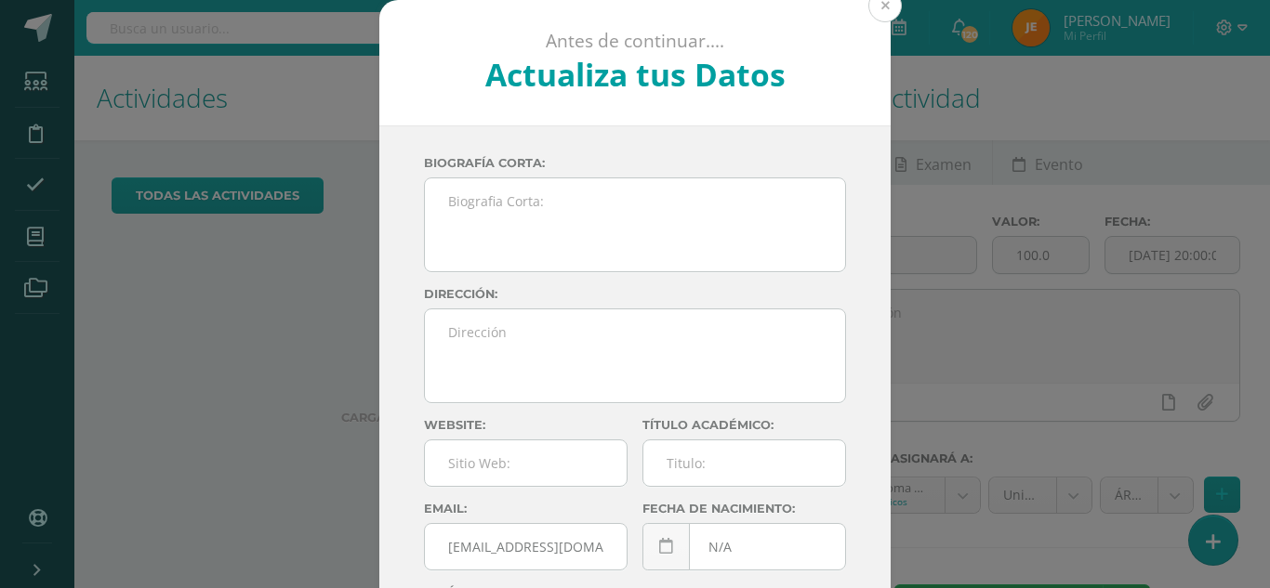
click at [875, 7] on button at bounding box center [884, 5] width 33 height 33
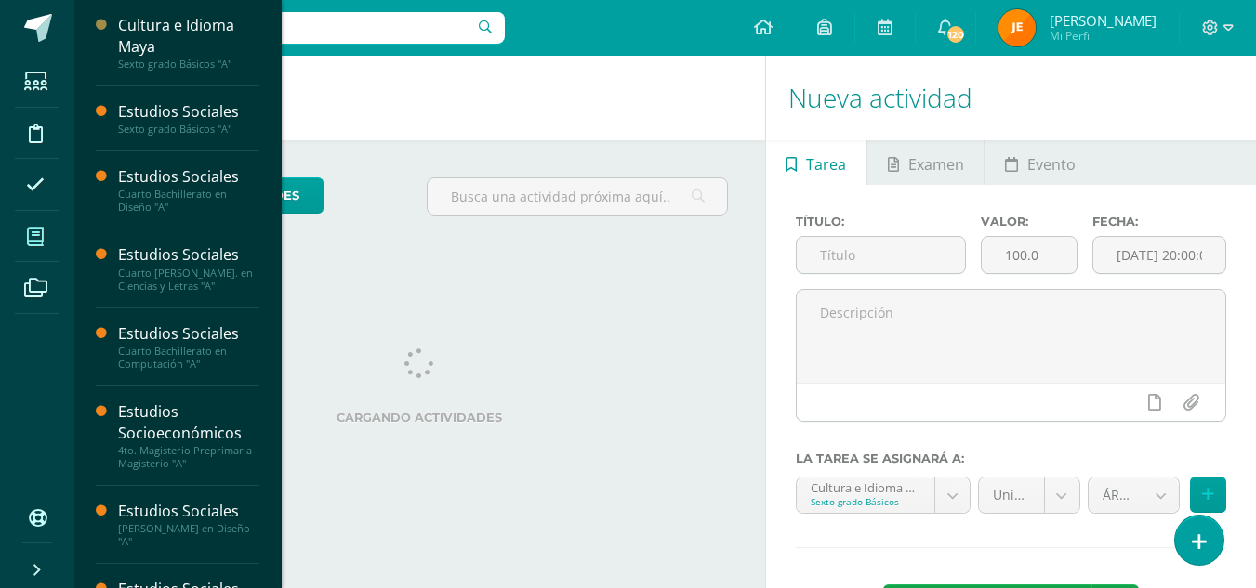
click at [51, 232] on span at bounding box center [36, 237] width 42 height 42
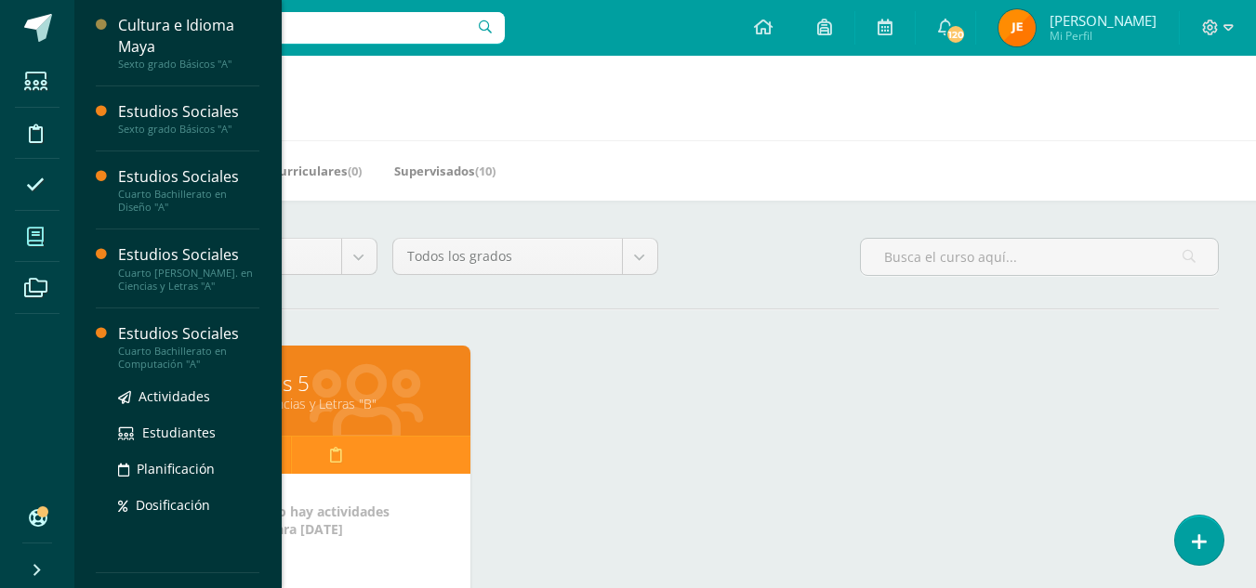
click at [154, 341] on div "Estudios Sociales" at bounding box center [188, 333] width 141 height 21
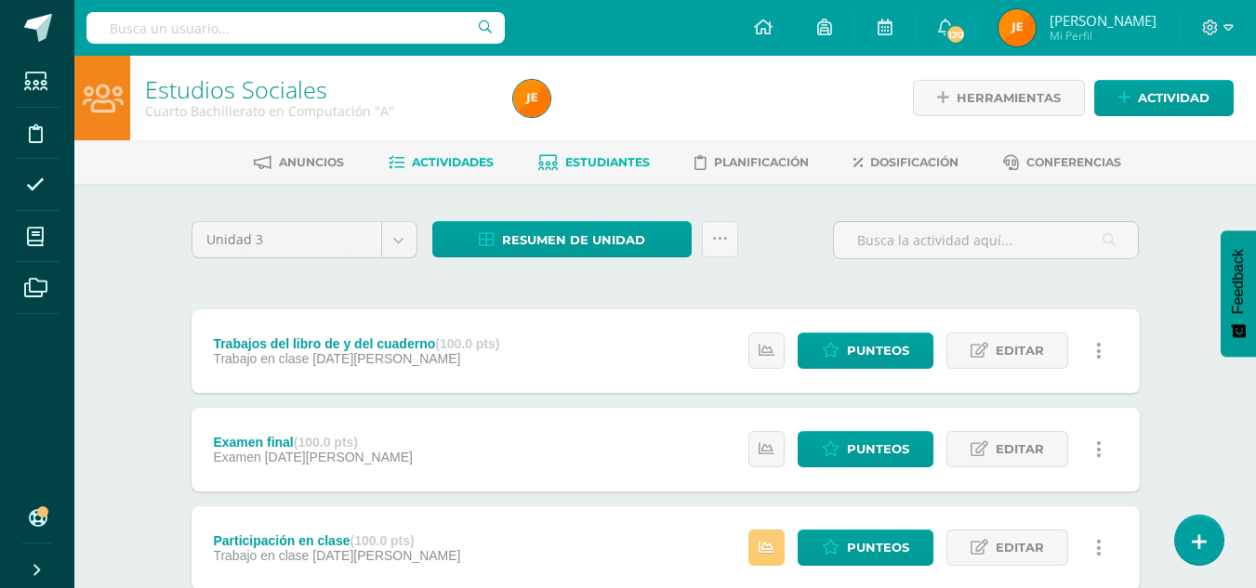
click at [601, 161] on span "Estudiantes" at bounding box center [607, 162] width 85 height 14
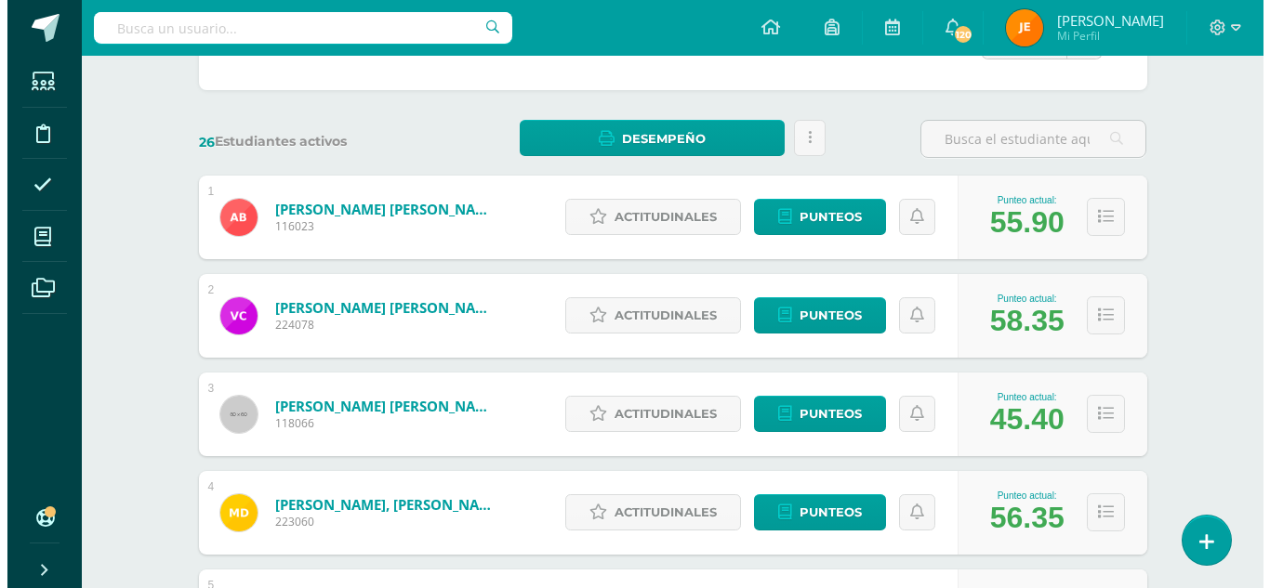
scroll to position [231, 0]
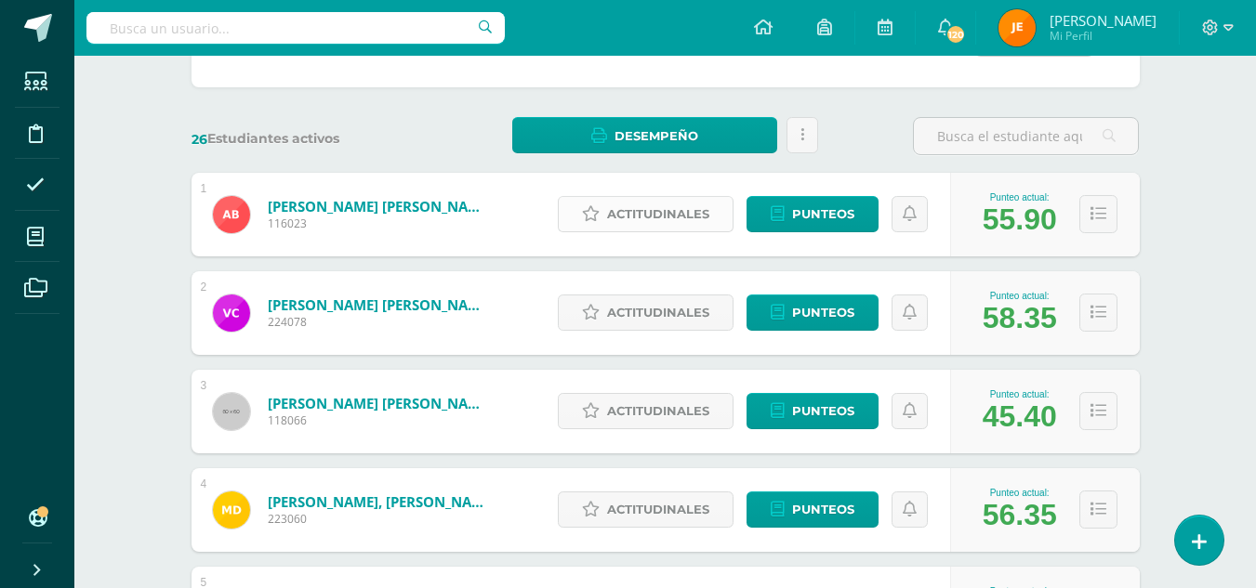
click at [635, 216] on span "Actitudinales" at bounding box center [658, 214] width 102 height 34
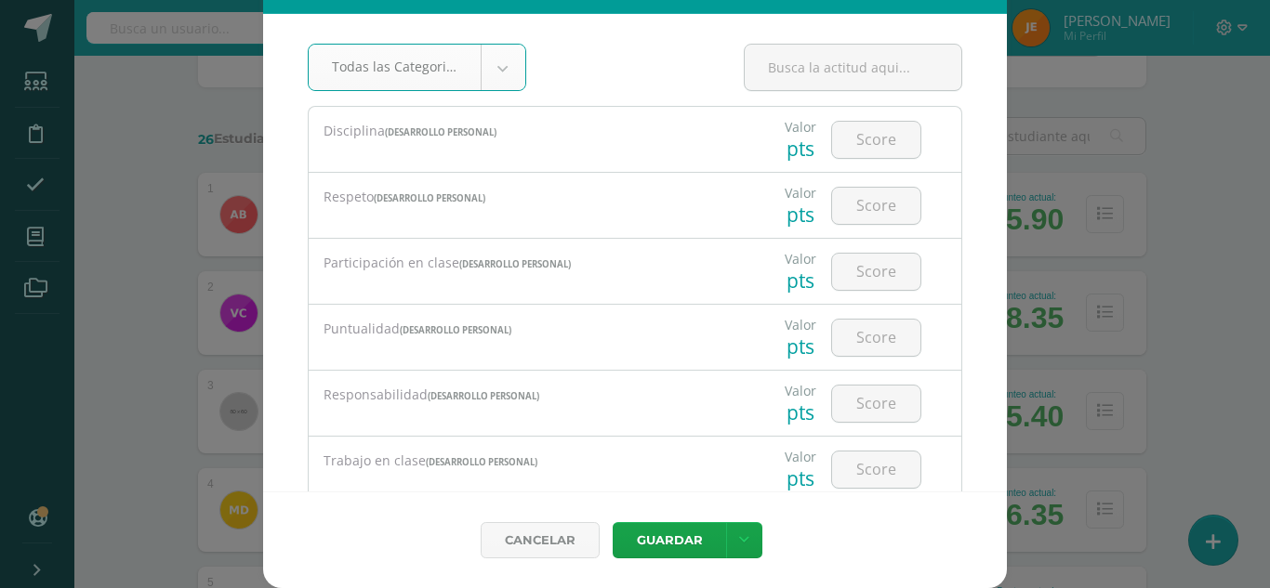
scroll to position [0, 0]
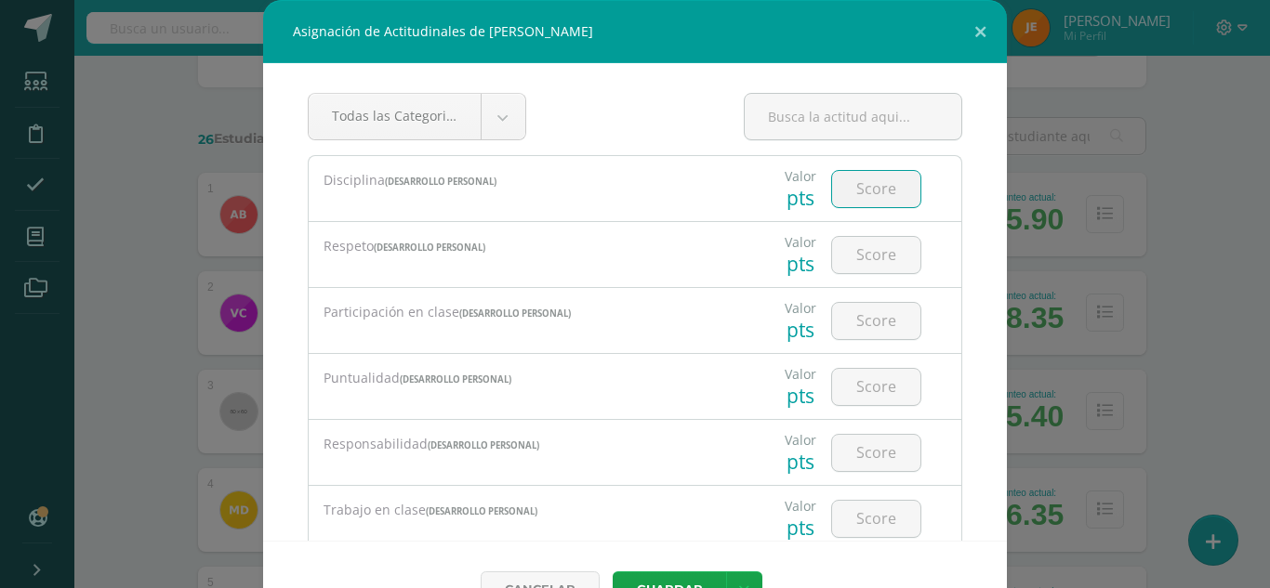
click at [865, 197] on input "number" at bounding box center [876, 189] width 88 height 36
type input "4"
click at [612, 572] on button "Guardar" at bounding box center [668, 590] width 113 height 36
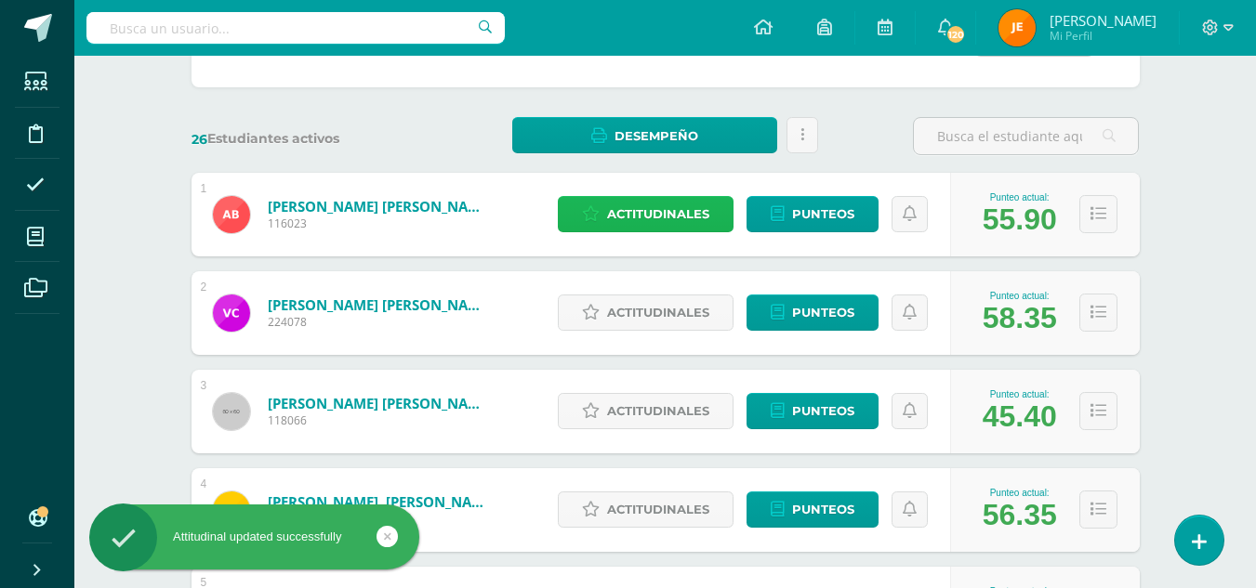
click at [658, 210] on span "Actitudinales" at bounding box center [658, 214] width 102 height 34
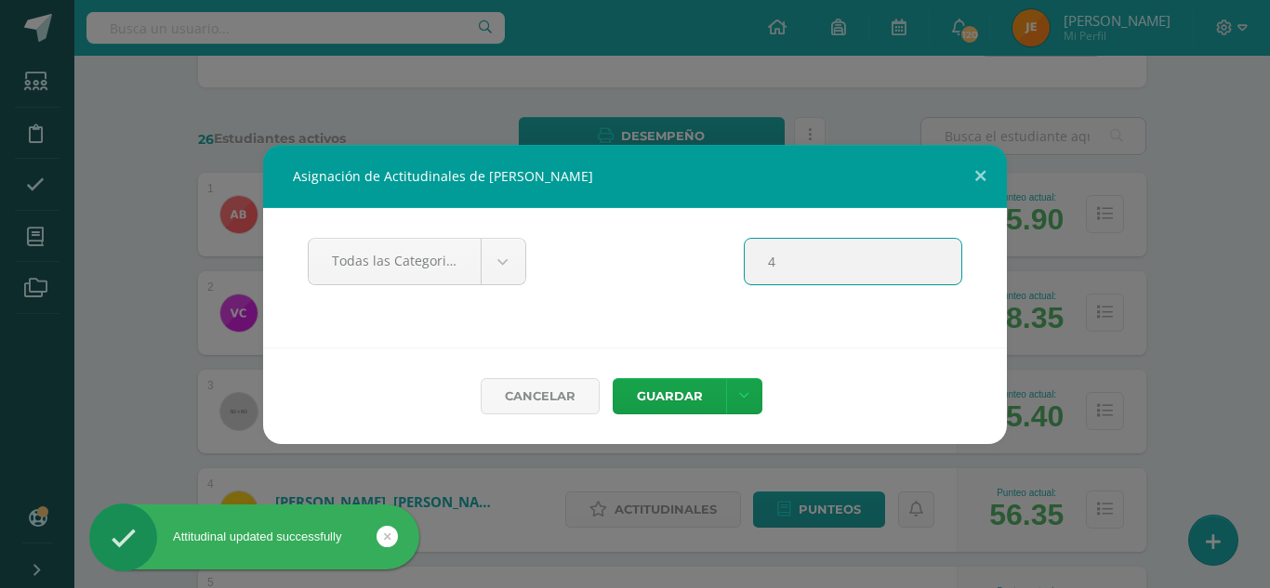
type input "4"
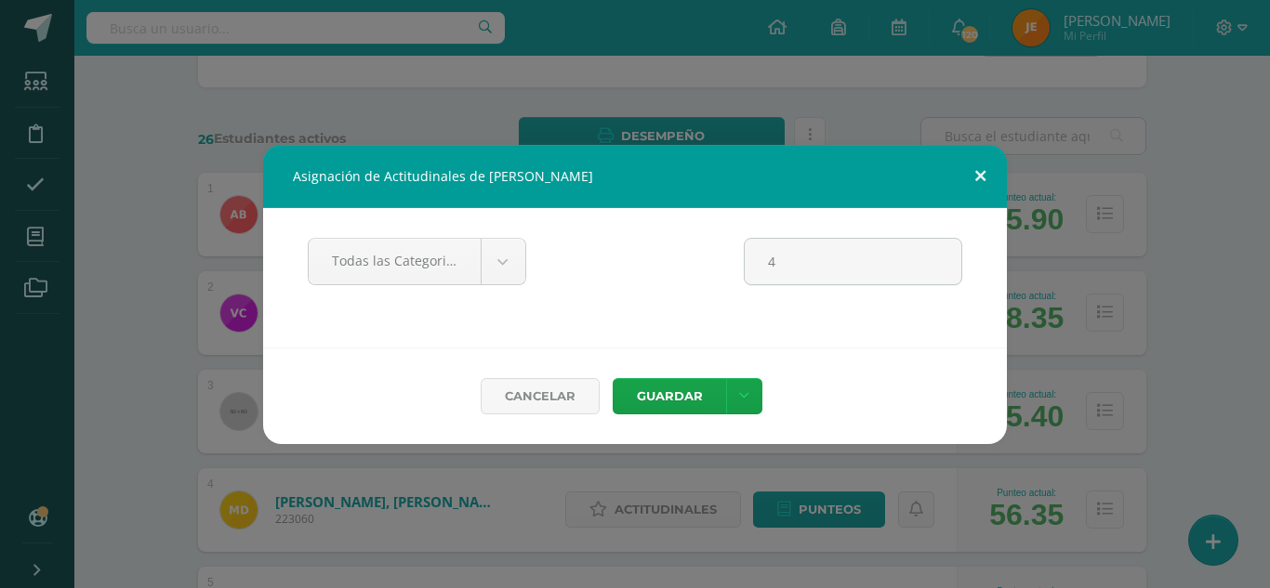
click at [973, 175] on button at bounding box center [980, 176] width 53 height 63
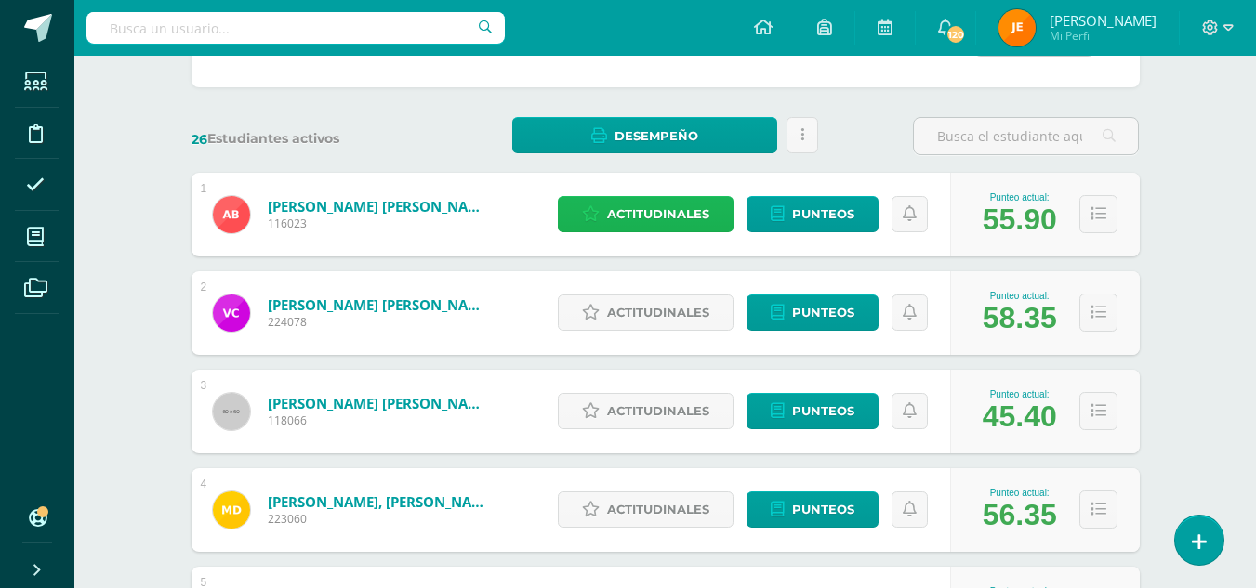
click at [674, 218] on span "Actitudinales" at bounding box center [658, 214] width 102 height 34
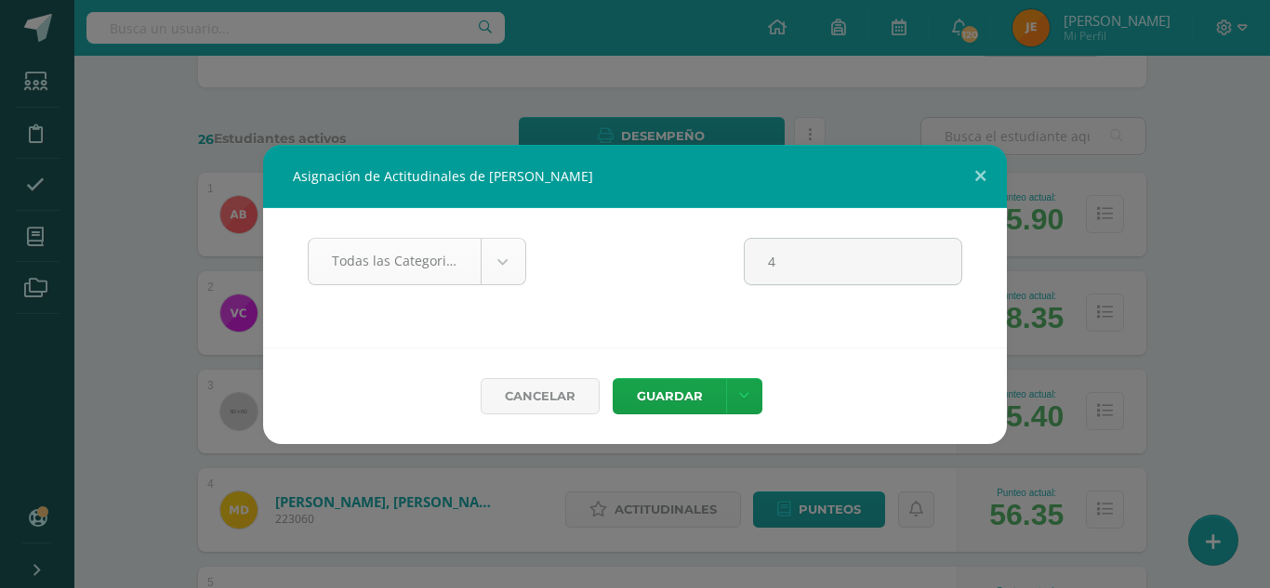
click at [869, 262] on input "4" at bounding box center [852, 262] width 217 height 46
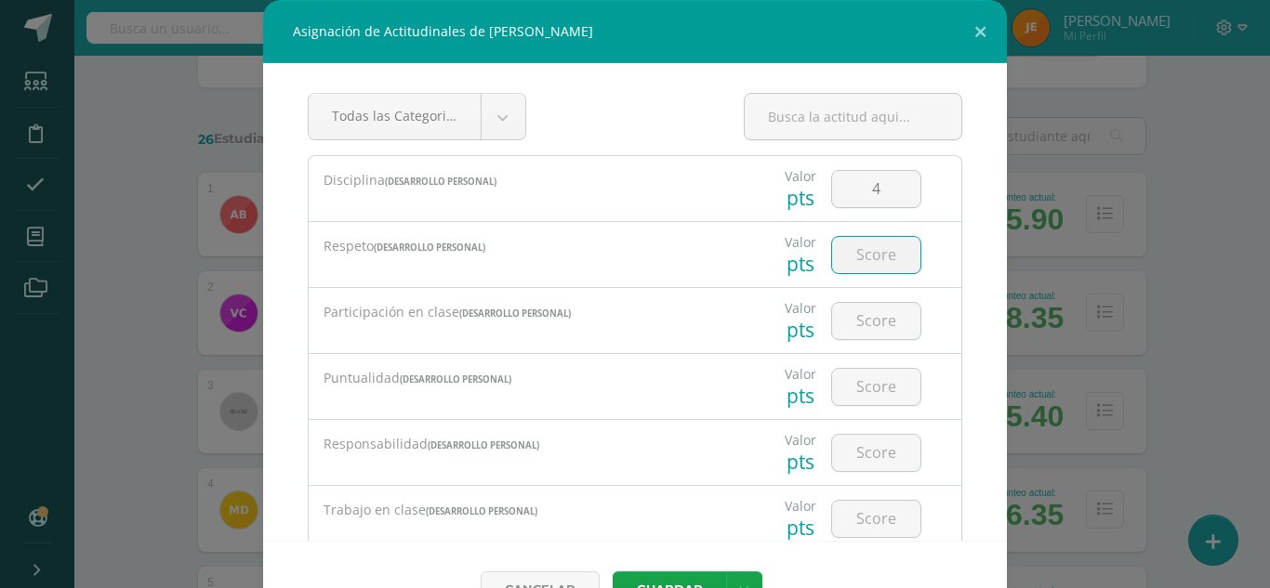
click at [837, 256] on input "number" at bounding box center [876, 255] width 88 height 36
type input "4"
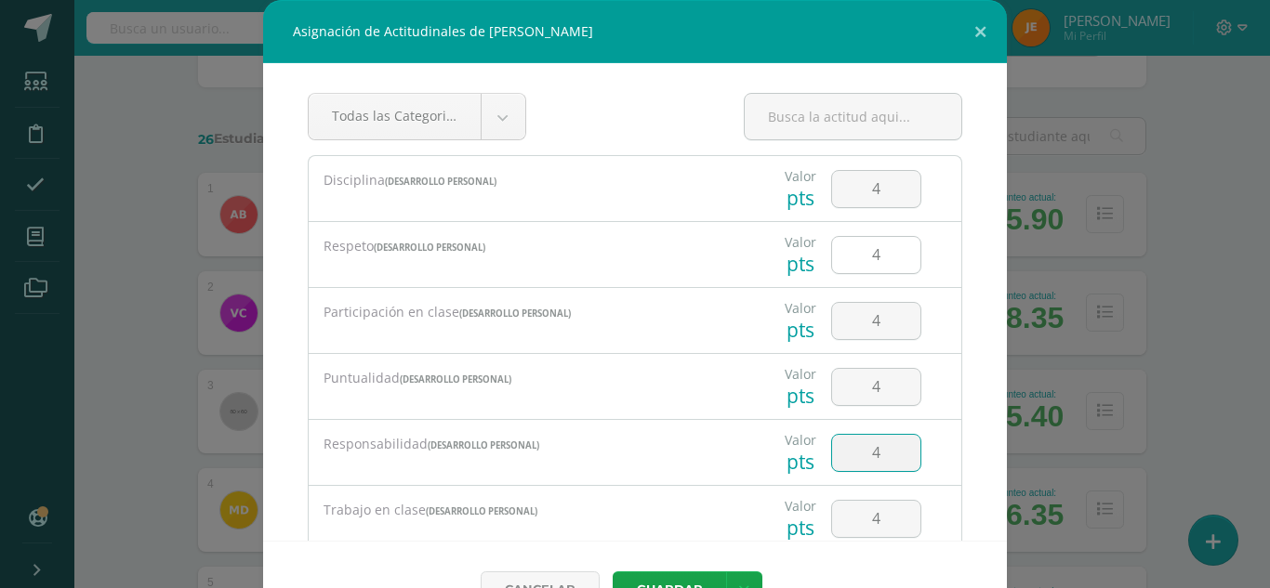
type input "4"
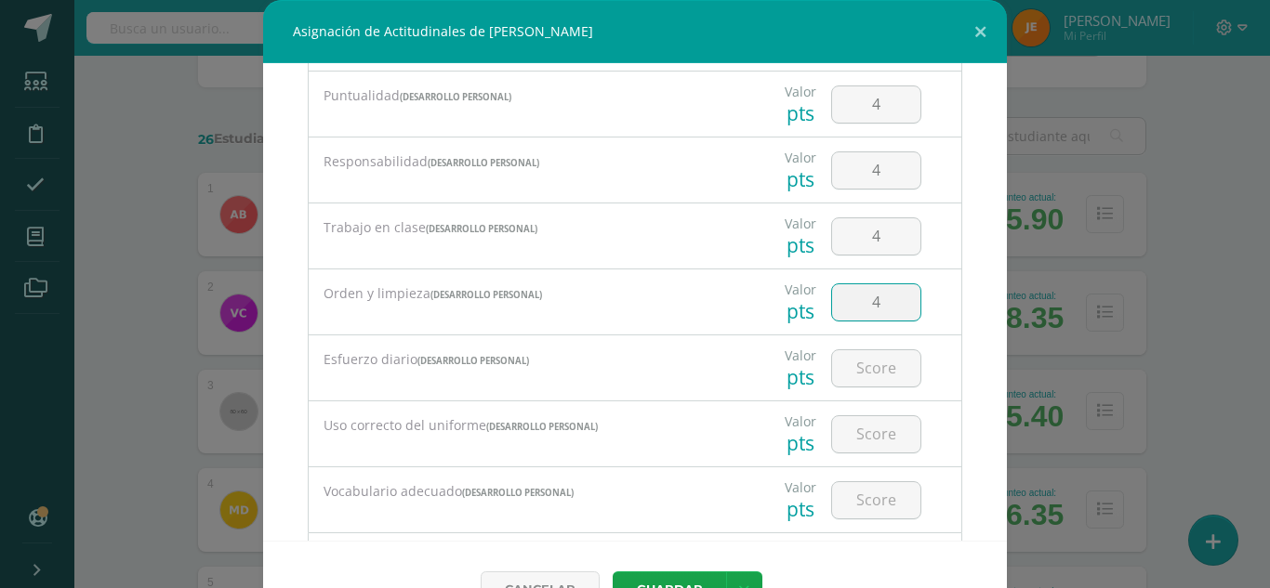
type input "4"
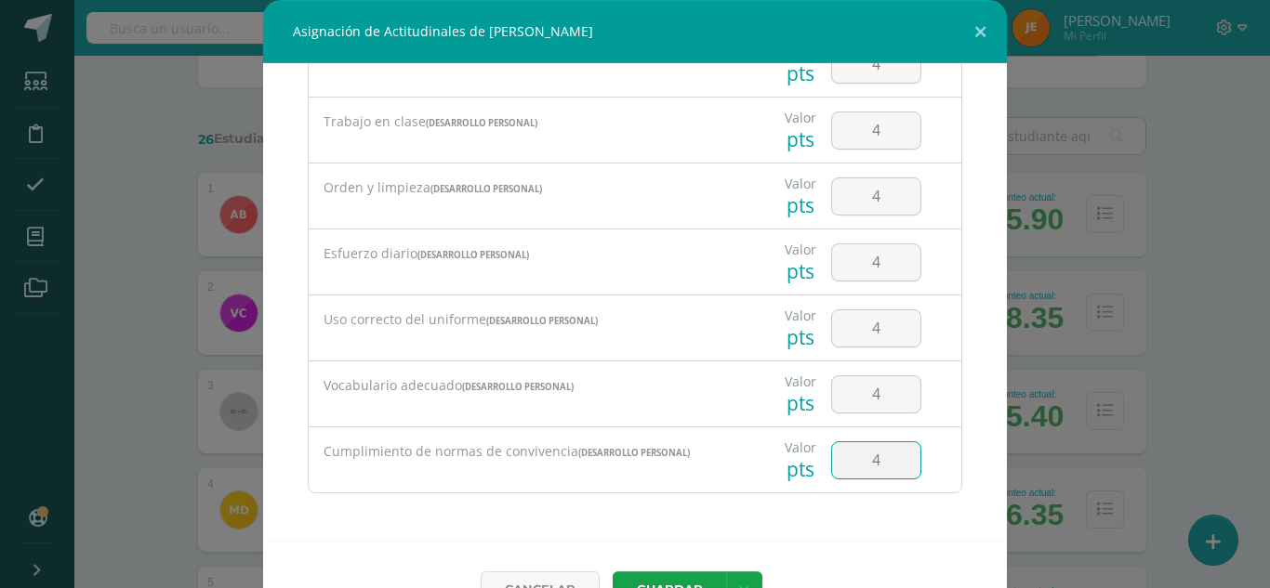
type input "4"
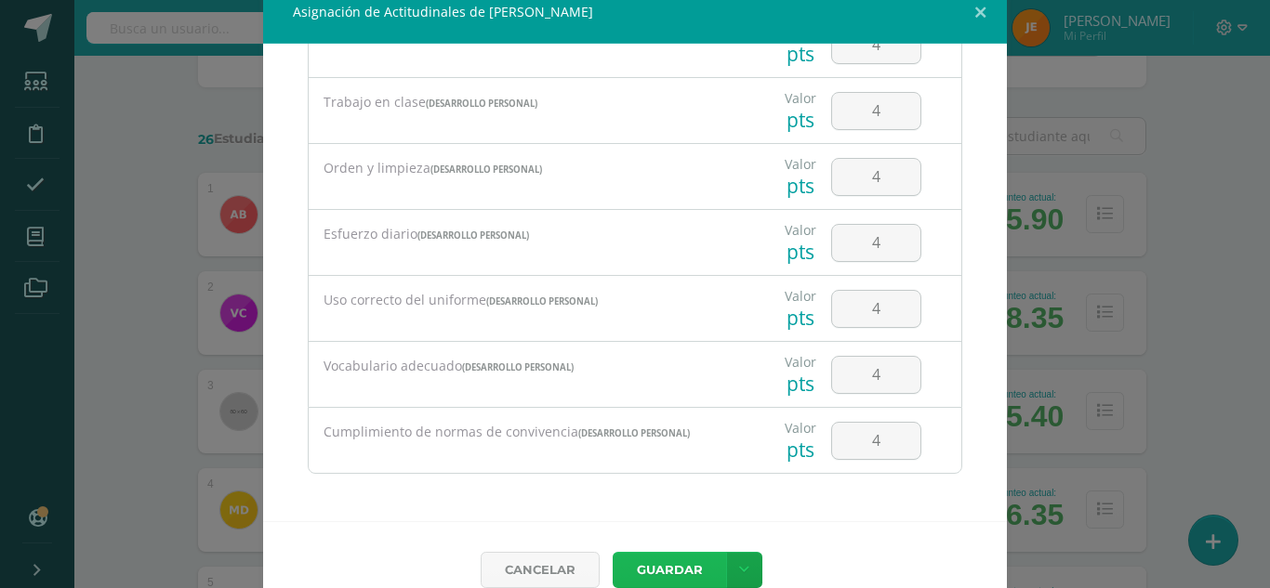
click at [678, 555] on button "Guardar" at bounding box center [668, 570] width 113 height 36
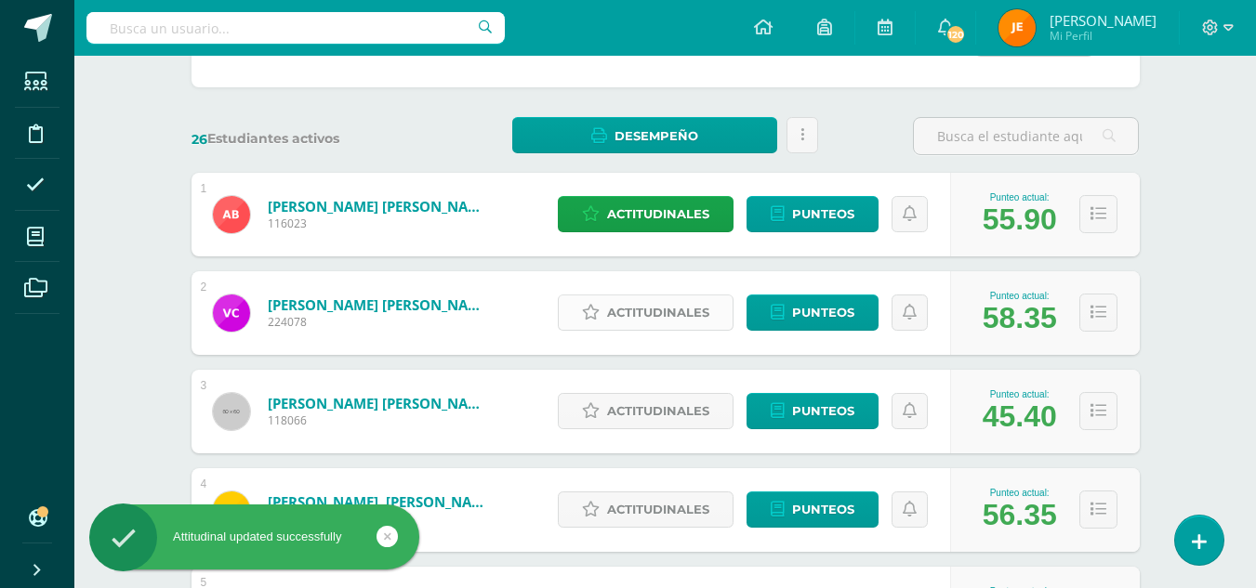
click at [640, 301] on span "Actitudinales" at bounding box center [658, 313] width 102 height 34
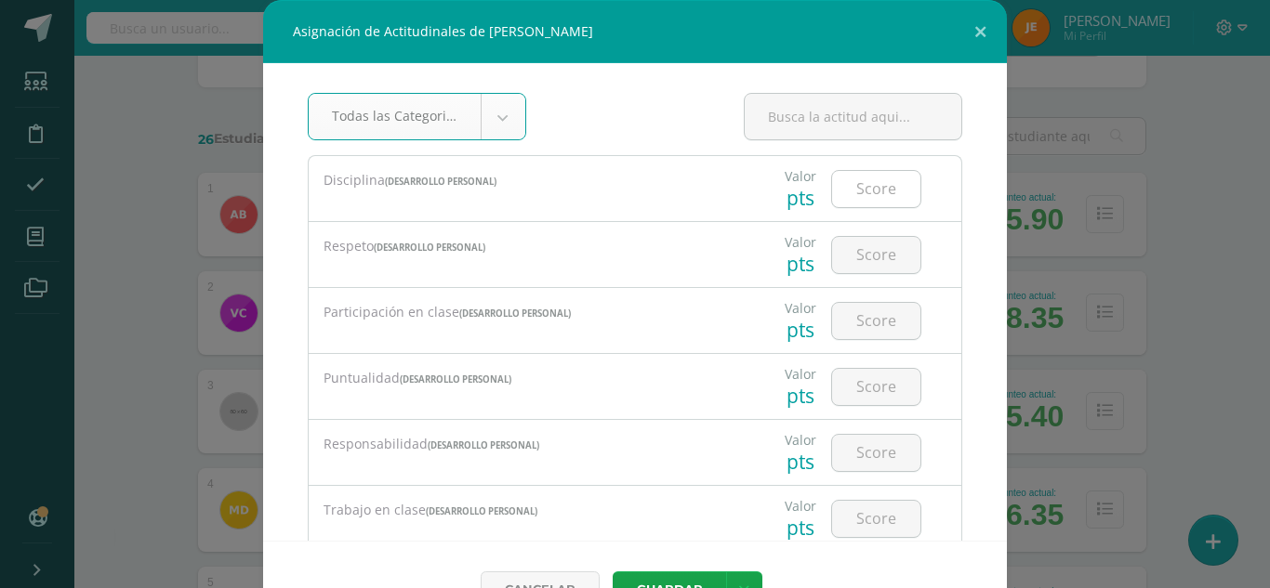
click at [875, 195] on input "number" at bounding box center [876, 189] width 88 height 36
type input "4"
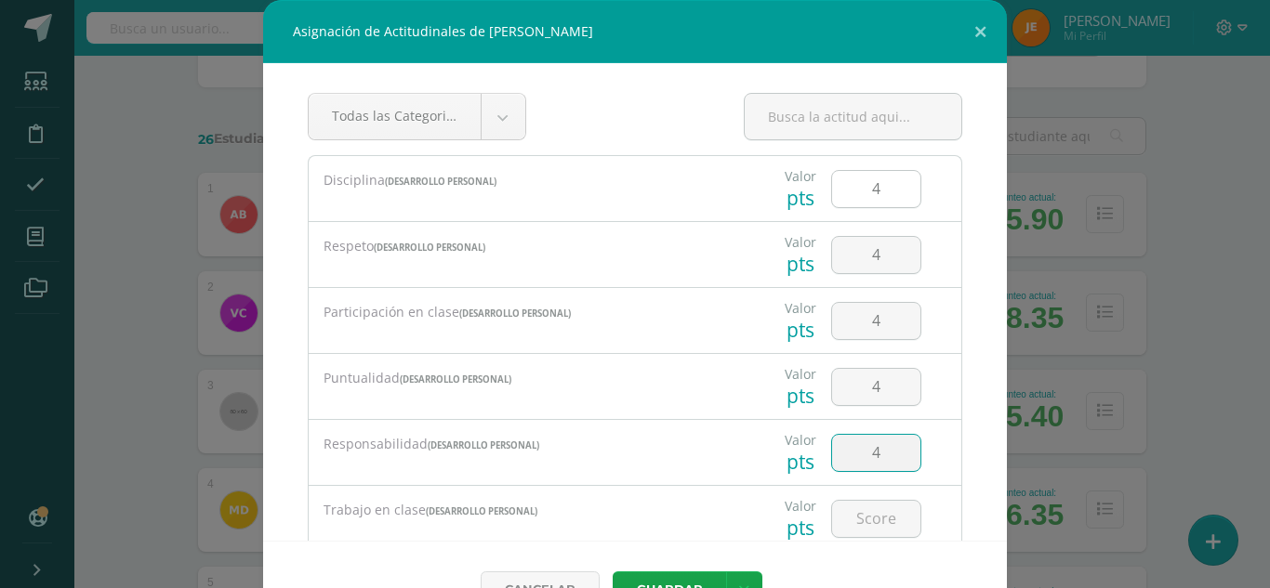
type input "4"
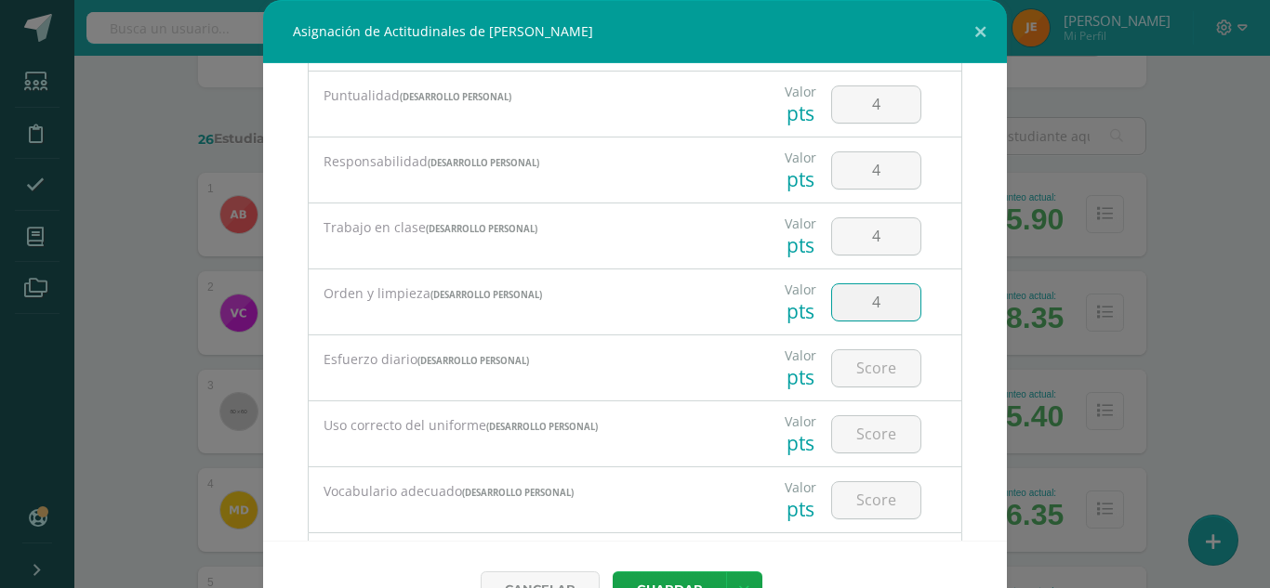
type input "4"
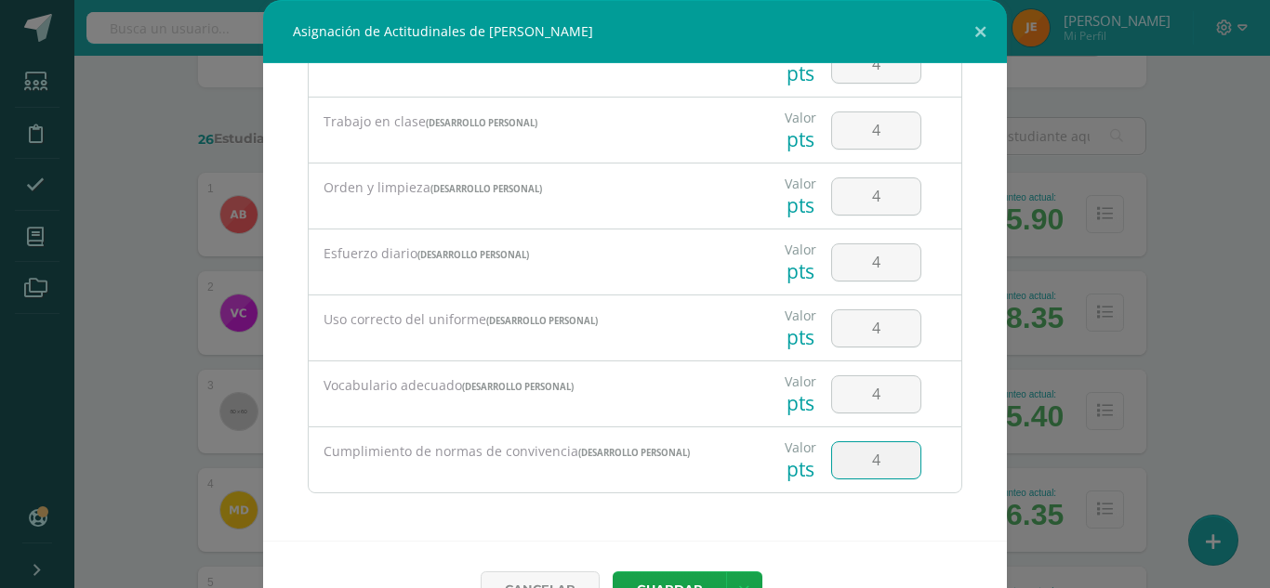
type input "4"
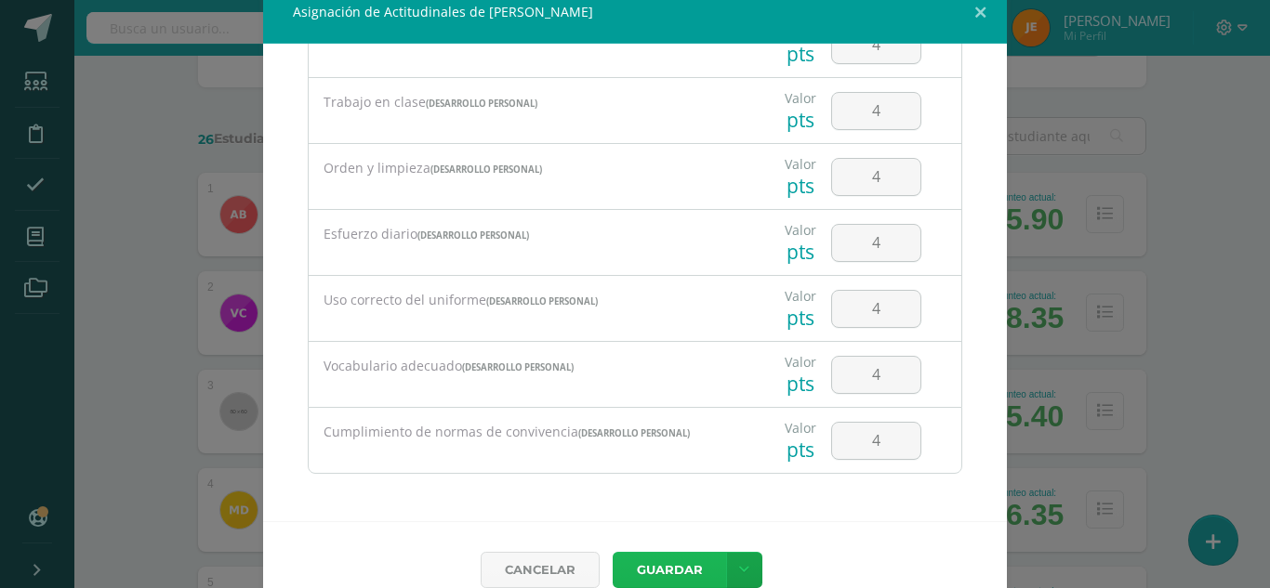
click at [612, 552] on button "Guardar" at bounding box center [668, 570] width 113 height 36
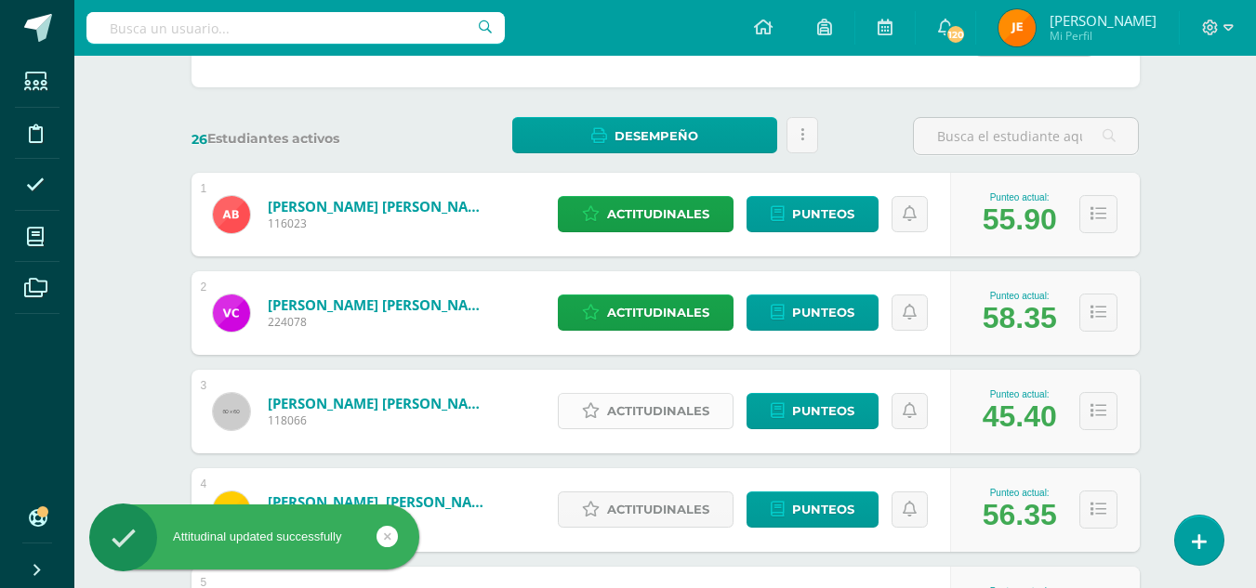
click at [678, 411] on span "Actitudinales" at bounding box center [658, 411] width 102 height 34
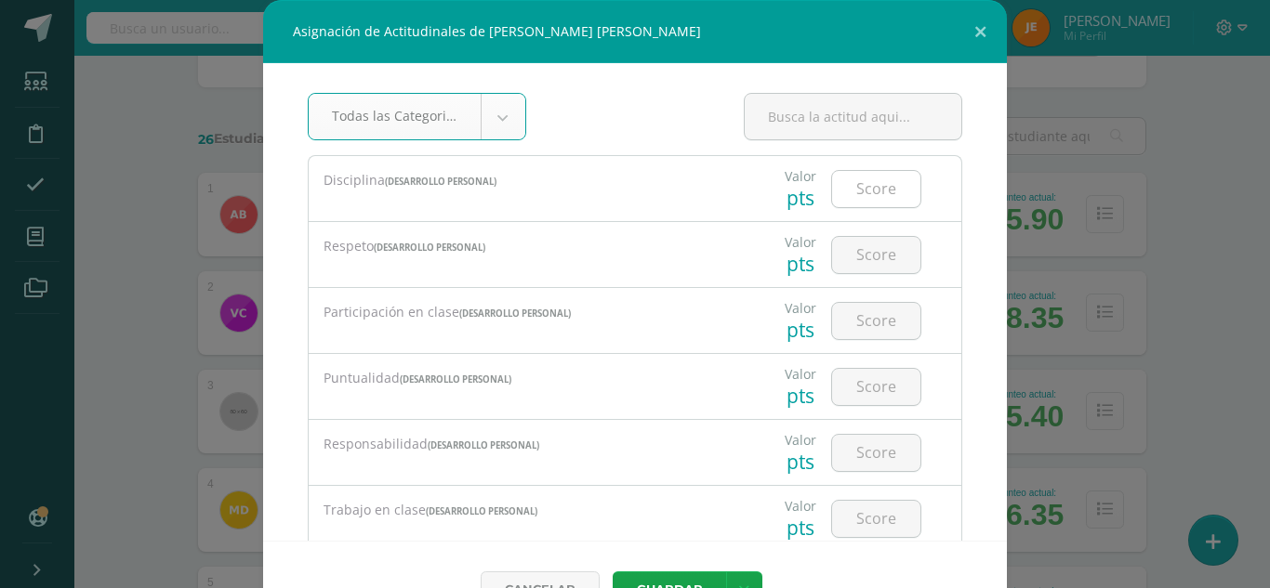
click at [862, 189] on input "number" at bounding box center [876, 189] width 88 height 36
type input "3"
type input "4"
type input "3"
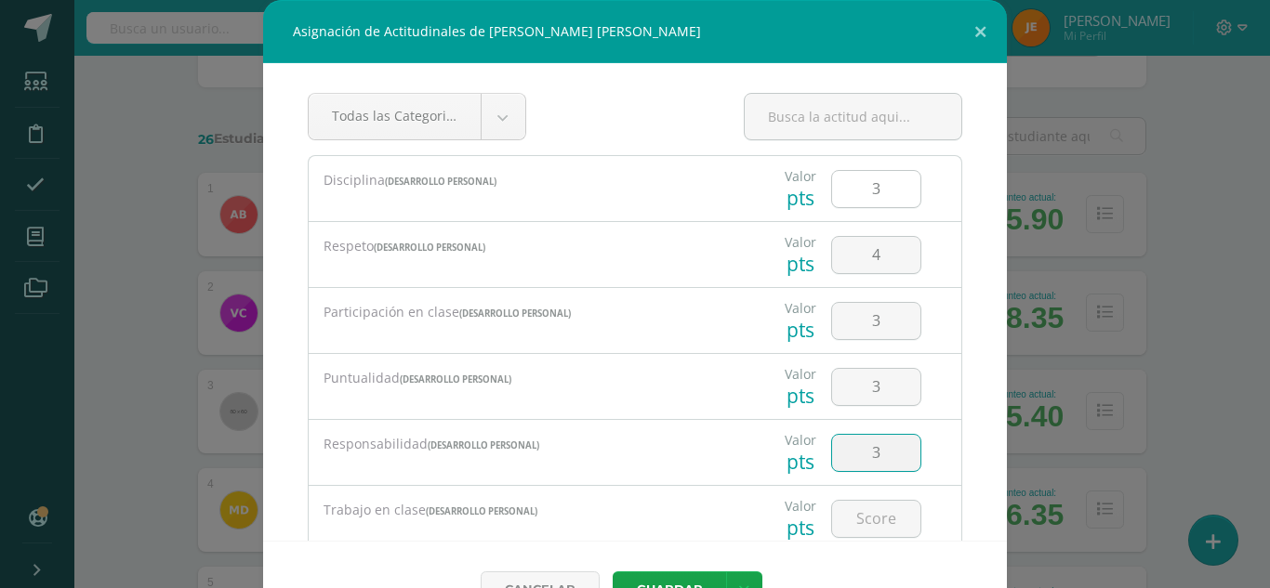
type input "3"
type input "4"
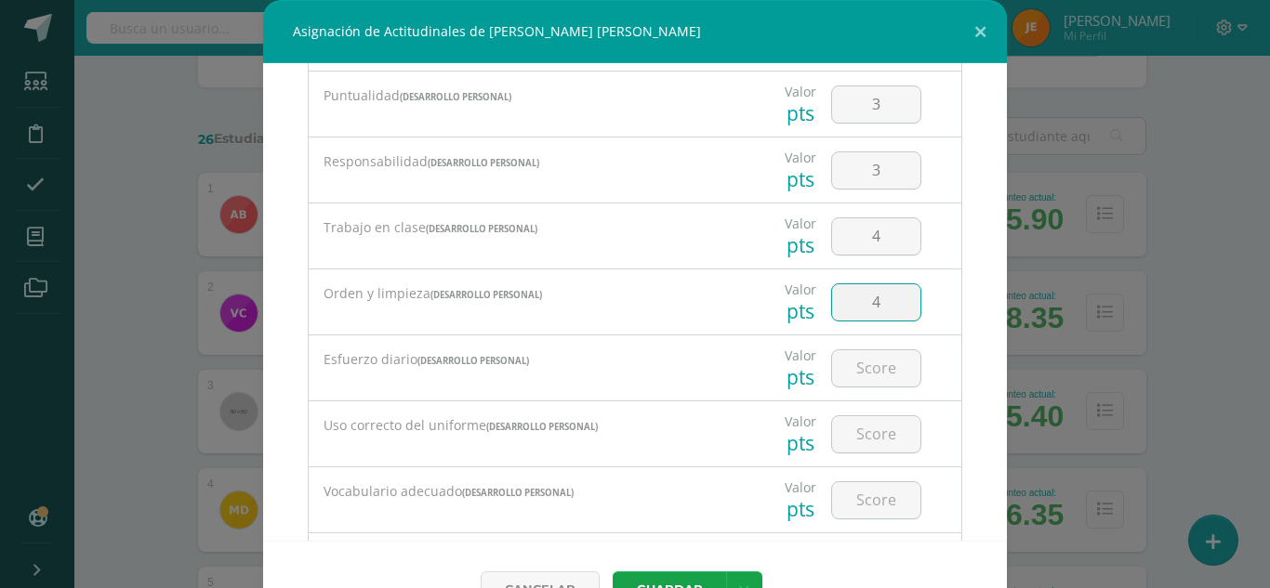
type input "4"
type input "3"
type input "4"
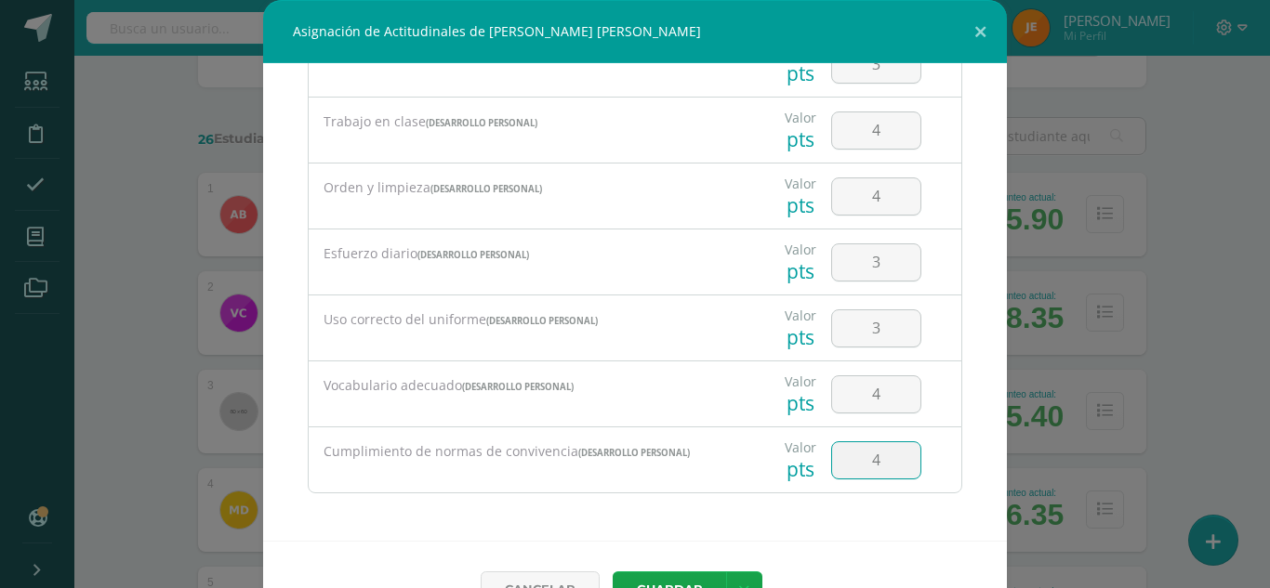
type input "4"
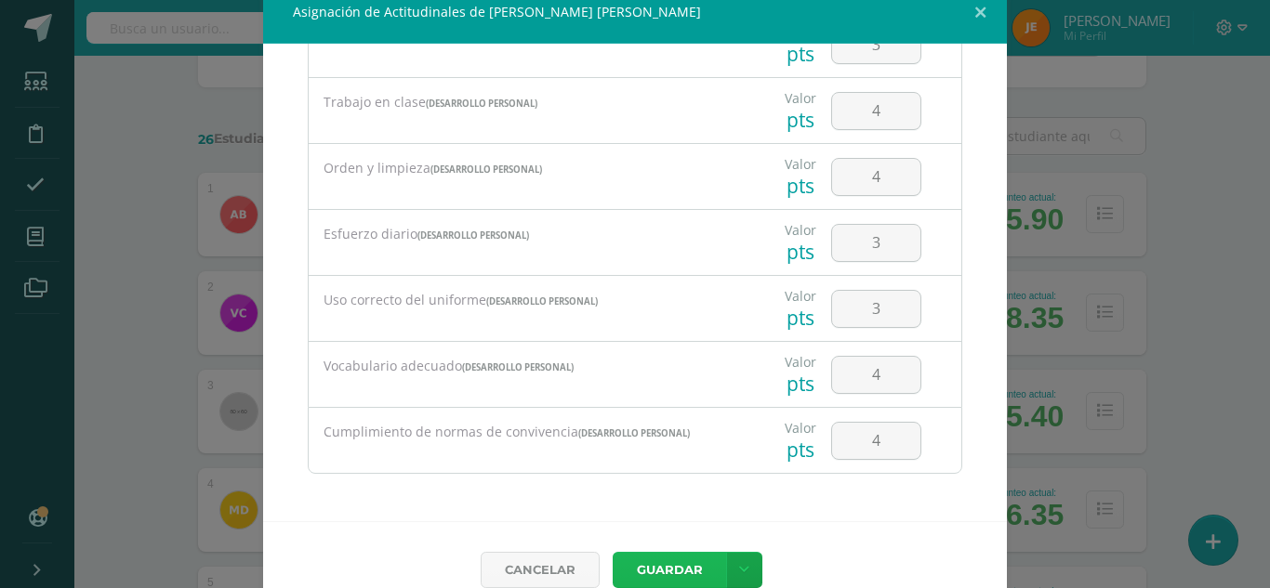
click at [612, 552] on button "Guardar" at bounding box center [668, 570] width 113 height 36
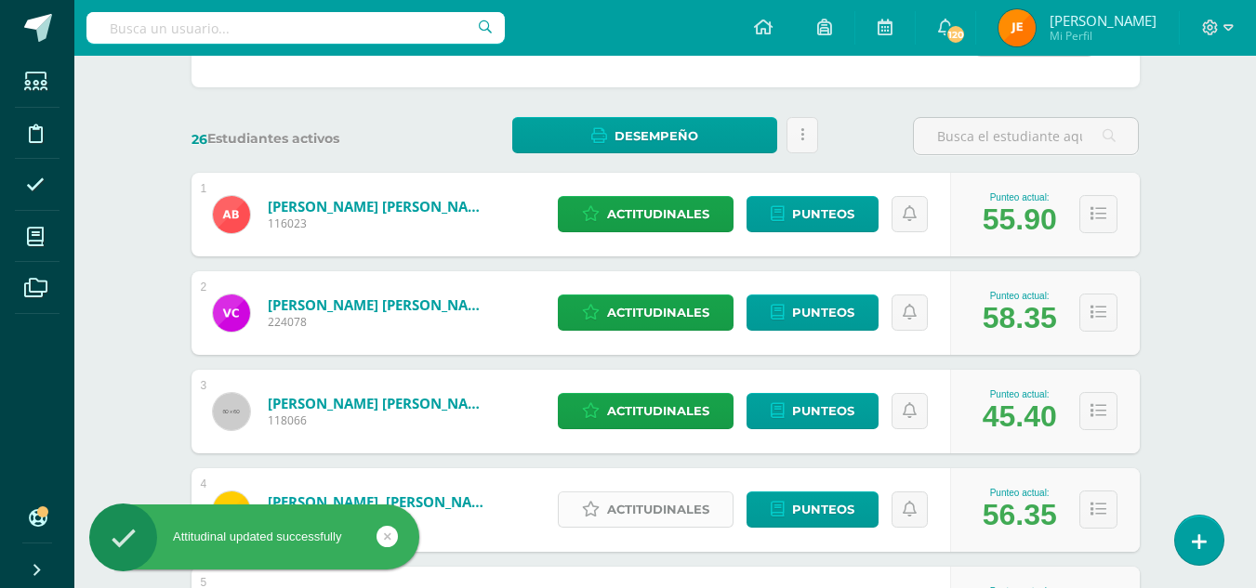
click at [677, 504] on span "Actitudinales" at bounding box center [658, 510] width 102 height 34
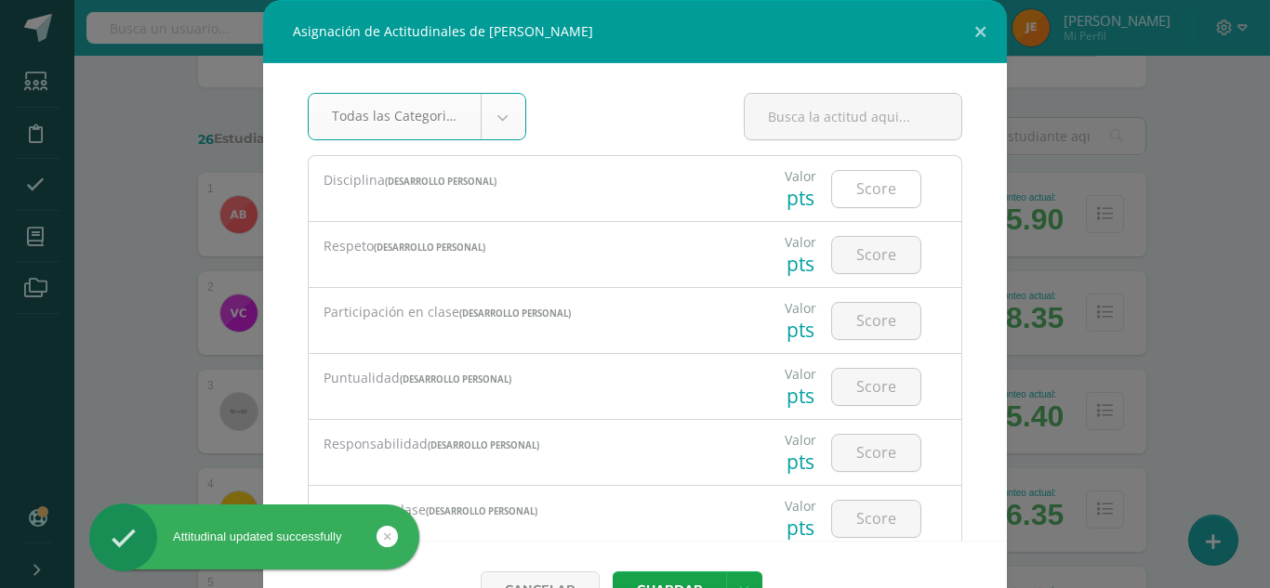
click at [863, 185] on input "number" at bounding box center [876, 189] width 88 height 36
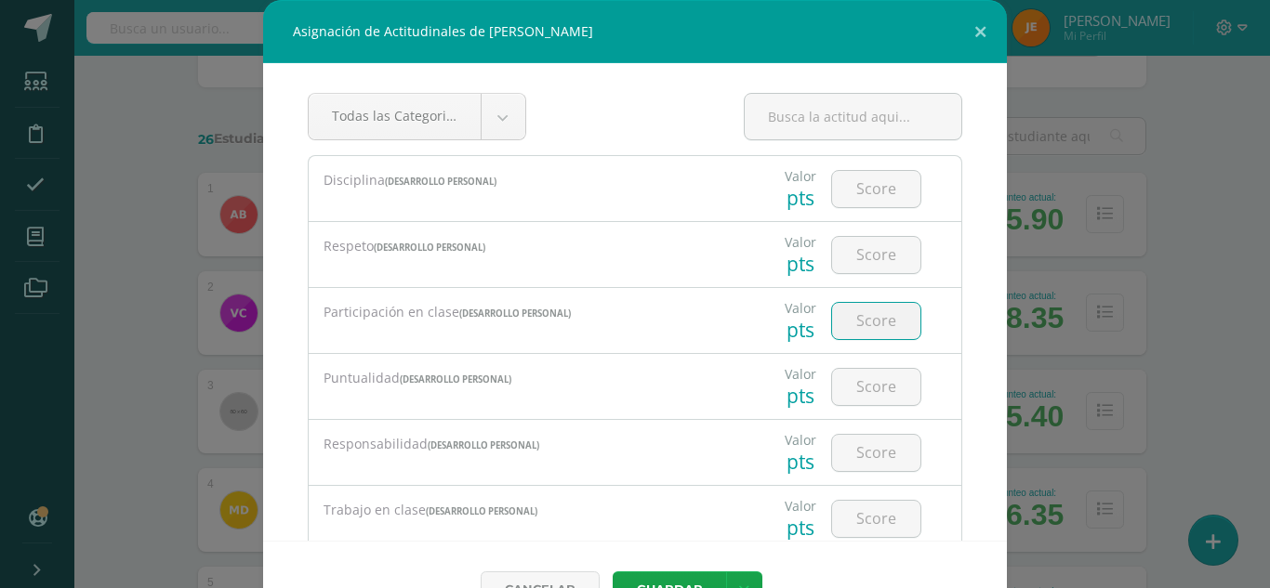
click at [850, 323] on input "number" at bounding box center [876, 321] width 88 height 36
type input "3"
click at [853, 194] on input "number" at bounding box center [876, 189] width 88 height 36
type input "4"
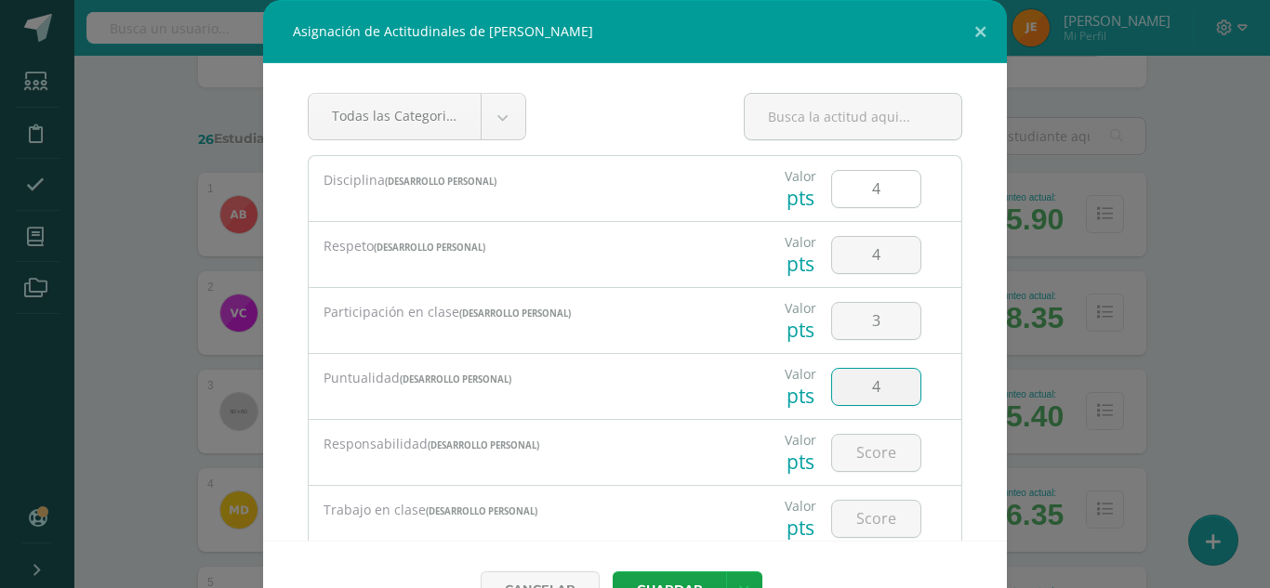
type input "4"
click at [870, 453] on input "number" at bounding box center [876, 453] width 88 height 36
type input "4"
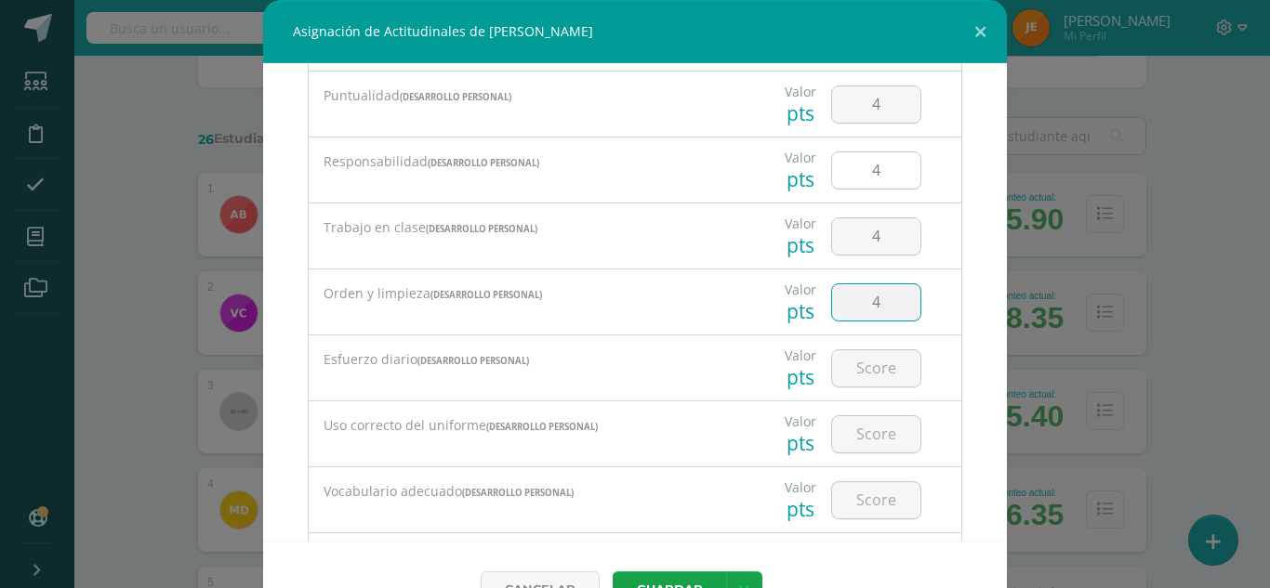
type input "4"
type input "5"
type input "4"
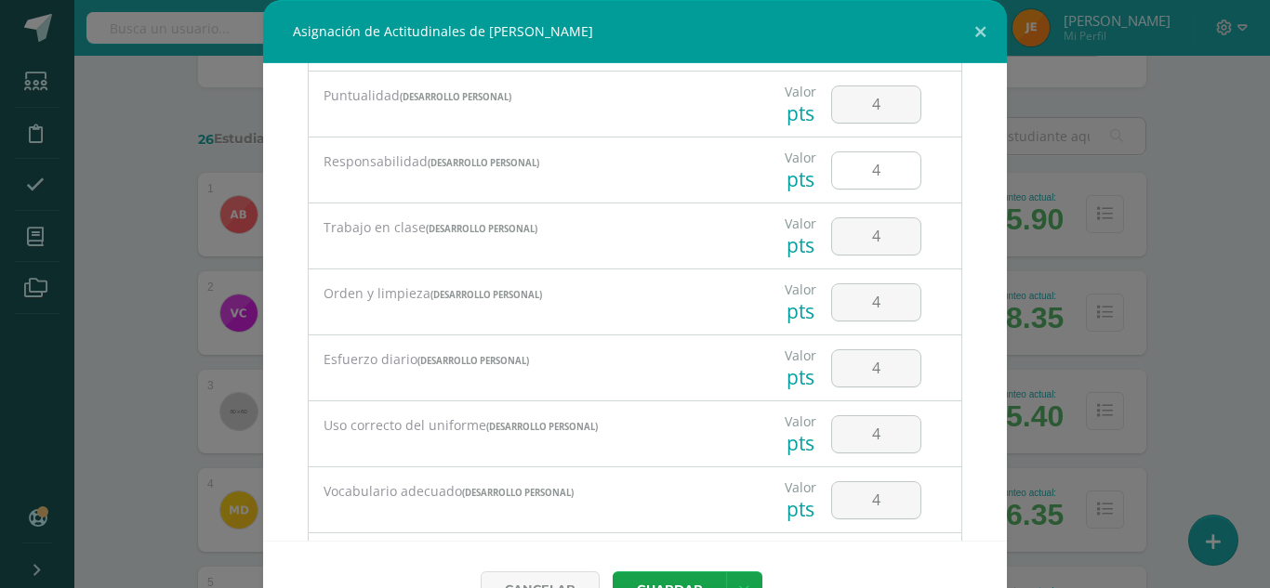
scroll to position [388, 0]
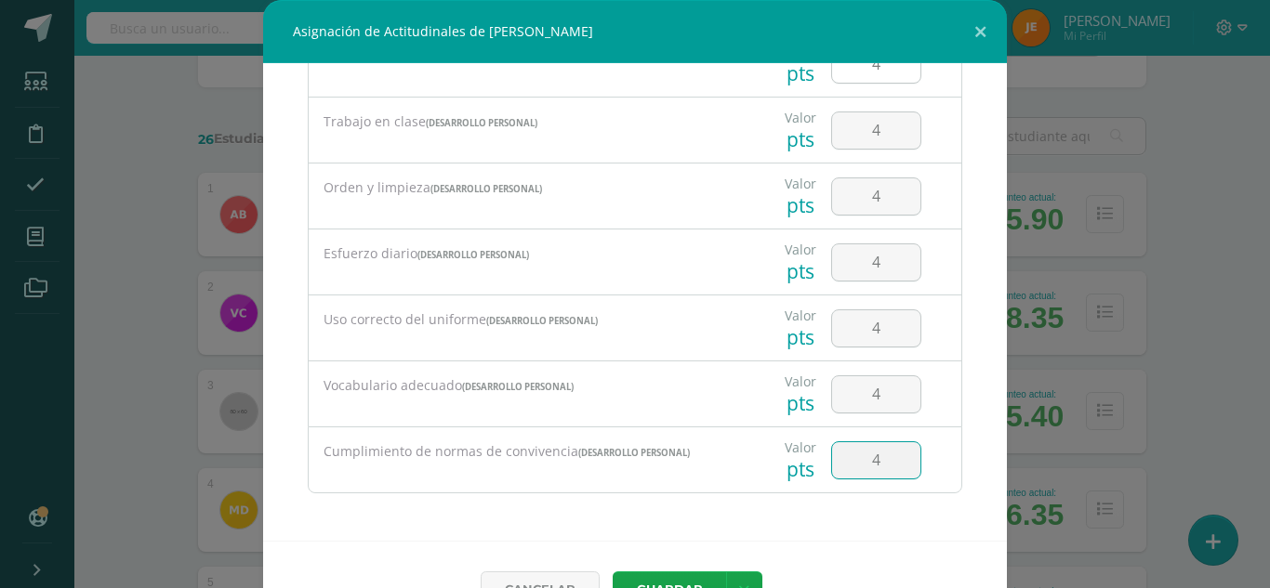
type input "4"
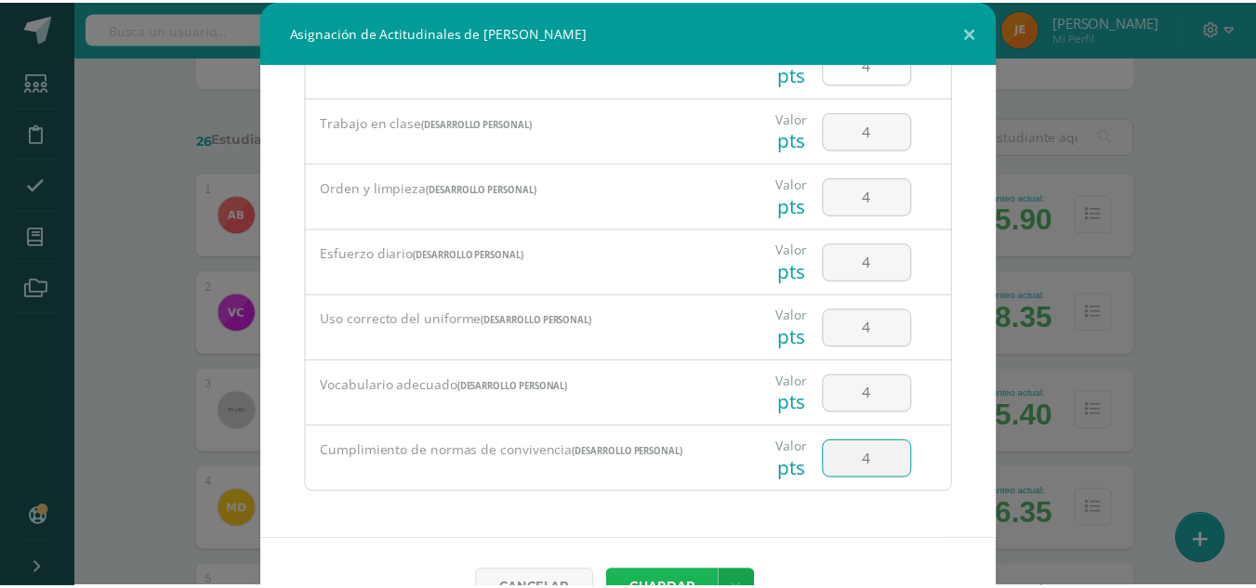
scroll to position [20, 0]
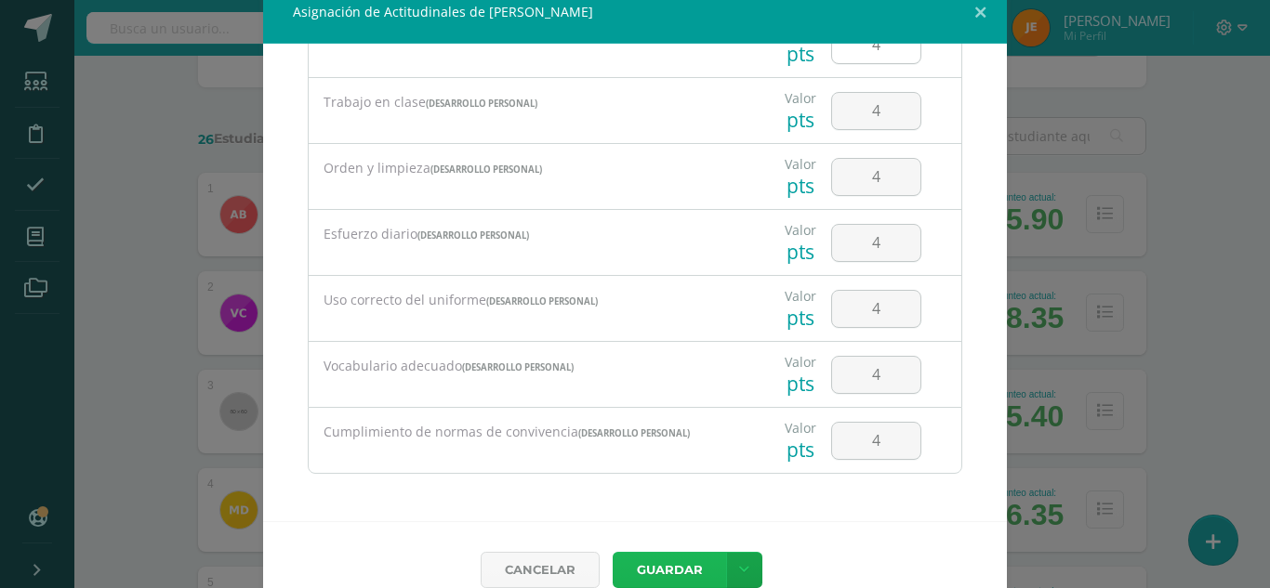
click at [612, 552] on button "Guardar" at bounding box center [668, 570] width 113 height 36
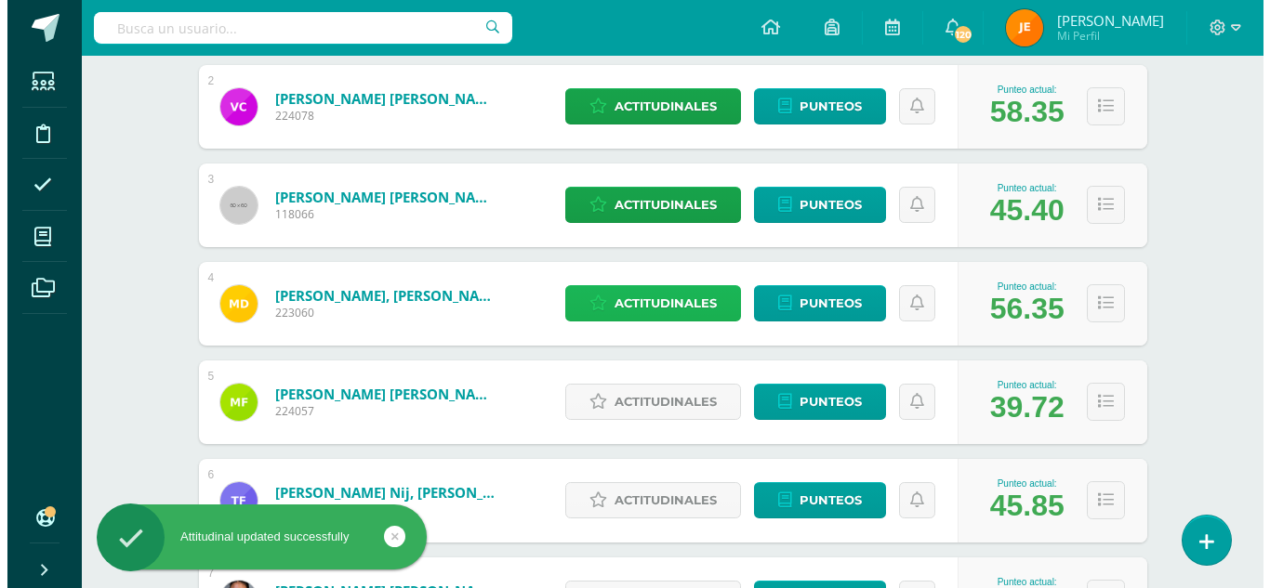
scroll to position [439, 0]
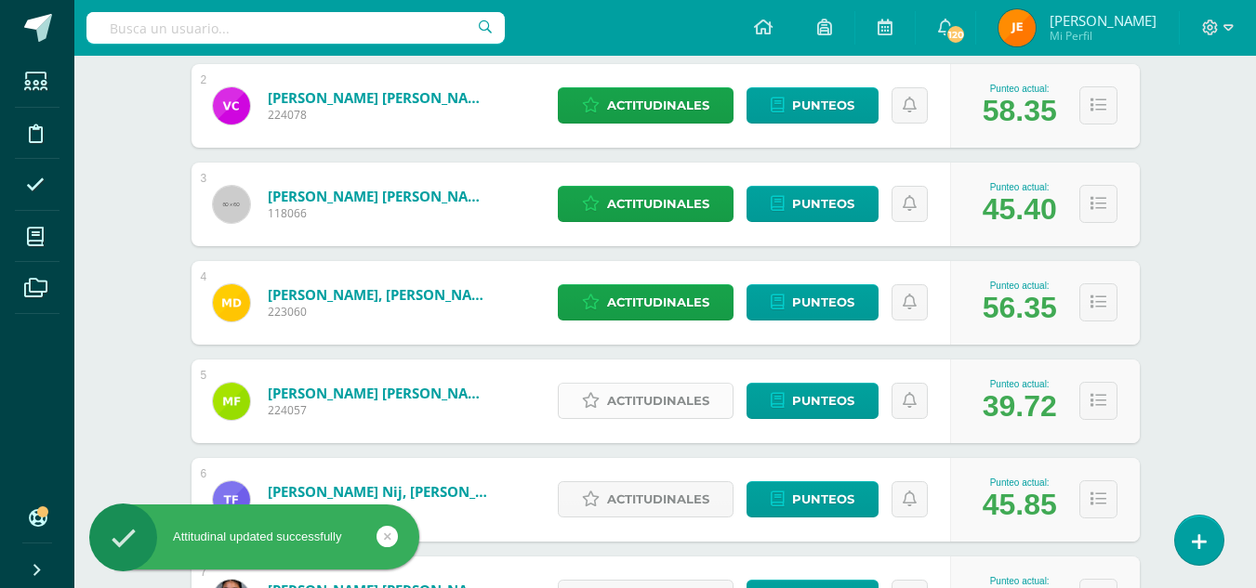
click at [665, 398] on span "Actitudinales" at bounding box center [658, 401] width 102 height 34
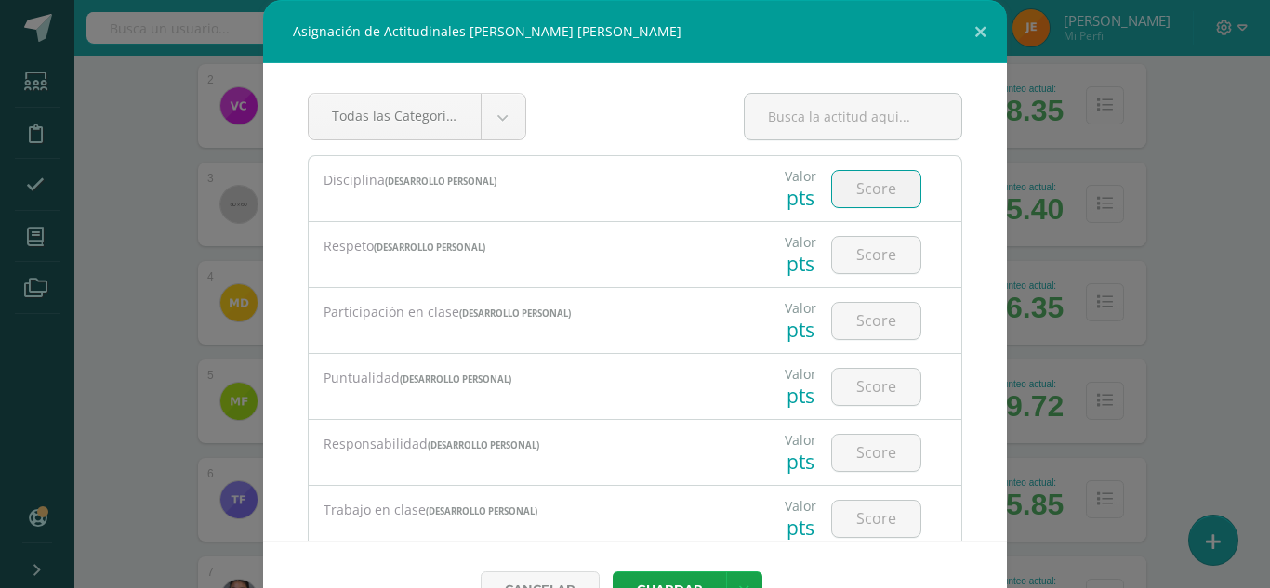
click at [862, 194] on input "number" at bounding box center [876, 189] width 88 height 36
type input "2"
type input "3"
type input "4"
type input "2"
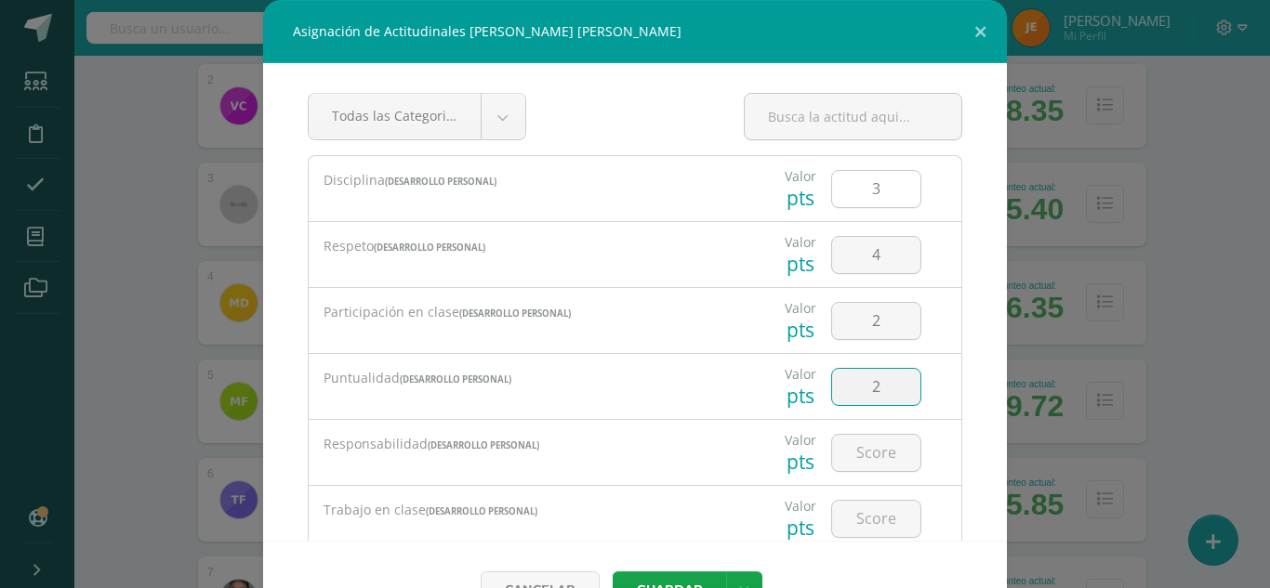
type input "2"
type input "3"
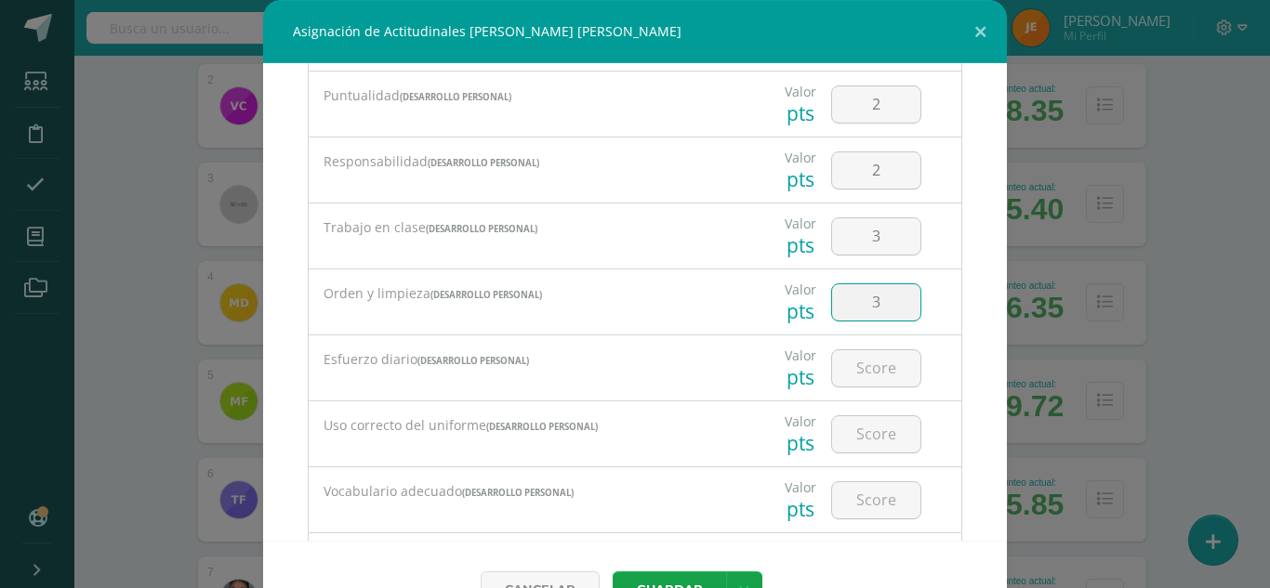
type input "3"
click at [877, 309] on input "3" at bounding box center [876, 302] width 88 height 36
type input "4"
type input "2"
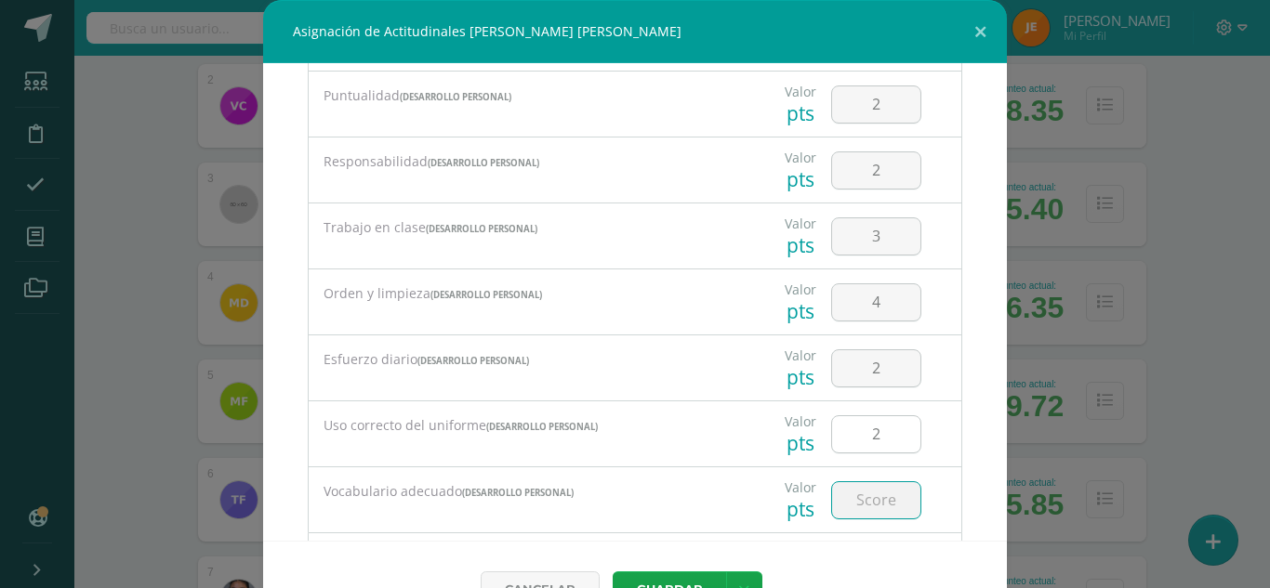
click at [882, 434] on input "2" at bounding box center [876, 434] width 88 height 36
type input "4"
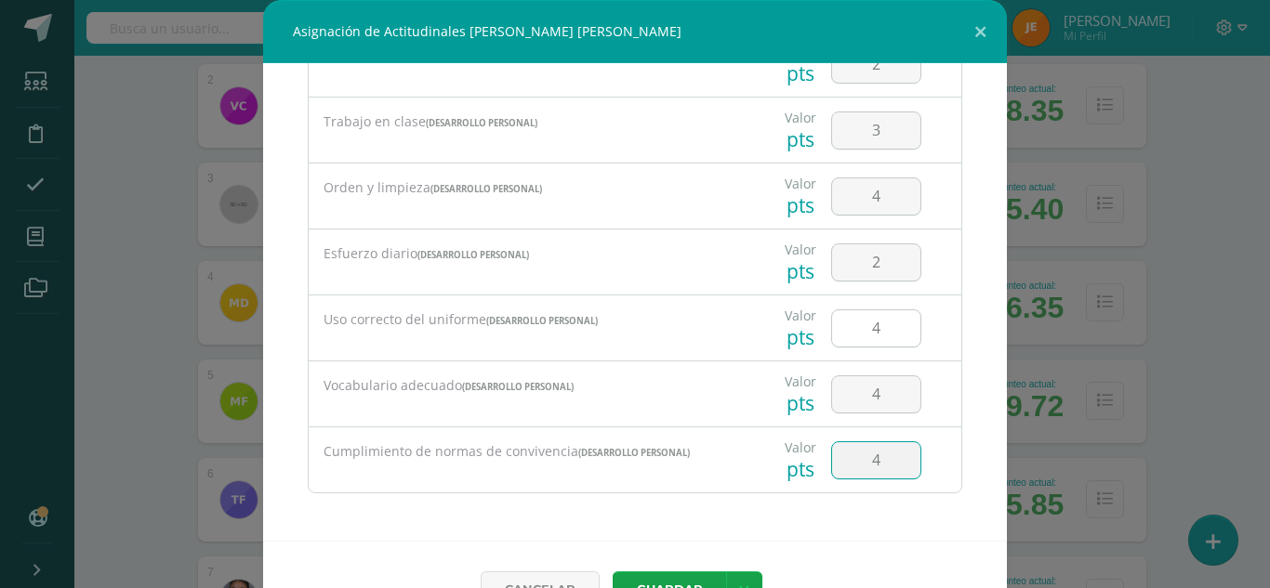
type input "4"
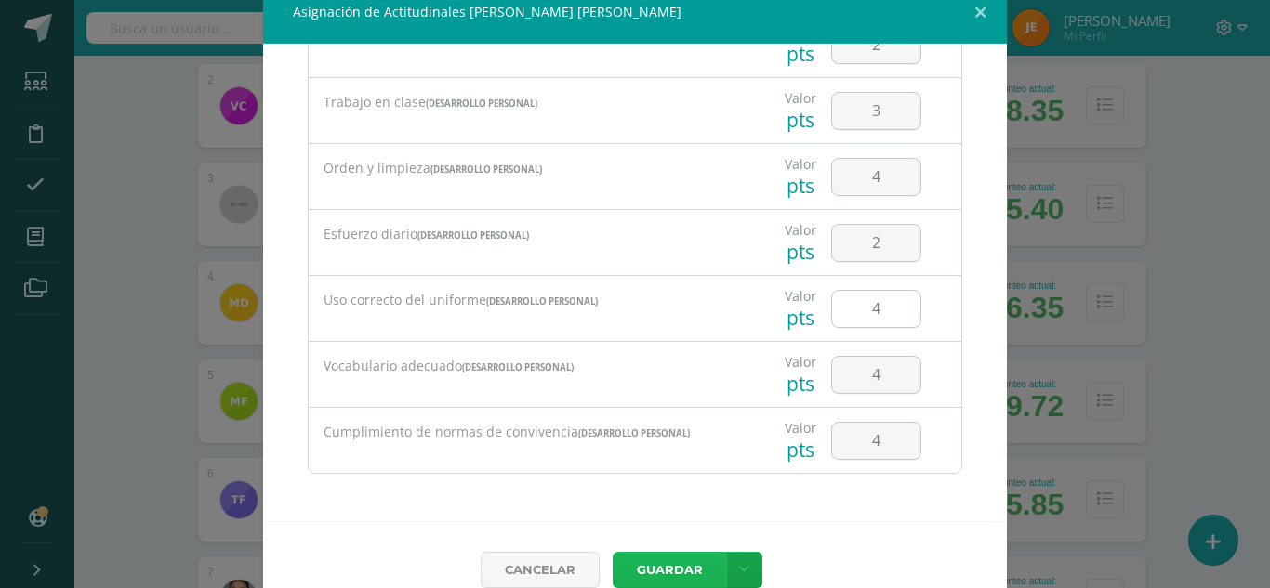
click at [612, 552] on button "Guardar" at bounding box center [668, 570] width 113 height 36
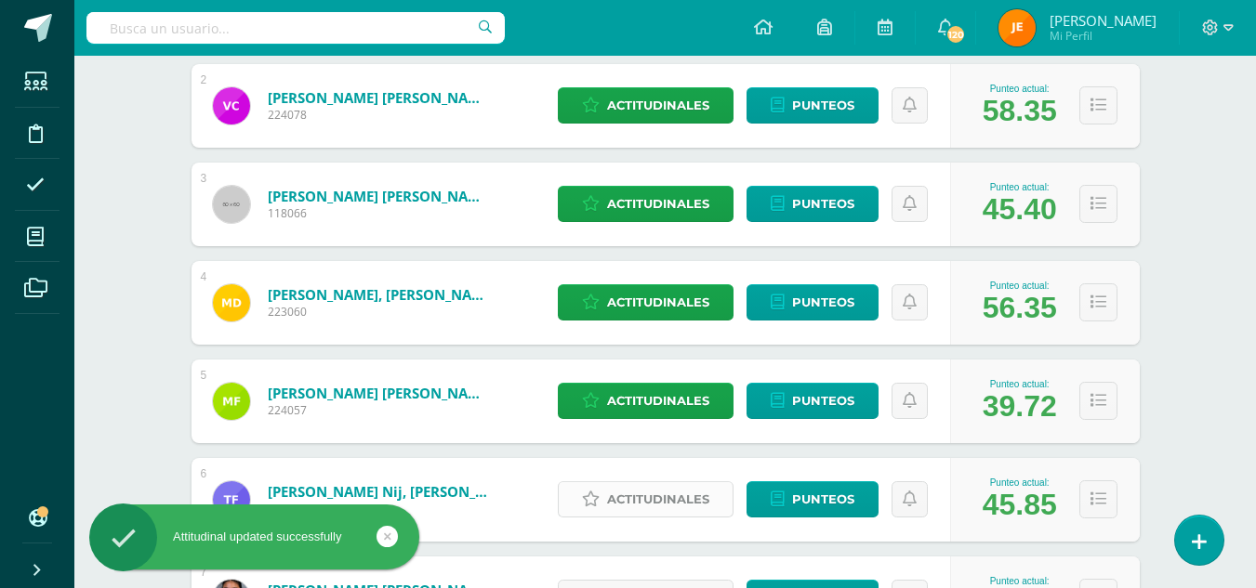
click at [651, 502] on span "Actitudinales" at bounding box center [658, 499] width 102 height 34
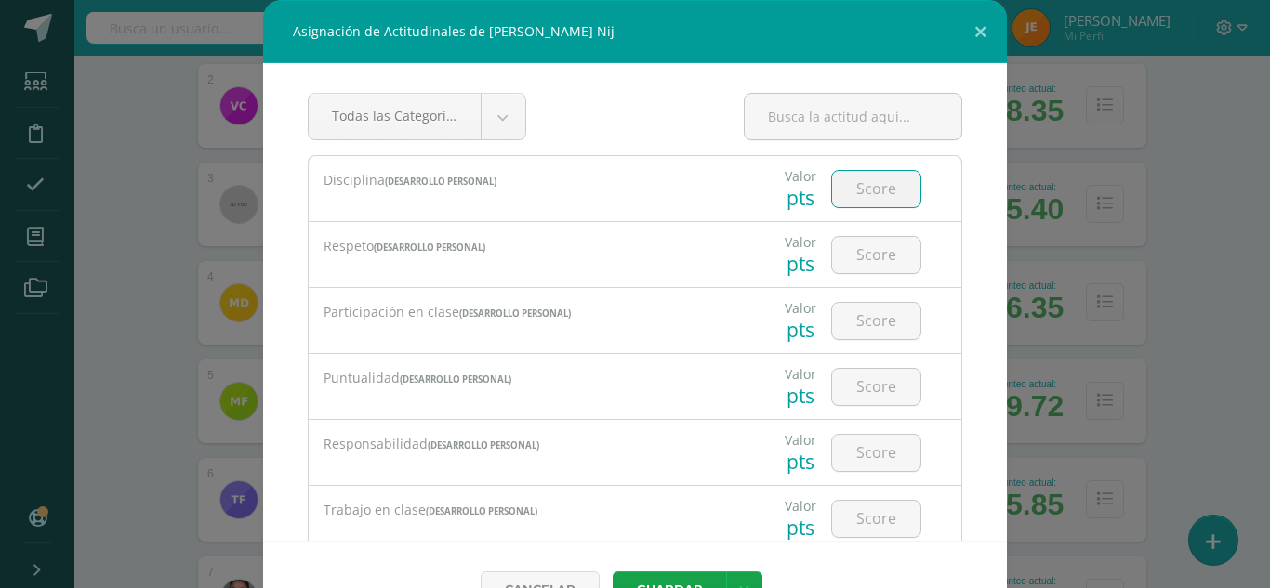
click at [877, 190] on input "number" at bounding box center [876, 189] width 88 height 36
click at [854, 317] on input "number" at bounding box center [876, 321] width 88 height 36
type input "3"
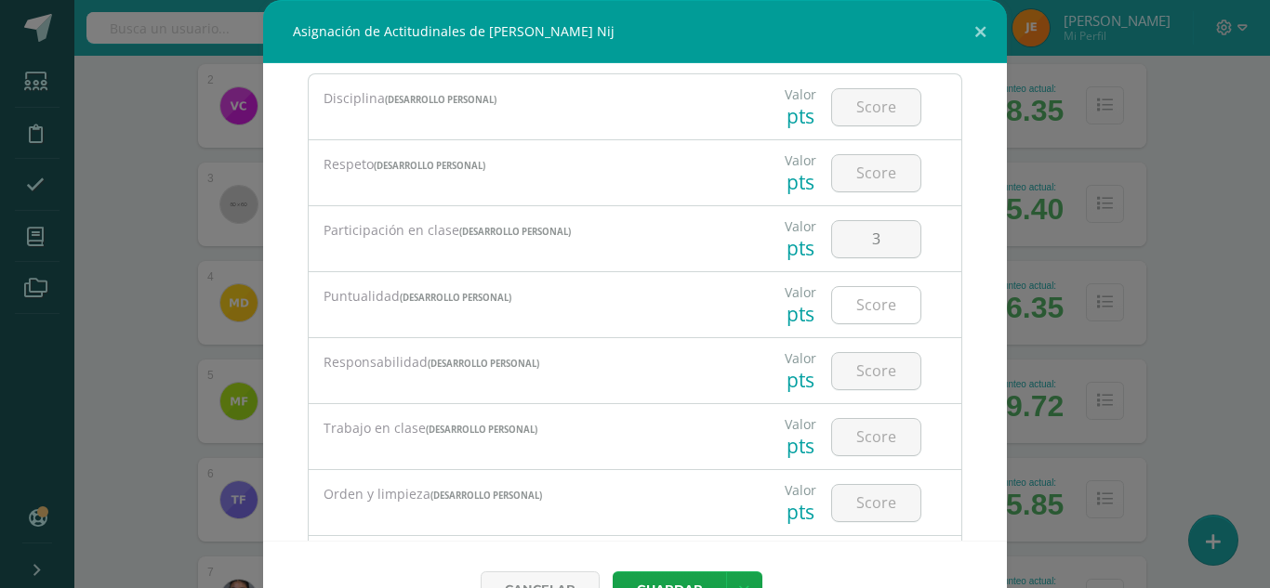
scroll to position [83, 0]
click at [867, 375] on input "number" at bounding box center [876, 370] width 88 height 36
type input "3"
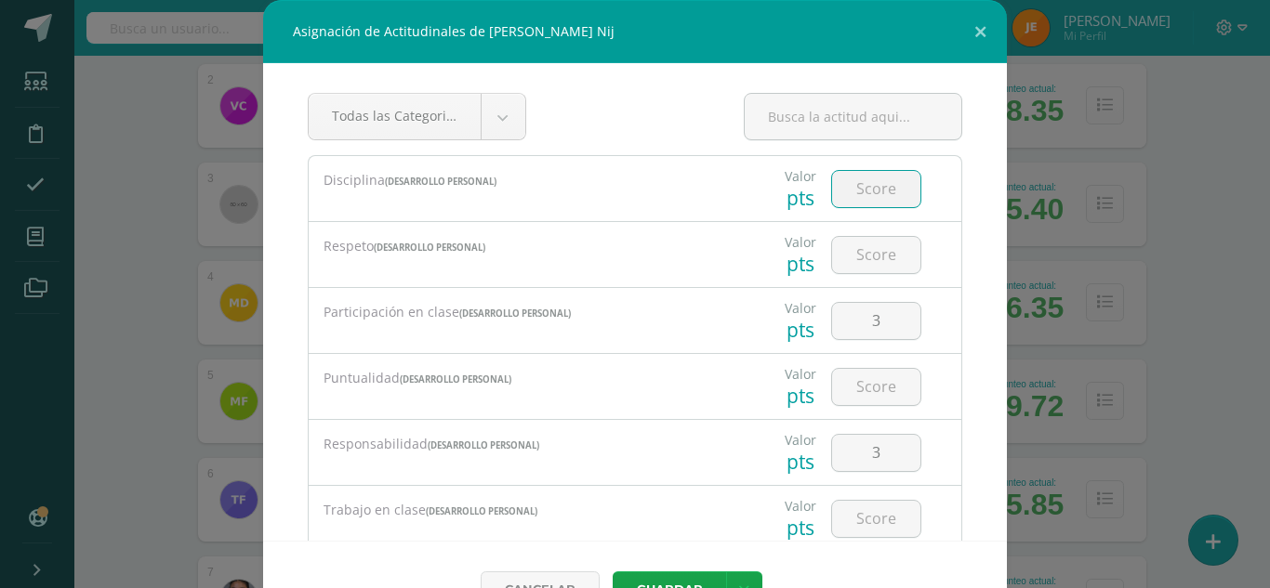
click at [851, 190] on input "number" at bounding box center [876, 189] width 88 height 36
type input "4"
type input "3"
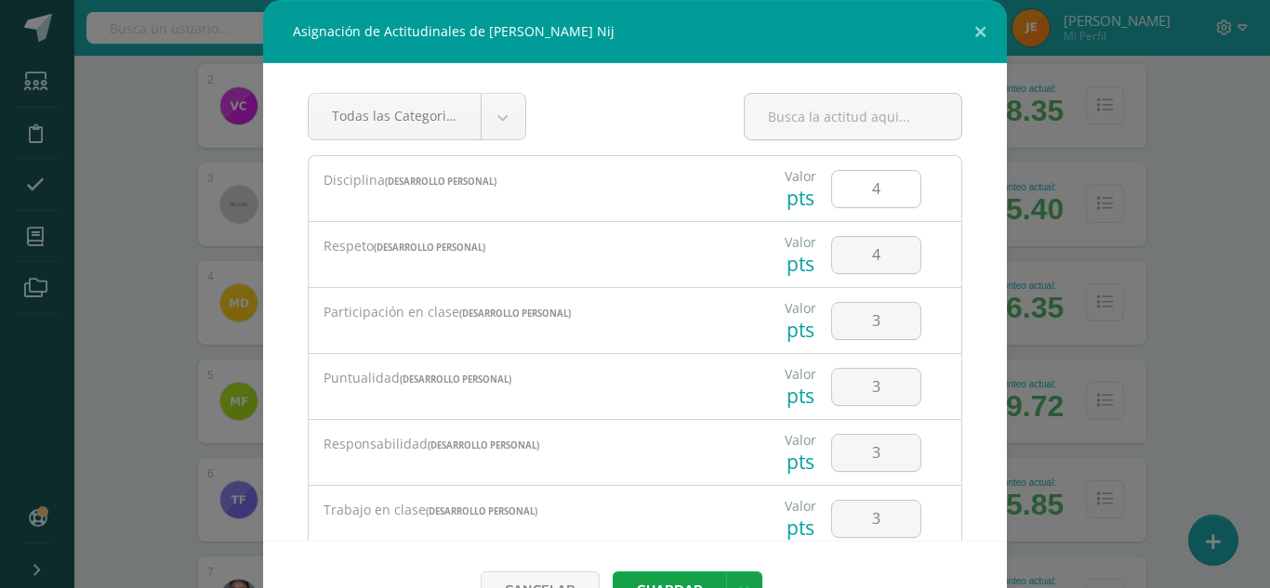
scroll to position [283, 0]
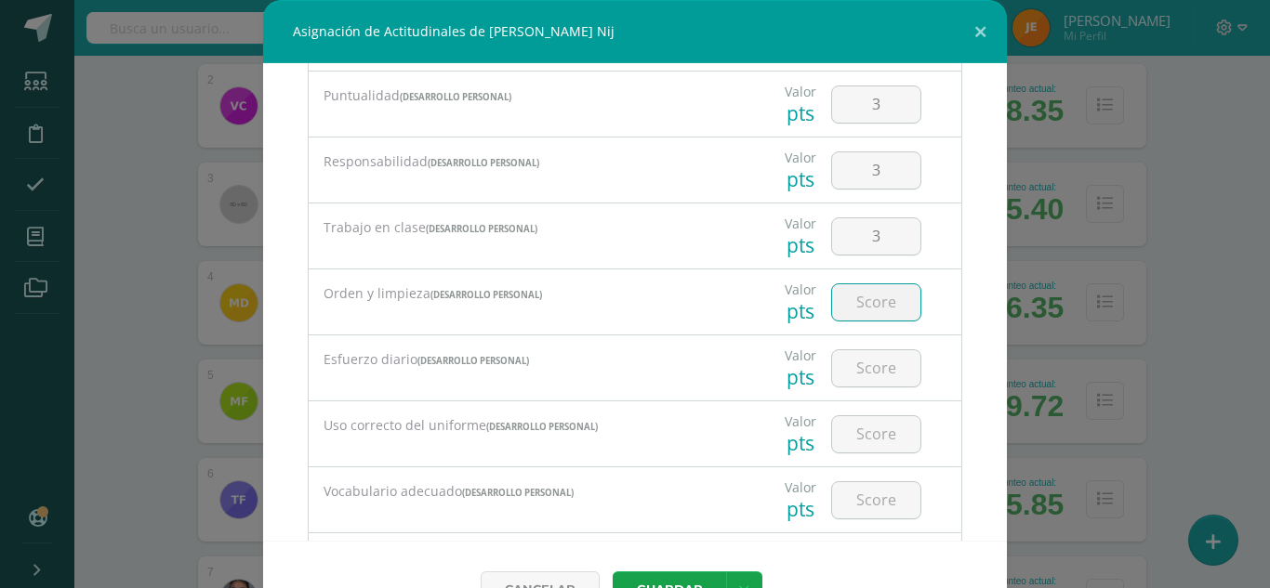
click at [844, 288] on input "number" at bounding box center [876, 302] width 88 height 36
type input "4"
type input "3"
type input "4"
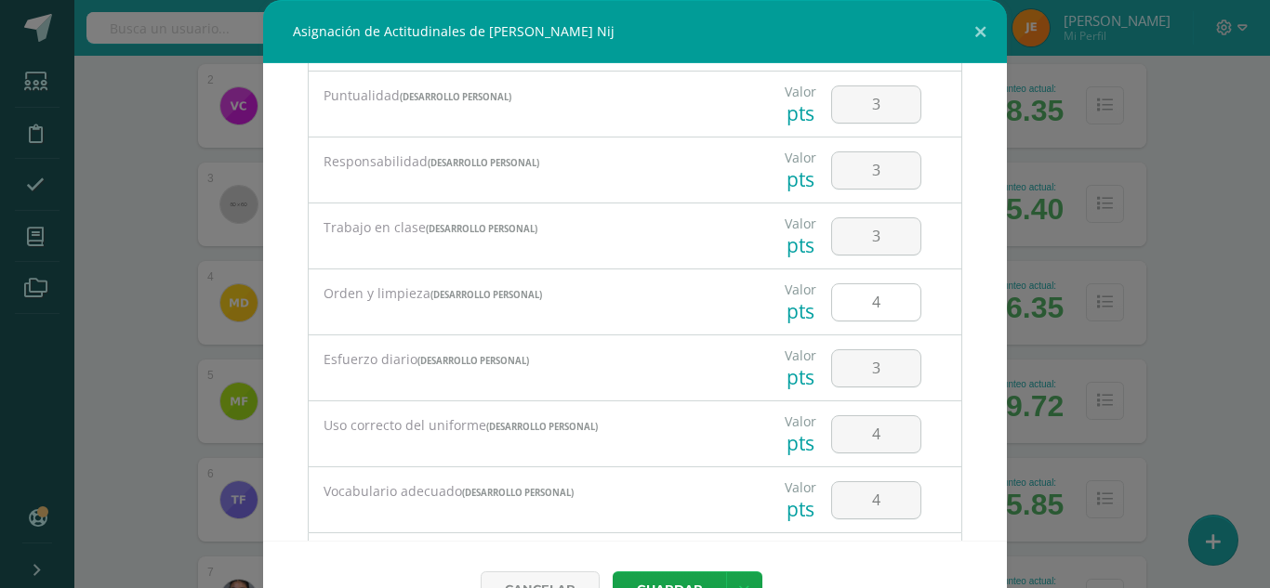
scroll to position [388, 0]
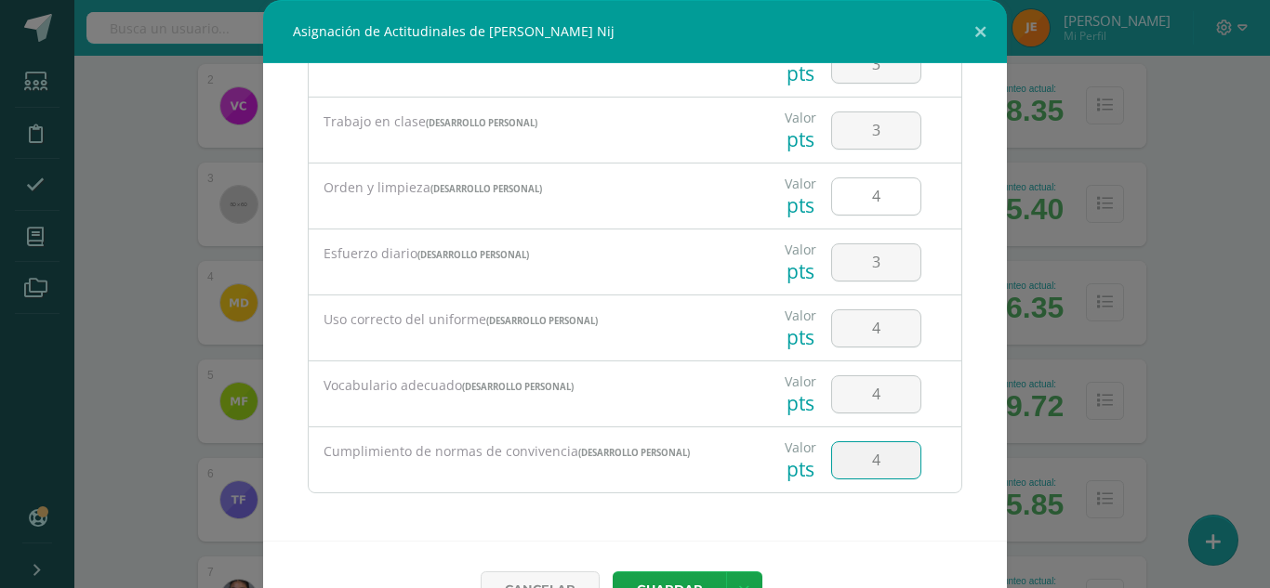
type input "4"
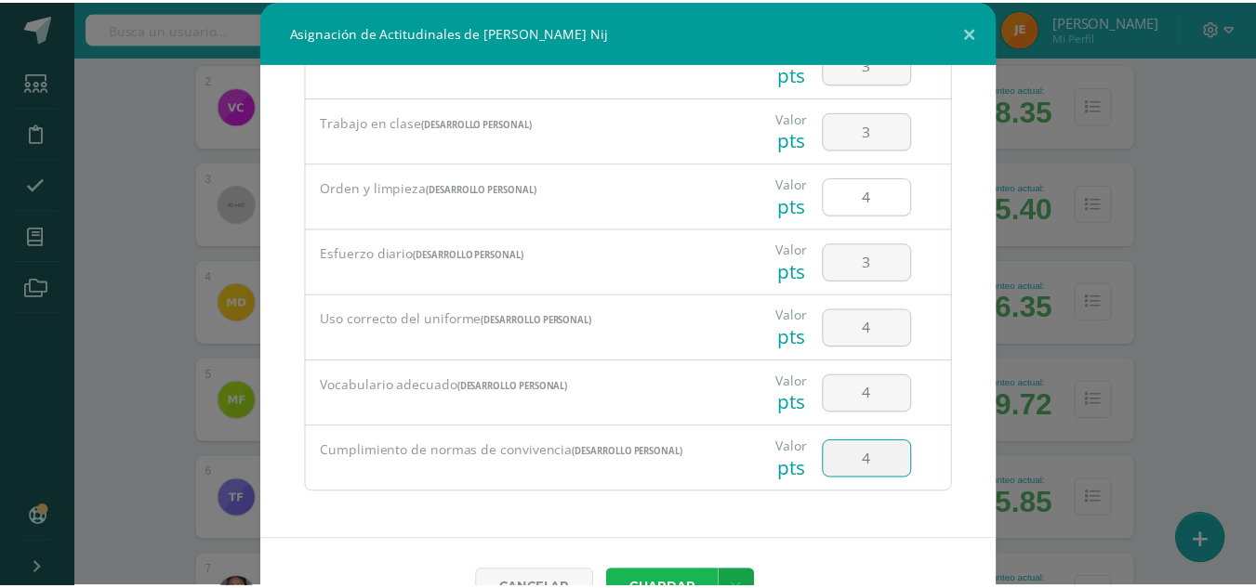
scroll to position [20, 0]
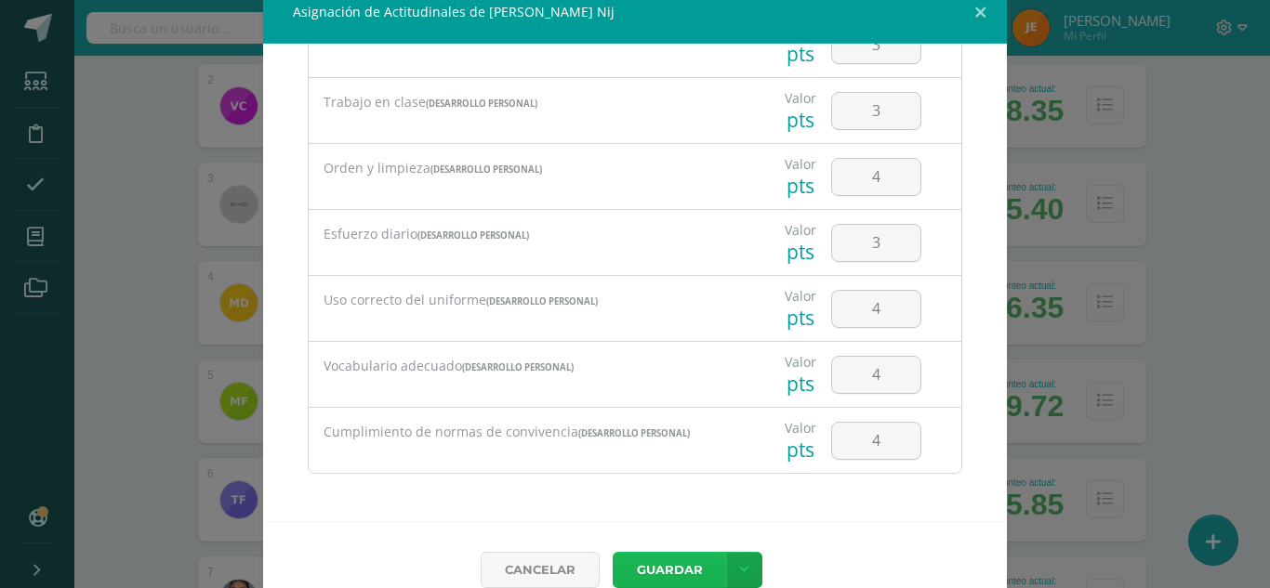
click at [612, 552] on button "Guardar" at bounding box center [668, 570] width 113 height 36
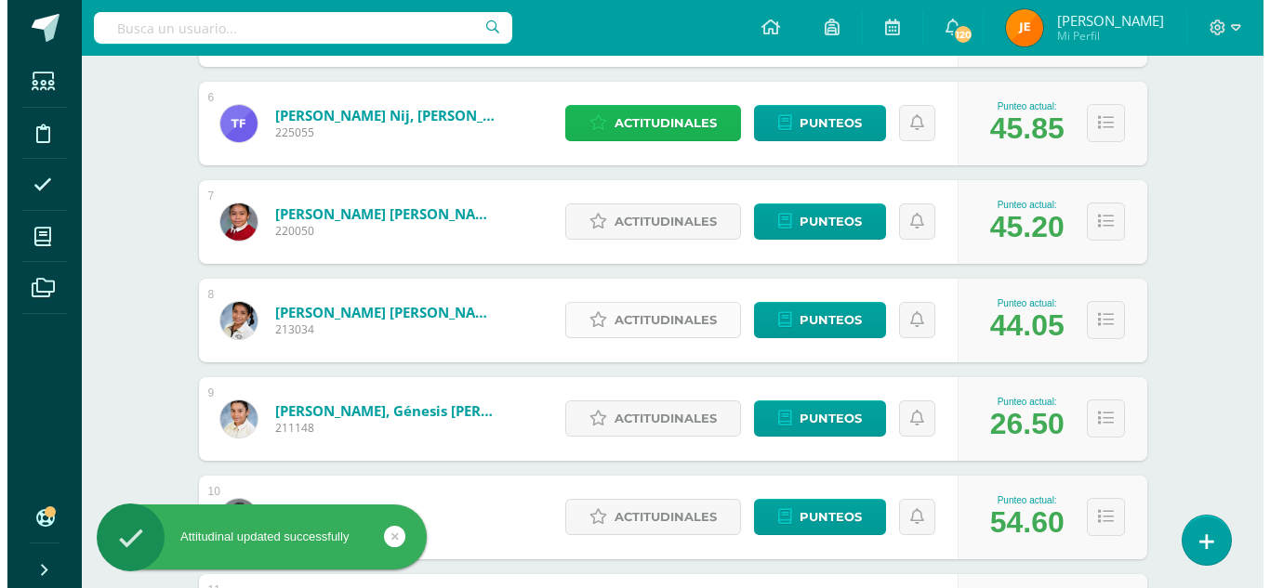
scroll to position [816, 0]
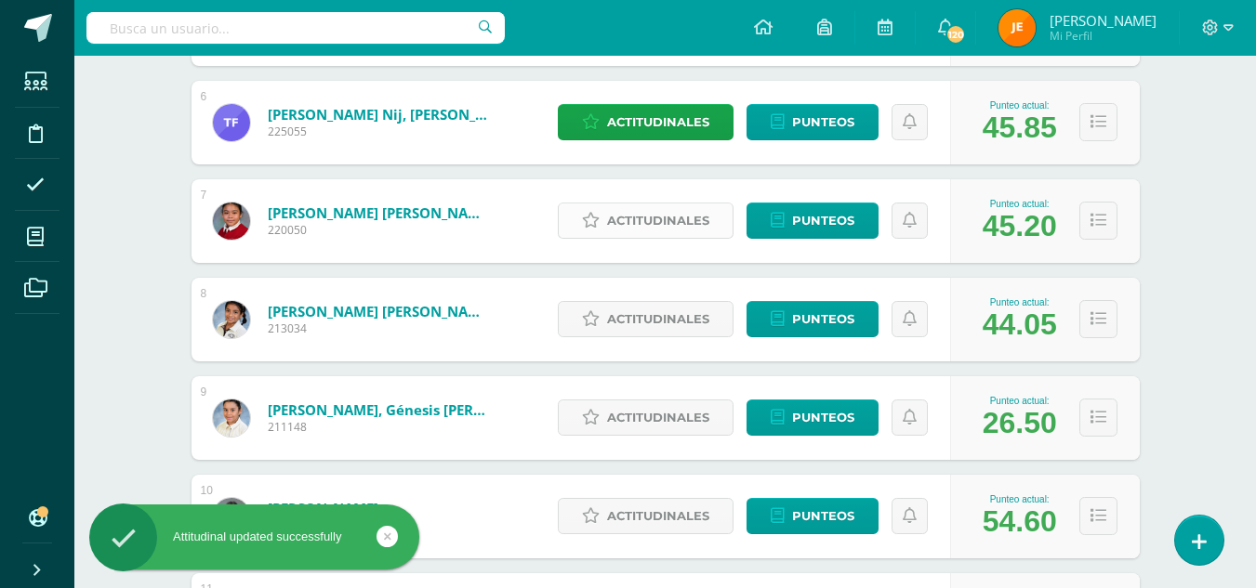
click at [645, 219] on span "Actitudinales" at bounding box center [658, 221] width 102 height 34
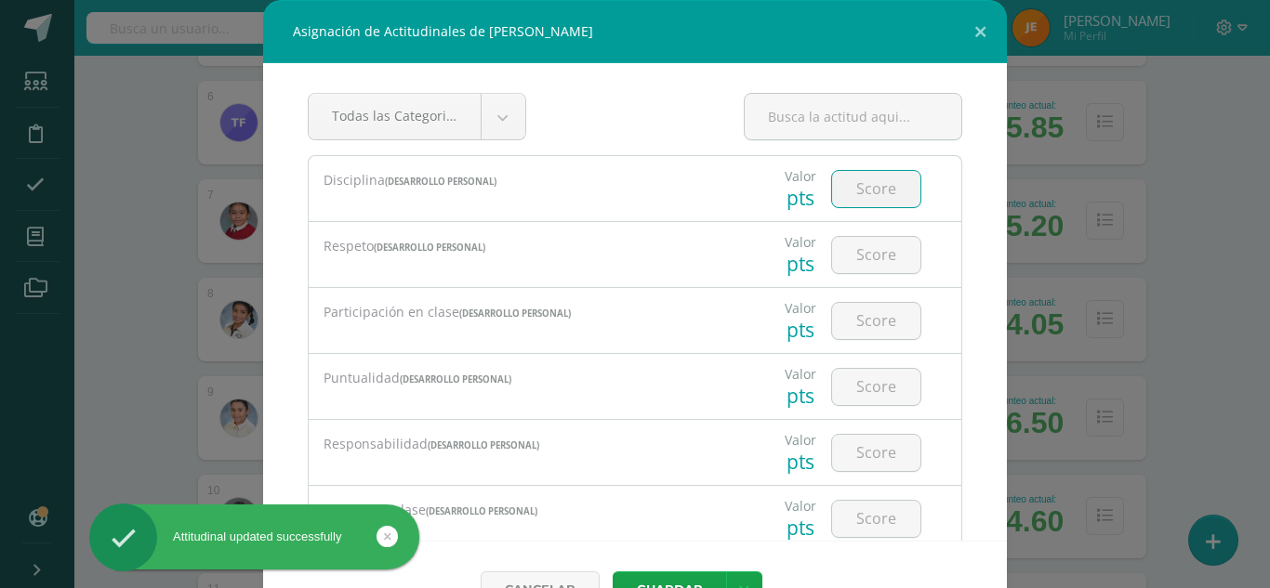
click at [845, 195] on input "number" at bounding box center [876, 189] width 88 height 36
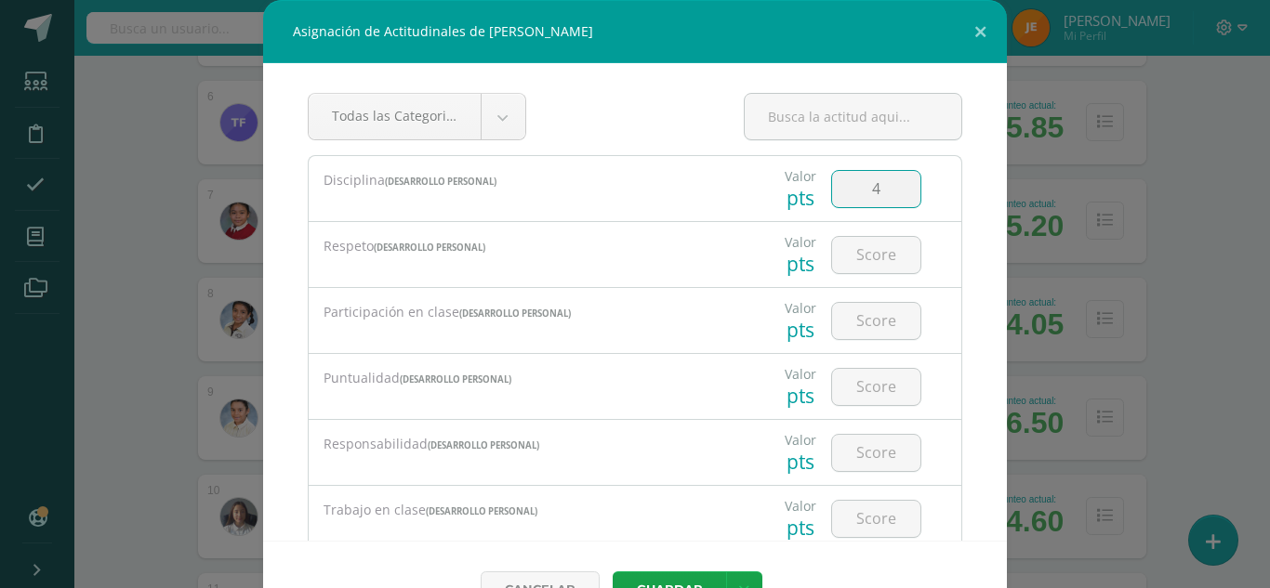
type input "4"
type input "2"
type input "3"
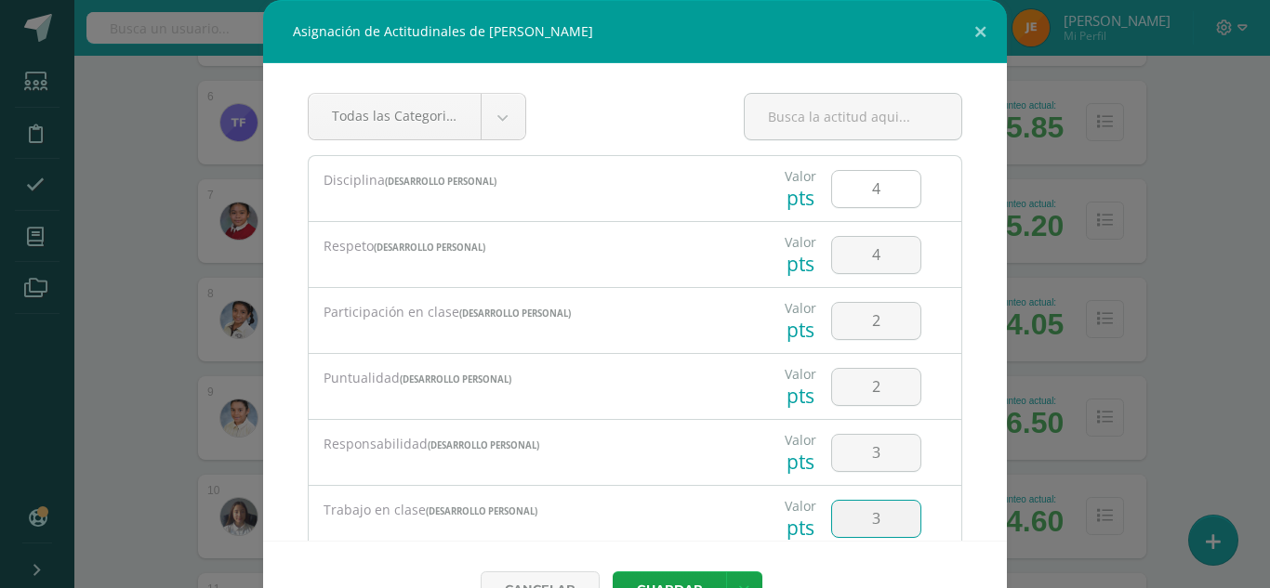
type input "3"
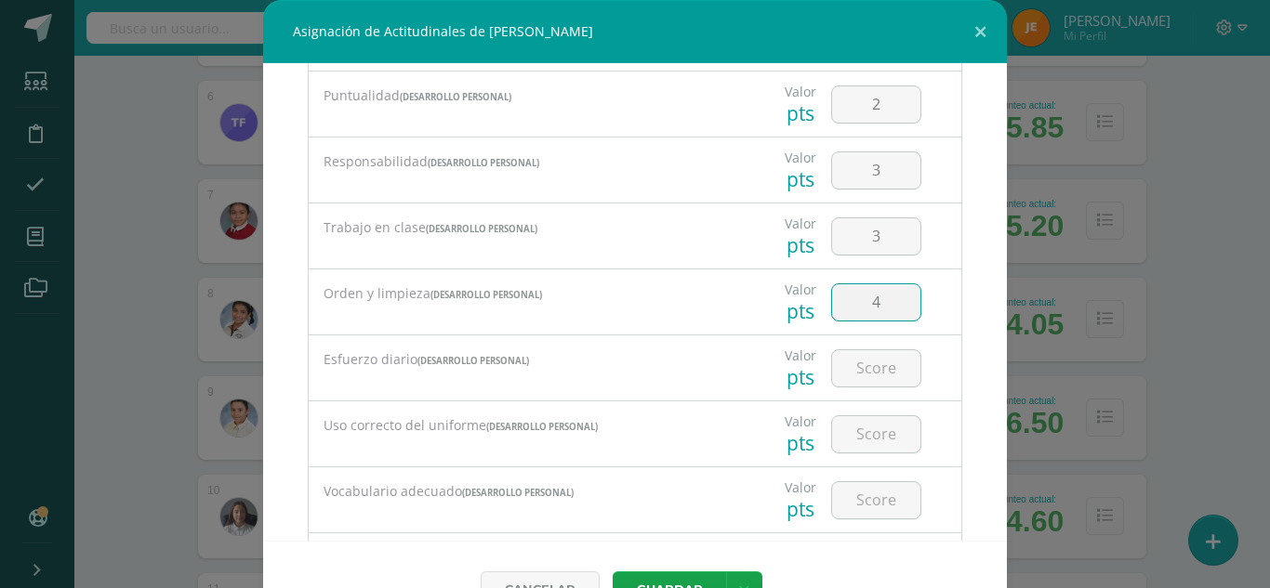
type input "4"
click at [872, 301] on input "4" at bounding box center [876, 302] width 88 height 36
type input "3"
type input "4"
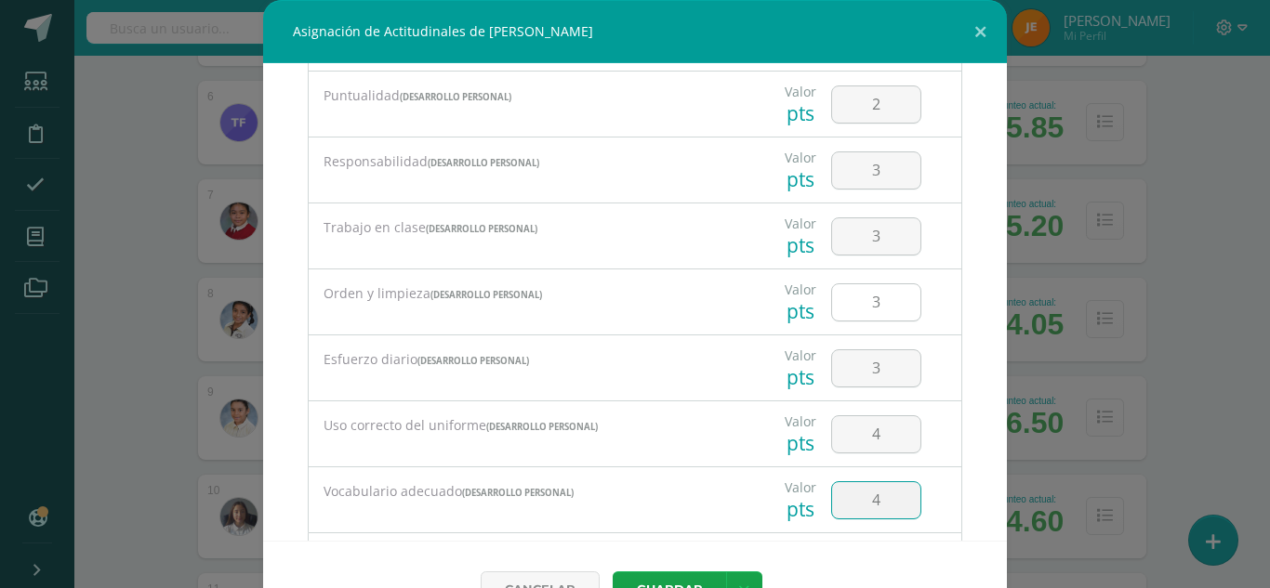
type input "4"
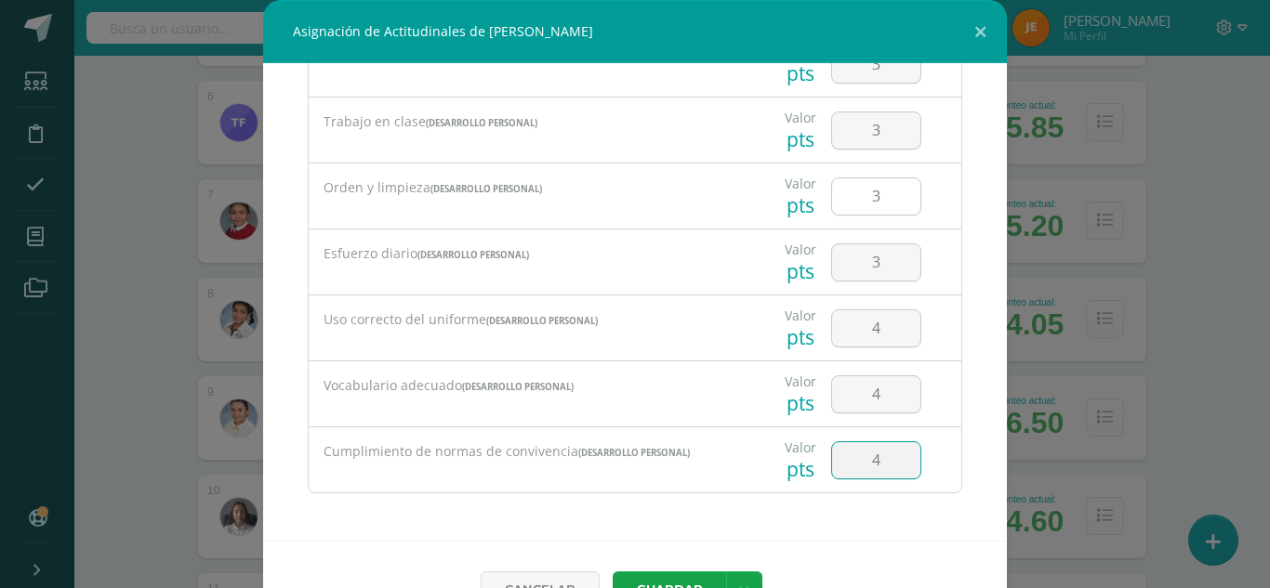
type input "4"
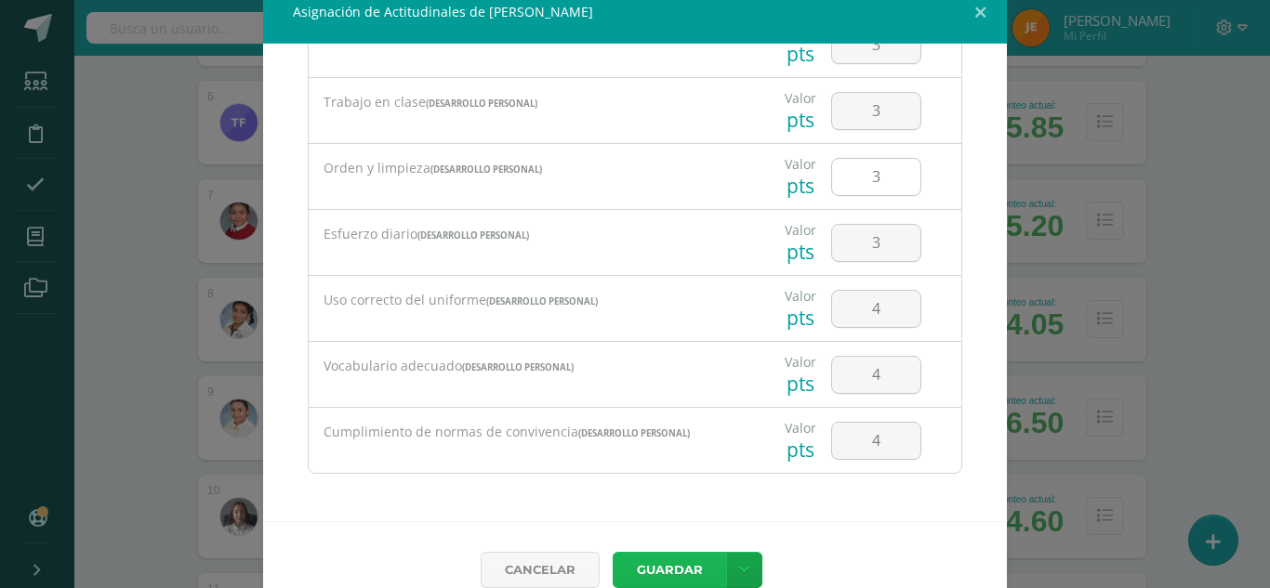
click at [612, 552] on button "Guardar" at bounding box center [668, 570] width 113 height 36
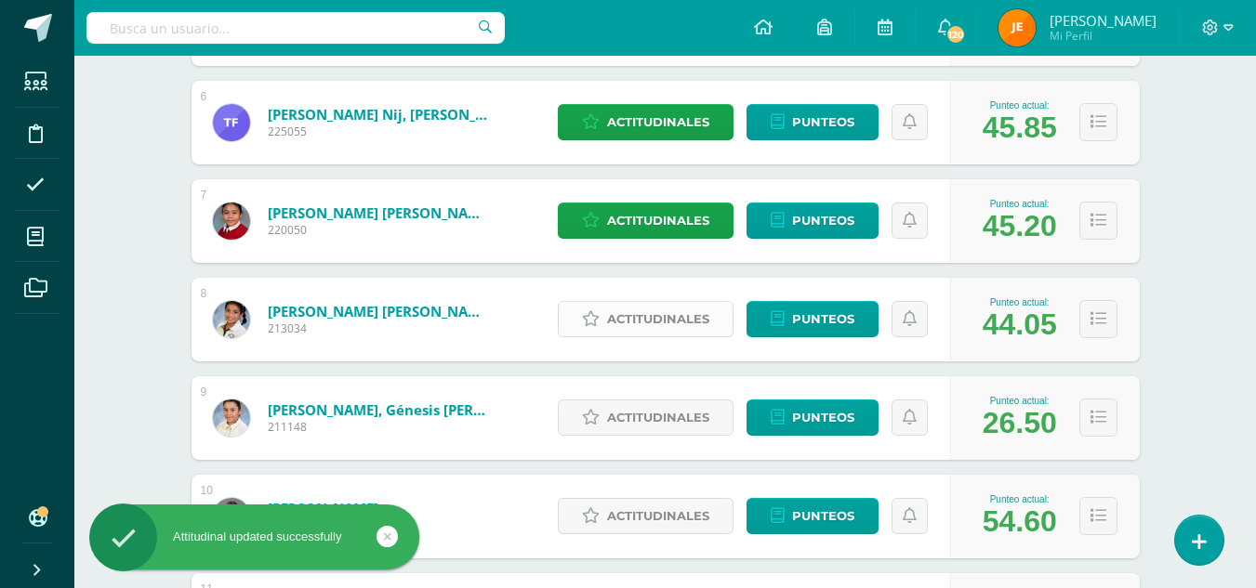
click at [652, 310] on span "Actitudinales" at bounding box center [658, 319] width 102 height 34
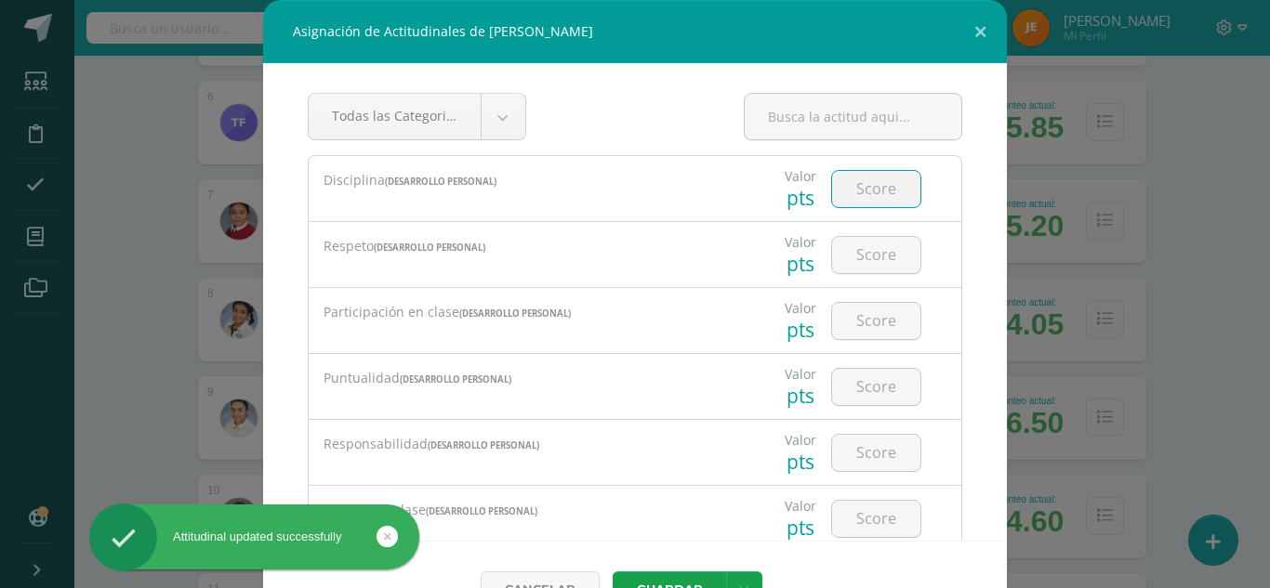
click at [862, 196] on input "number" at bounding box center [876, 189] width 88 height 36
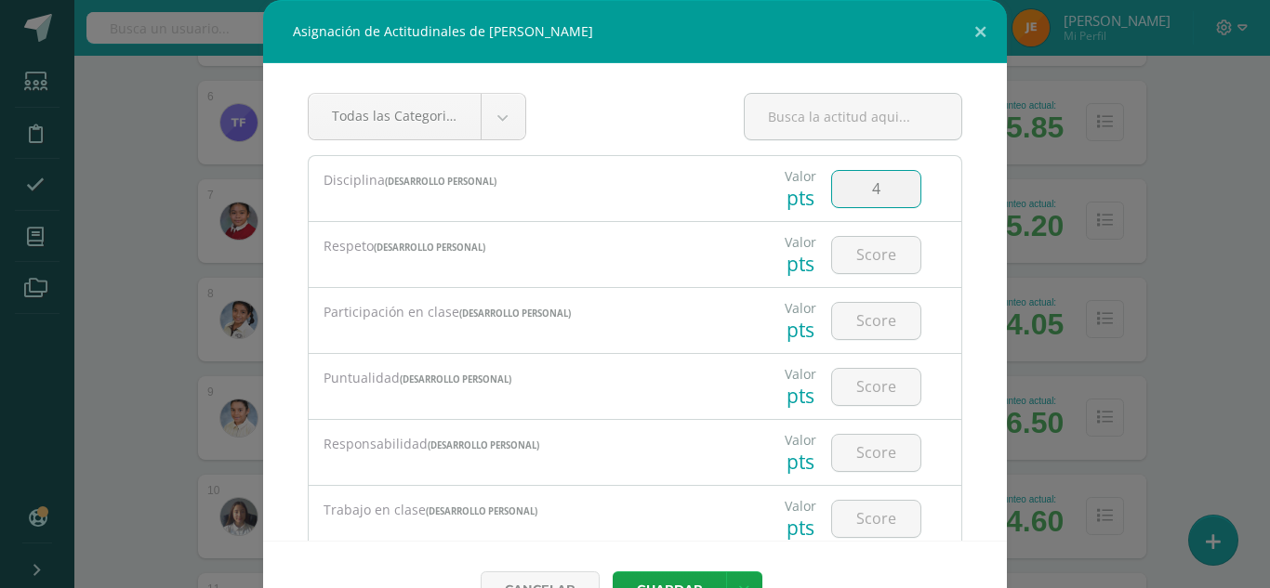
type input "4"
type input "1"
type input "3"
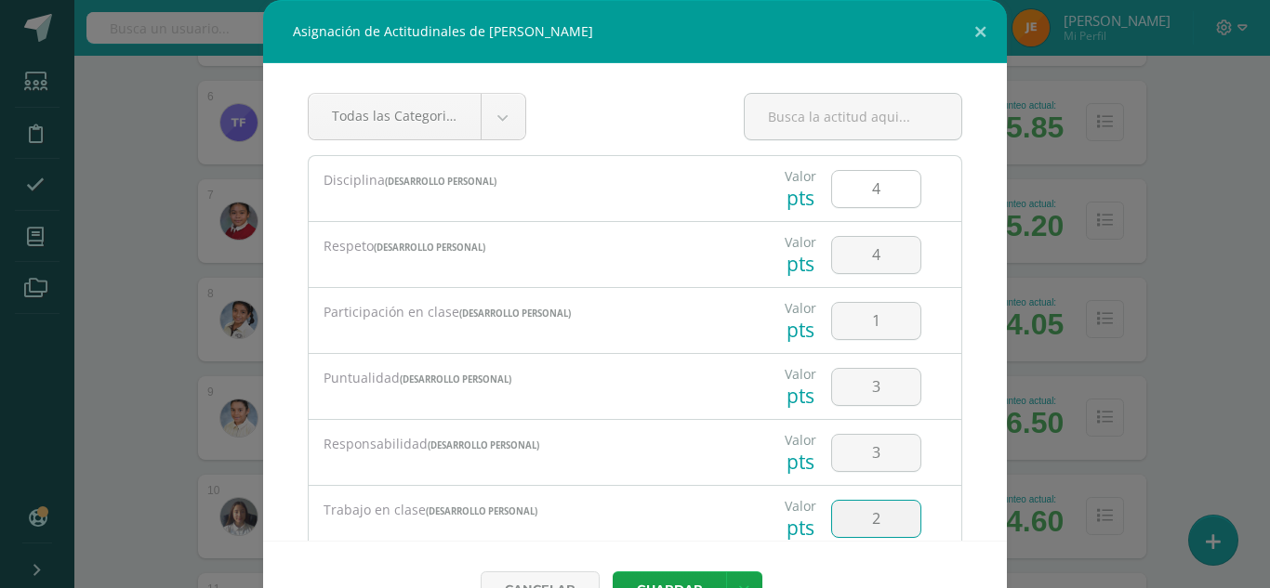
type input "2"
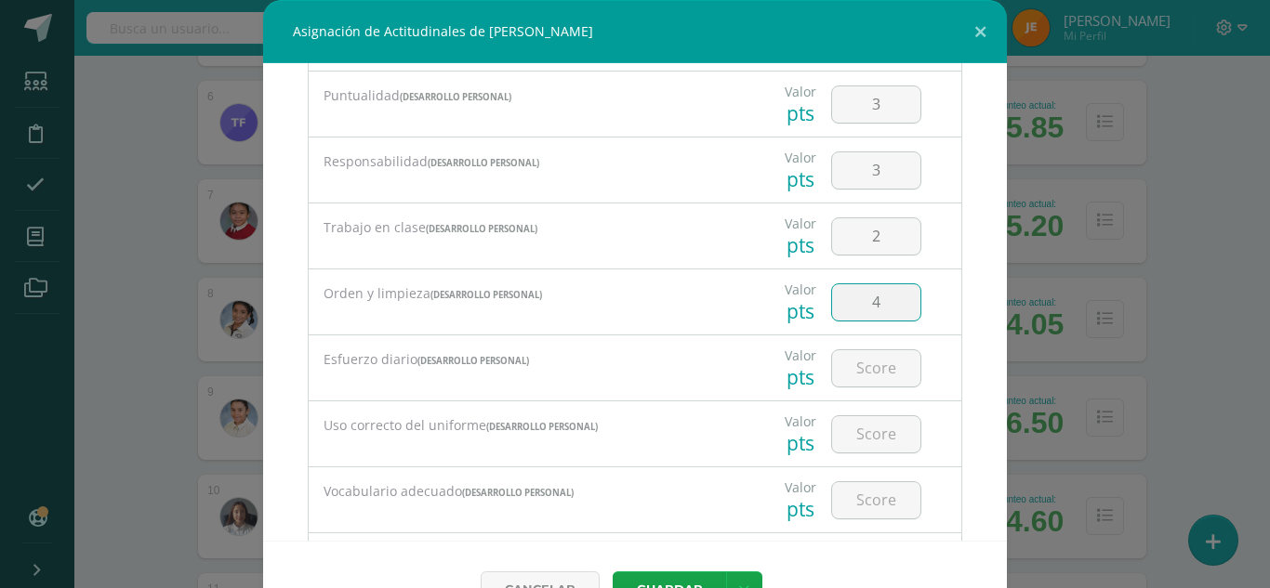
type input "4"
click at [871, 310] on input "4" at bounding box center [876, 302] width 88 height 36
type input "3"
click at [871, 367] on input "number" at bounding box center [876, 368] width 88 height 36
type input "3"
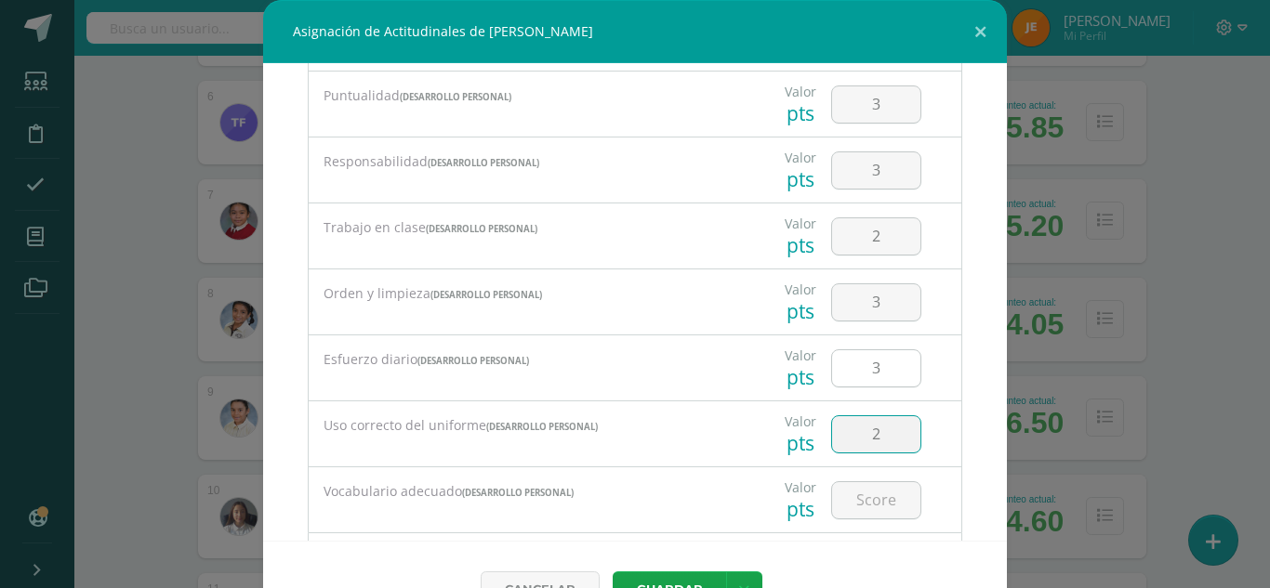
type input "2"
type input "4"
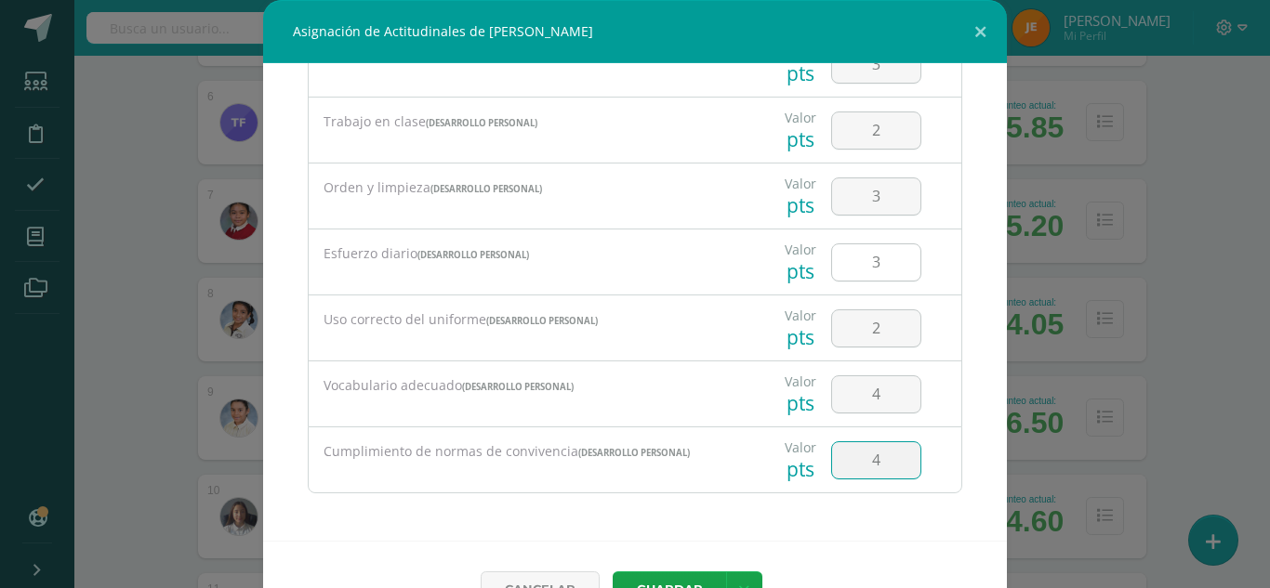
type input "4"
click at [612, 572] on button "Guardar" at bounding box center [668, 590] width 113 height 36
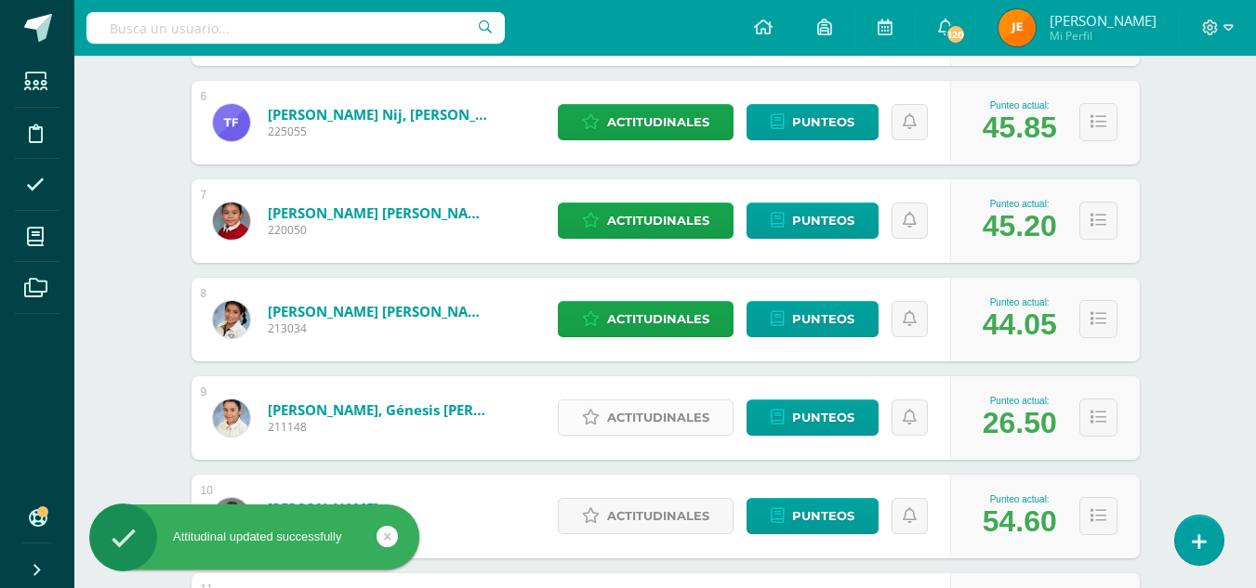
click at [671, 414] on span "Actitudinales" at bounding box center [658, 418] width 102 height 34
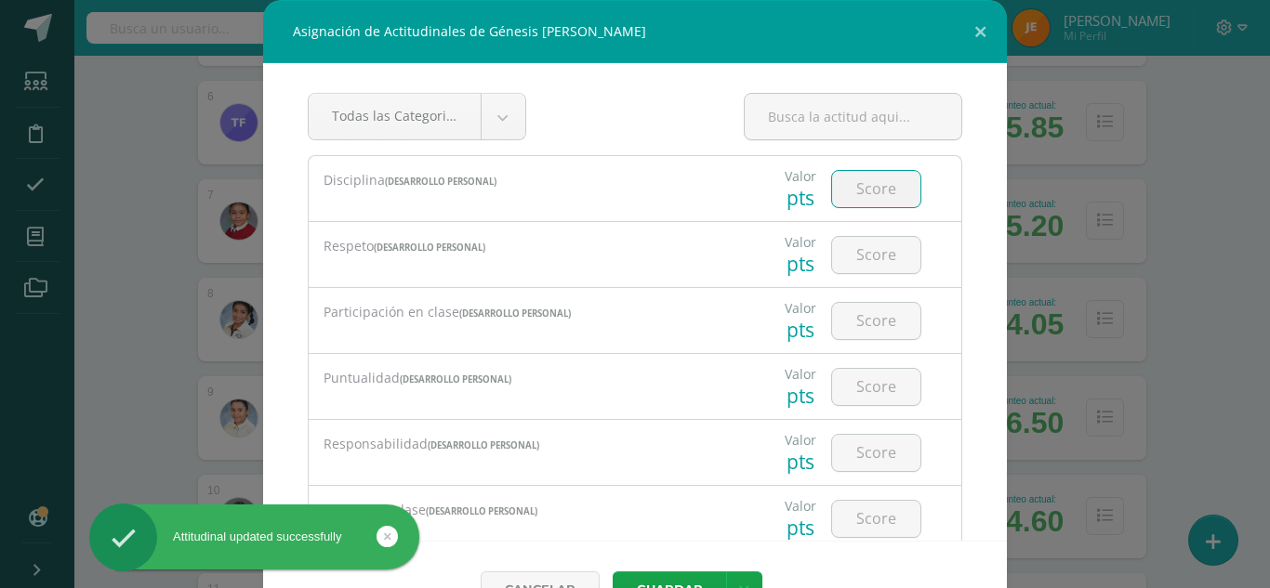
click at [862, 190] on input "number" at bounding box center [876, 189] width 88 height 36
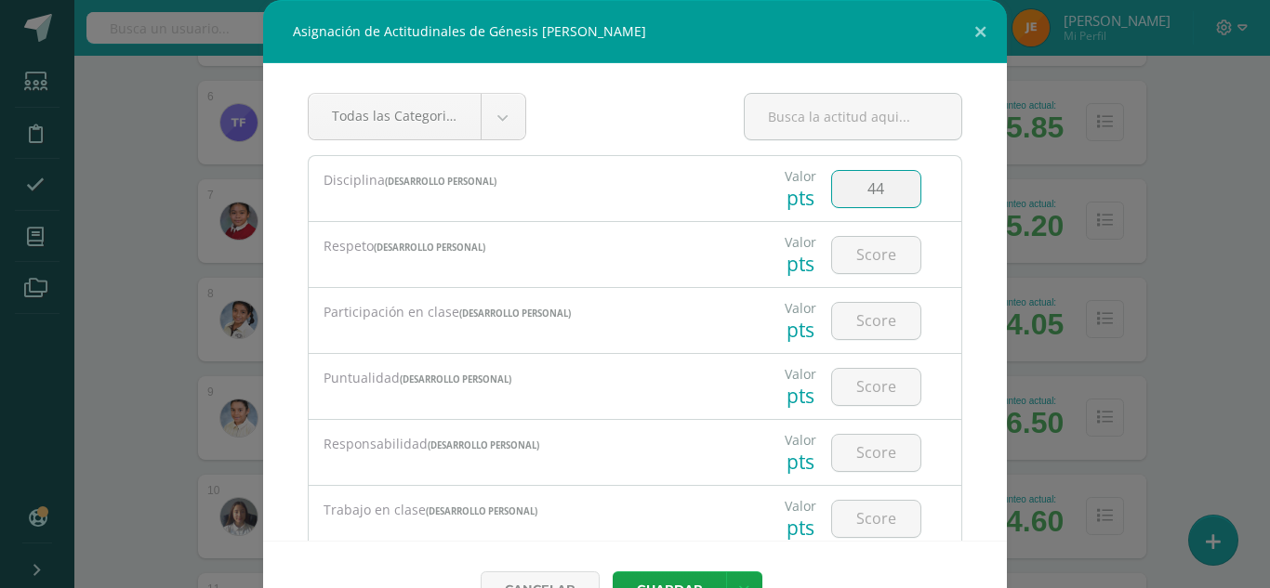
type input "44"
type input "4"
type input "2"
type input "1"
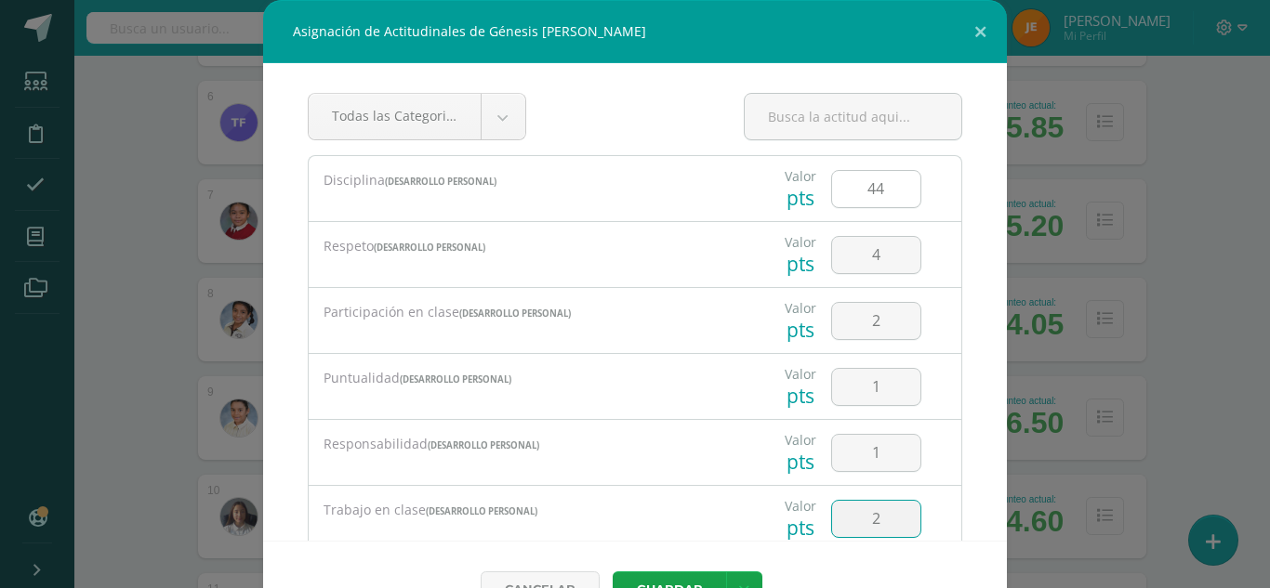
type input "2"
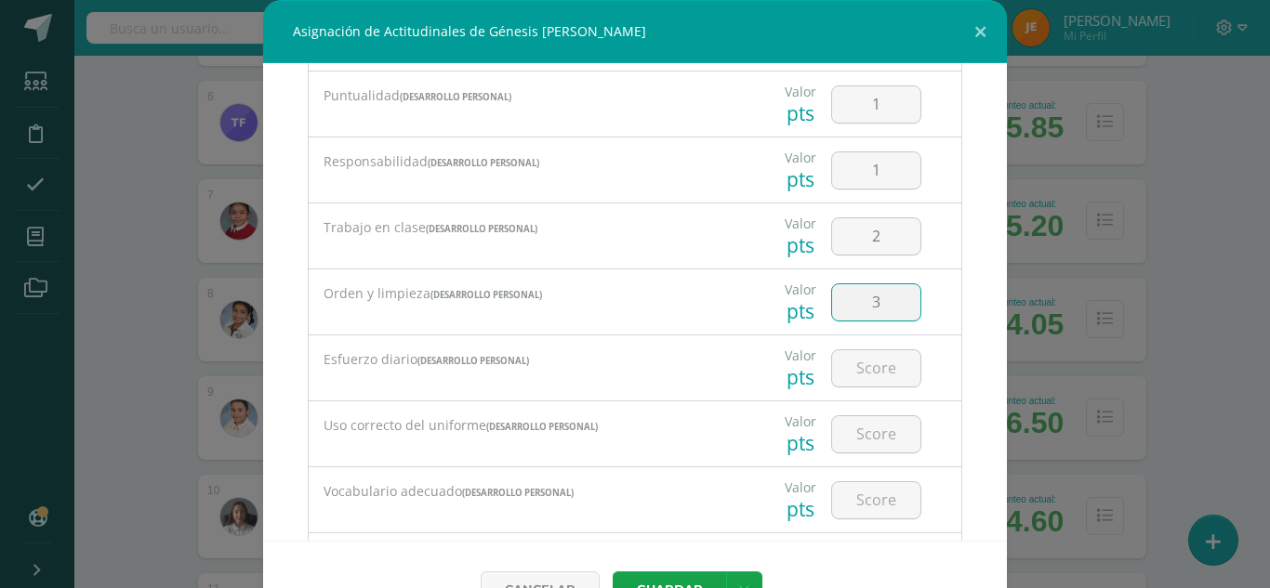
type input "3"
type input "2"
type input "3"
type input "4"
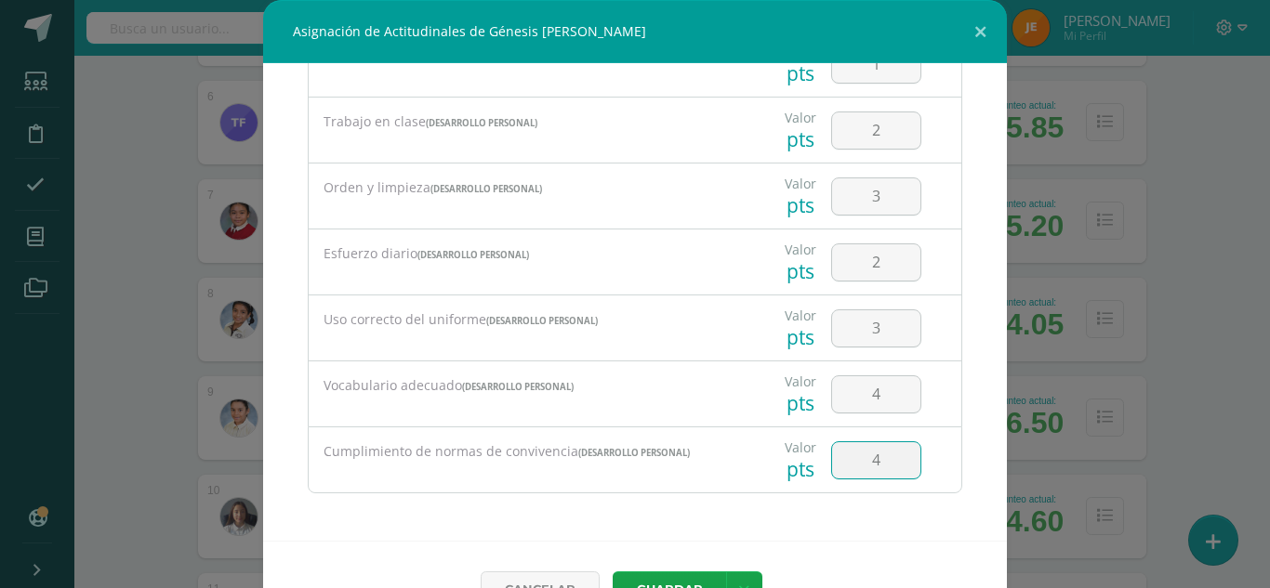
type input "4"
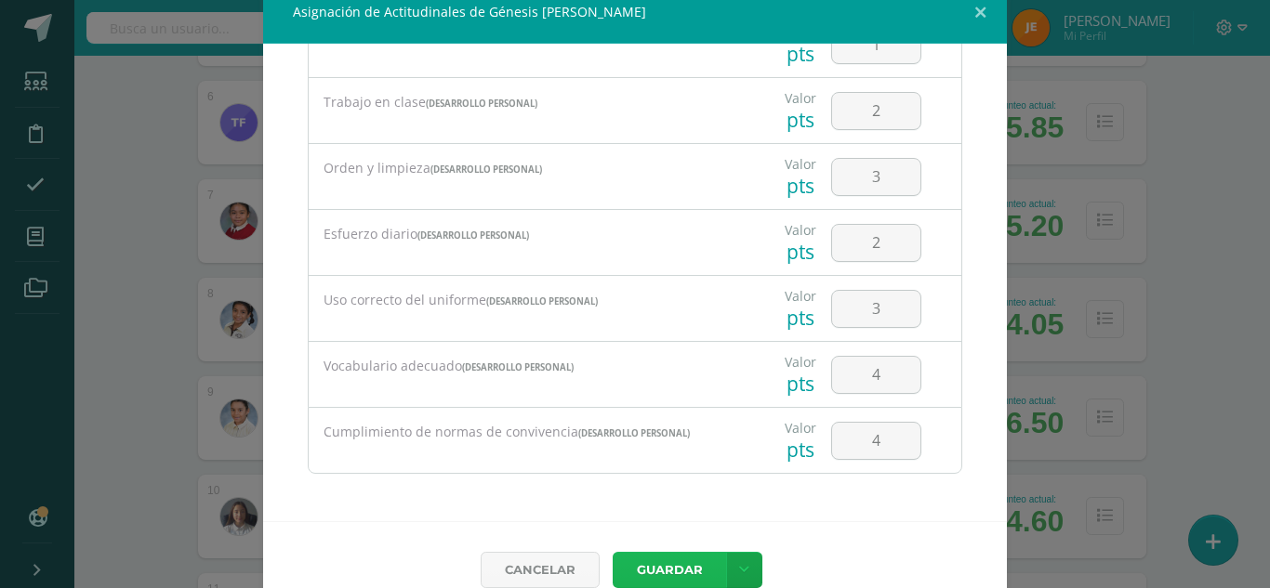
click at [612, 552] on button "Guardar" at bounding box center [668, 570] width 113 height 36
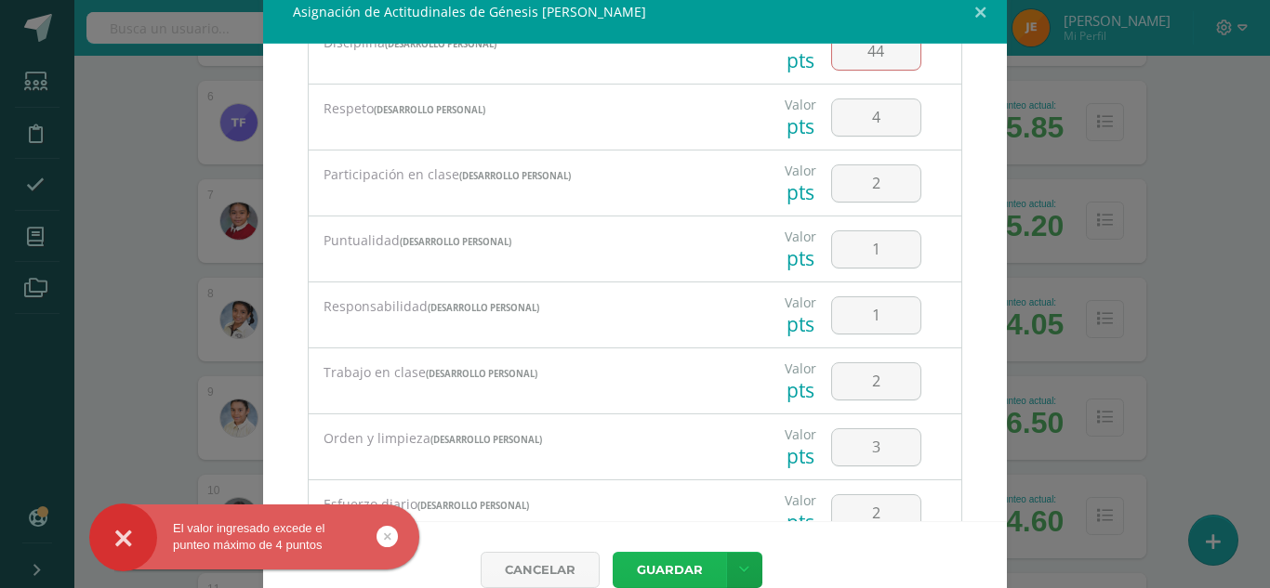
scroll to position [0, 0]
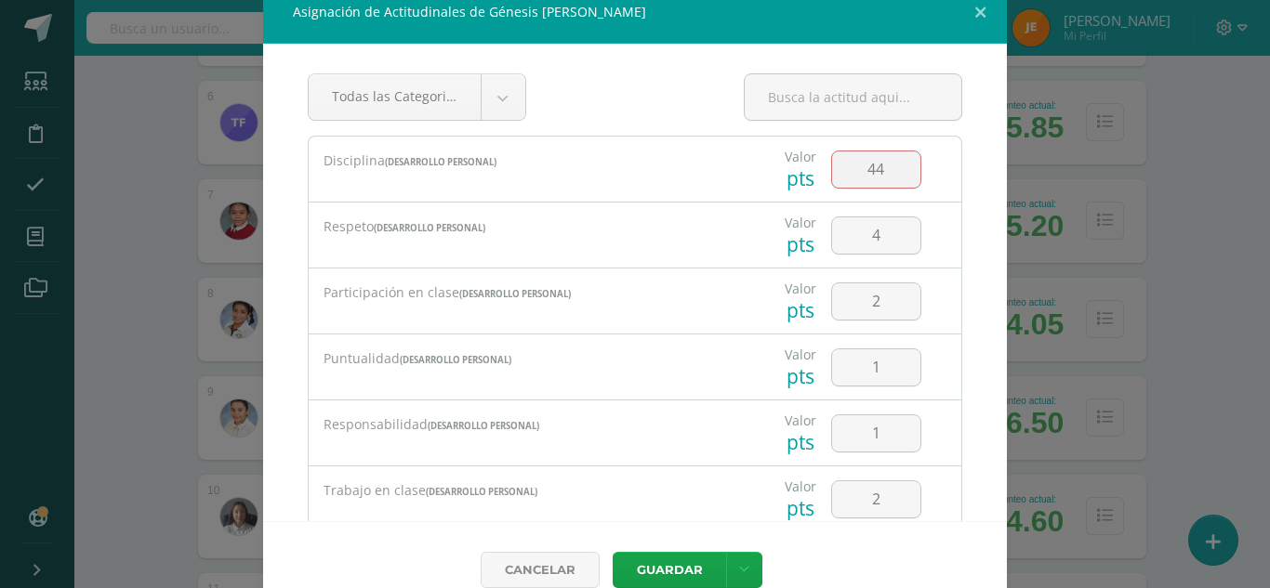
click at [878, 175] on input "44" at bounding box center [876, 169] width 88 height 36
type input "4"
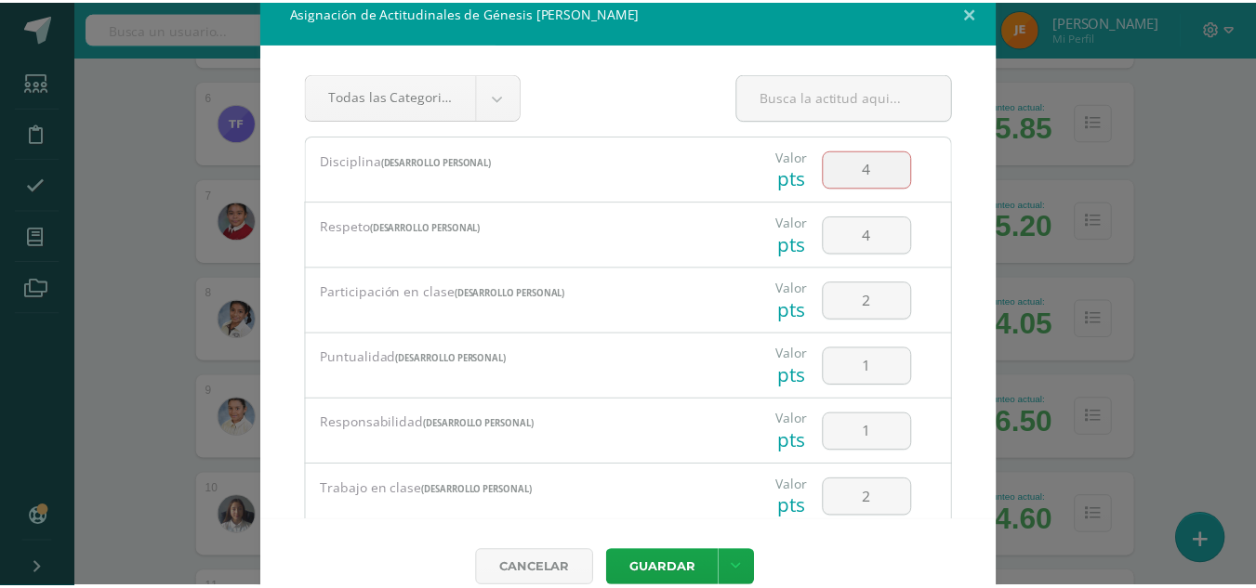
scroll to position [388, 0]
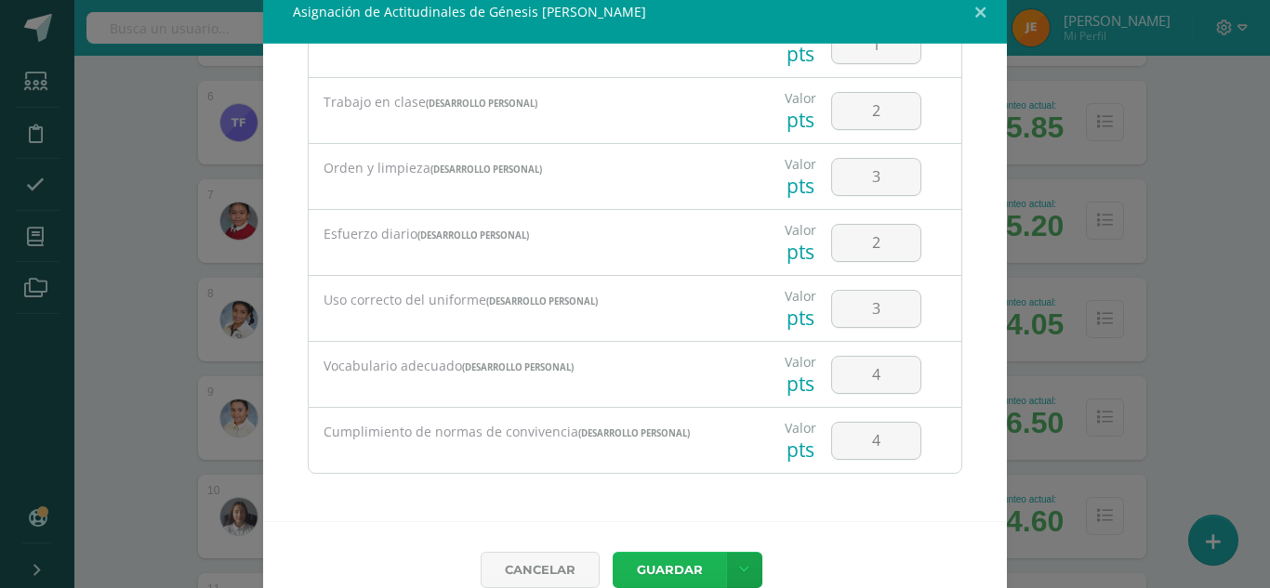
click at [677, 572] on button "Guardar" at bounding box center [668, 570] width 113 height 36
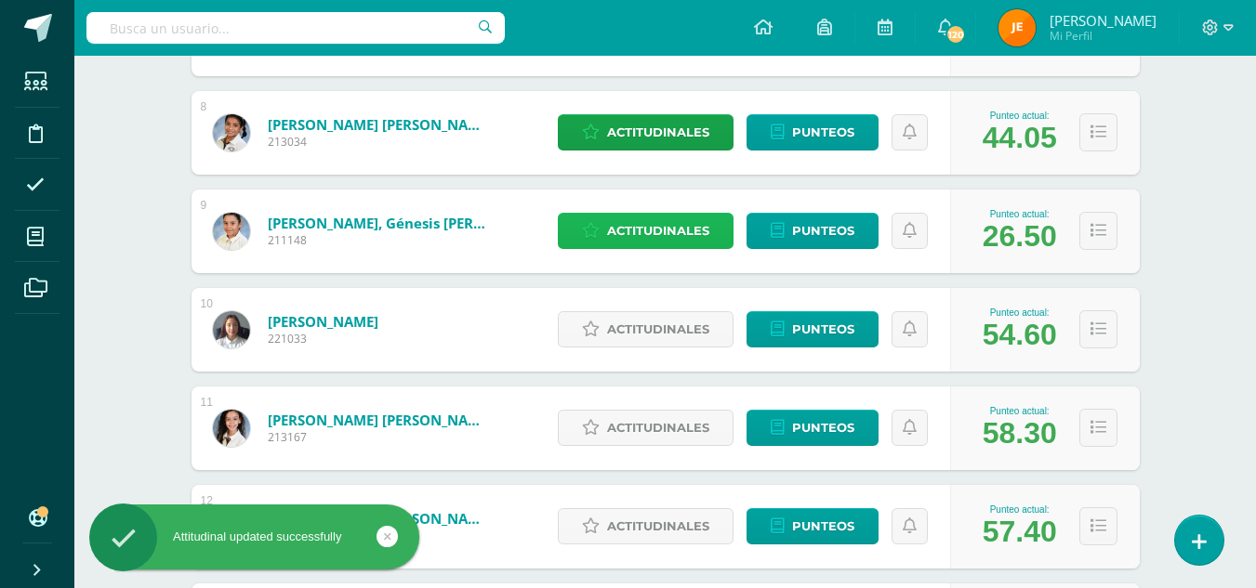
scroll to position [1004, 0]
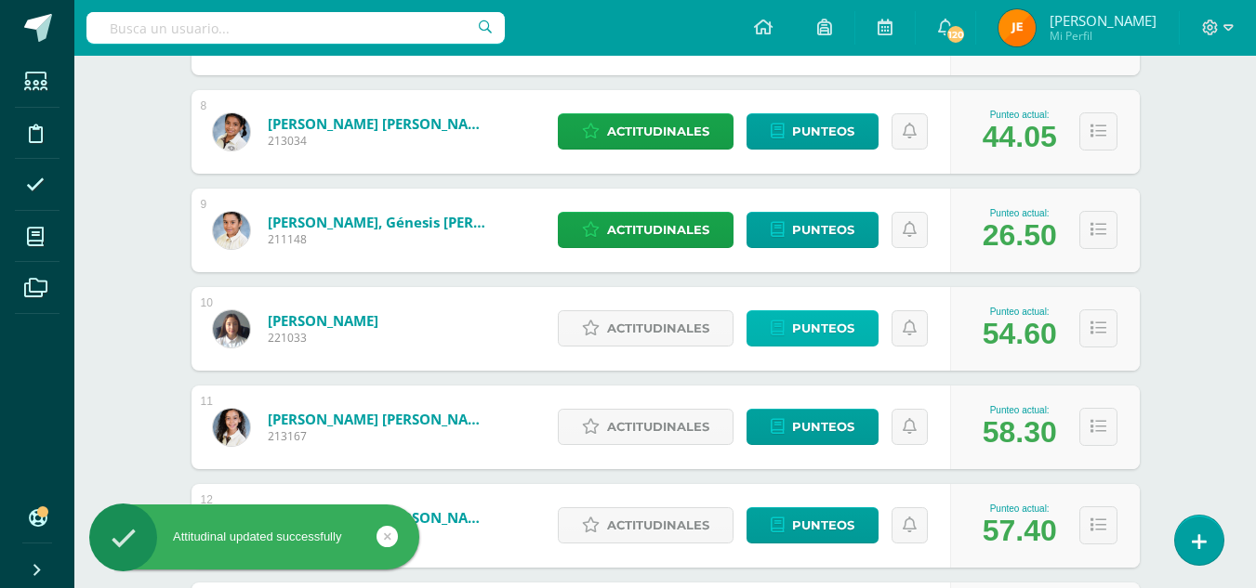
click at [805, 326] on span "Punteos" at bounding box center [823, 328] width 62 height 34
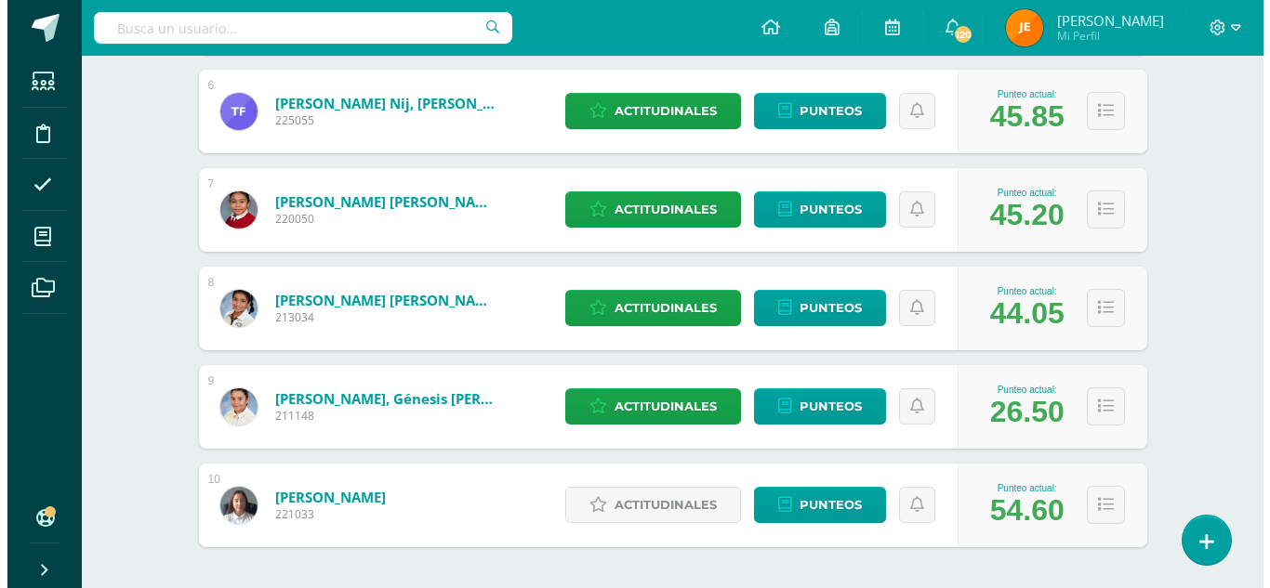
scroll to position [903, 0]
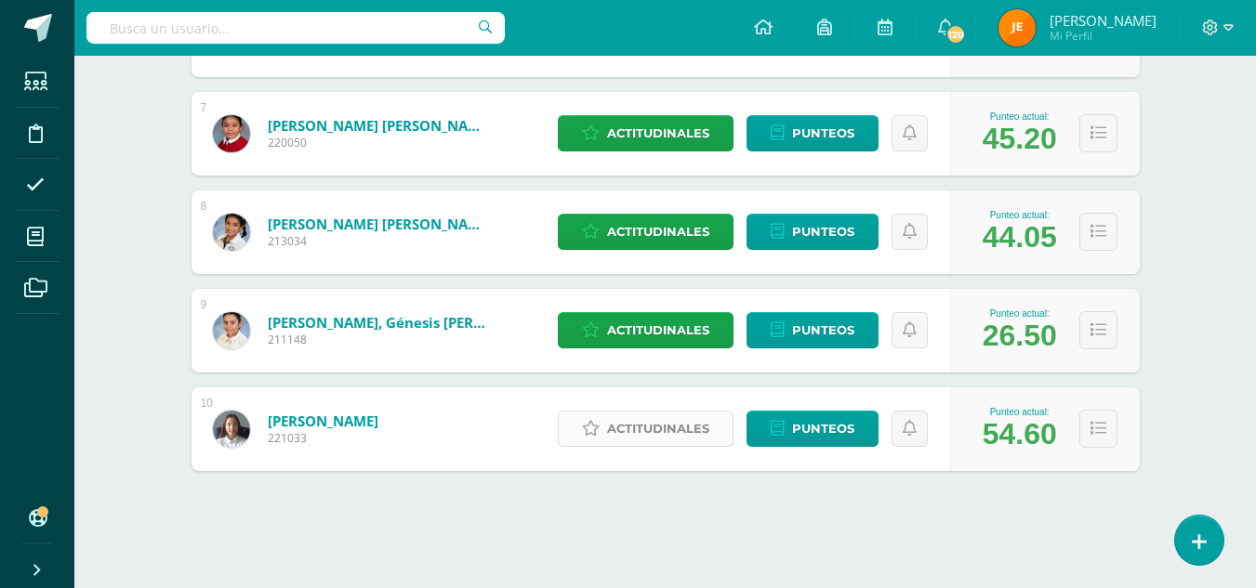
click at [642, 425] on span "Actitudinales" at bounding box center [658, 429] width 102 height 34
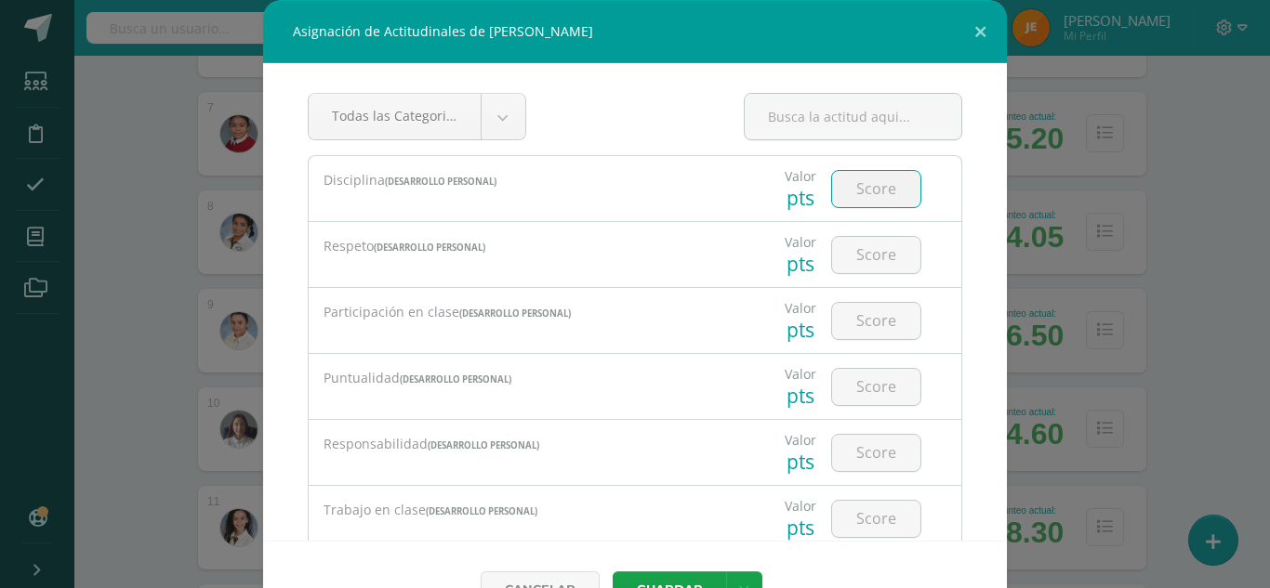
click at [876, 206] on input "number" at bounding box center [876, 189] width 88 height 36
type input "4"
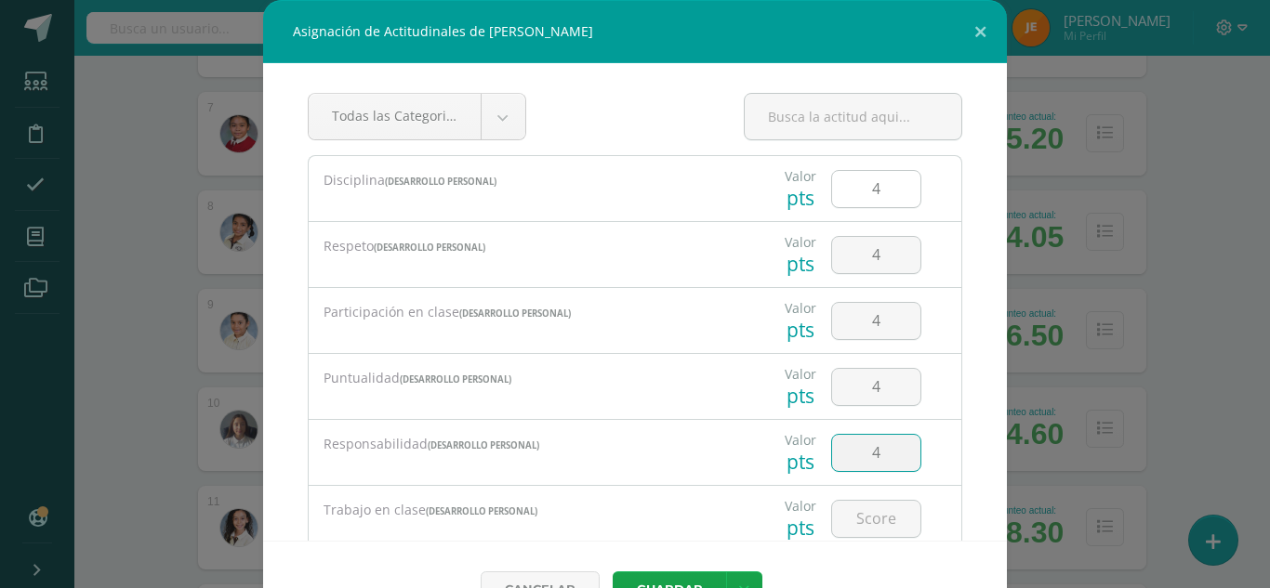
type input "4"
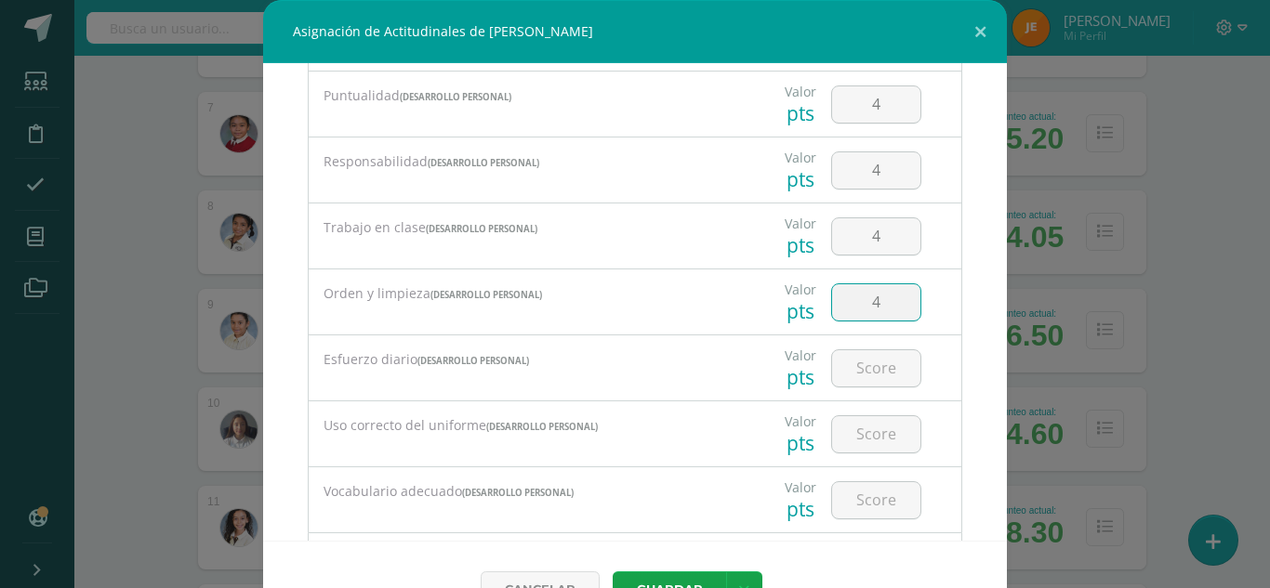
type input "4"
click at [612, 572] on button "Guardar" at bounding box center [668, 590] width 113 height 36
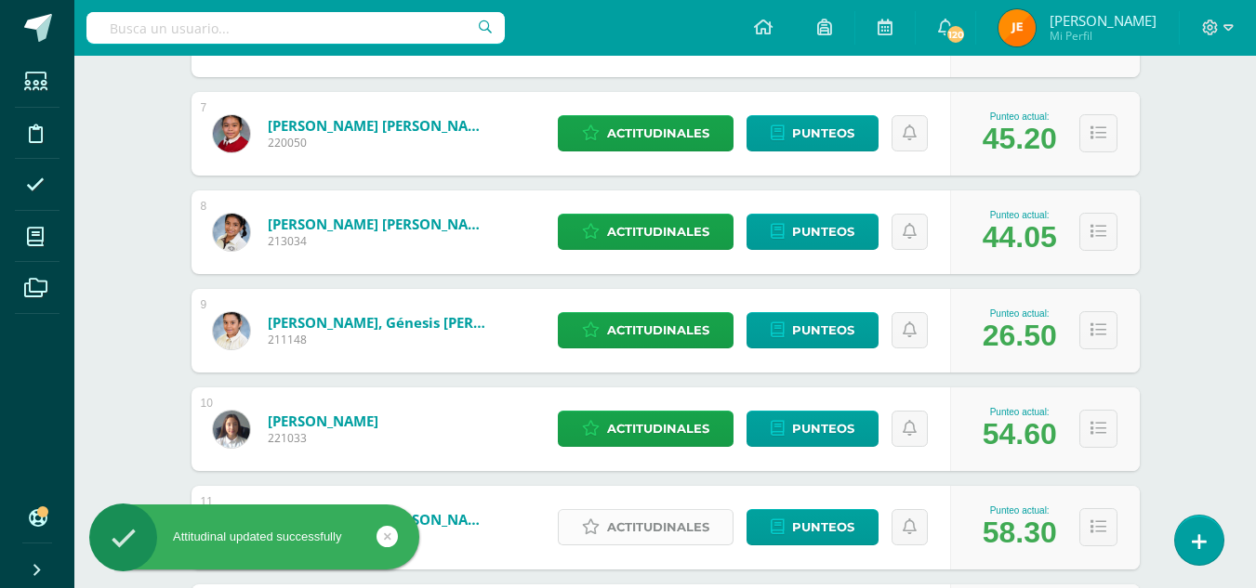
click at [682, 520] on span "Actitudinales" at bounding box center [658, 527] width 102 height 34
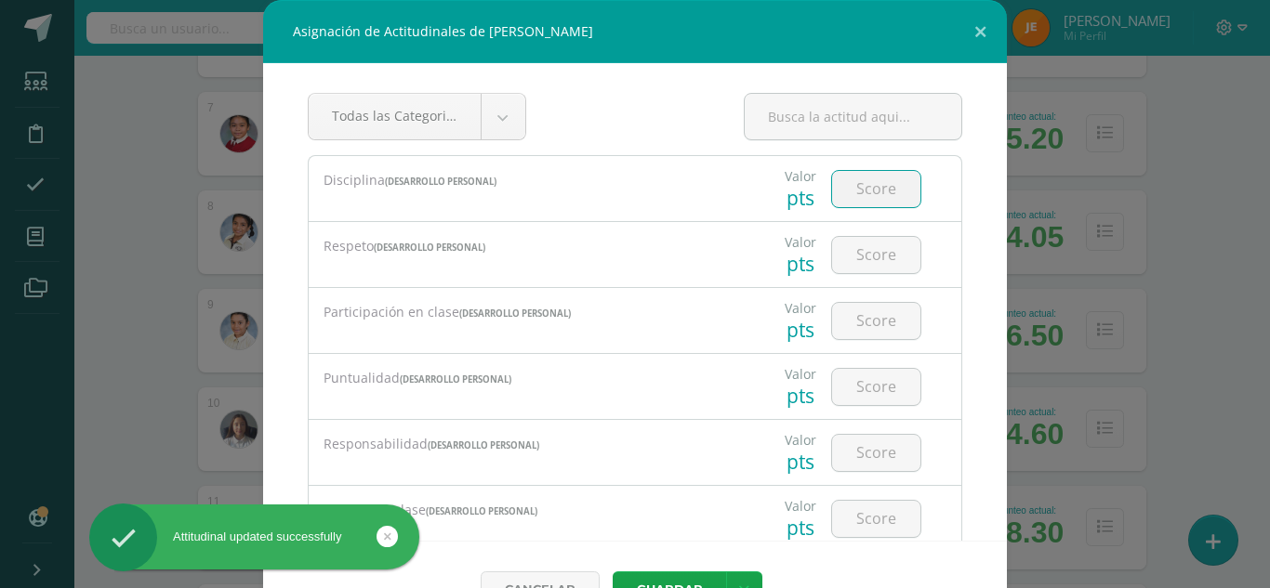
click at [839, 187] on input "number" at bounding box center [876, 189] width 88 height 36
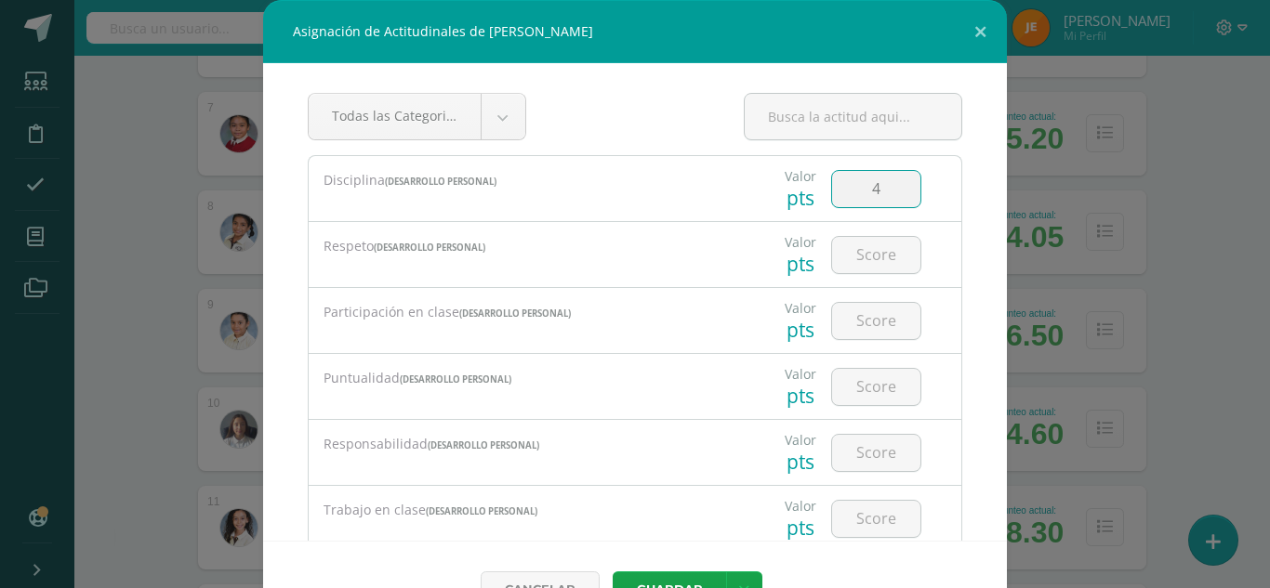
type input "4"
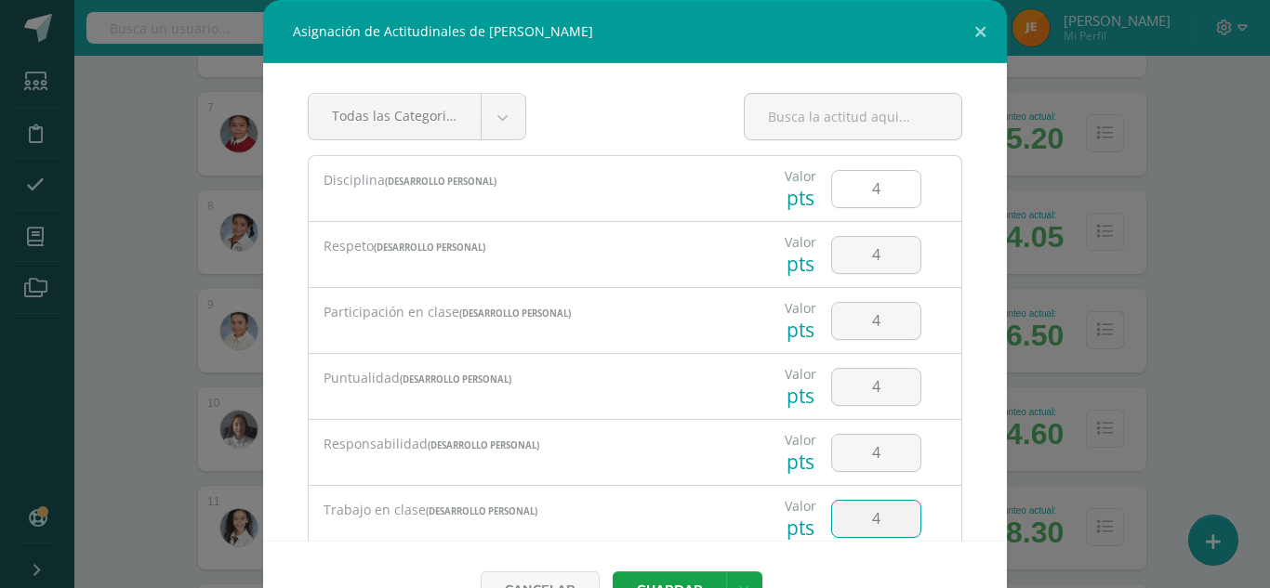
type input "4"
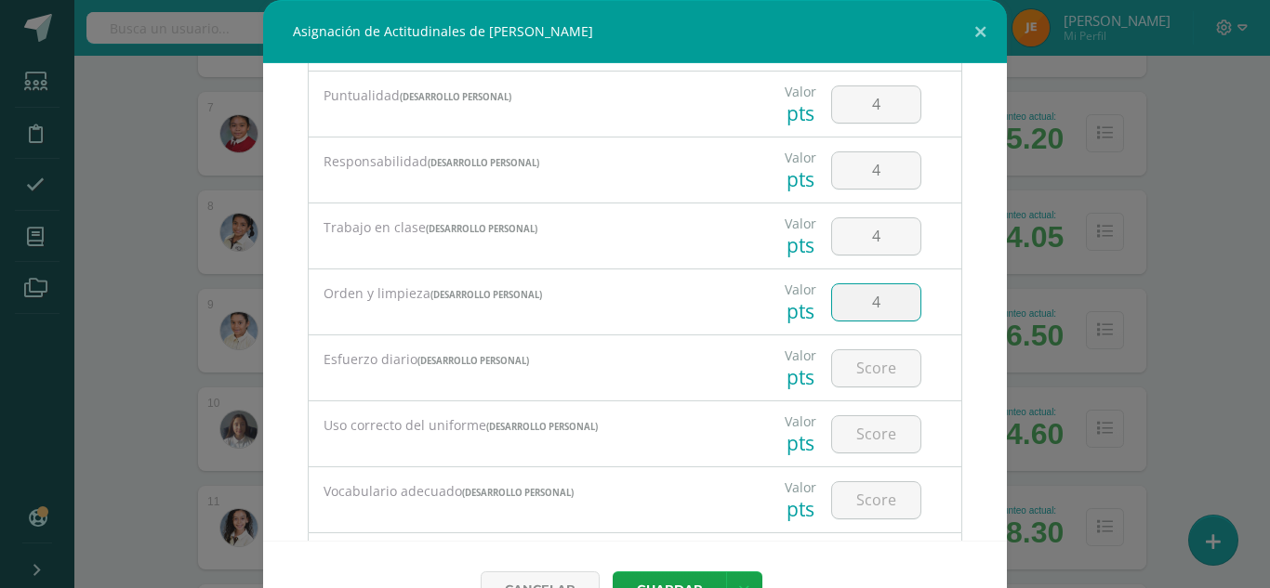
type input "4"
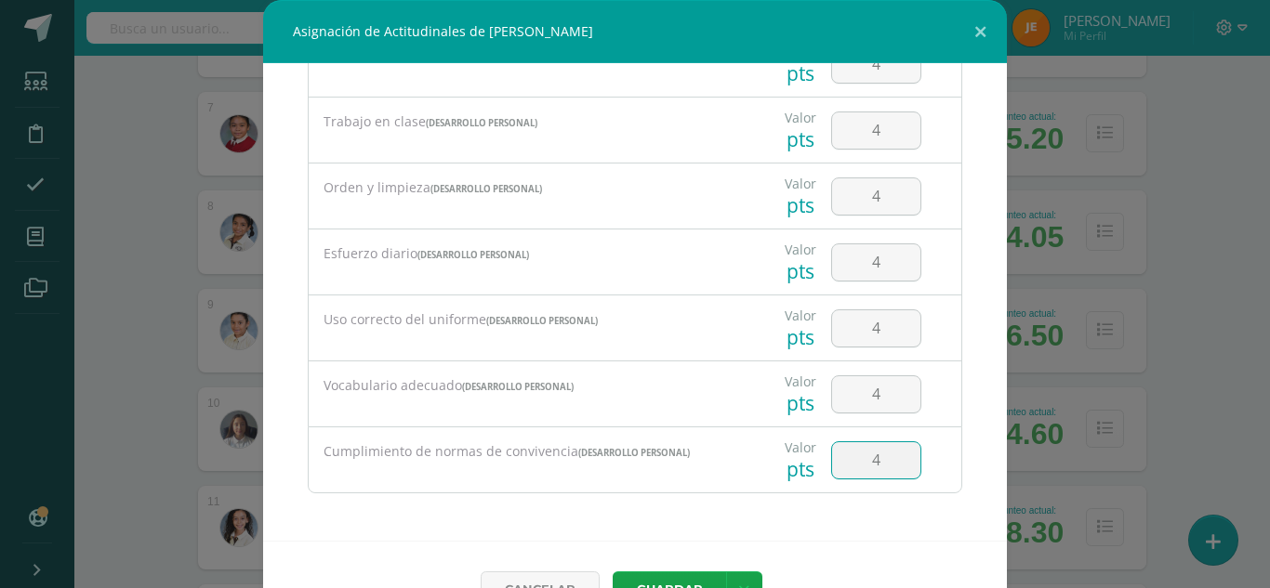
type input "4"
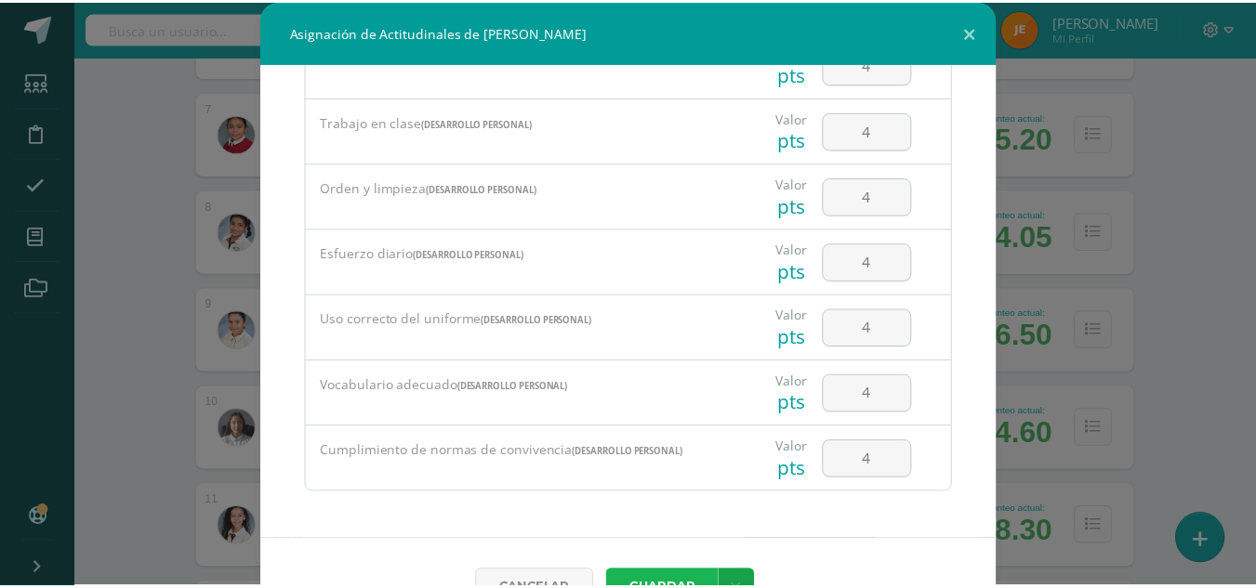
scroll to position [20, 0]
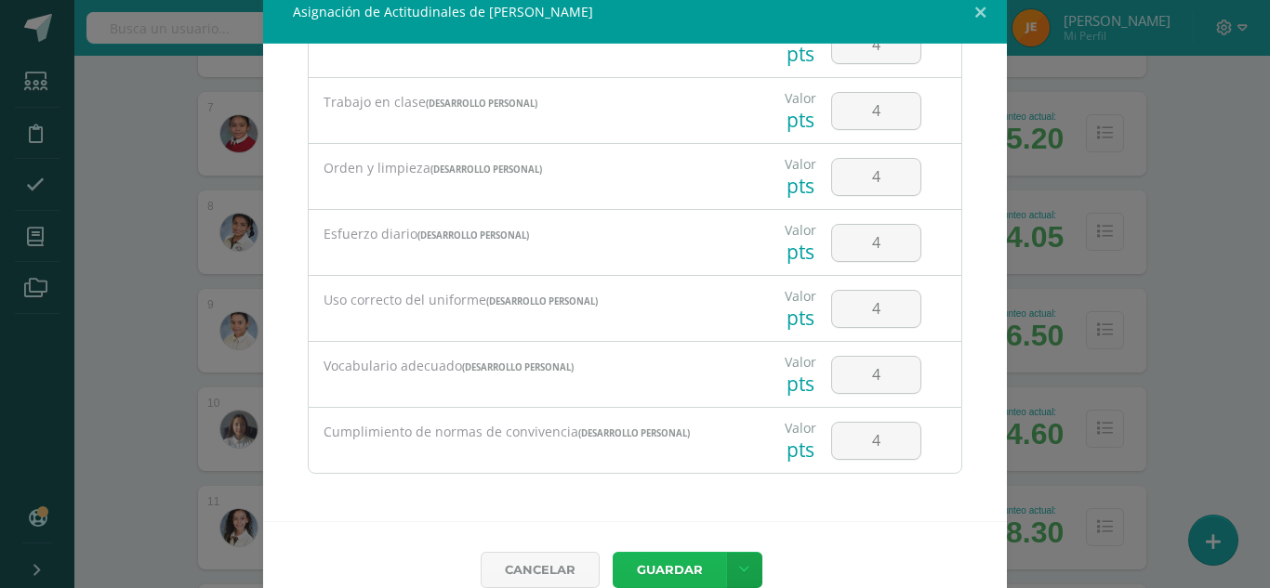
click at [612, 552] on button "Guardar" at bounding box center [668, 570] width 113 height 36
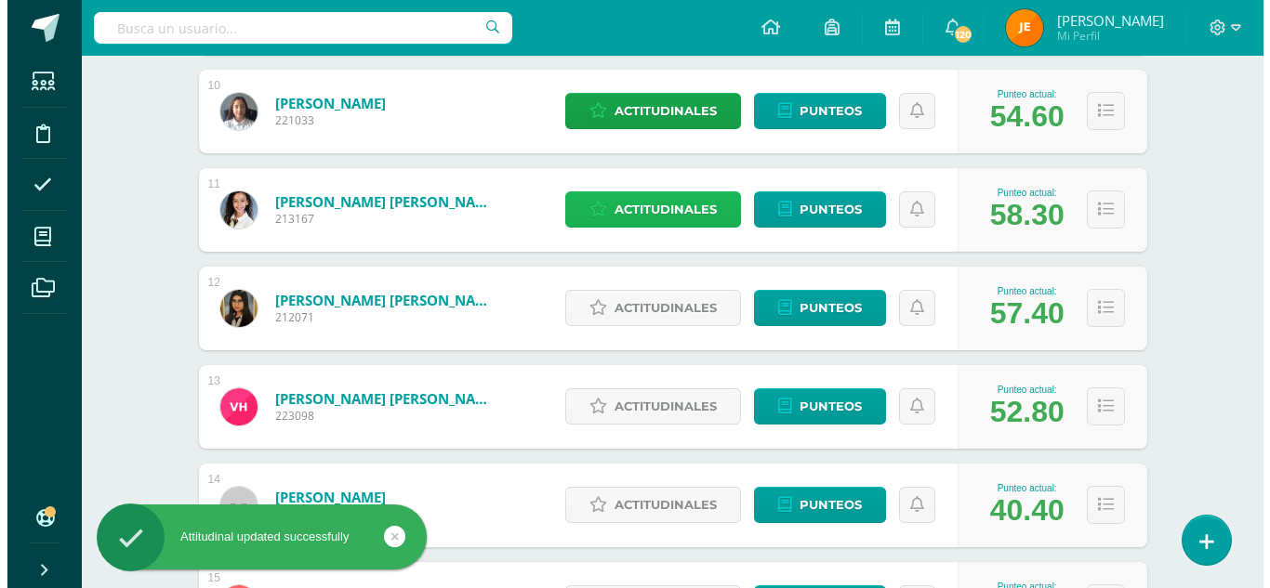
scroll to position [1222, 0]
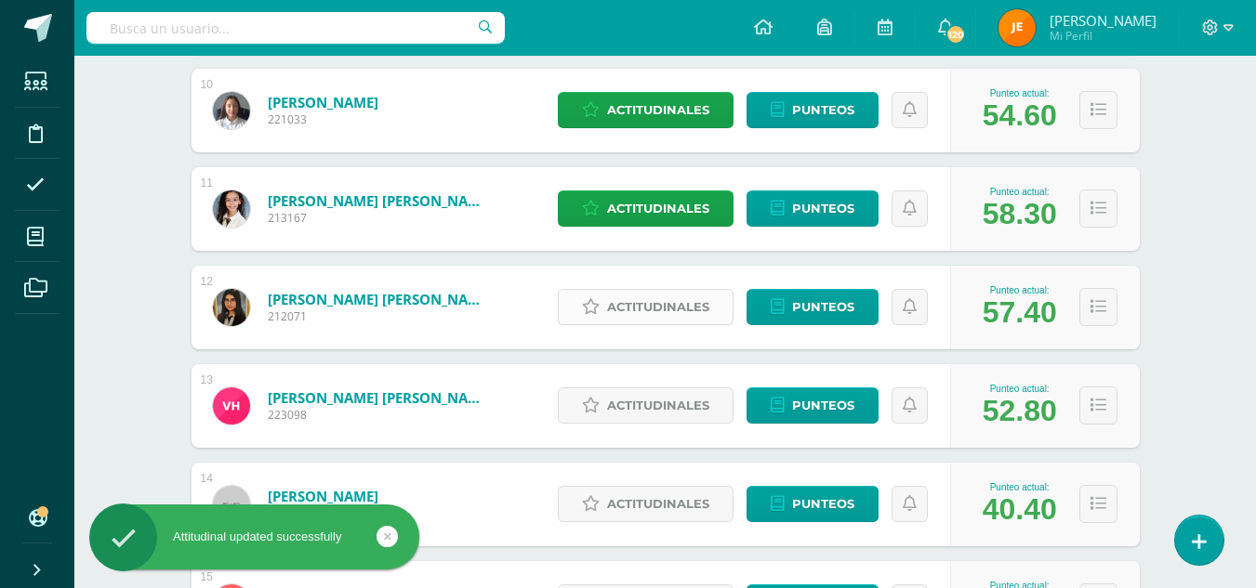
click at [655, 304] on span "Actitudinales" at bounding box center [658, 307] width 102 height 34
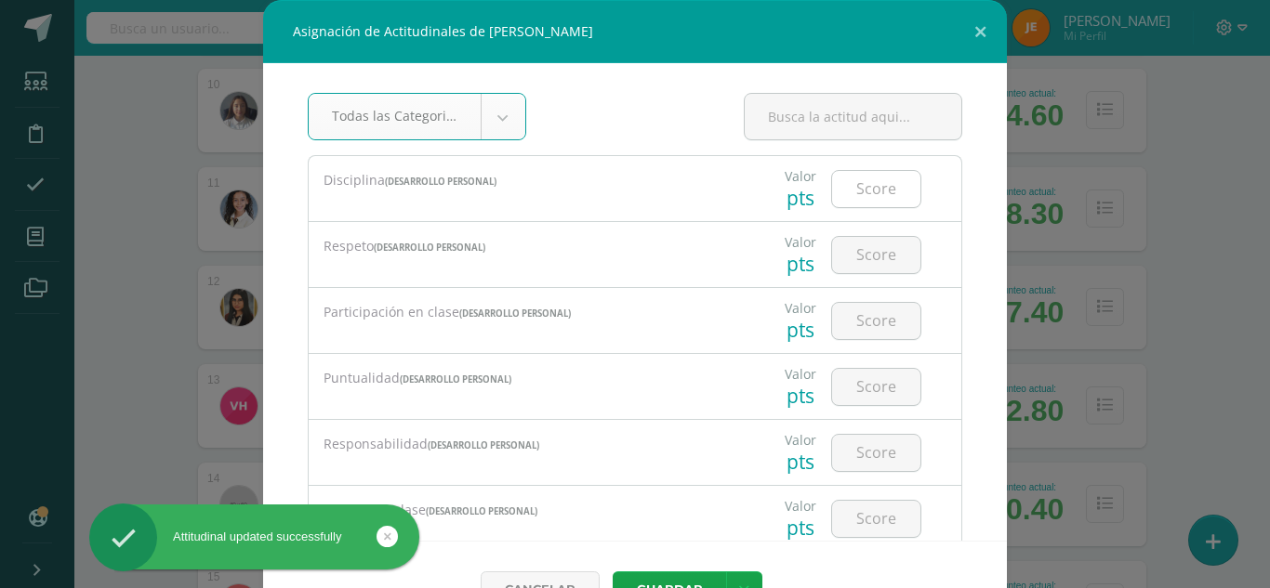
click at [864, 192] on input "number" at bounding box center [876, 189] width 88 height 36
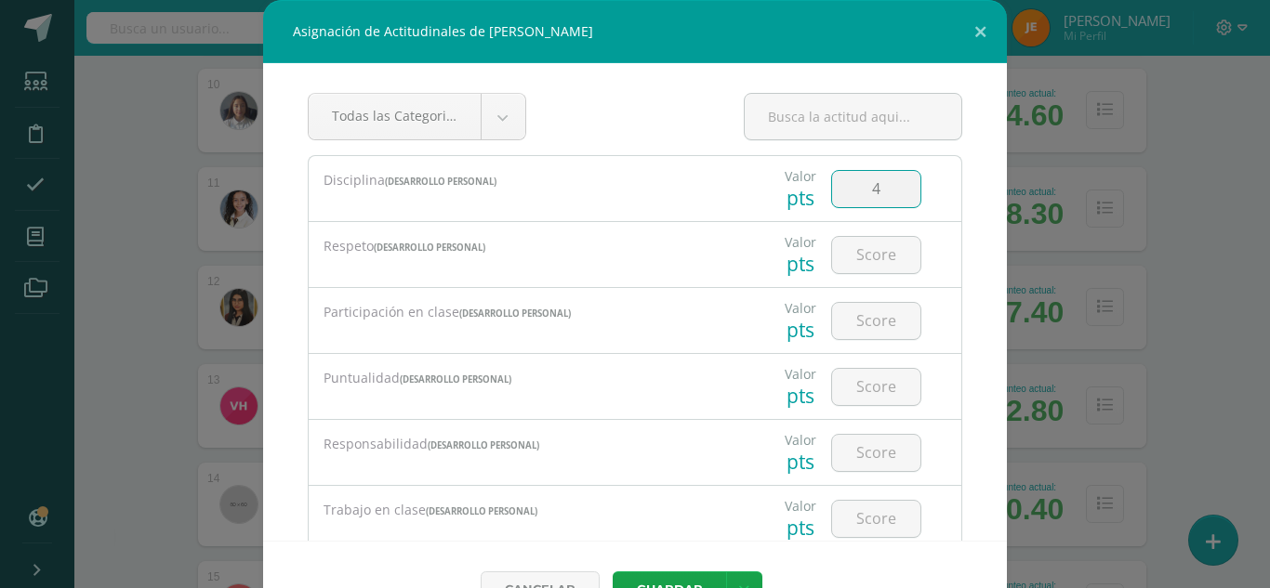
type input "4"
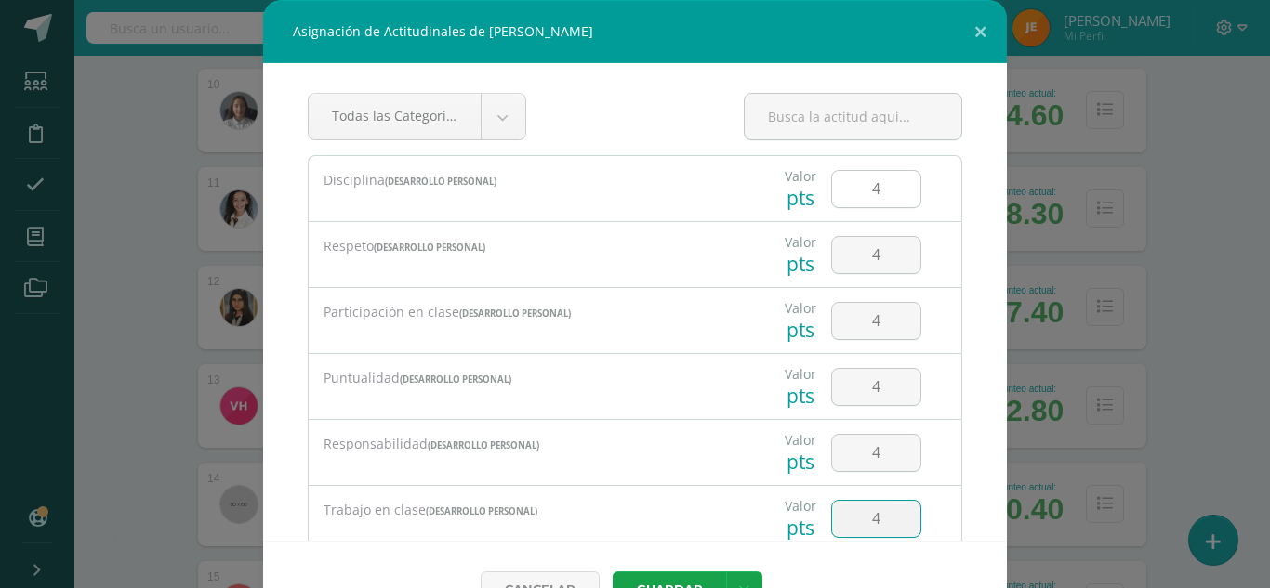
type input "4"
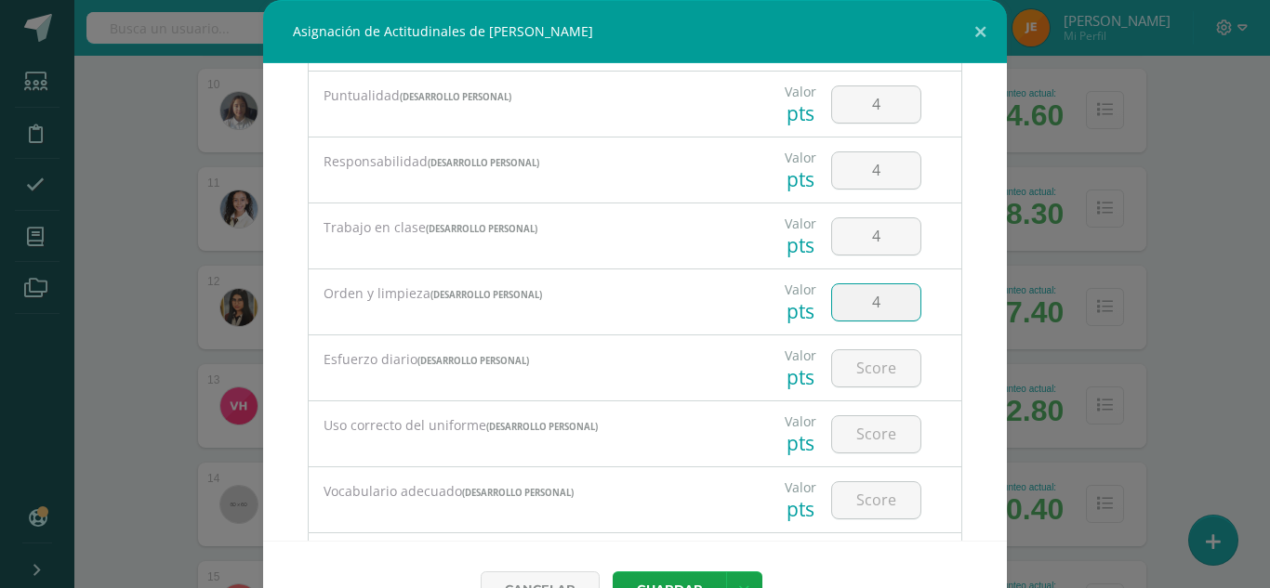
type input "4"
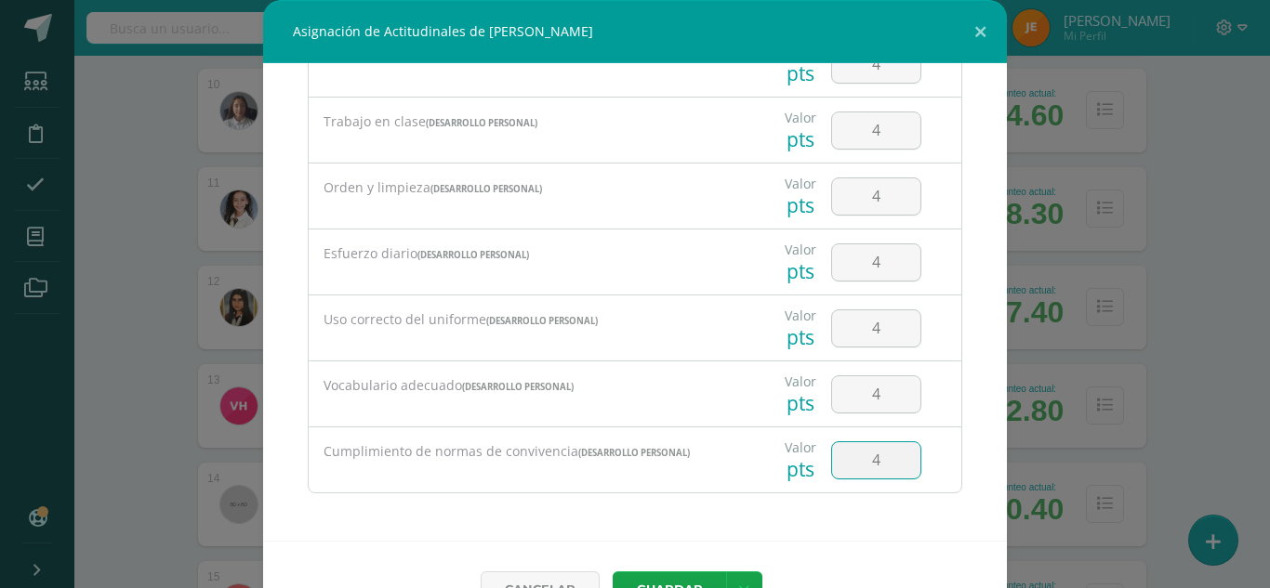
type input "4"
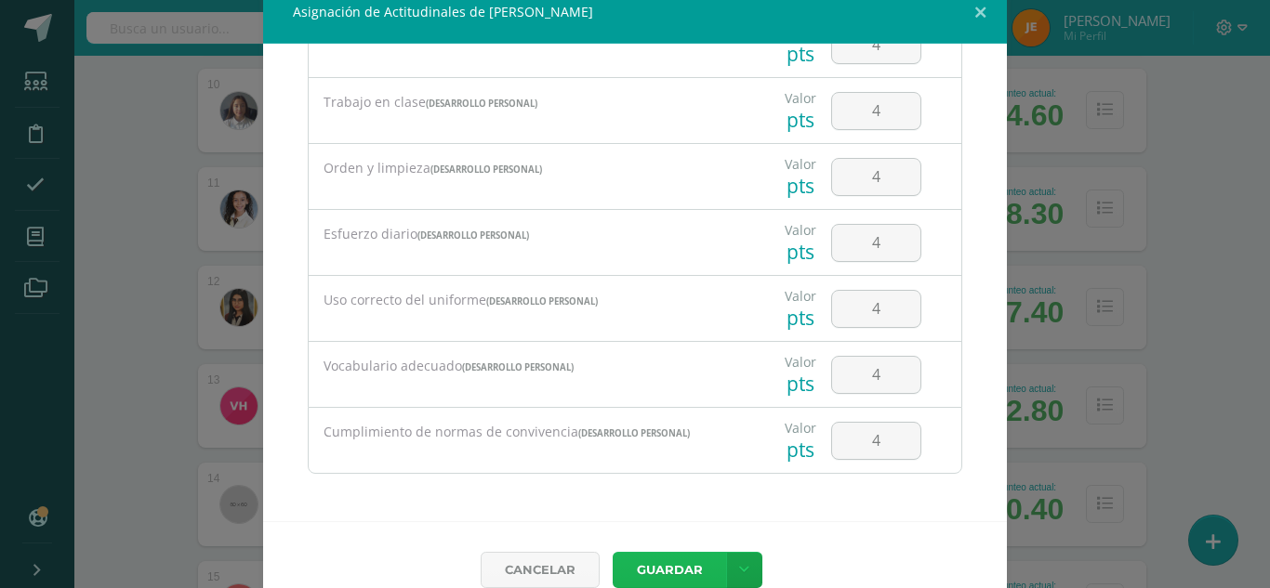
click at [612, 552] on button "Guardar" at bounding box center [668, 570] width 113 height 36
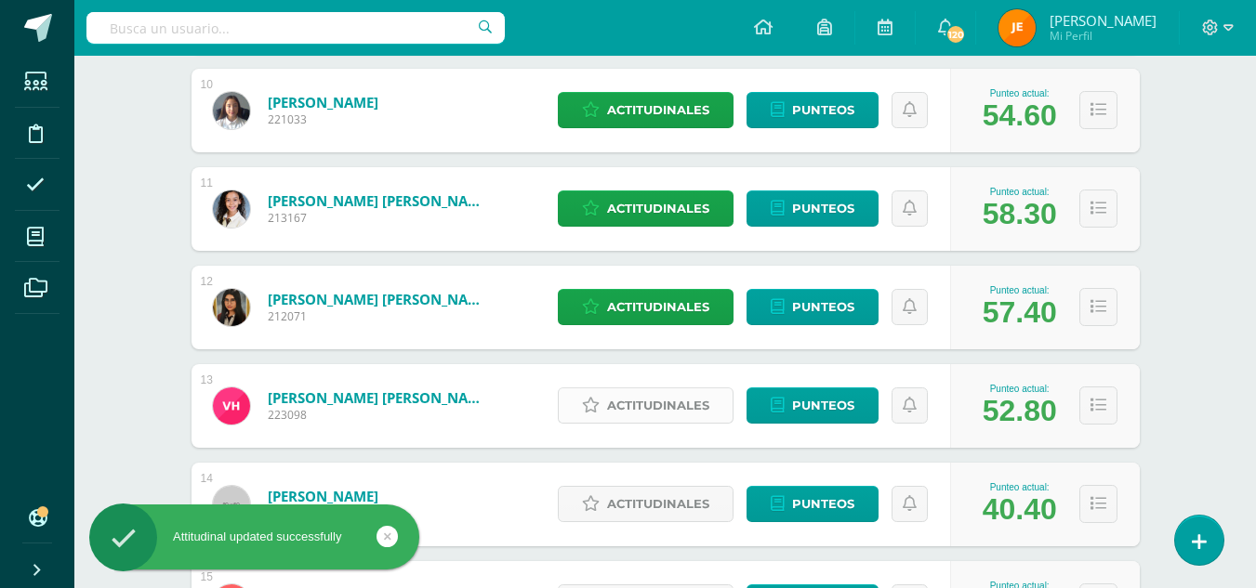
click at [667, 416] on span "Actitudinales" at bounding box center [658, 405] width 102 height 34
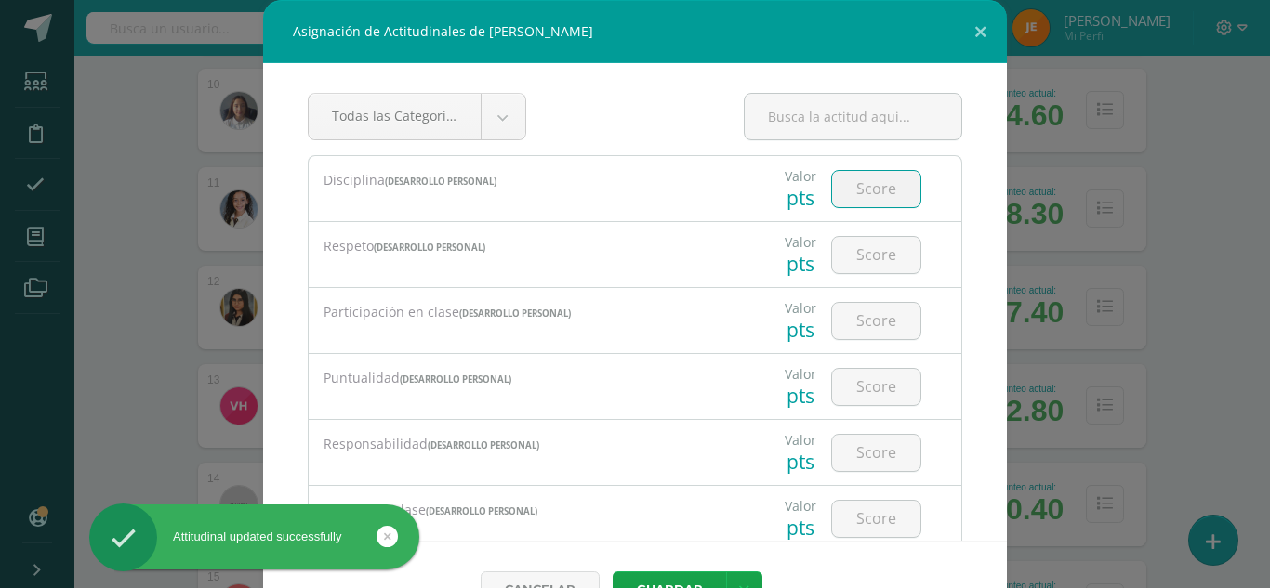
click at [875, 199] on input "number" at bounding box center [876, 189] width 88 height 36
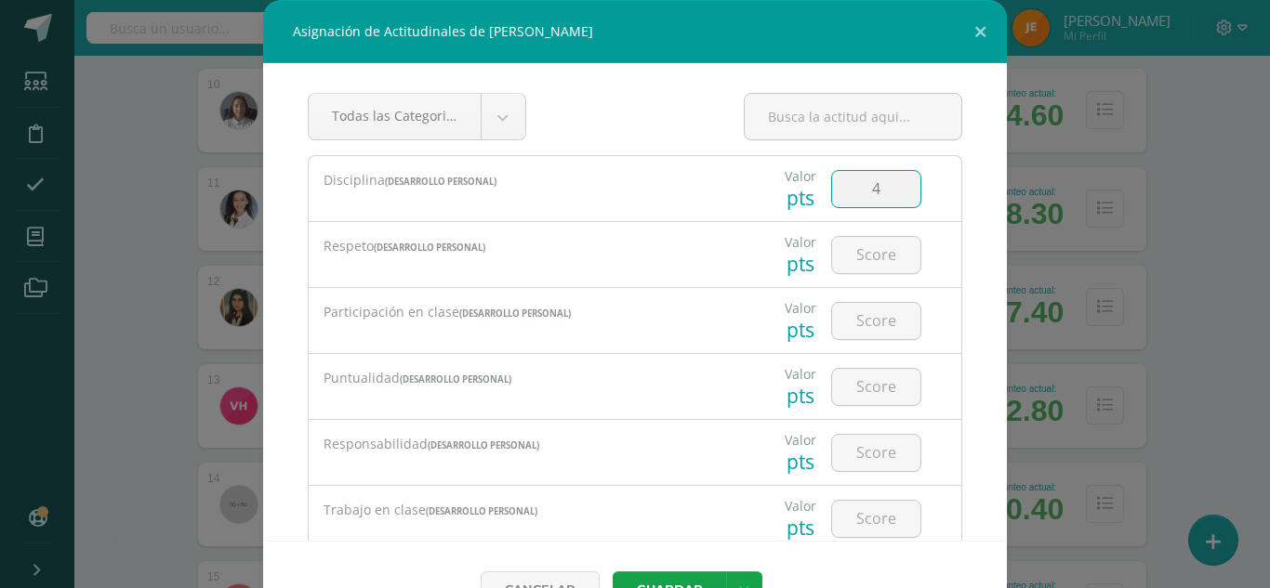
type input "4"
type input "3"
type input "4"
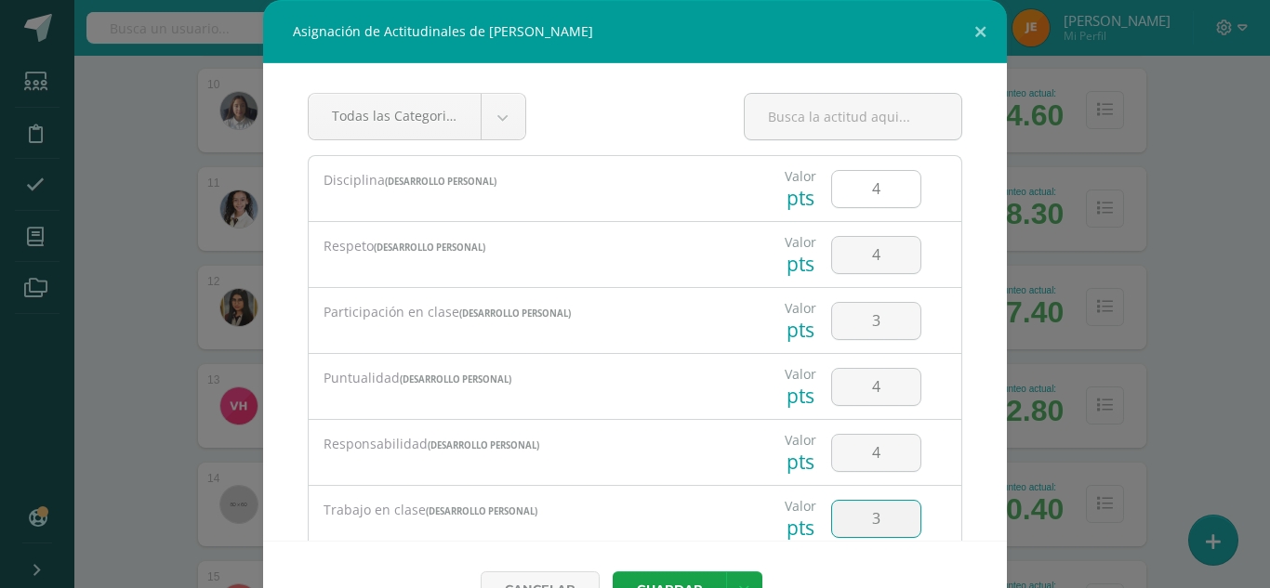
type input "3"
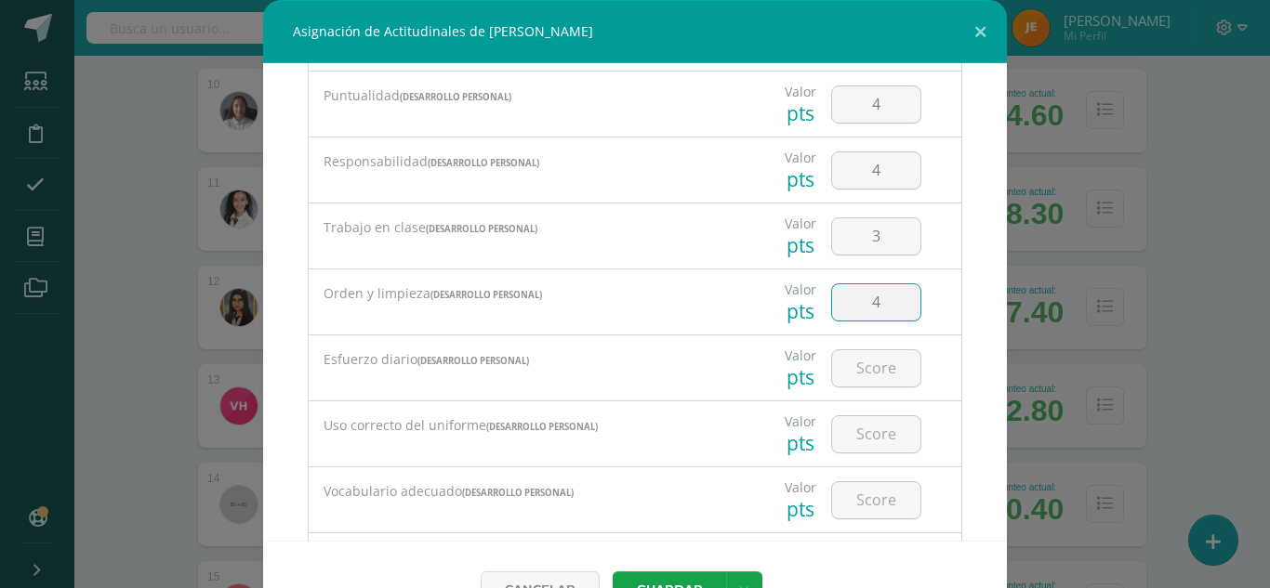
type input "4"
type input "3"
type input "4"
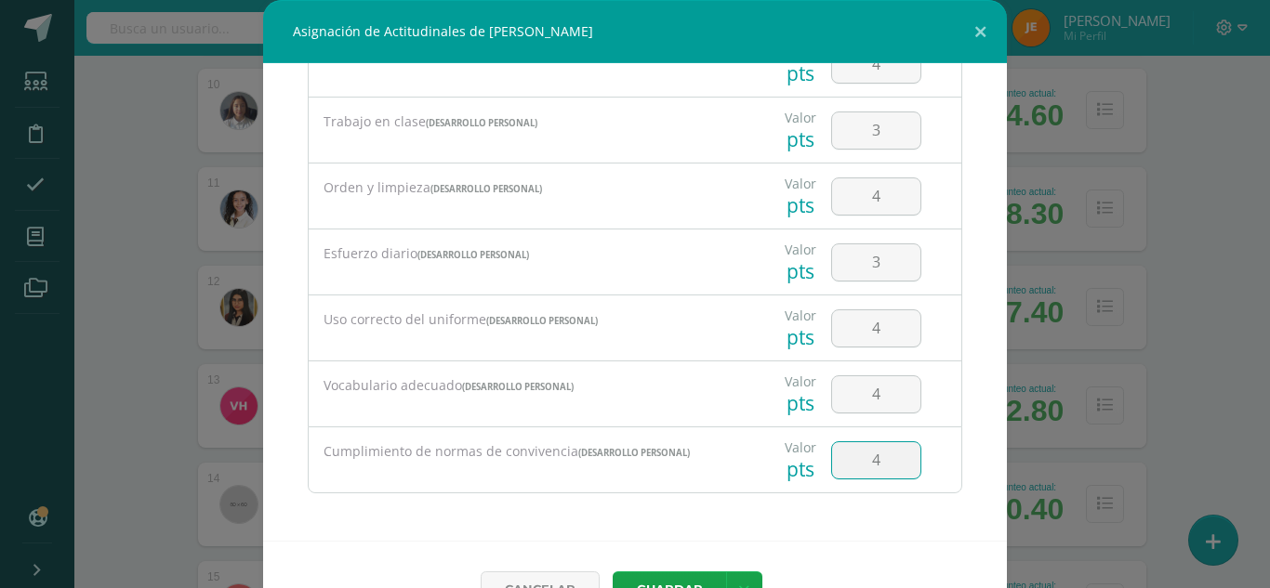
type input "4"
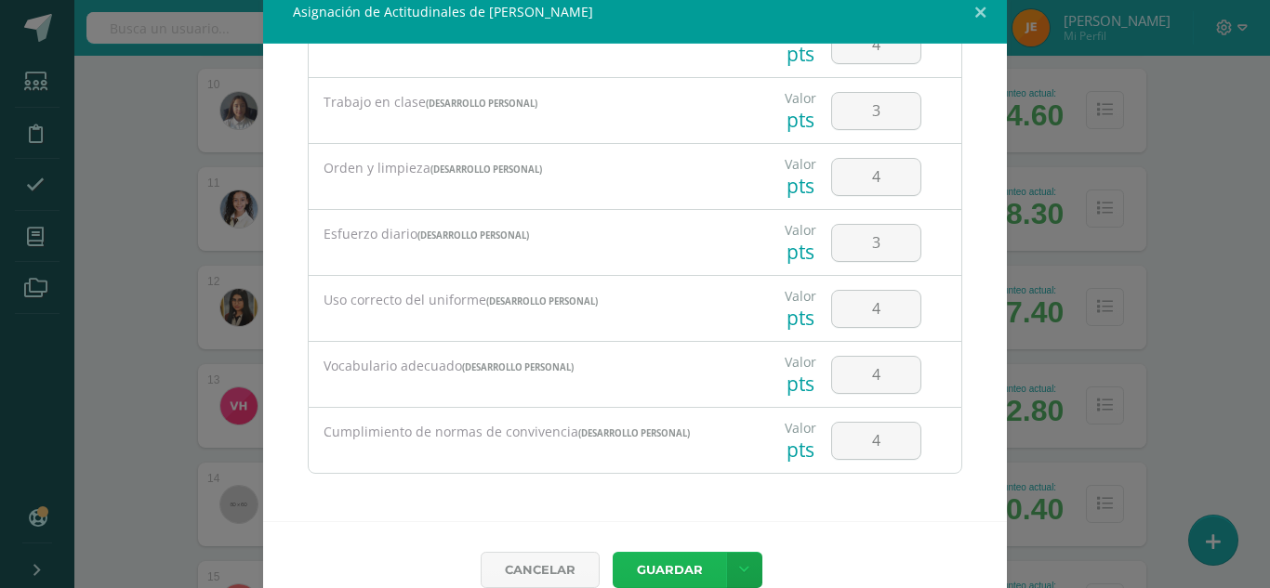
click at [612, 552] on button "Guardar" at bounding box center [668, 570] width 113 height 36
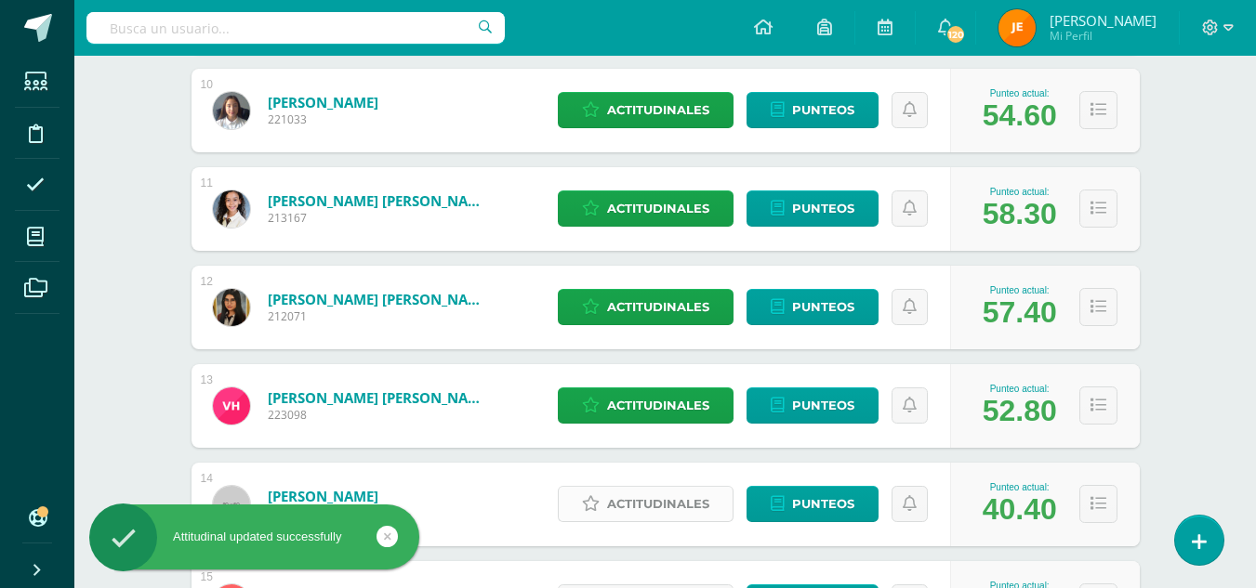
click at [672, 515] on span "Actitudinales" at bounding box center [658, 504] width 102 height 34
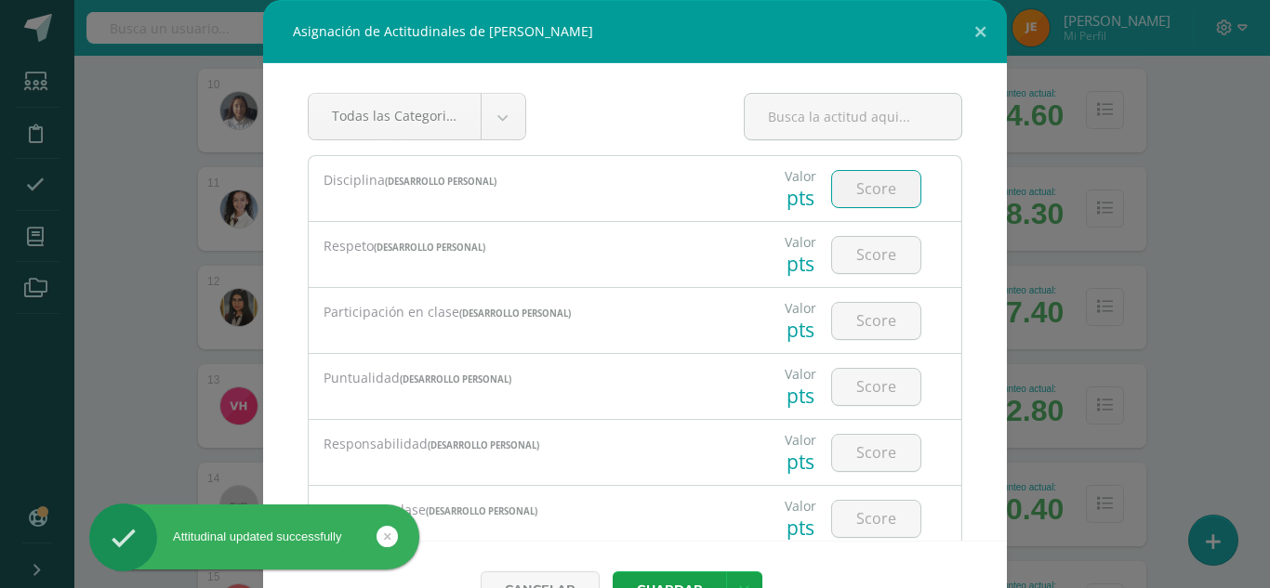
click at [856, 185] on input "number" at bounding box center [876, 189] width 88 height 36
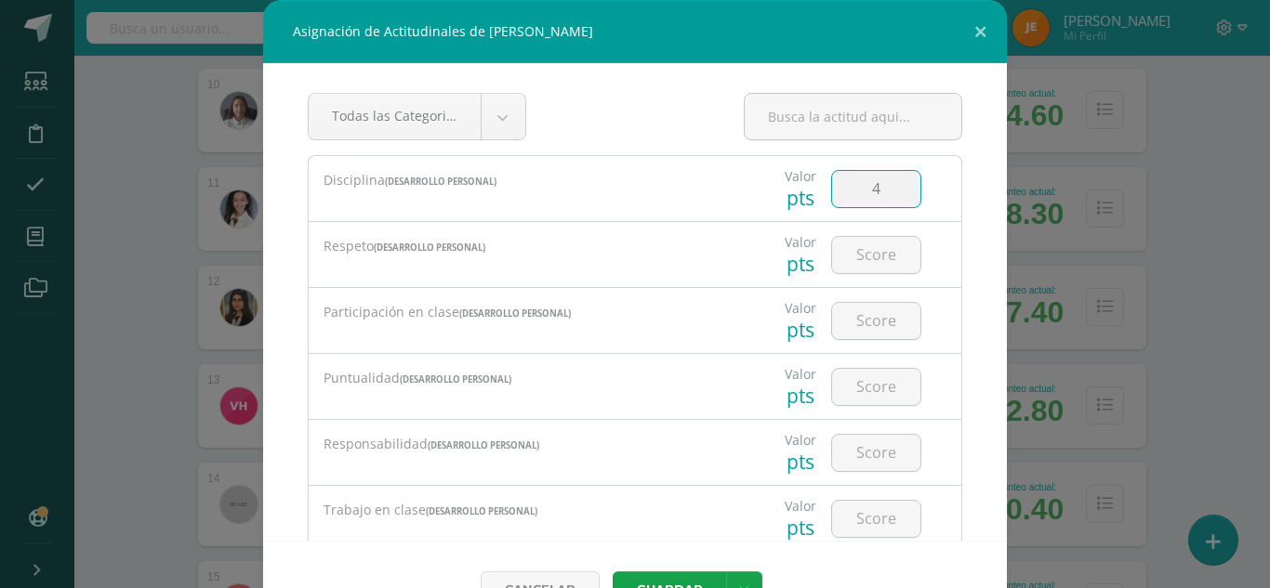
type input "4"
type input "2"
type input "3"
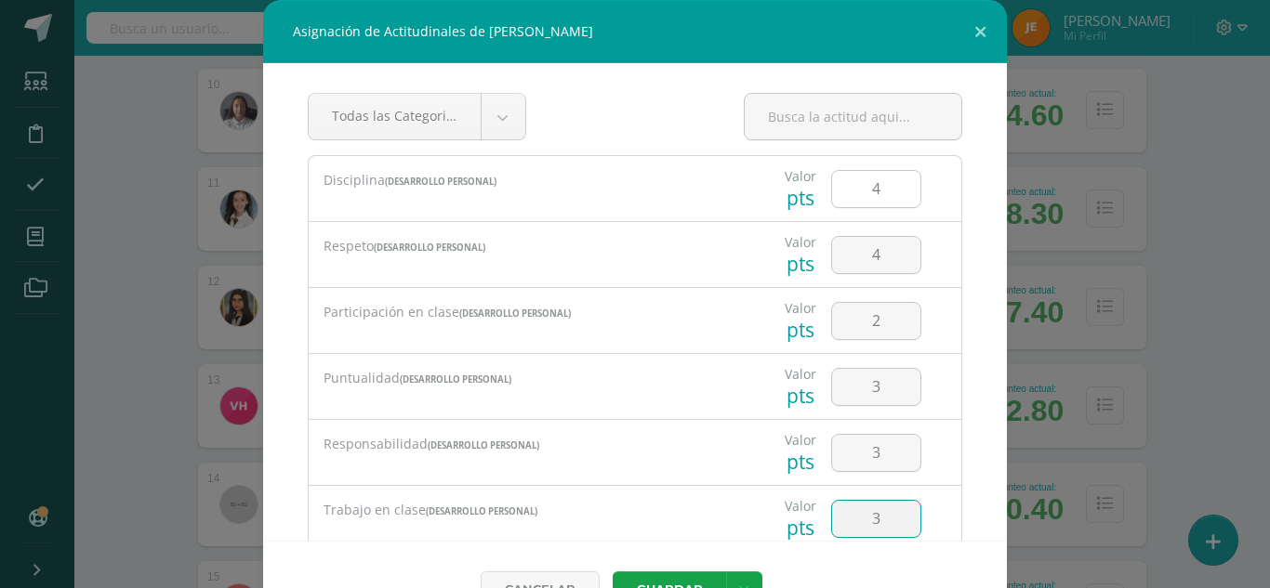
type input "3"
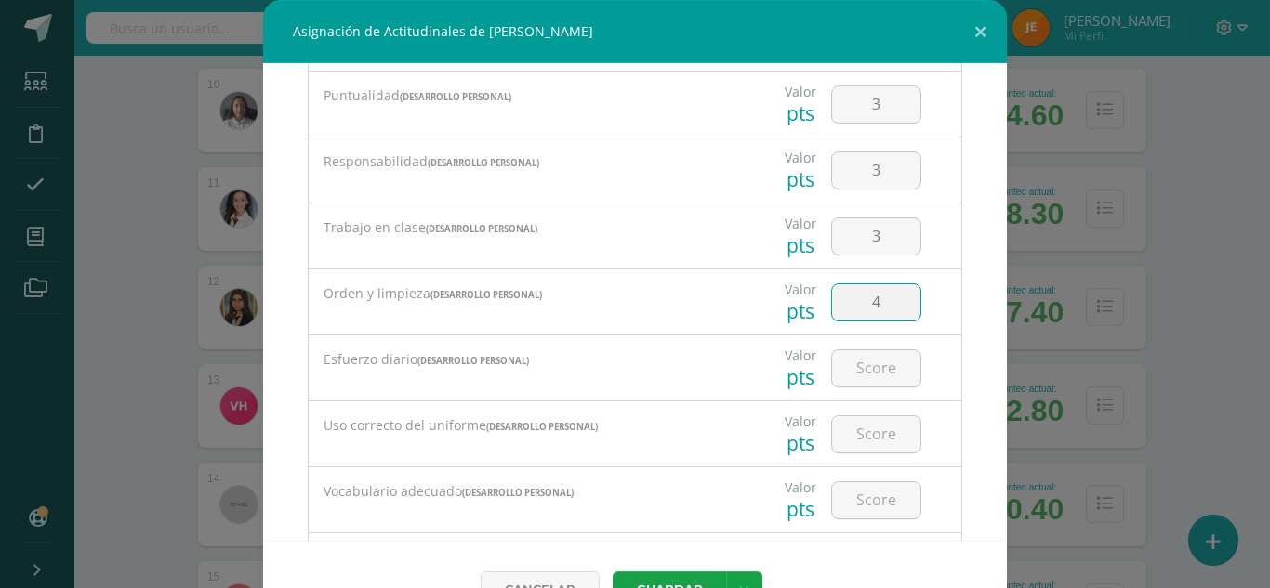
type input "4"
type input "3"
type input "1"
type input "4"
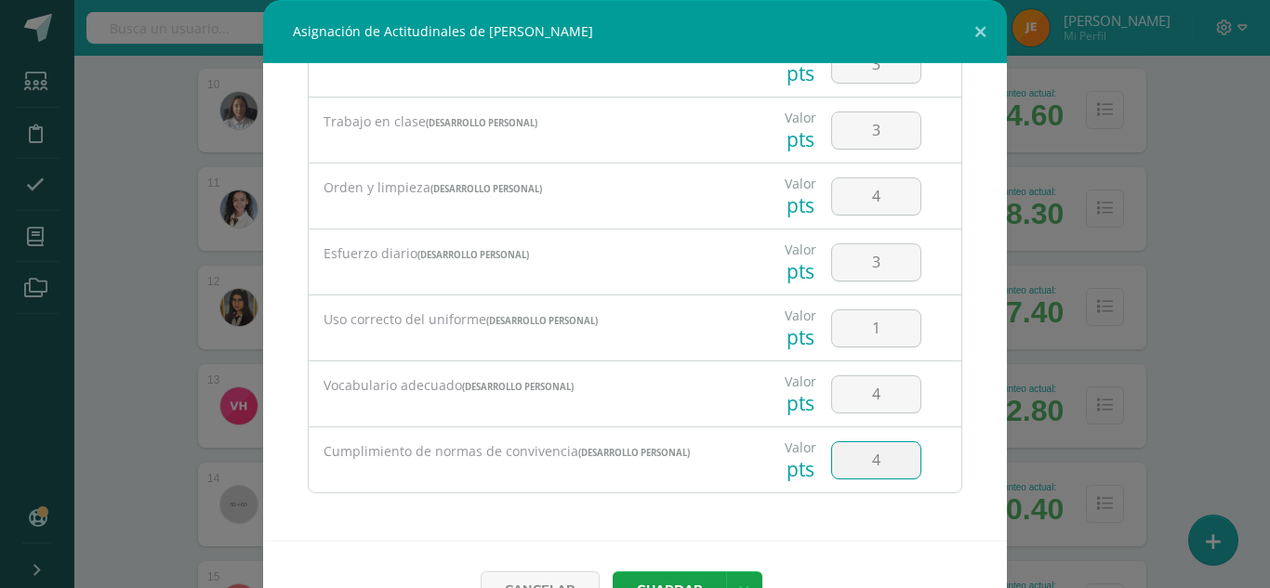
type input "4"
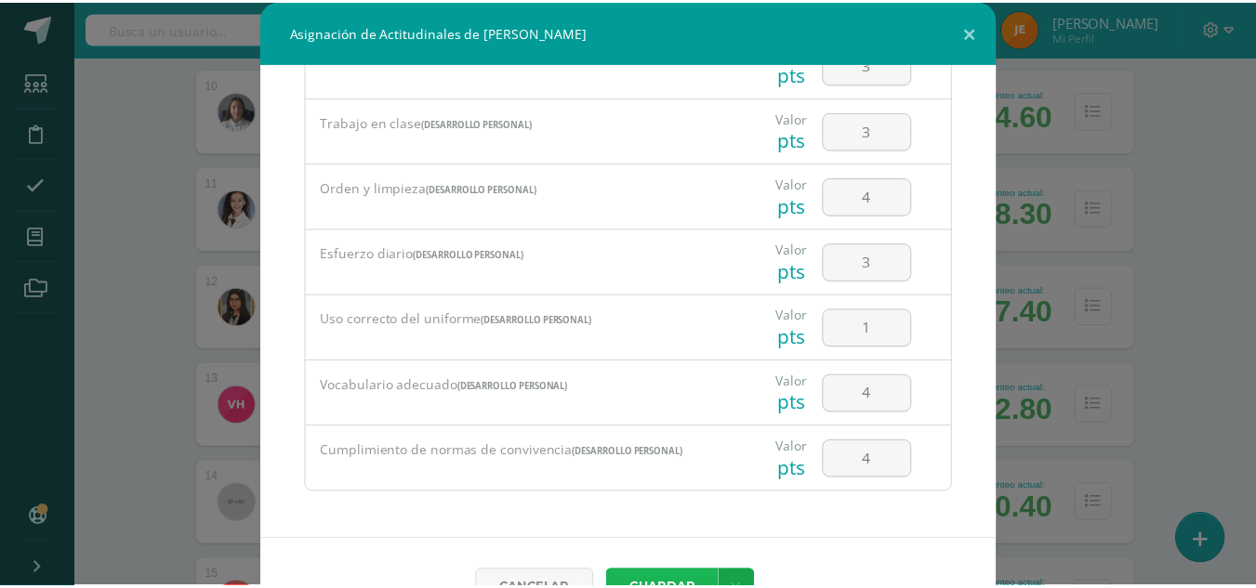
scroll to position [20, 0]
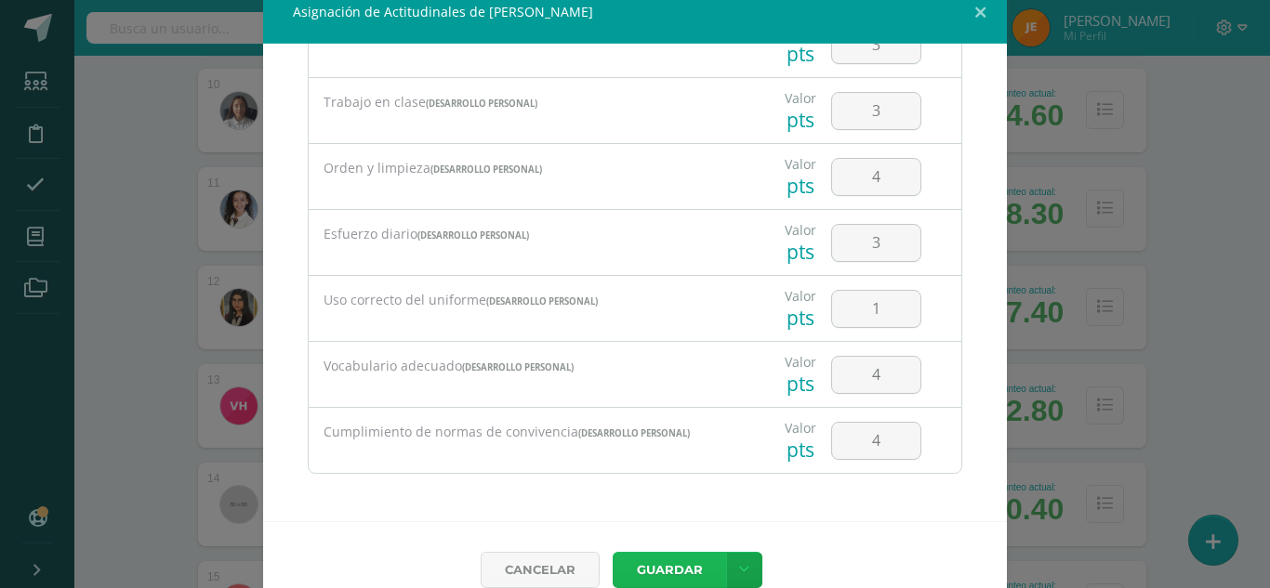
click at [612, 552] on button "Guardar" at bounding box center [668, 570] width 113 height 36
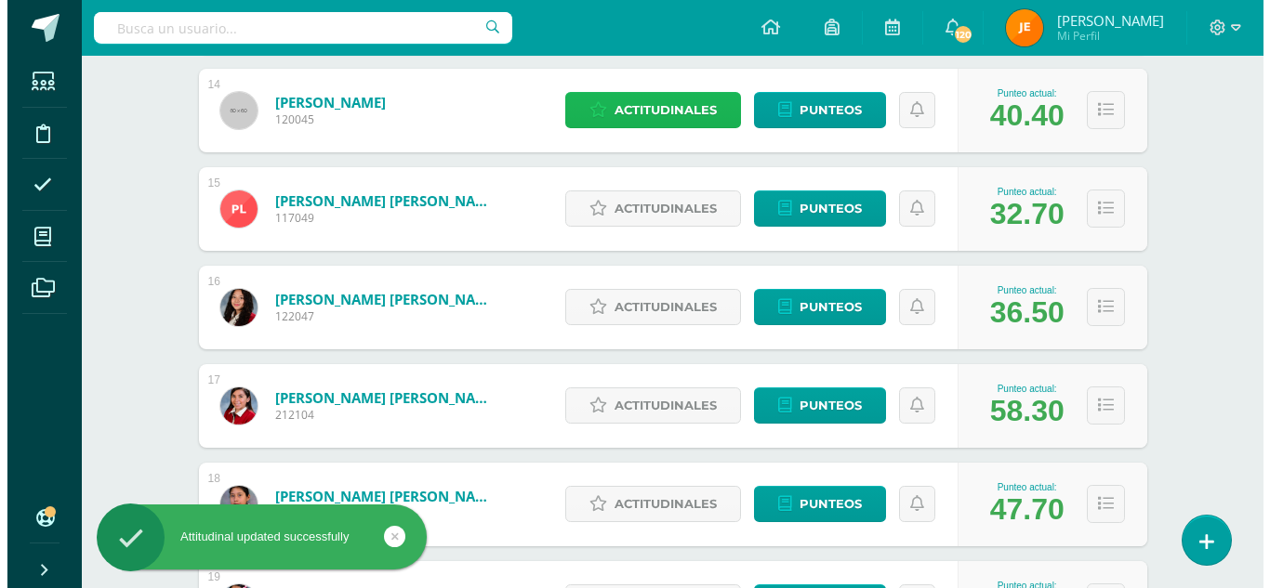
scroll to position [1623, 0]
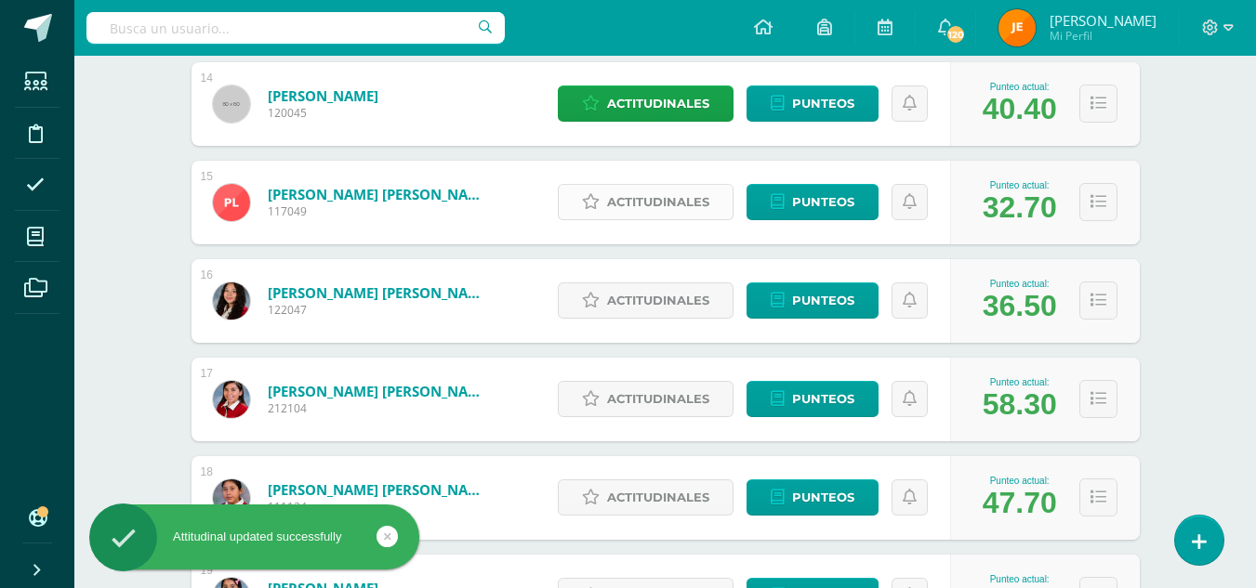
click at [607, 194] on link "Actitudinales" at bounding box center [646, 202] width 176 height 36
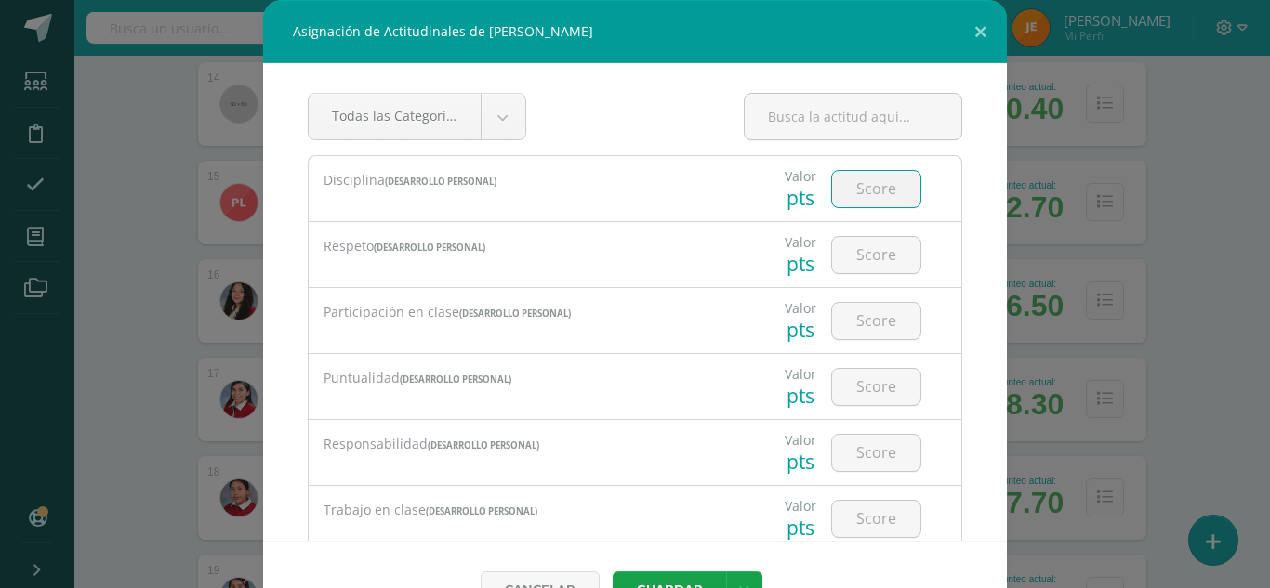
click at [850, 183] on input "number" at bounding box center [876, 189] width 88 height 36
type input "4"
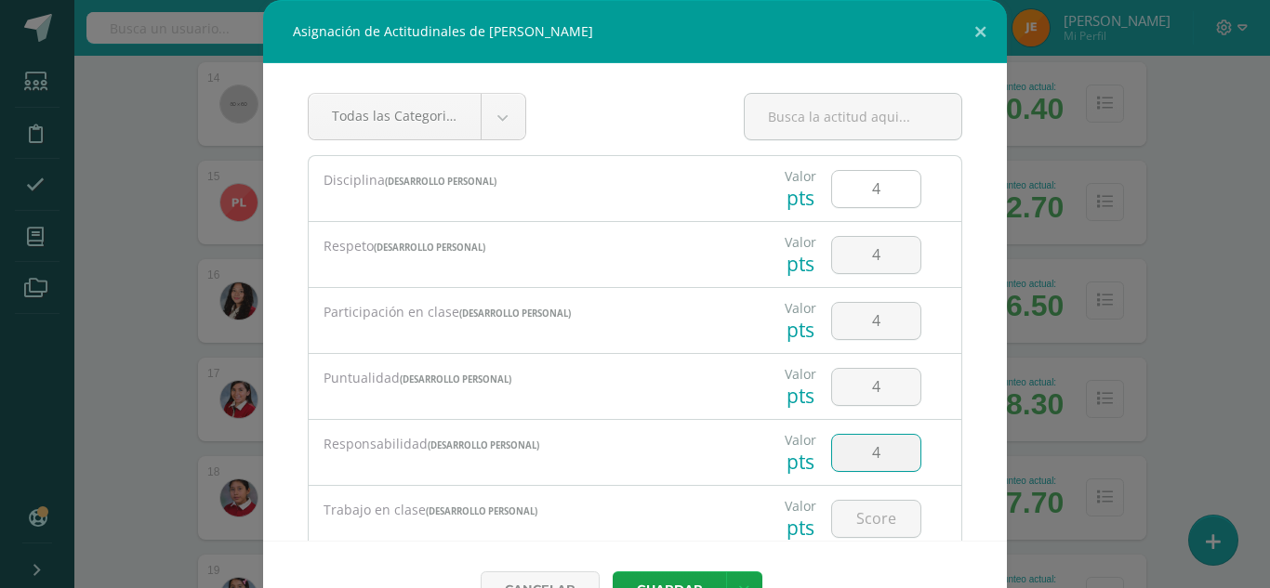
type input "4"
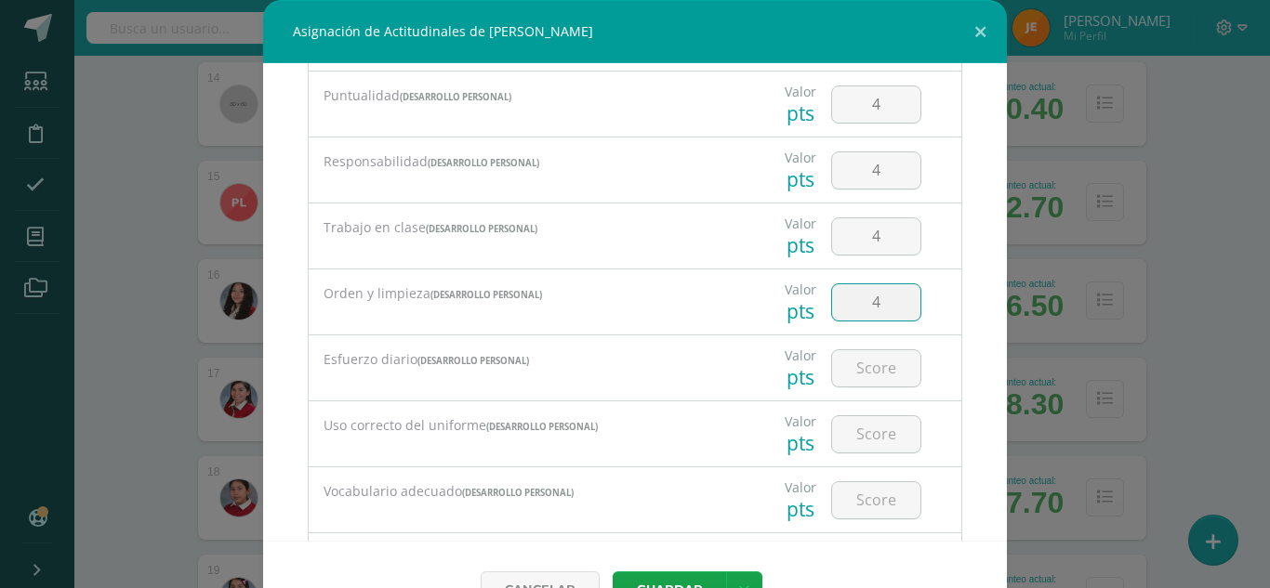
type input "4"
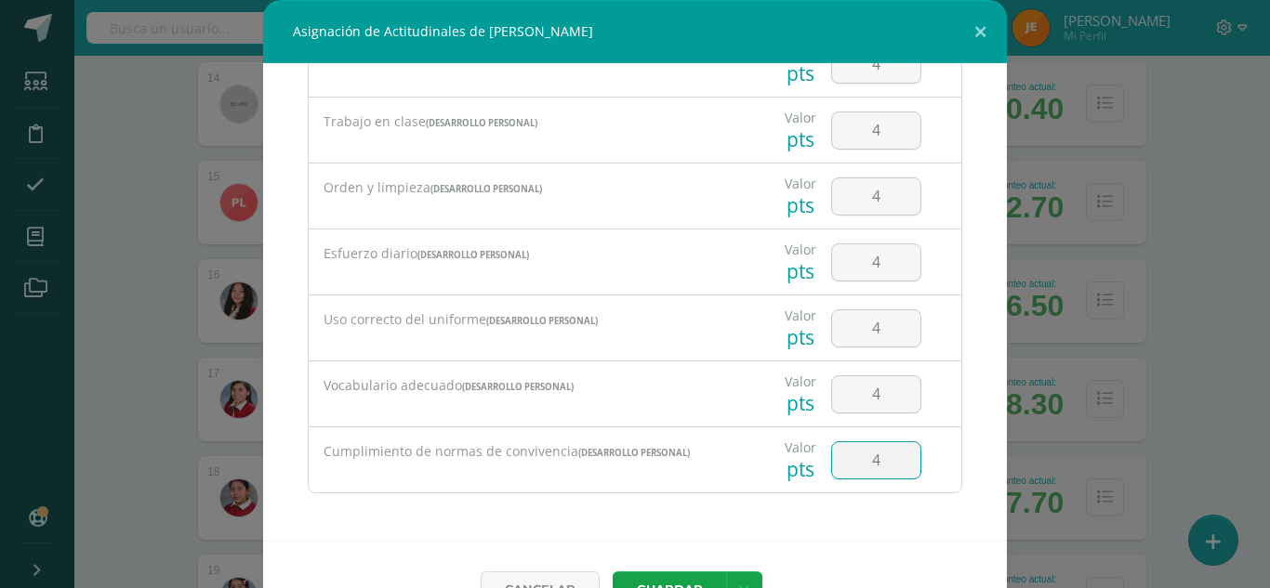
type input "4"
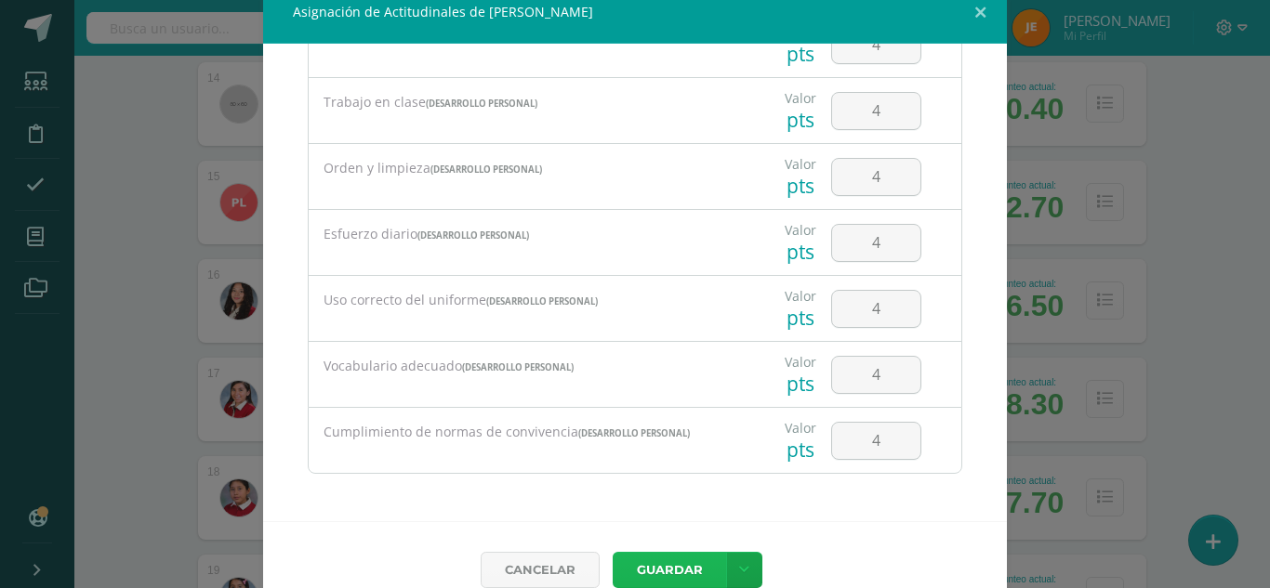
click at [612, 552] on button "Guardar" at bounding box center [668, 570] width 113 height 36
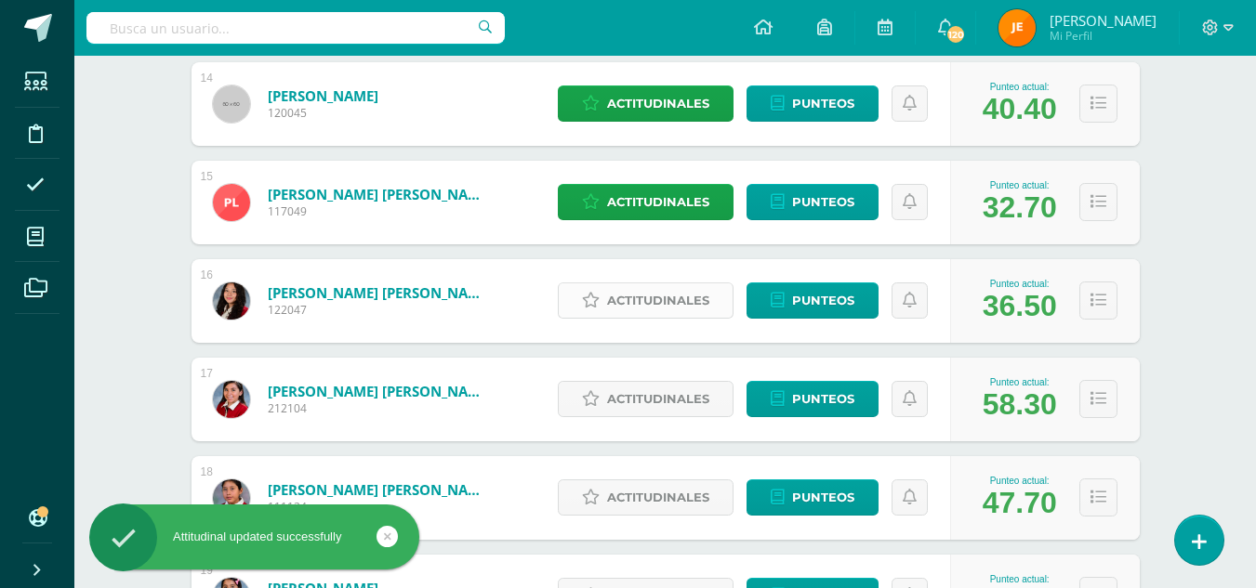
click at [661, 296] on span "Actitudinales" at bounding box center [658, 300] width 102 height 34
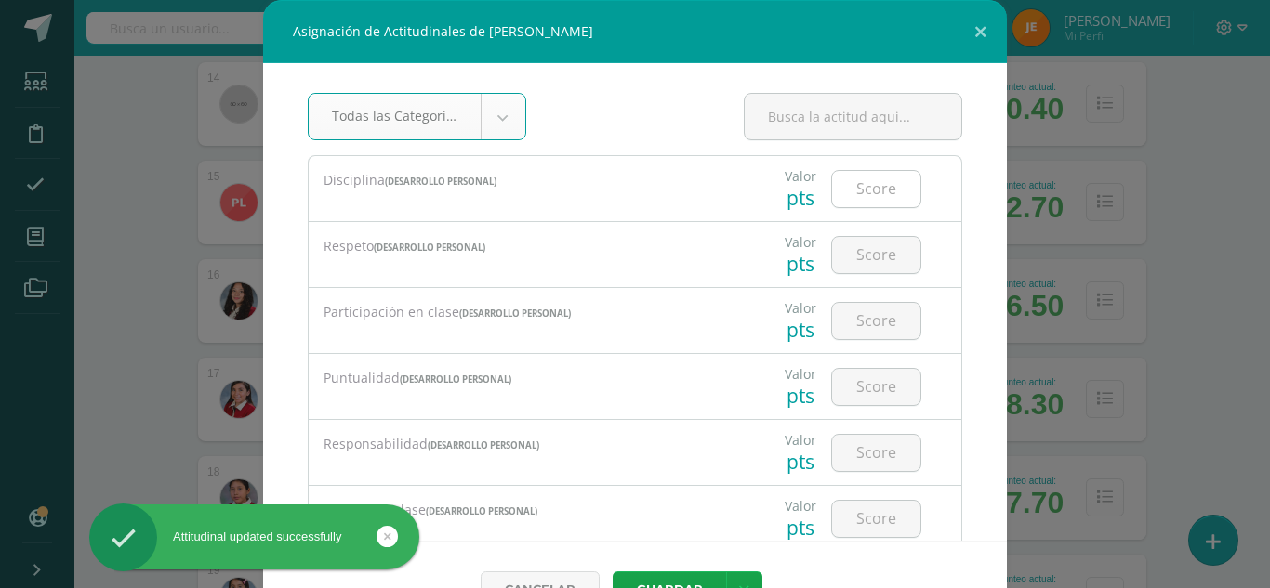
click at [864, 193] on input "number" at bounding box center [876, 189] width 88 height 36
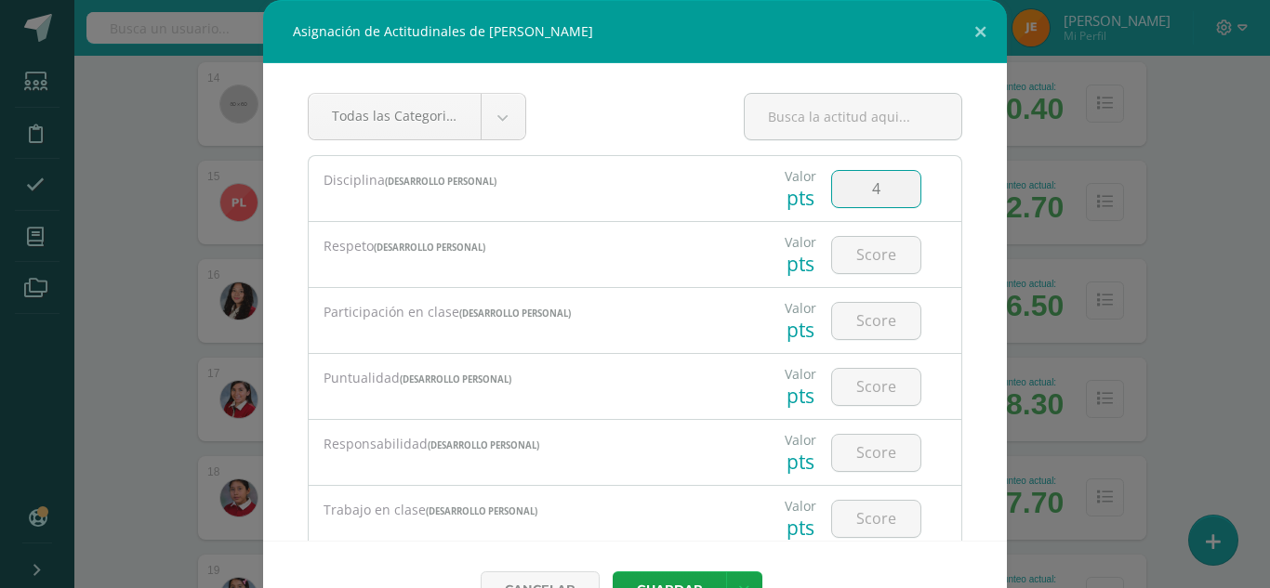
type input "4"
type input "3"
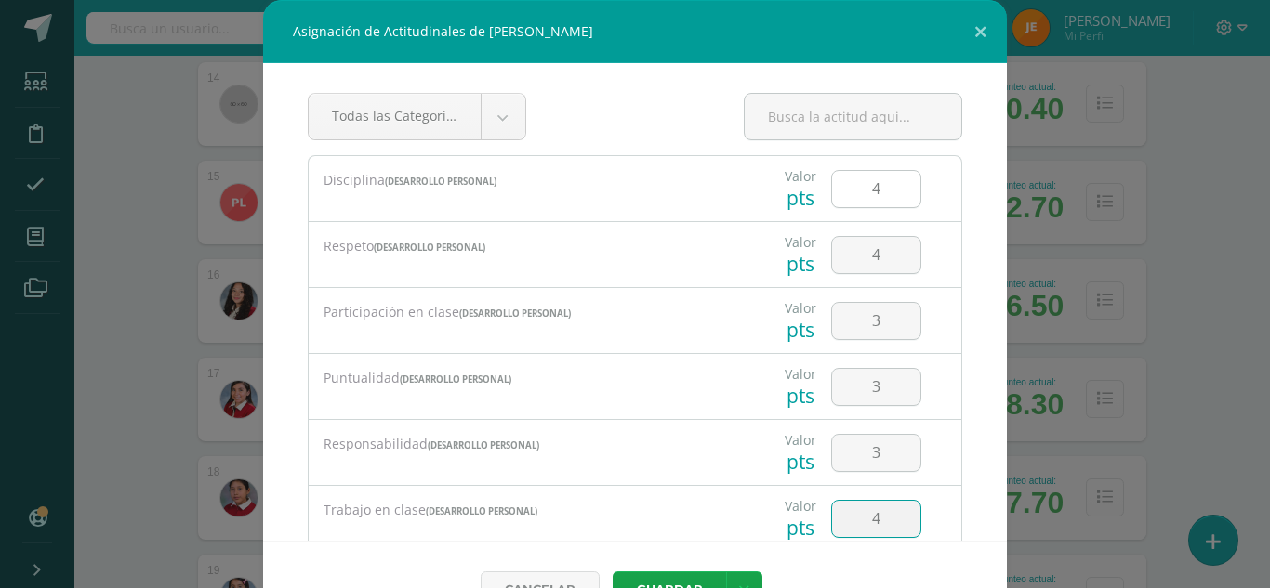
type input "4"
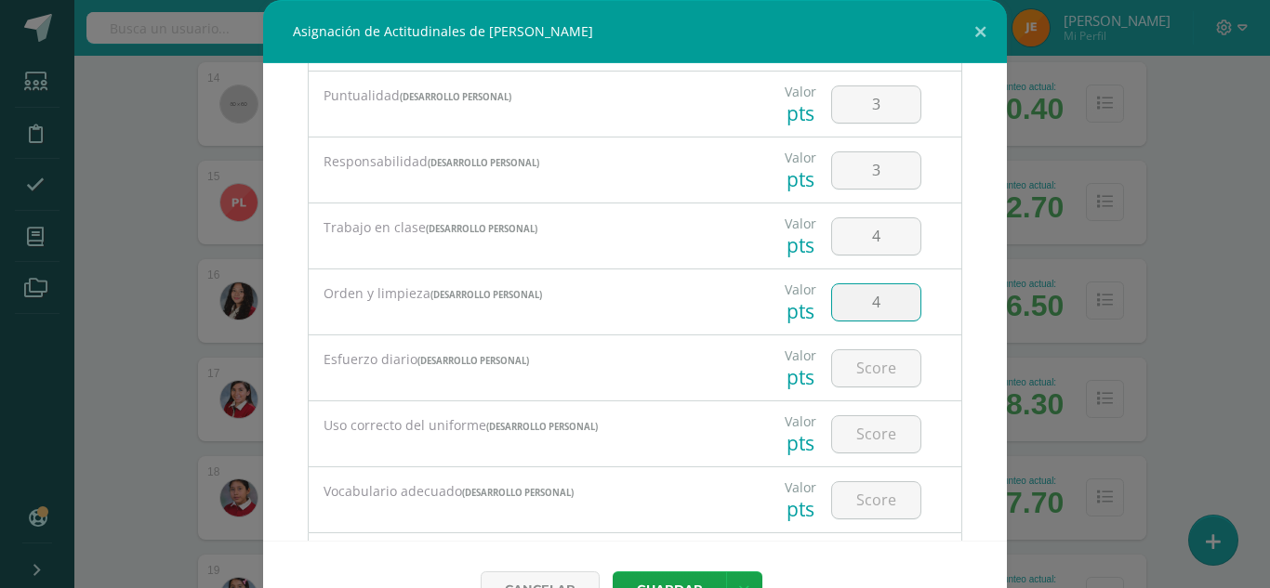
type input "4"
type input "3"
type input "4"
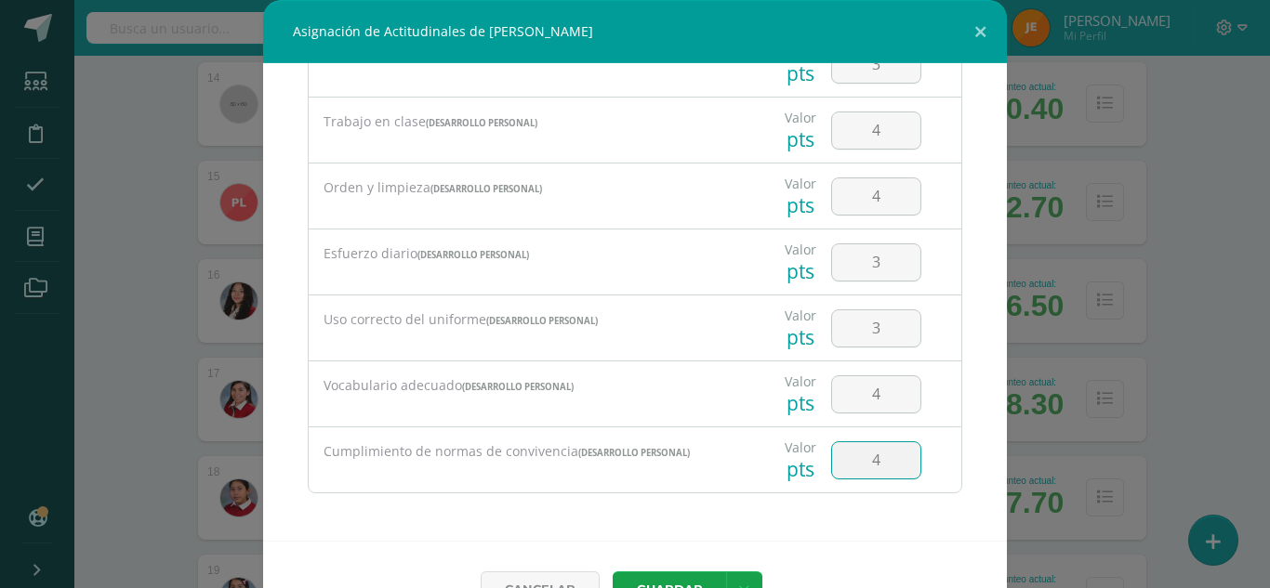
type input "4"
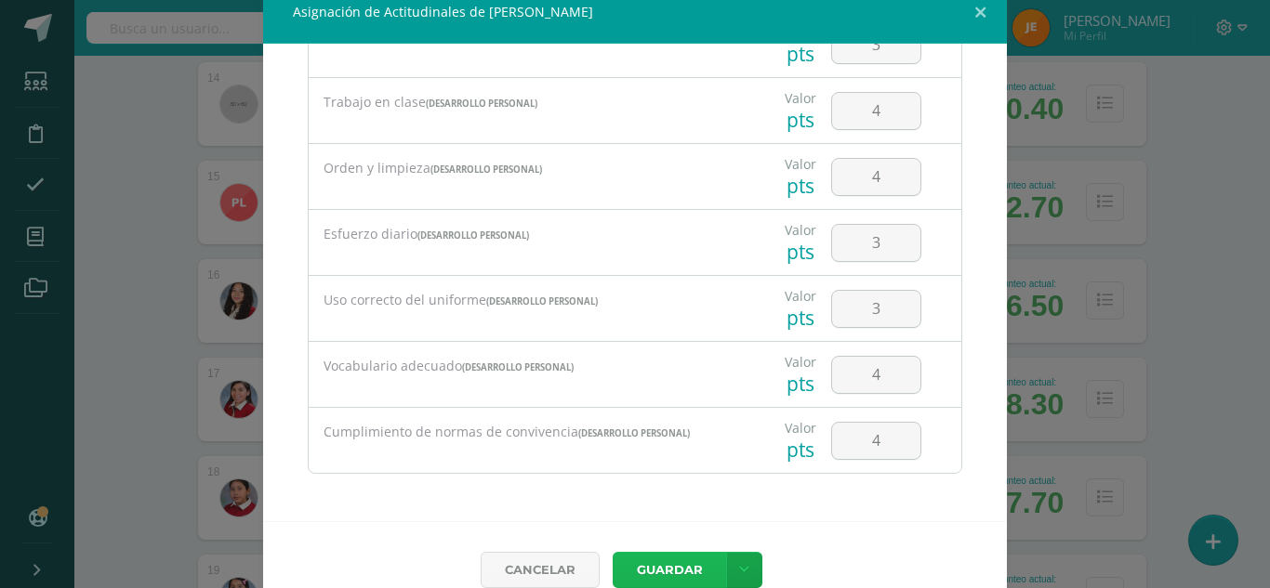
click at [612, 552] on button "Guardar" at bounding box center [668, 570] width 113 height 36
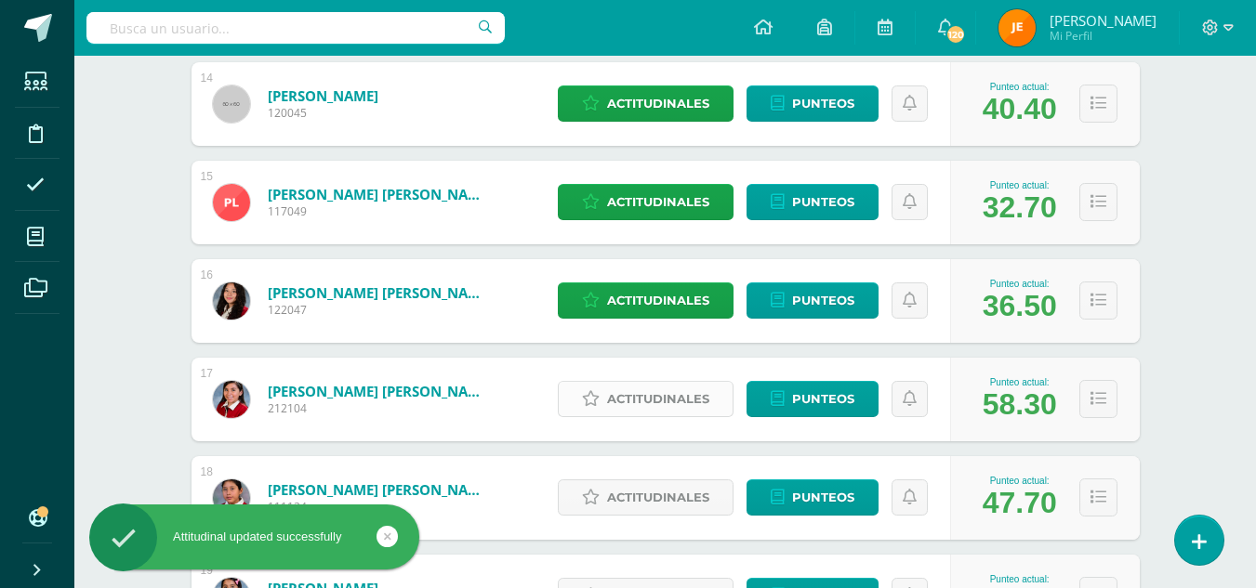
click at [636, 396] on span "Actitudinales" at bounding box center [658, 399] width 102 height 34
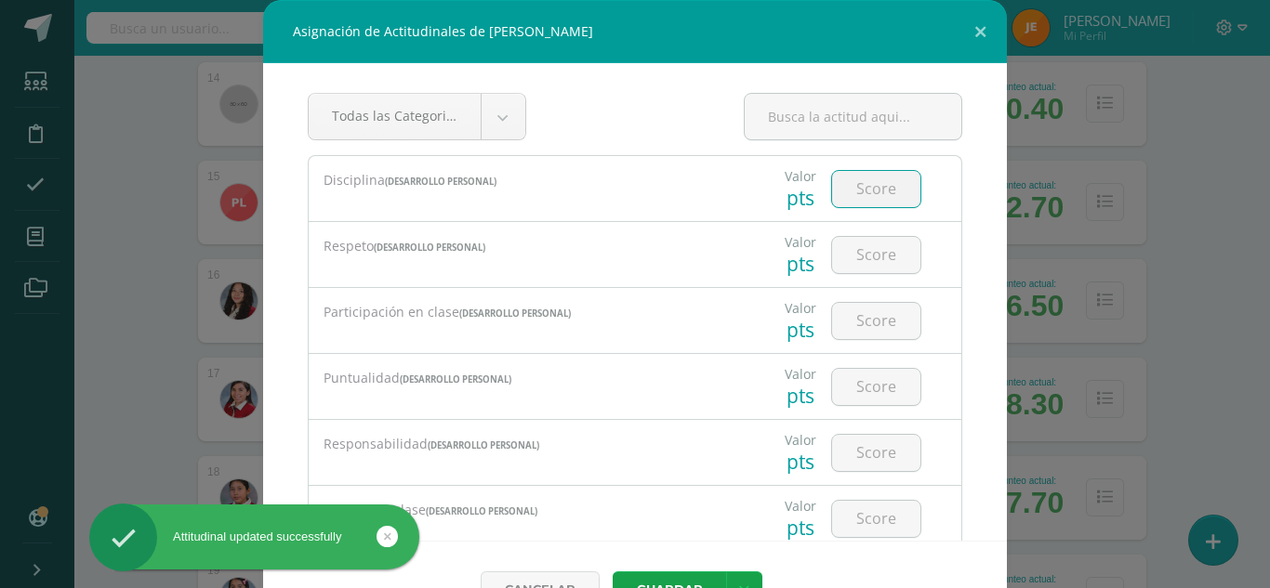
click at [888, 198] on input "number" at bounding box center [876, 189] width 88 height 36
type input "4"
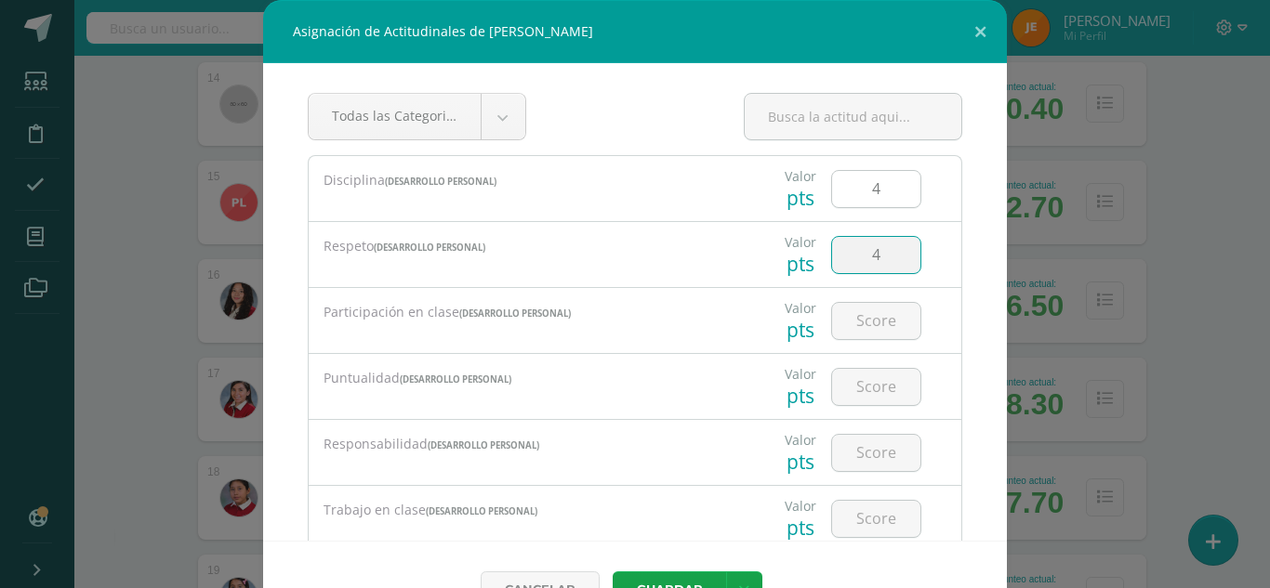
type input "4"
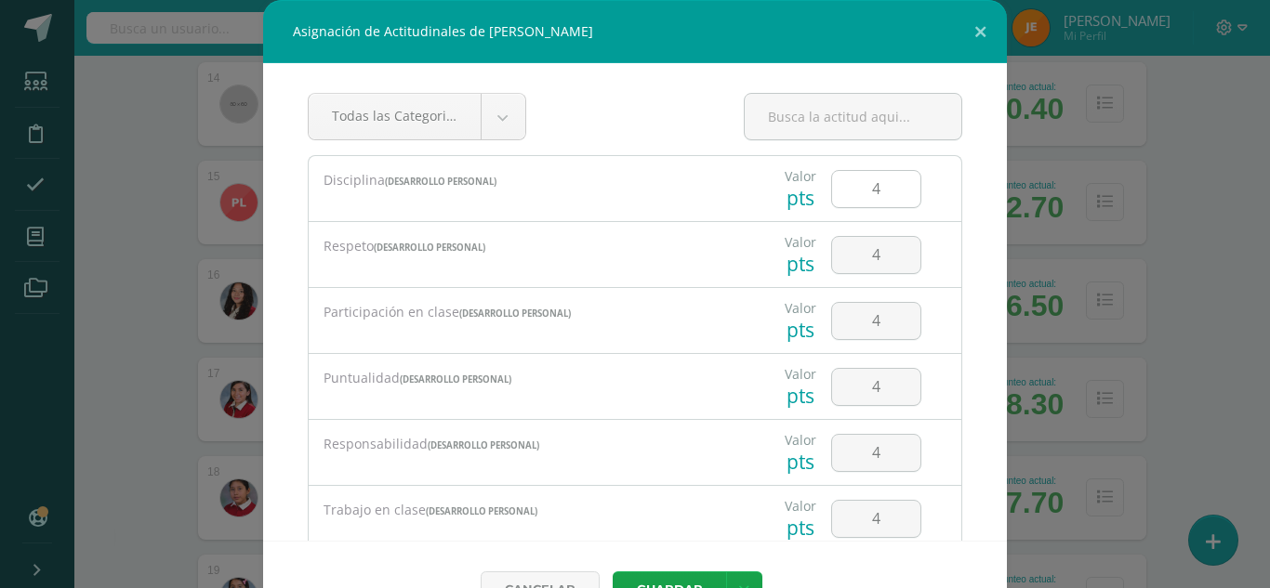
scroll to position [283, 0]
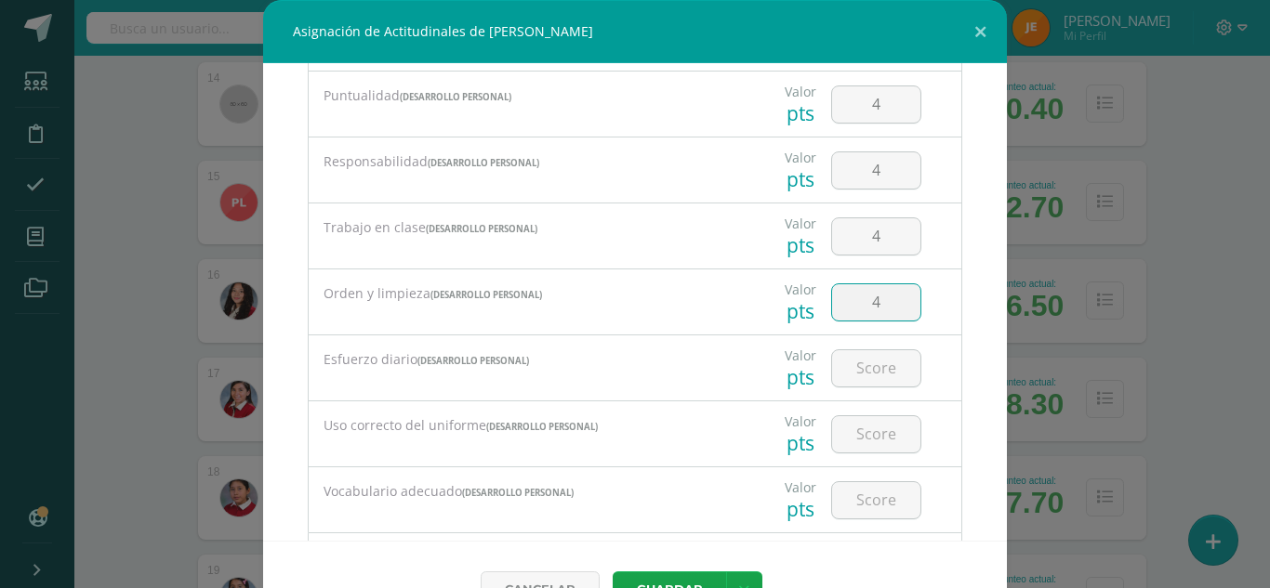
type input "4"
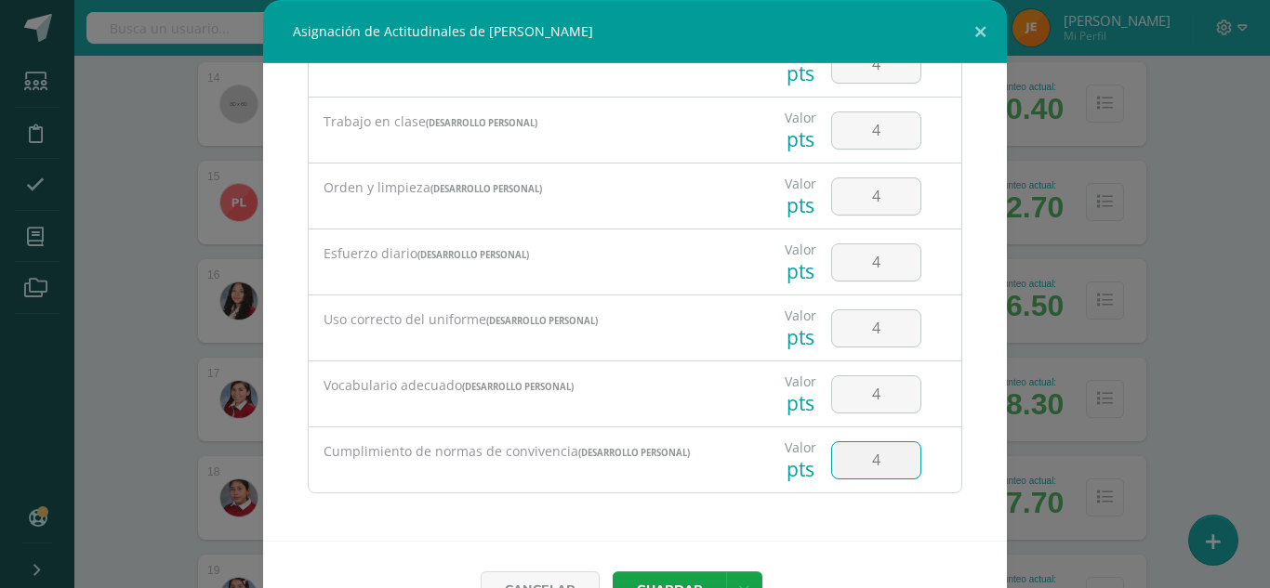
type input "4"
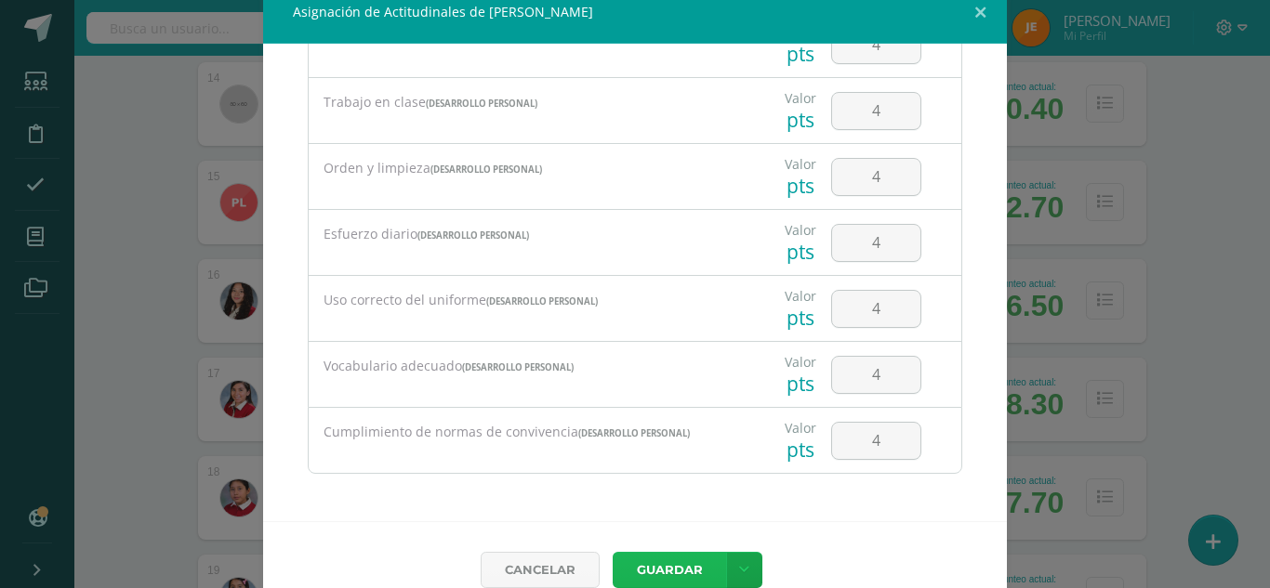
click at [612, 552] on button "Guardar" at bounding box center [668, 570] width 113 height 36
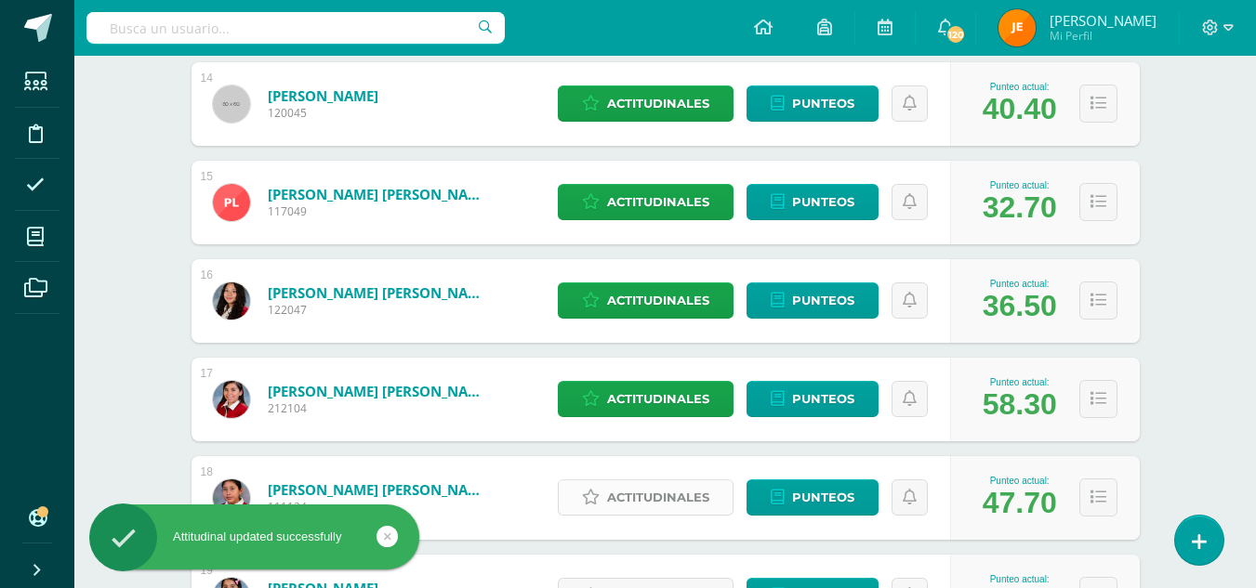
click at [641, 497] on span "Actitudinales" at bounding box center [658, 497] width 102 height 34
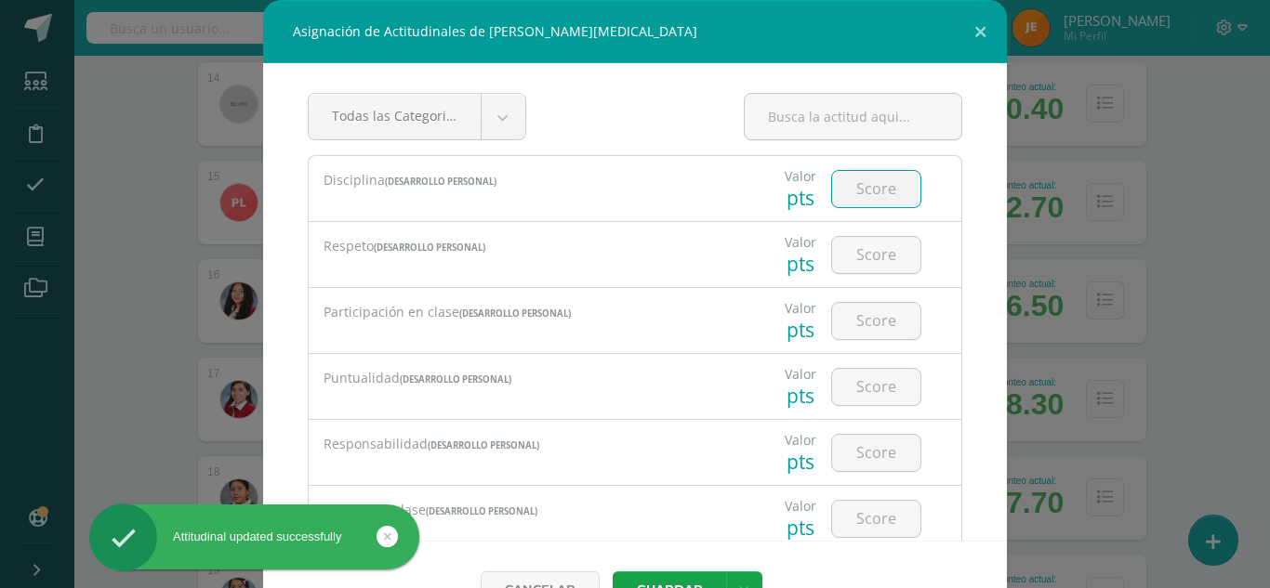
click at [862, 177] on input "number" at bounding box center [876, 189] width 88 height 36
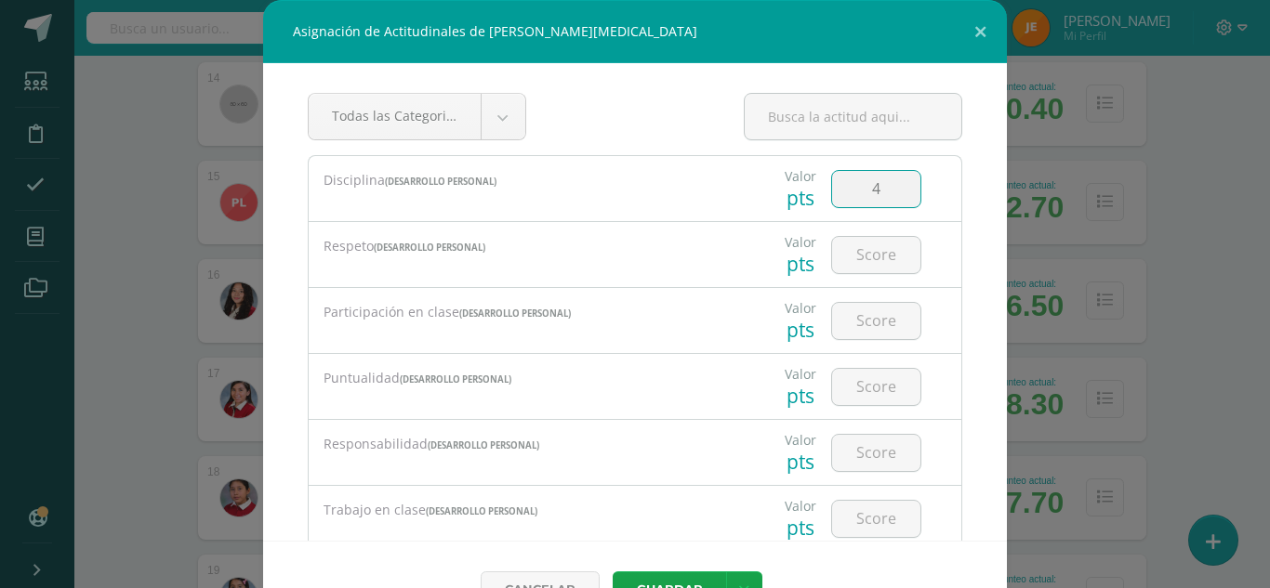
type input "4"
type input "2"
type input "3"
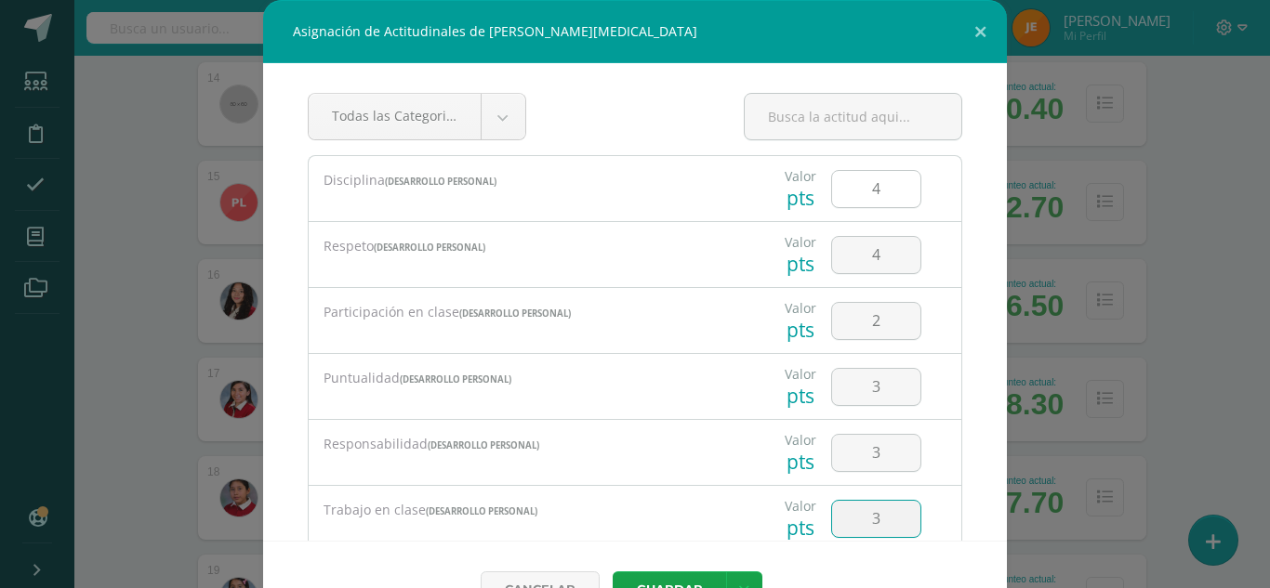
type input "3"
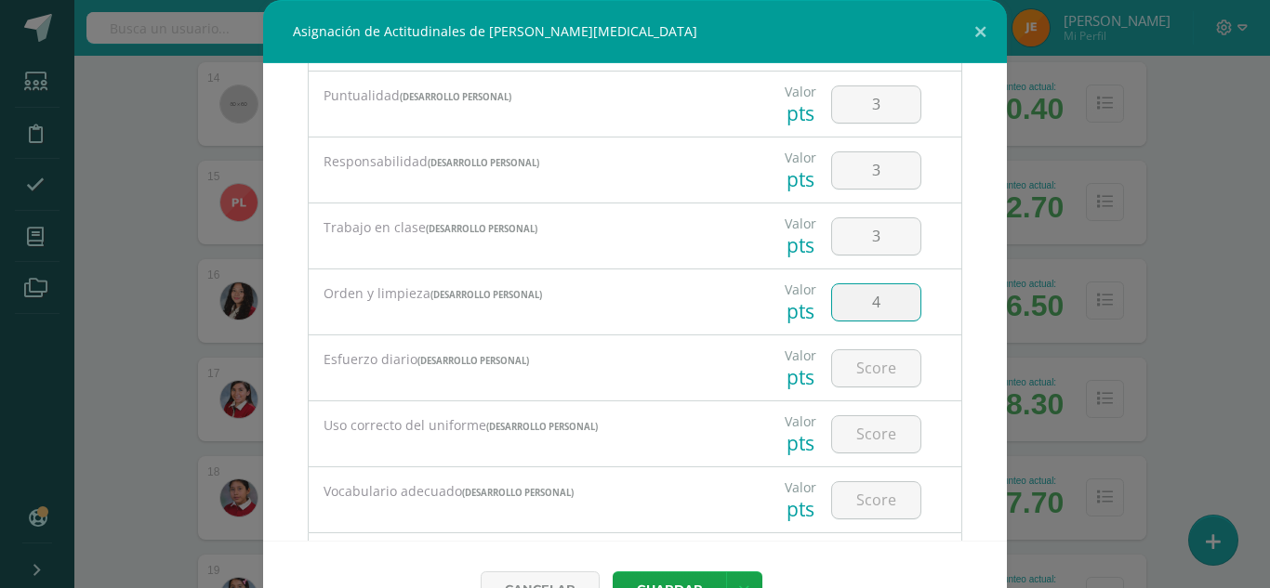
type input "4"
type input "3"
type input "4"
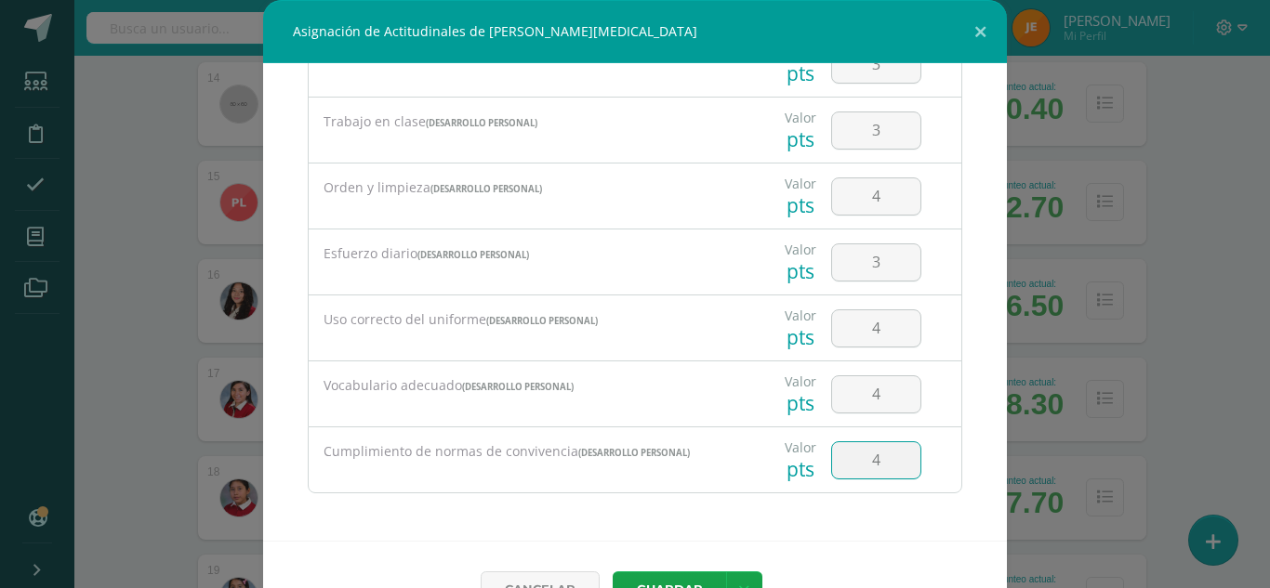
type input "4"
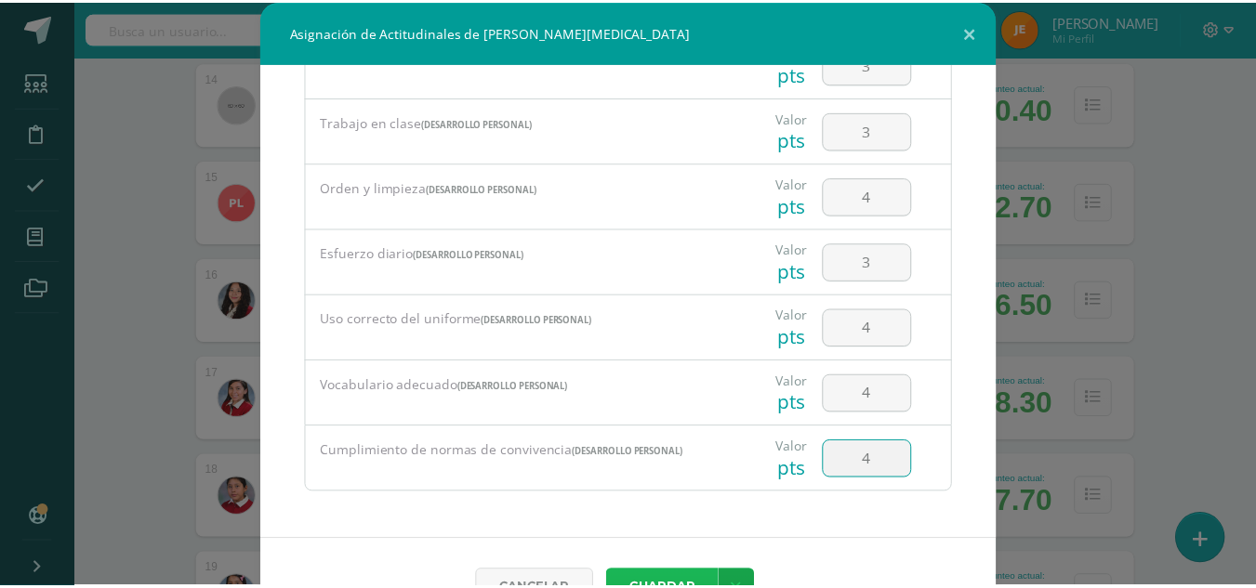
scroll to position [20, 0]
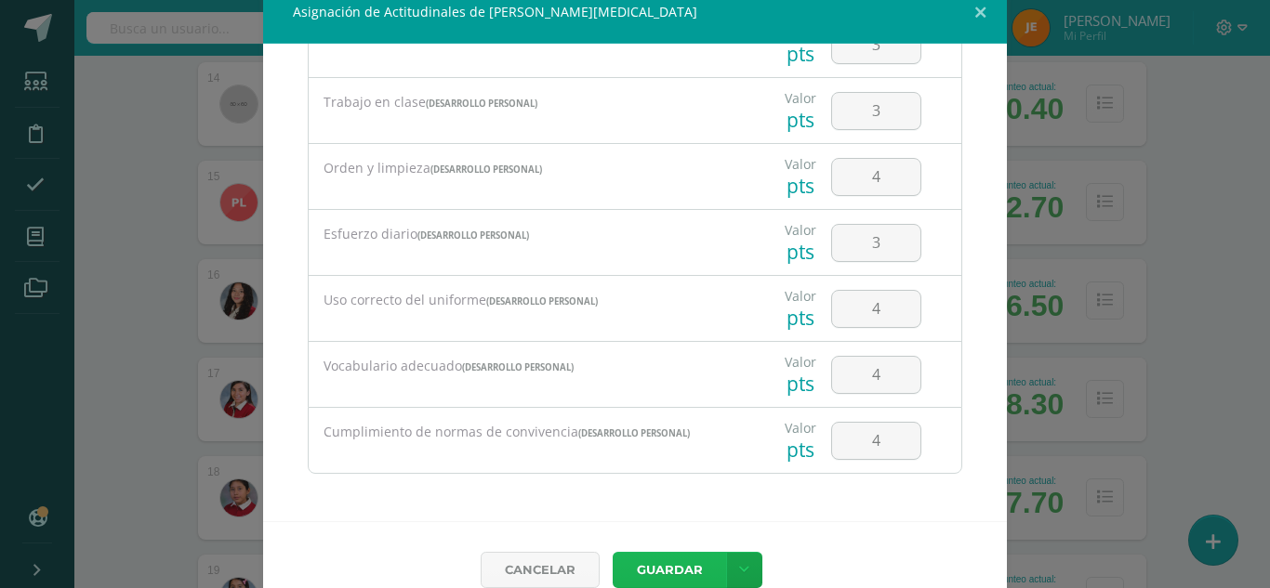
click at [612, 552] on button "Guardar" at bounding box center [668, 570] width 113 height 36
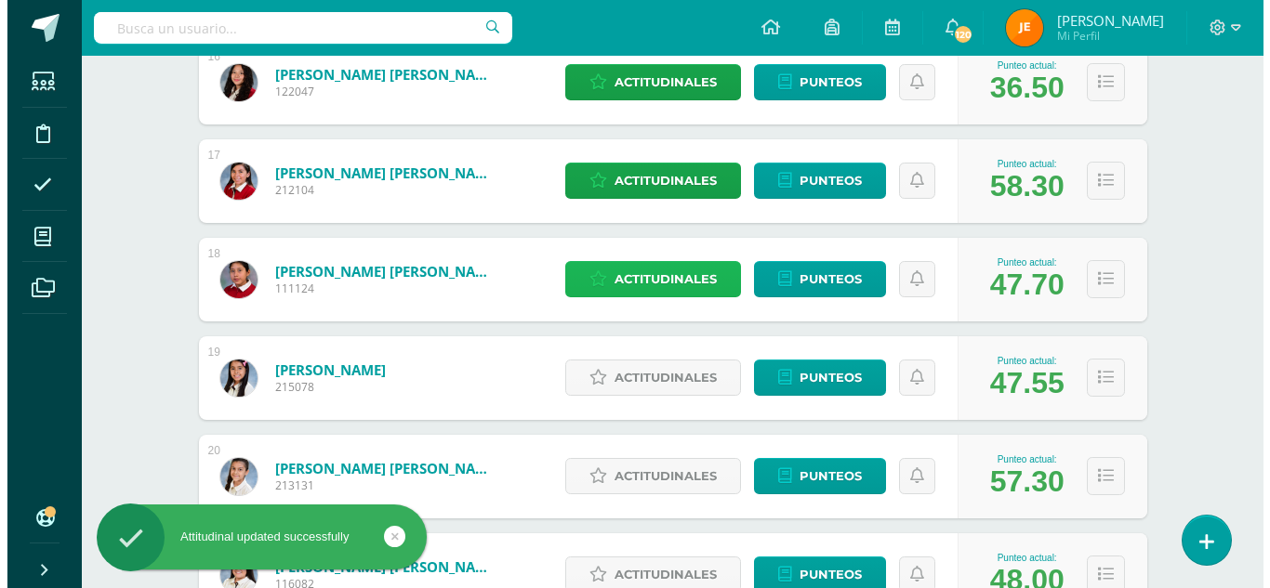
scroll to position [1844, 0]
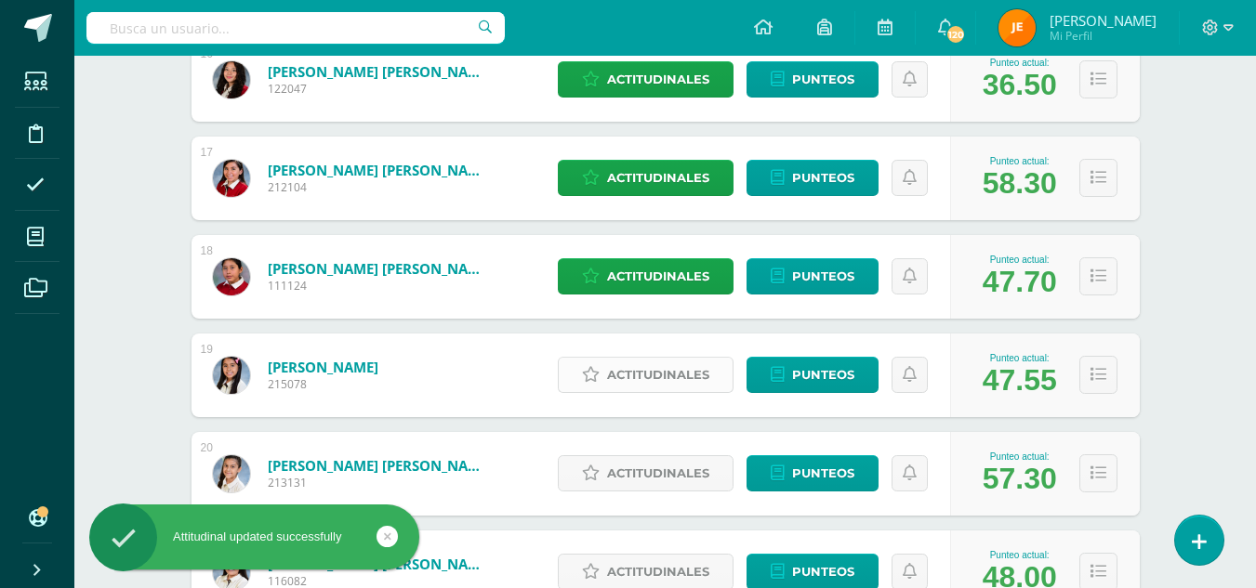
click at [652, 384] on span "Actitudinales" at bounding box center [658, 375] width 102 height 34
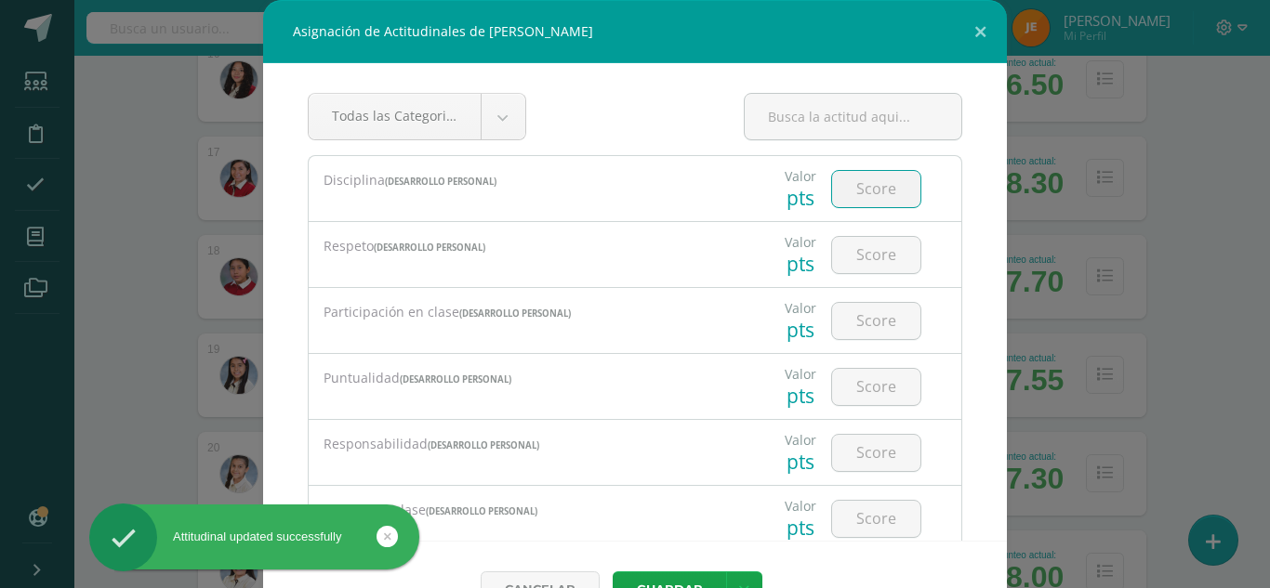
click at [849, 200] on input "number" at bounding box center [876, 189] width 88 height 36
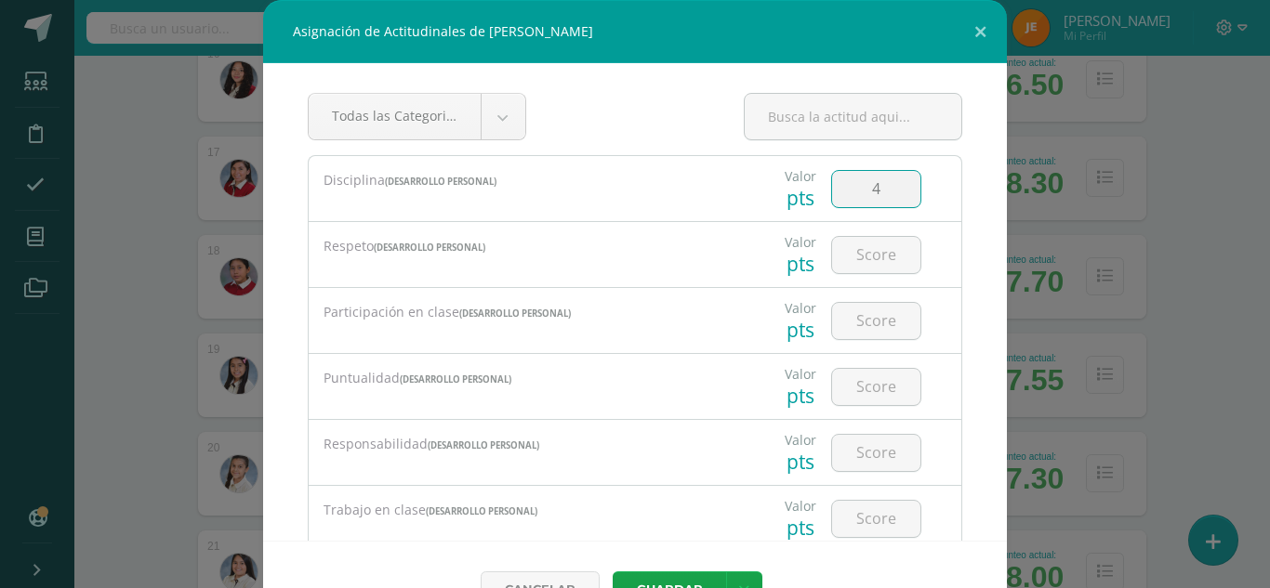
type input "4"
type input "3"
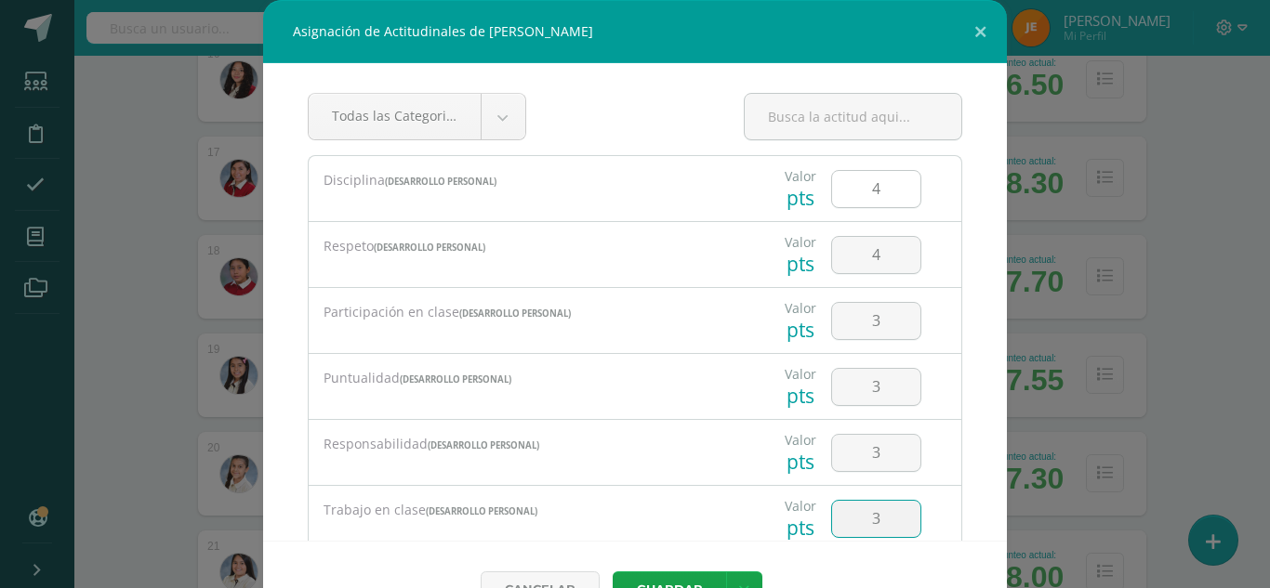
type input "3"
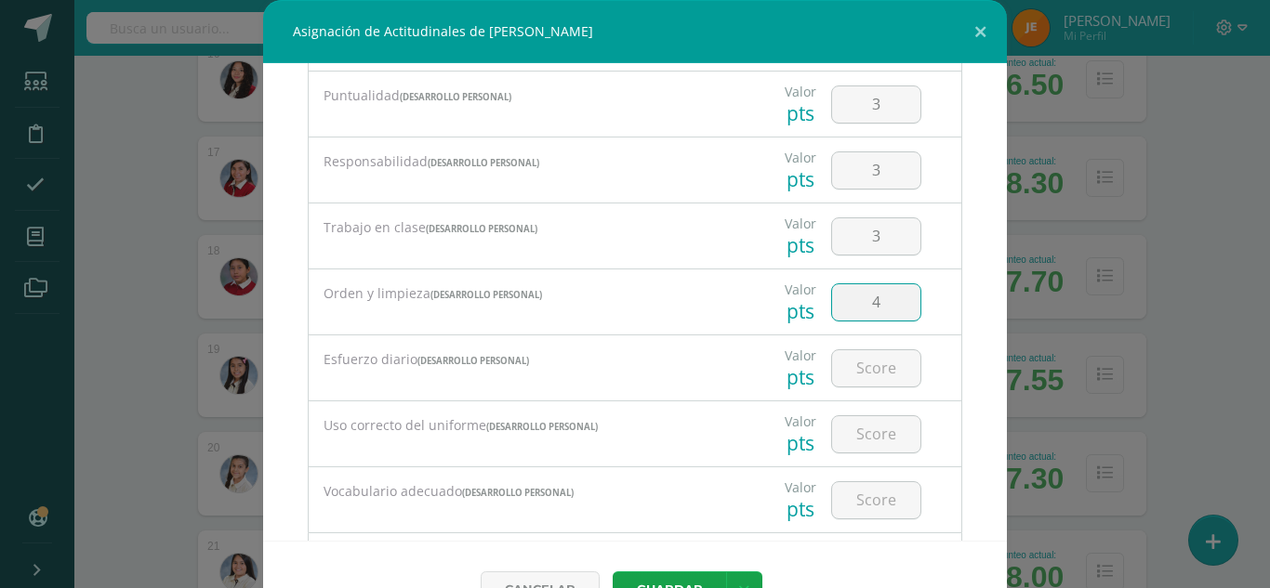
type input "4"
type input "3"
type input "4"
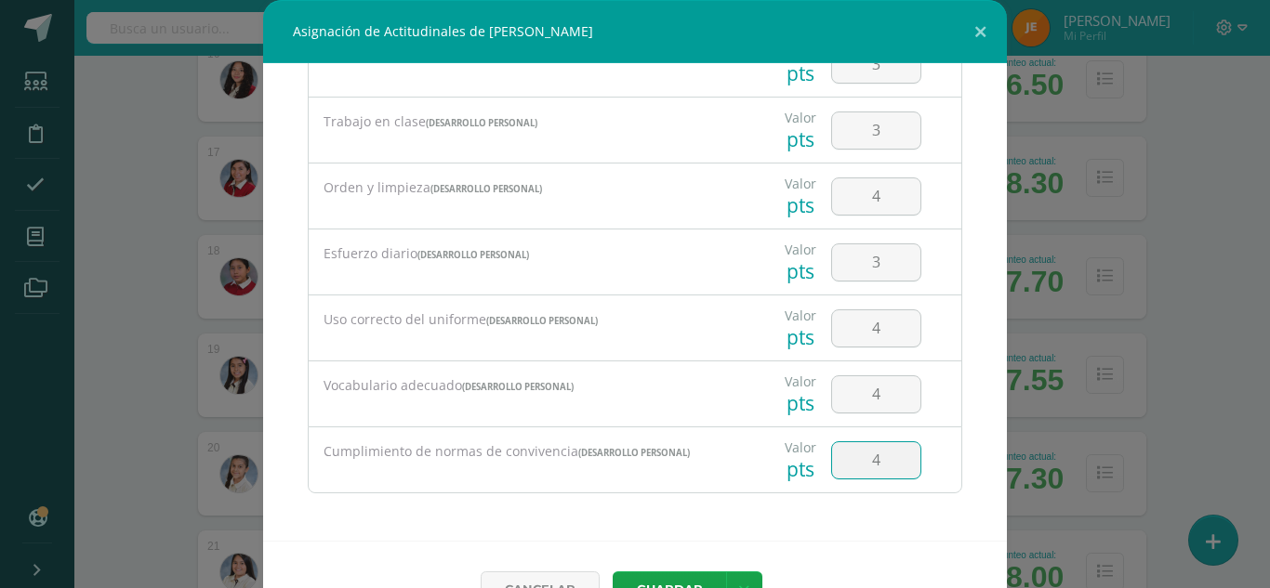
type input "4"
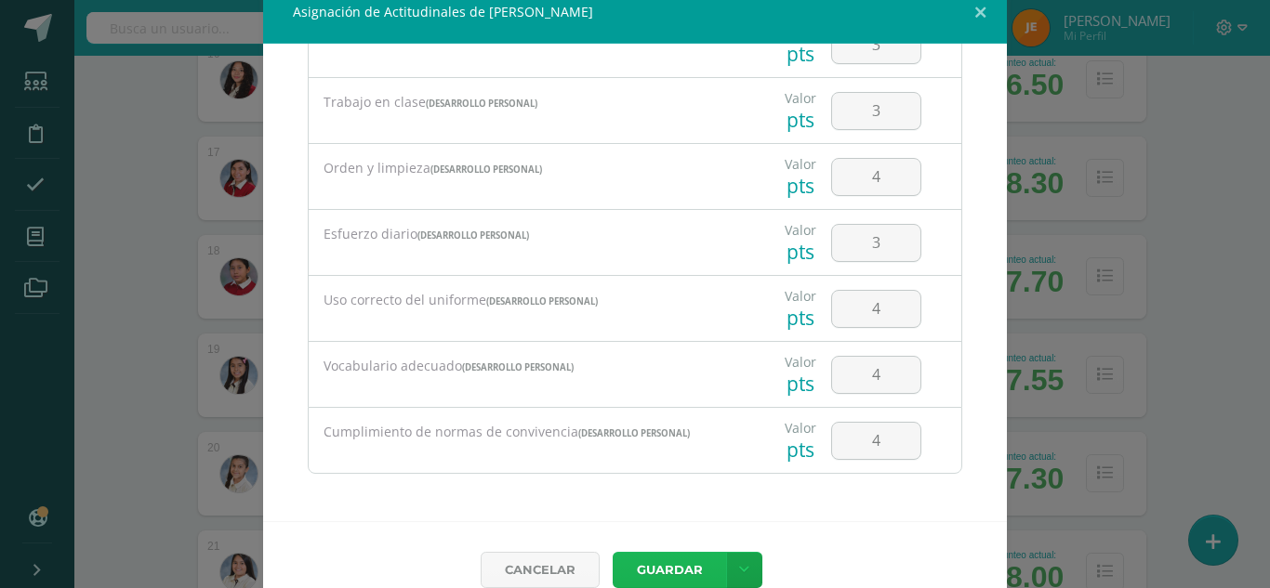
click at [612, 552] on button "Guardar" at bounding box center [668, 570] width 113 height 36
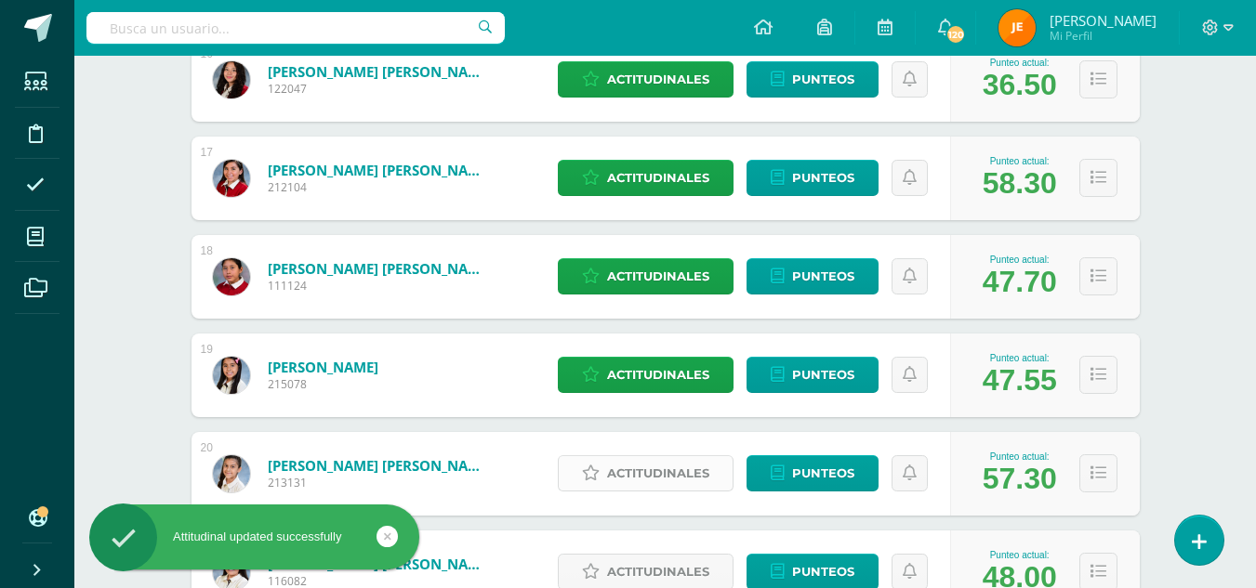
click at [659, 480] on span "Actitudinales" at bounding box center [658, 473] width 102 height 34
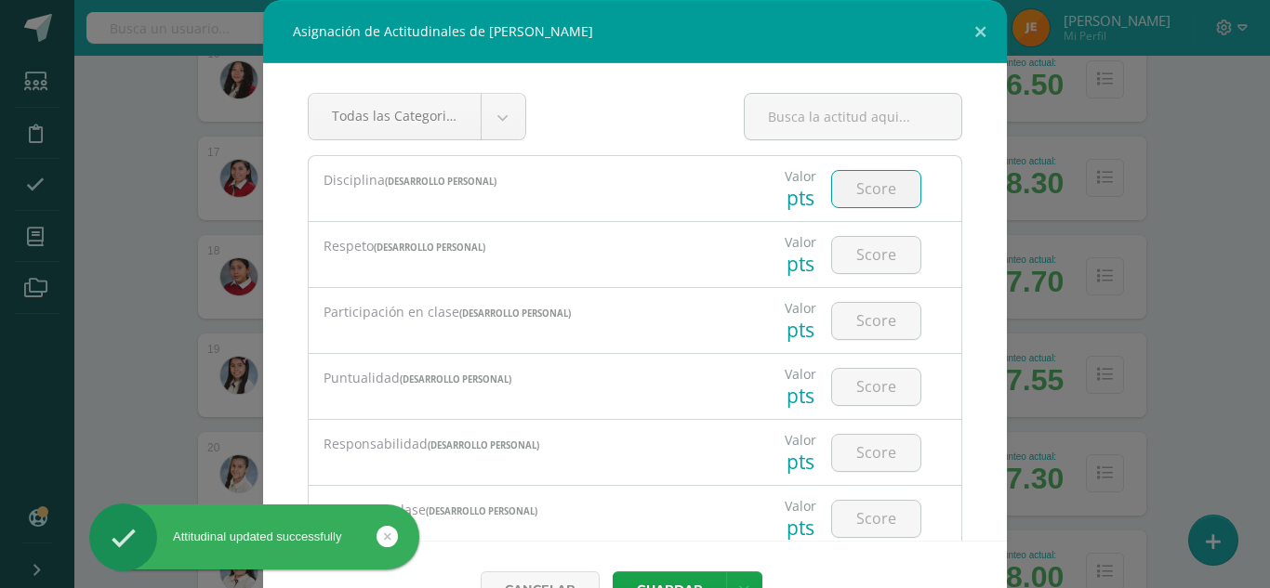
click at [856, 193] on input "number" at bounding box center [876, 189] width 88 height 36
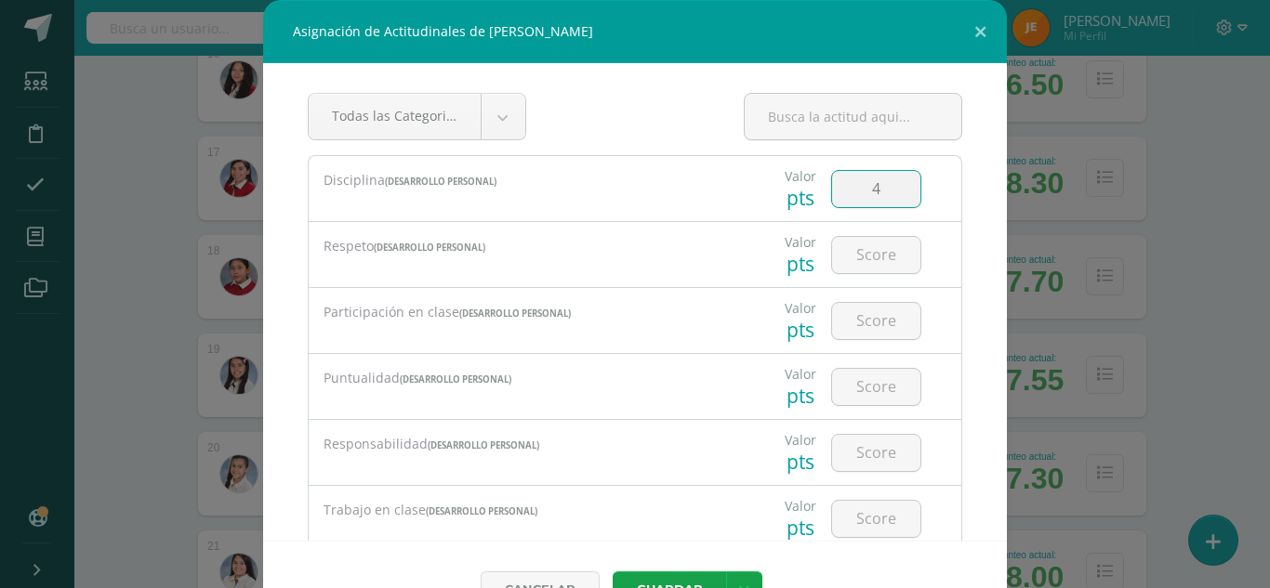
type input "4"
type input "44"
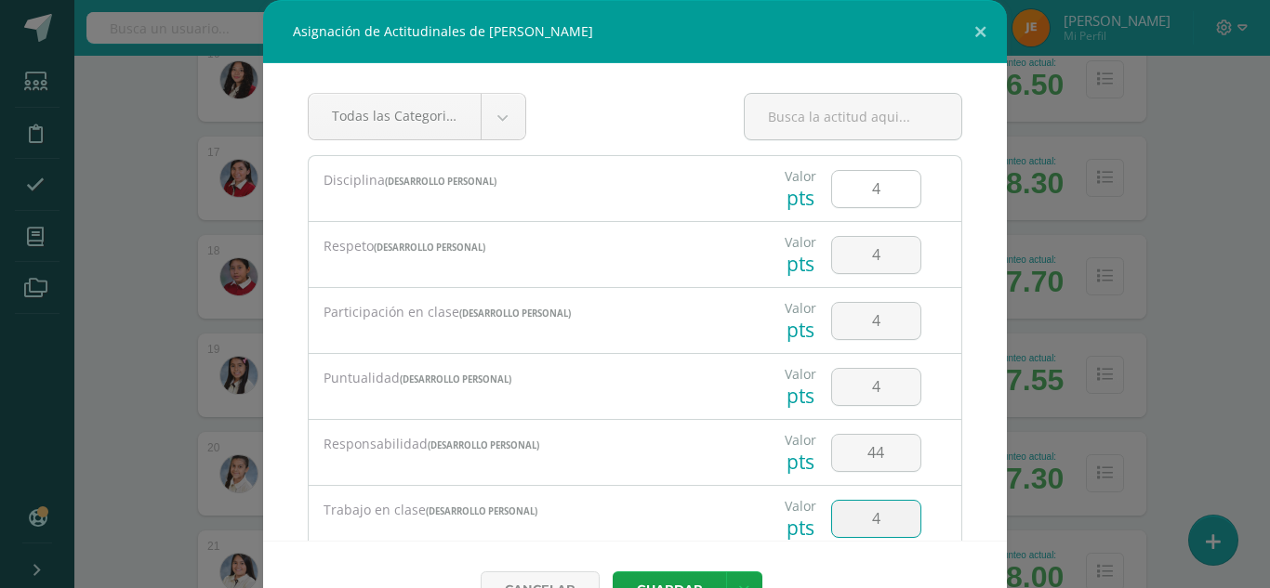
type input "4"
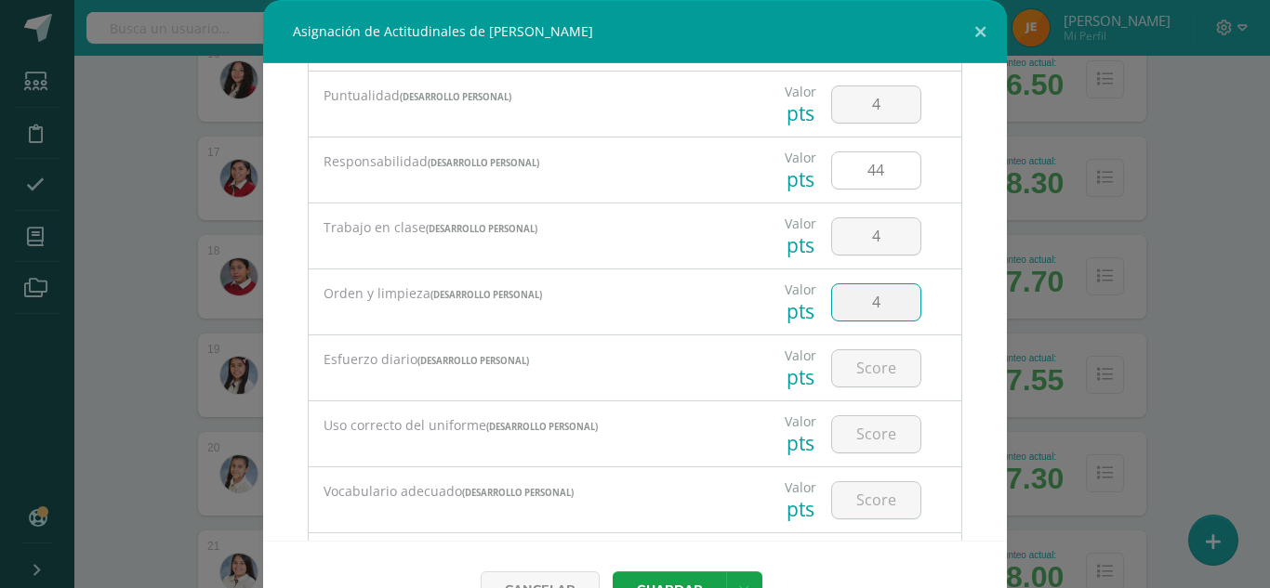
type input "4"
click at [869, 168] on input "44" at bounding box center [876, 170] width 88 height 36
type input "4"
click at [875, 297] on input "4" at bounding box center [876, 302] width 88 height 36
type input "4"
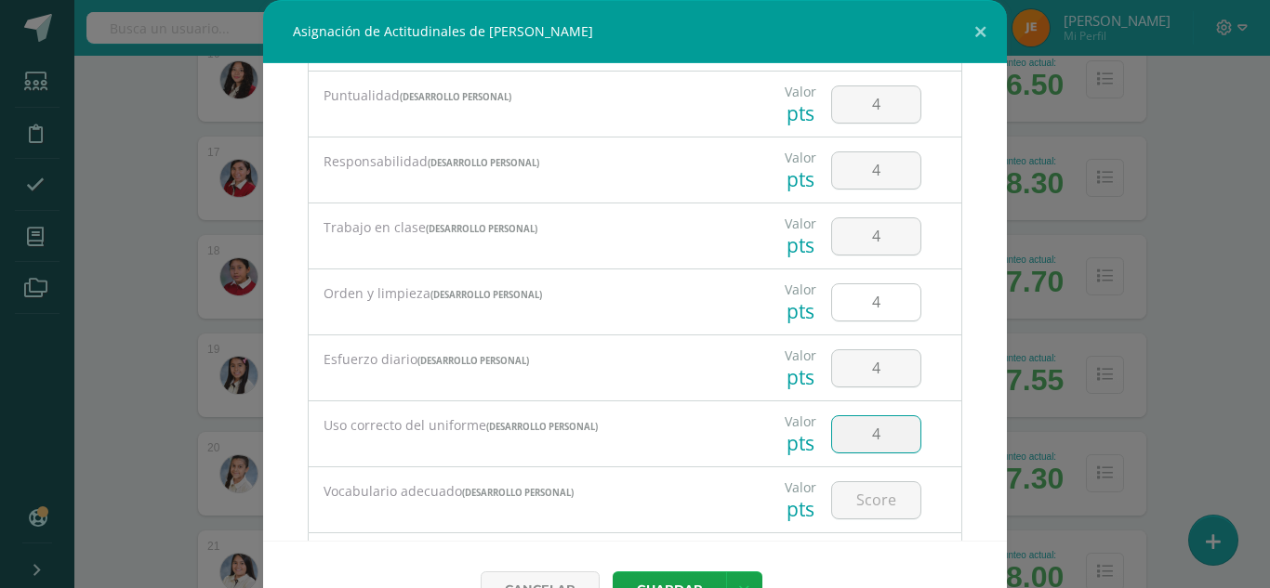
type input "4"
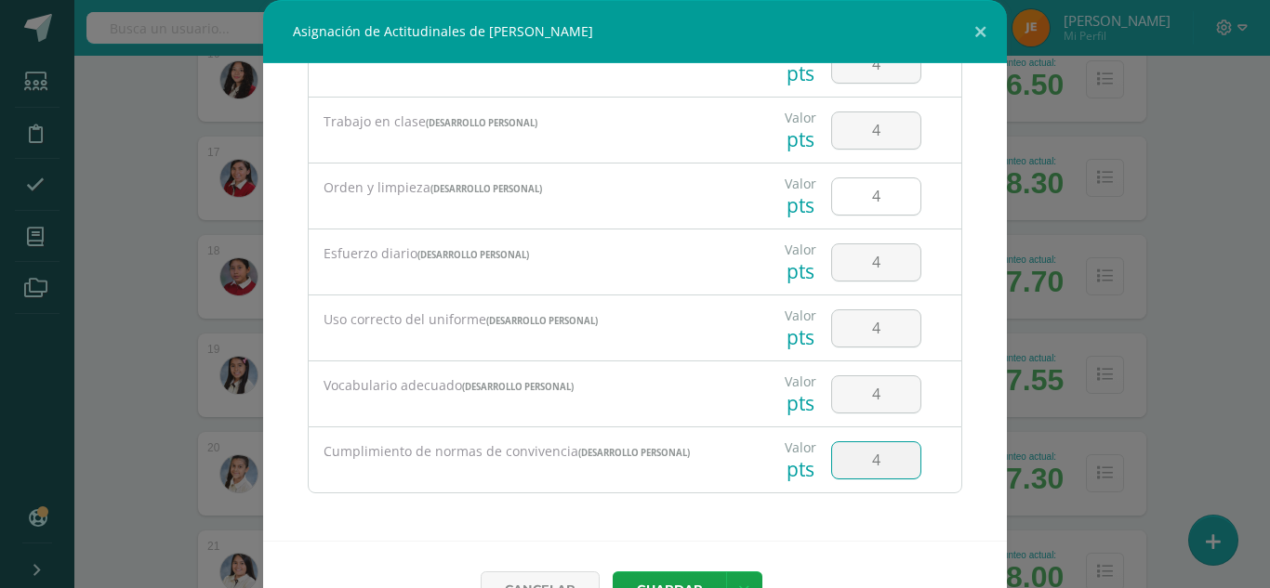
type input "4"
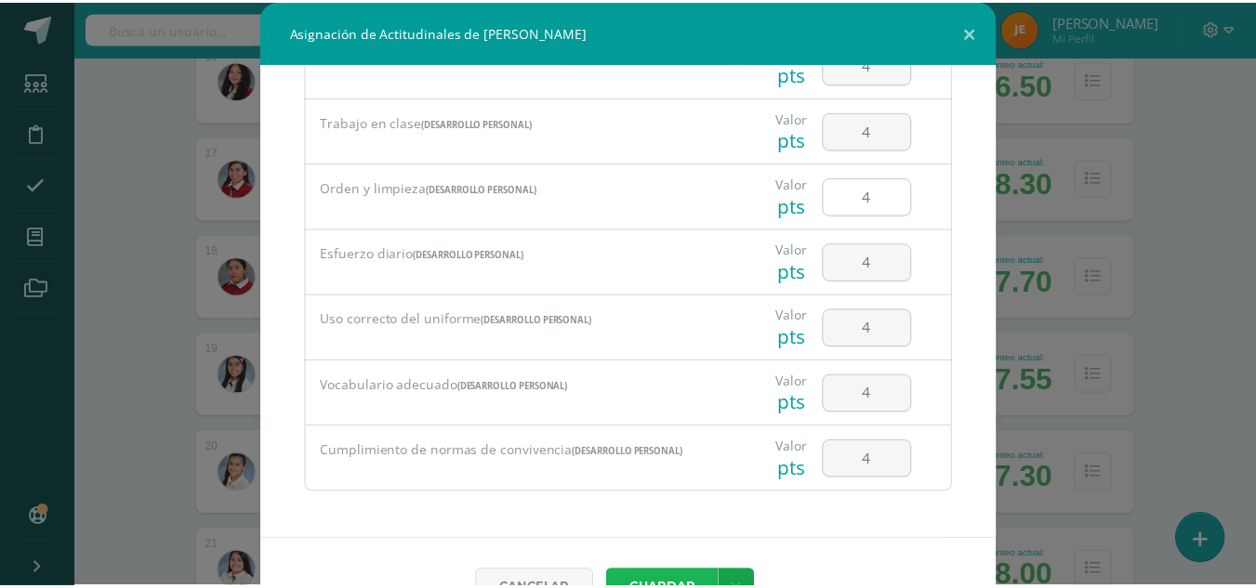
scroll to position [20, 0]
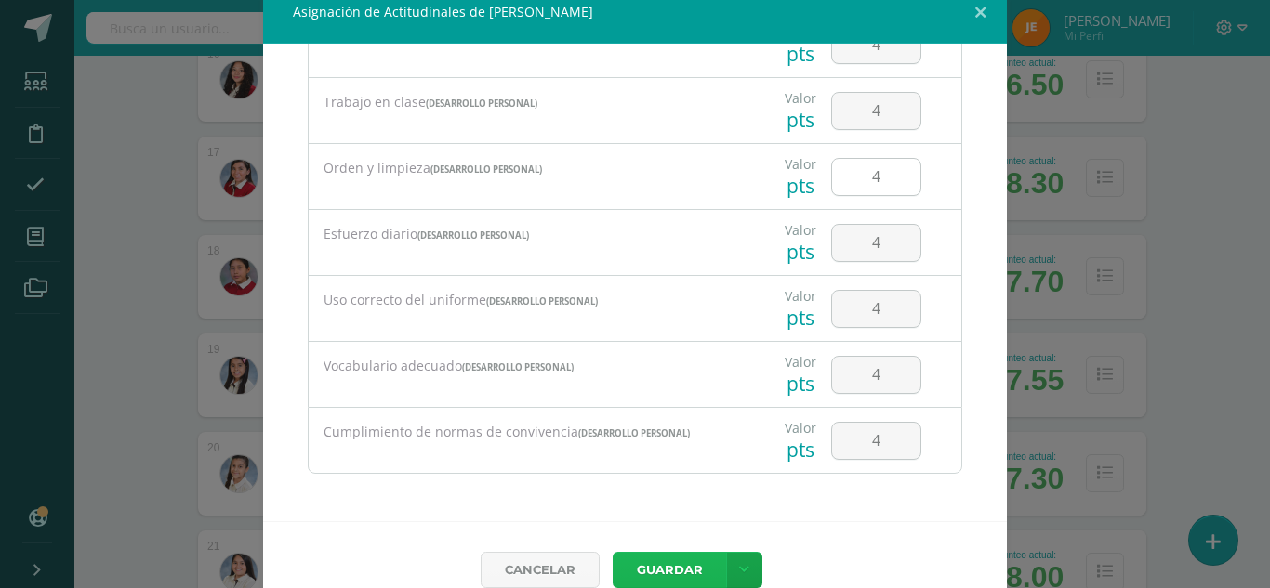
click at [612, 552] on button "Guardar" at bounding box center [668, 570] width 113 height 36
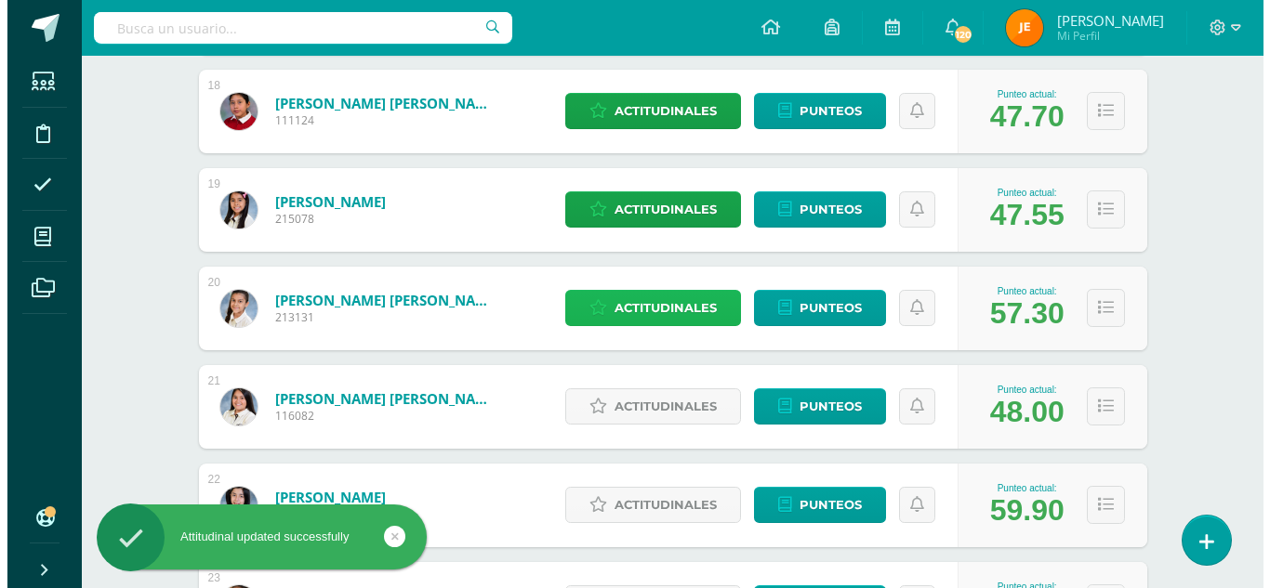
scroll to position [2012, 0]
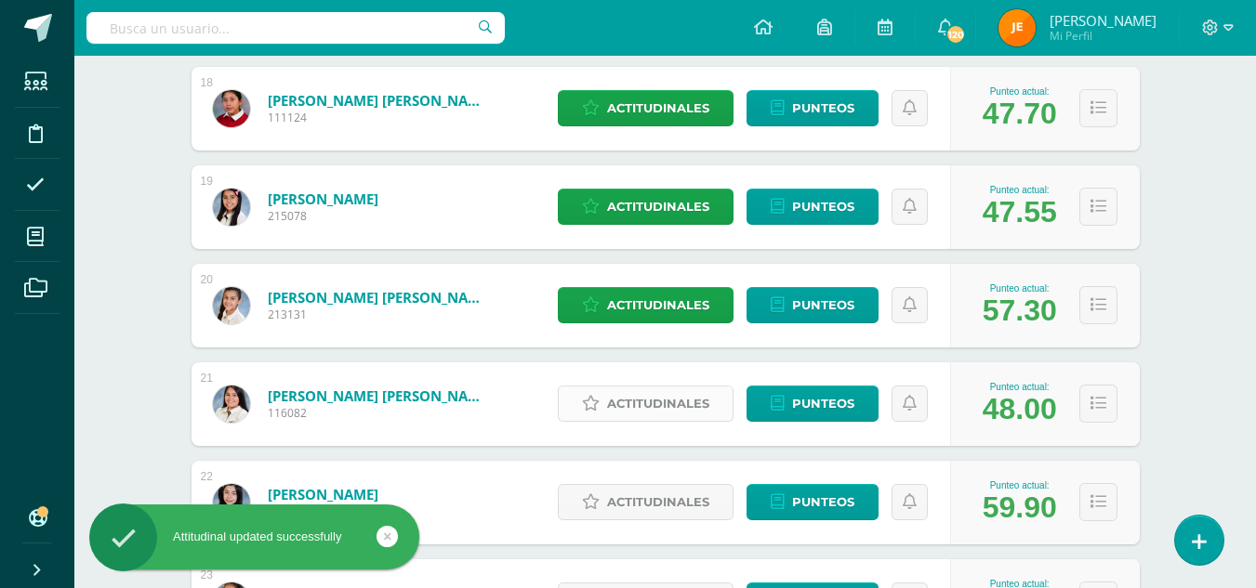
click at [651, 412] on span "Actitudinales" at bounding box center [658, 404] width 102 height 34
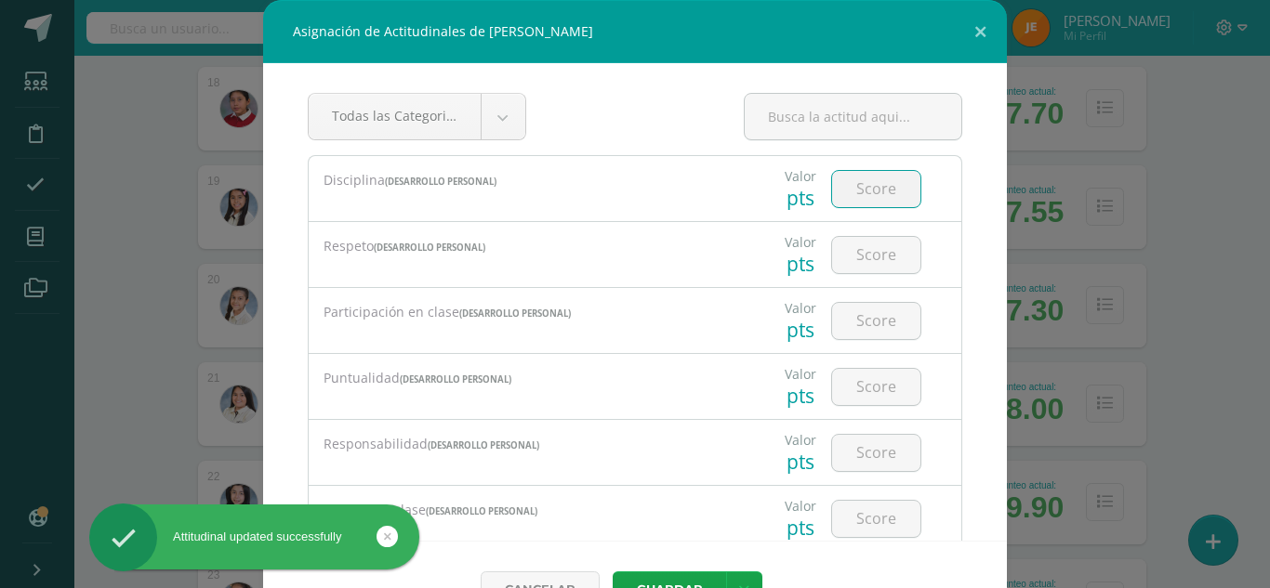
click at [863, 194] on input "number" at bounding box center [876, 189] width 88 height 36
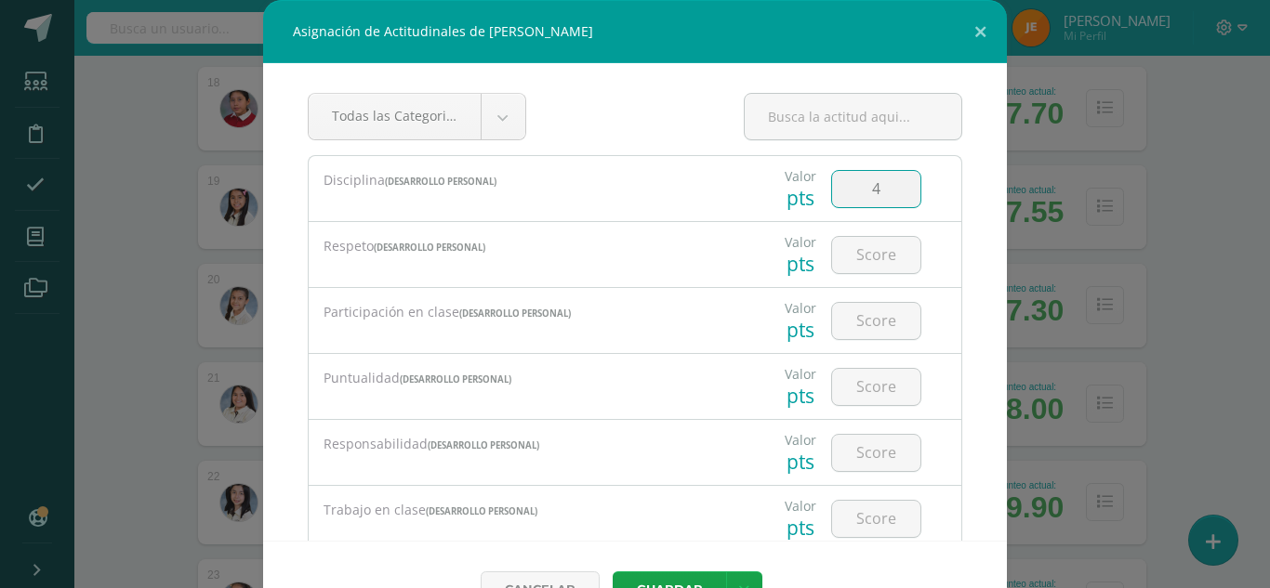
type input "4"
type input "2"
type input "3"
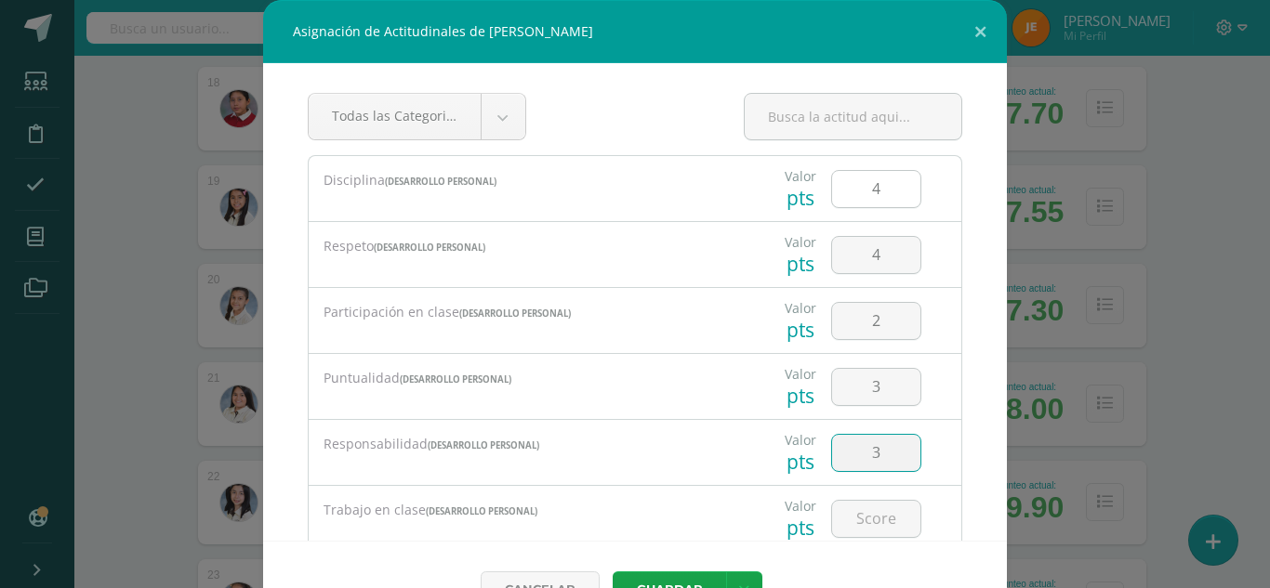
type input "3"
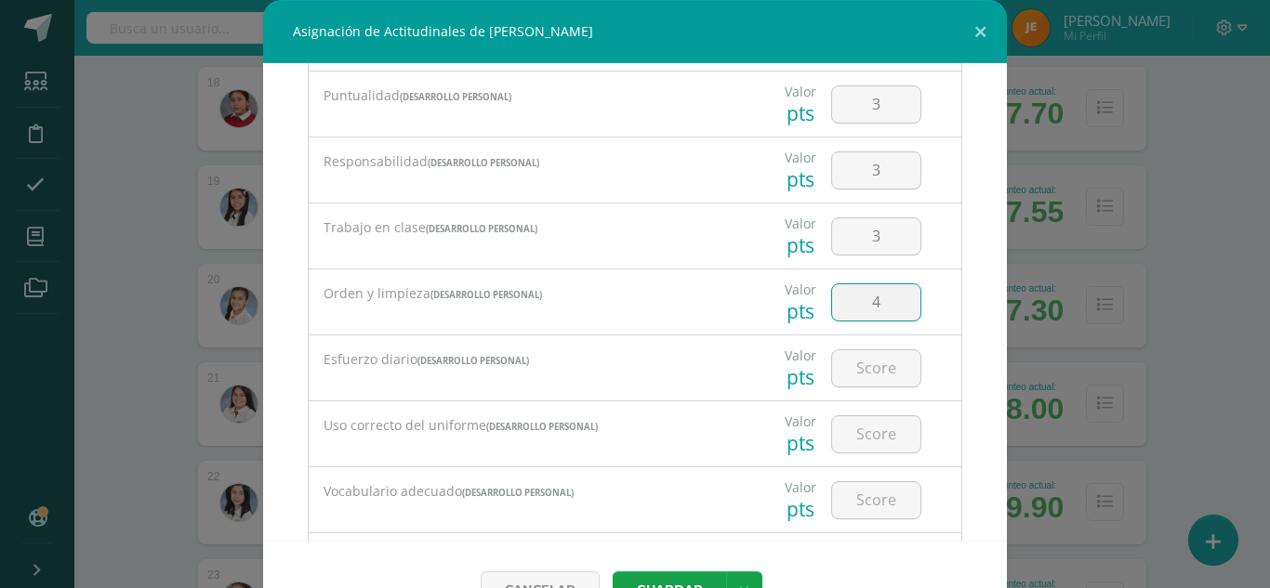
type input "4"
type input "3"
type input "4"
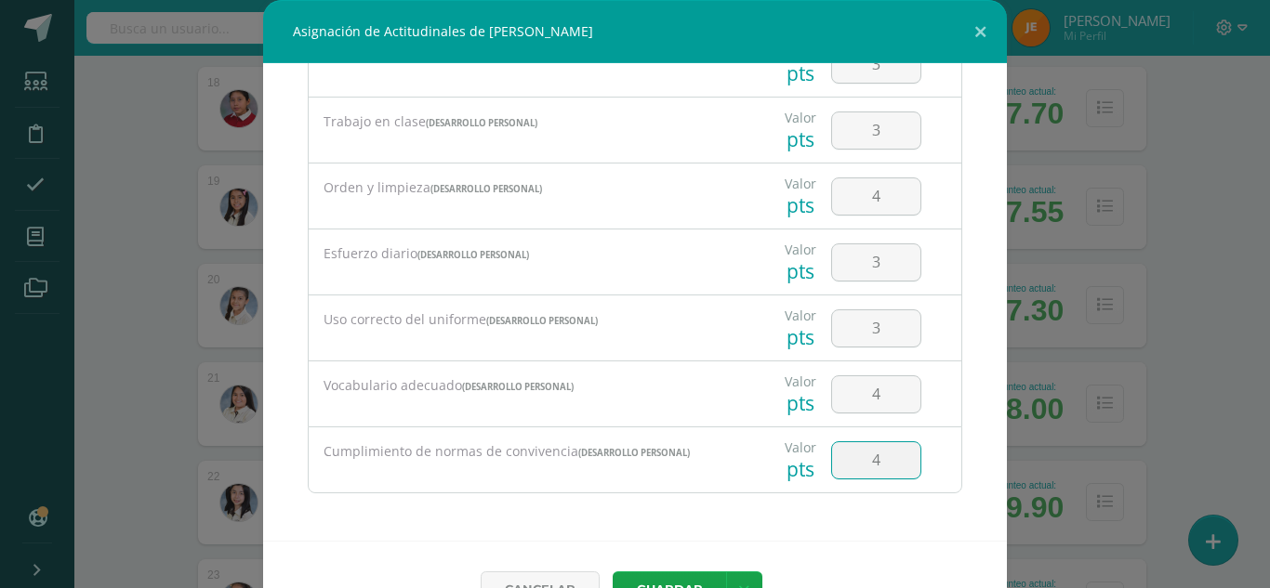
type input "4"
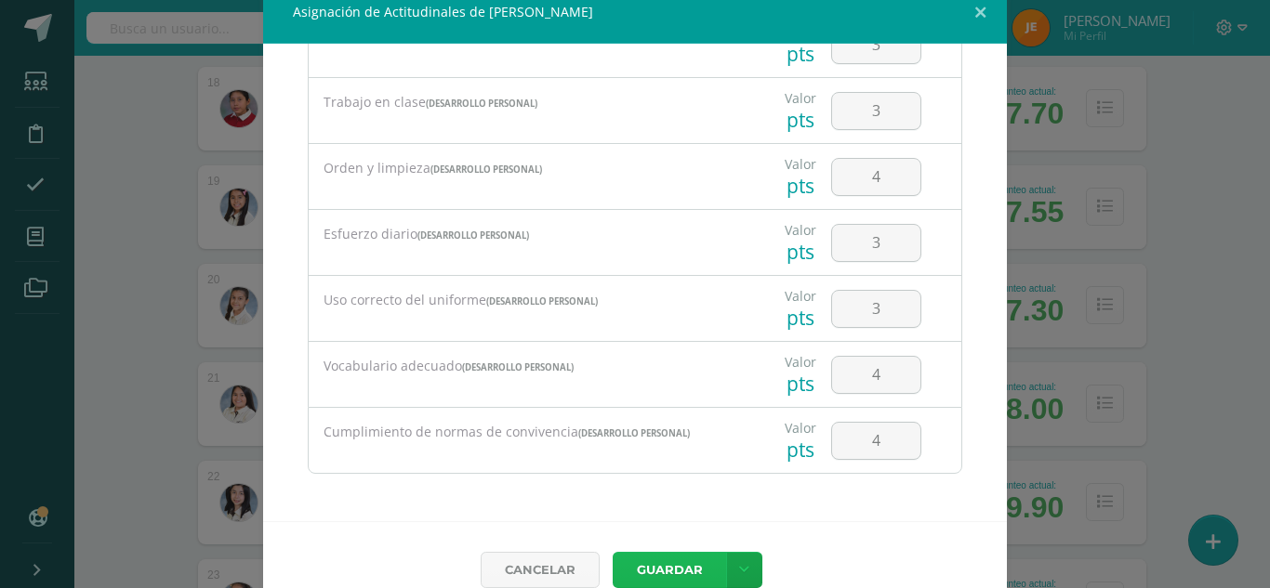
click at [612, 552] on button "Guardar" at bounding box center [668, 570] width 113 height 36
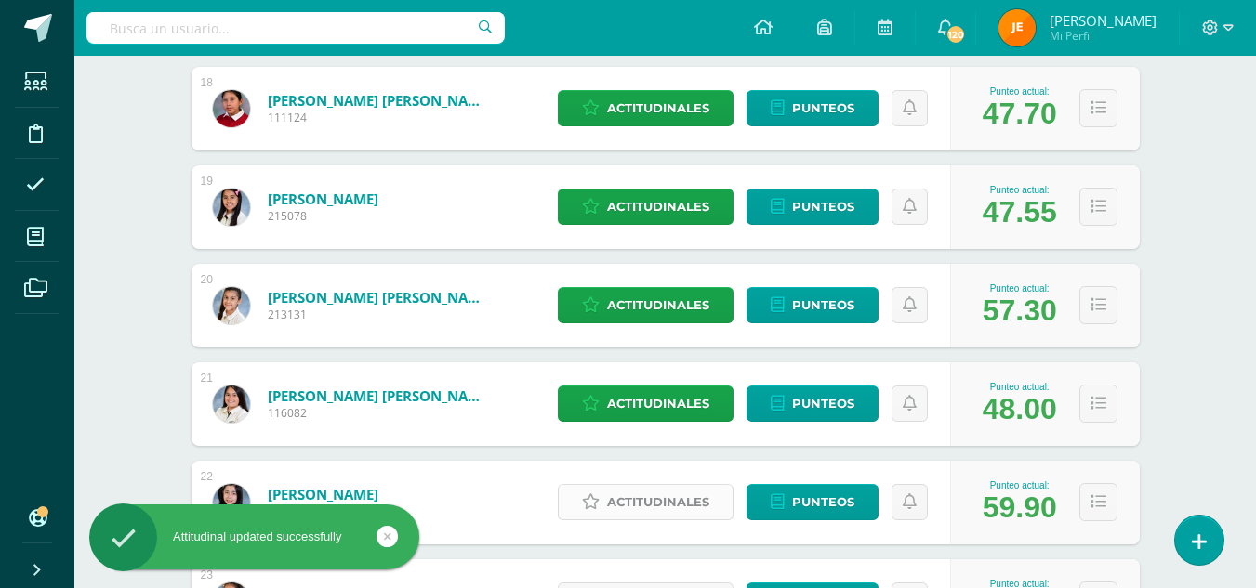
click at [689, 505] on span "Actitudinales" at bounding box center [658, 502] width 102 height 34
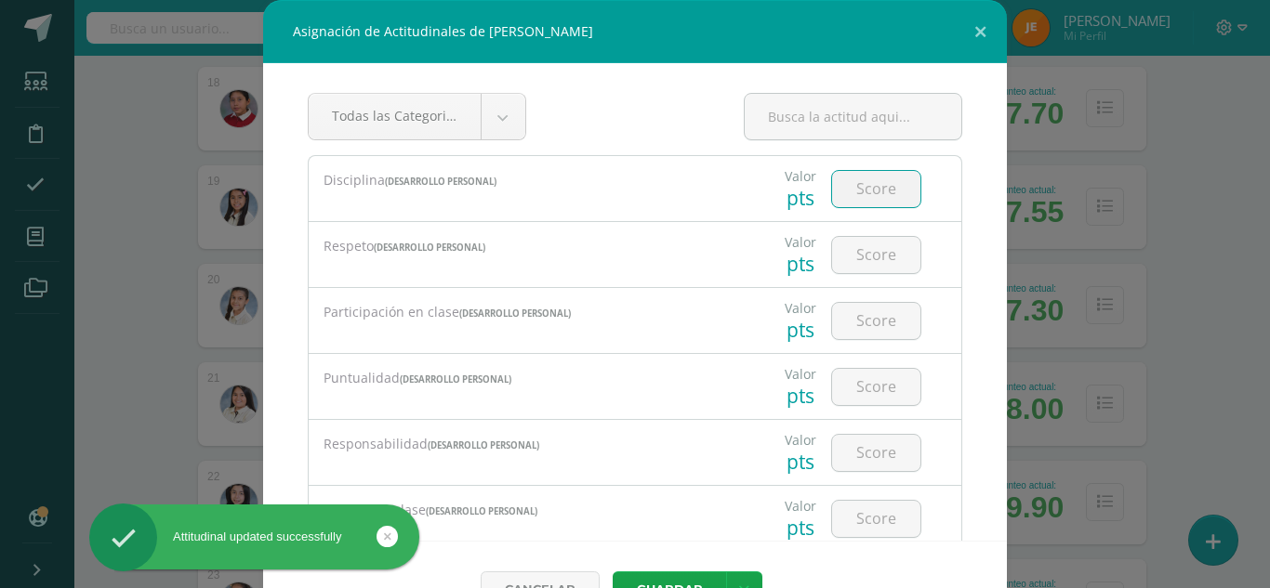
click at [873, 196] on input "number" at bounding box center [876, 189] width 88 height 36
type input "4"
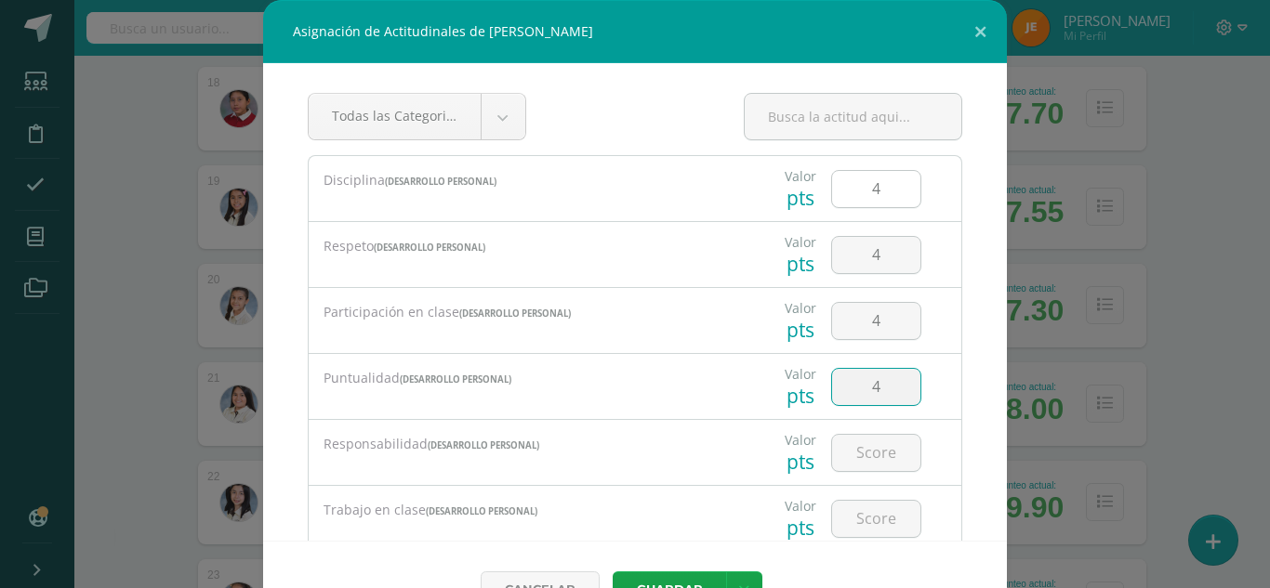
type input "4"
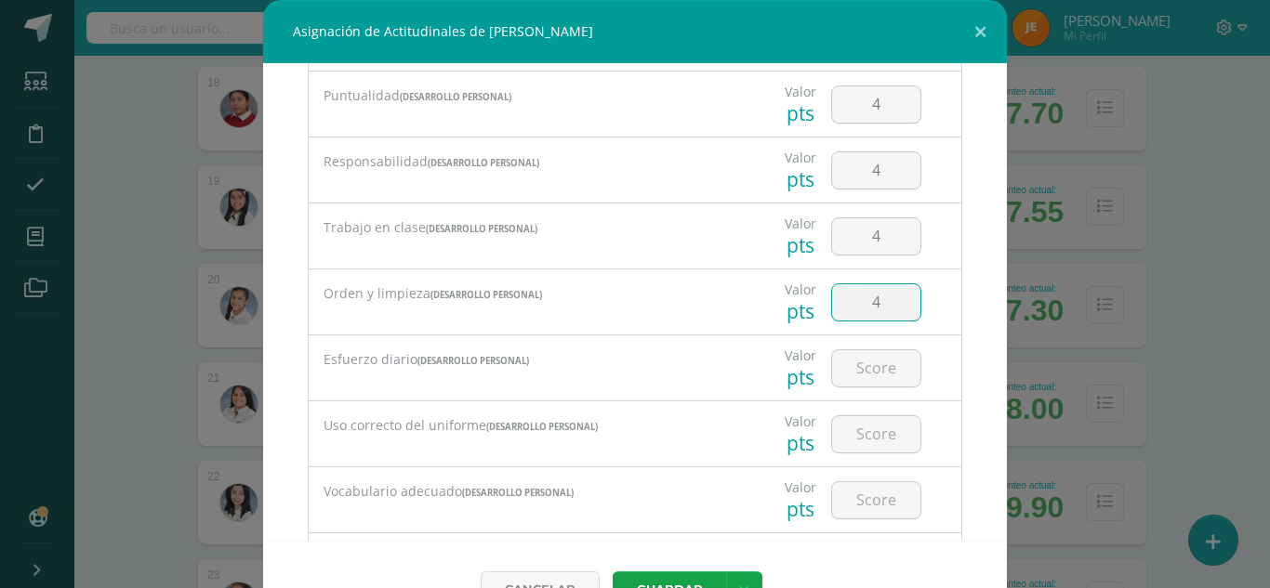
type input "4"
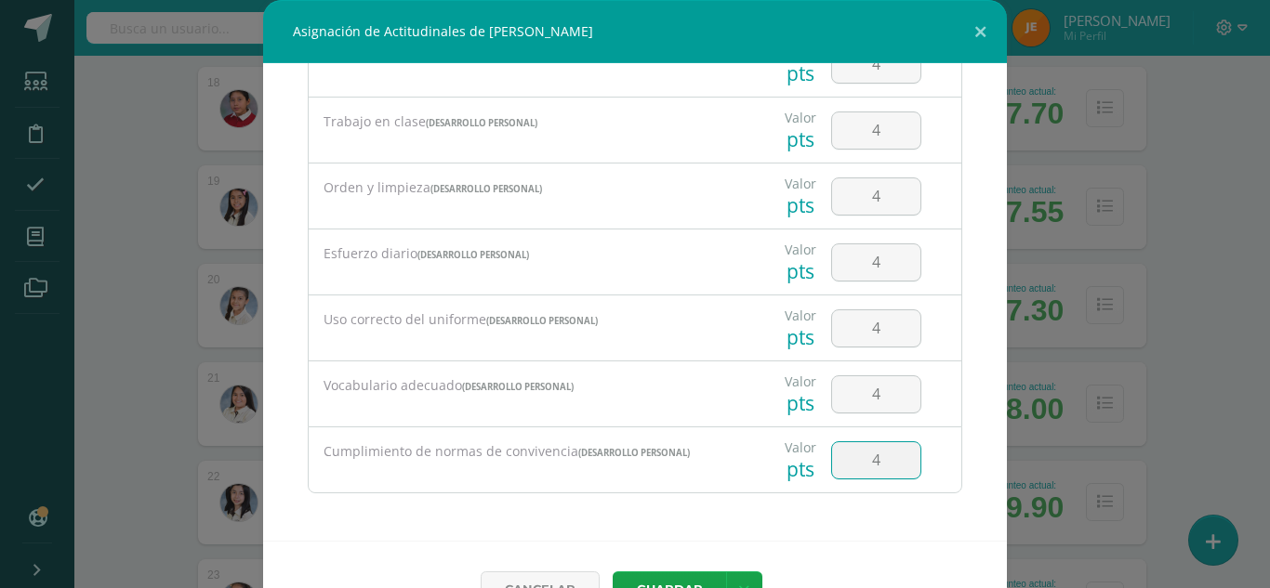
type input "4"
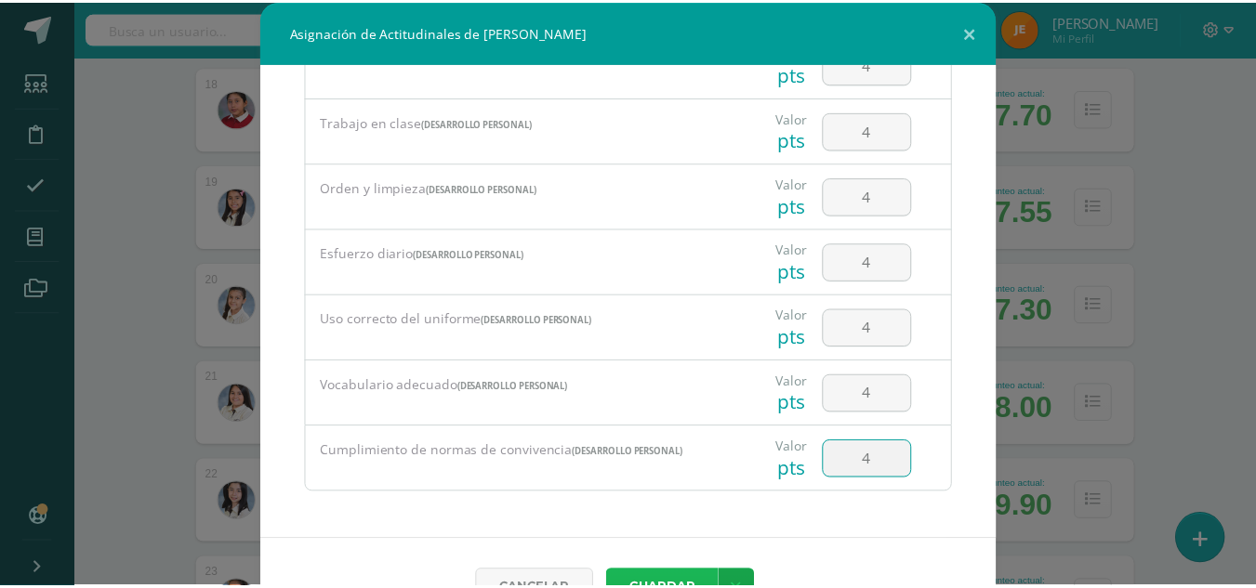
scroll to position [20, 0]
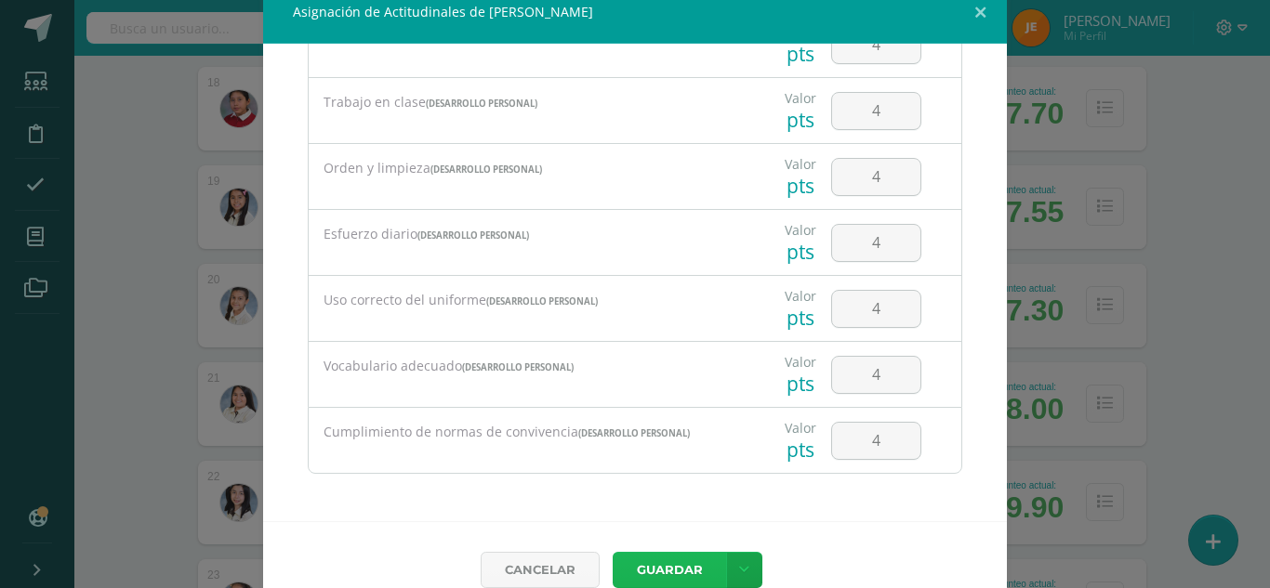
click at [612, 552] on button "Guardar" at bounding box center [668, 570] width 113 height 36
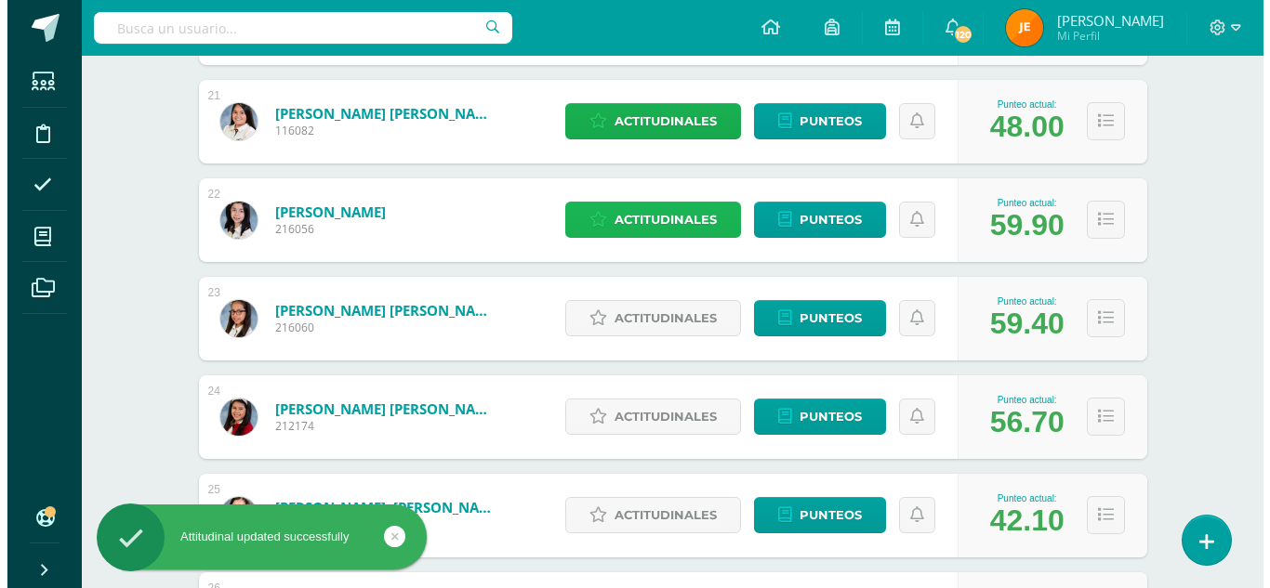
scroll to position [2296, 0]
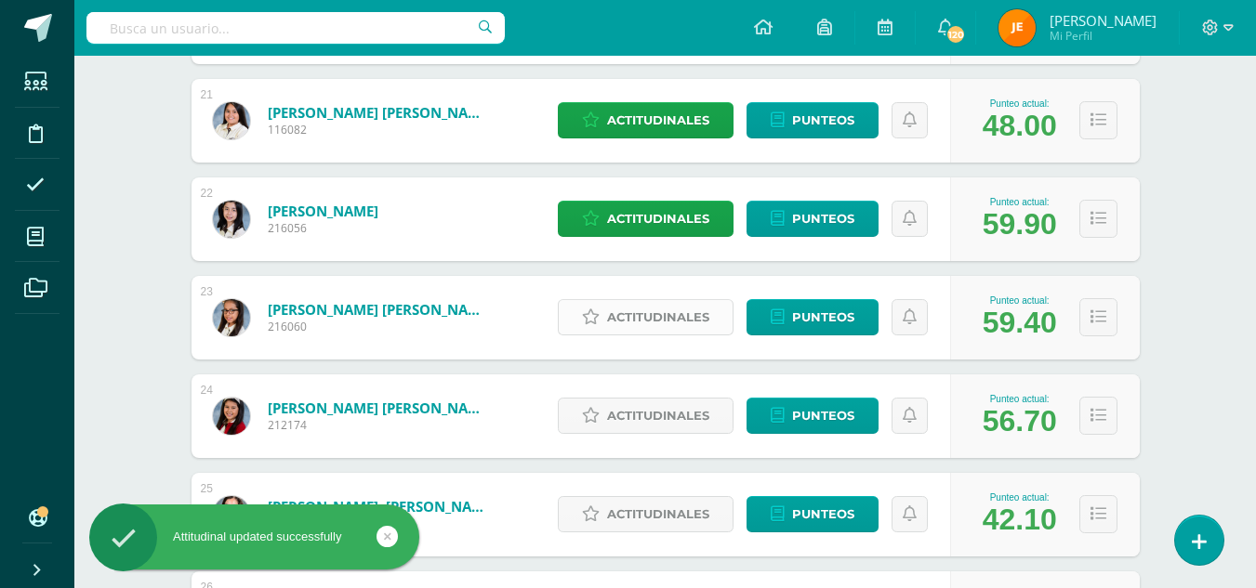
click at [665, 321] on span "Actitudinales" at bounding box center [658, 317] width 102 height 34
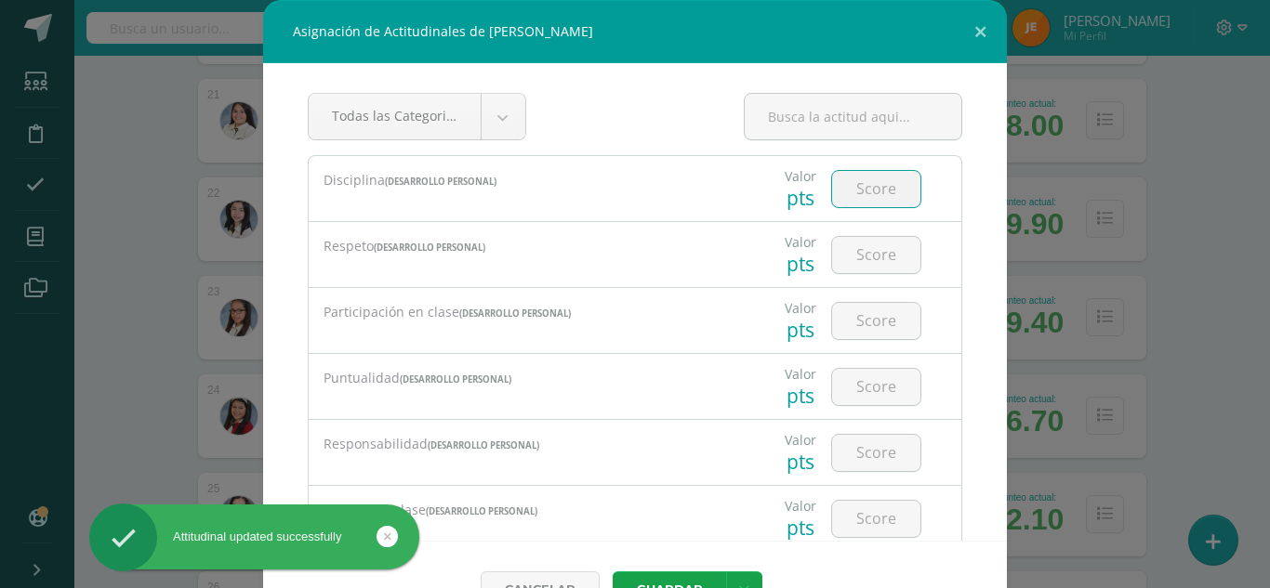
click at [850, 195] on input "number" at bounding box center [876, 189] width 88 height 36
type input "4"
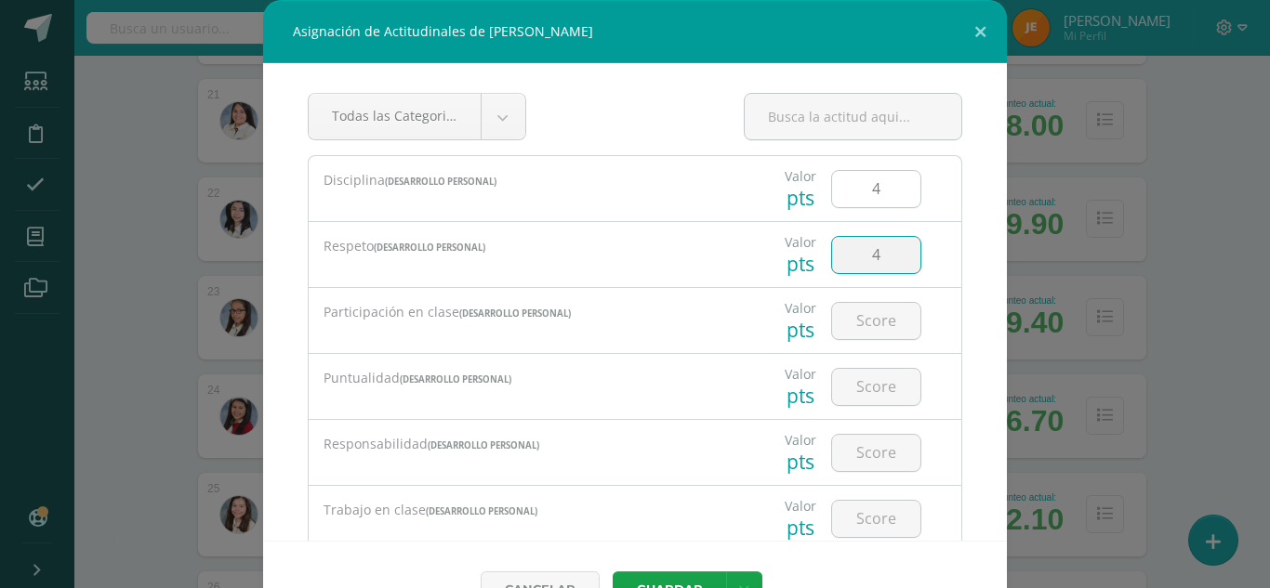
type input "4"
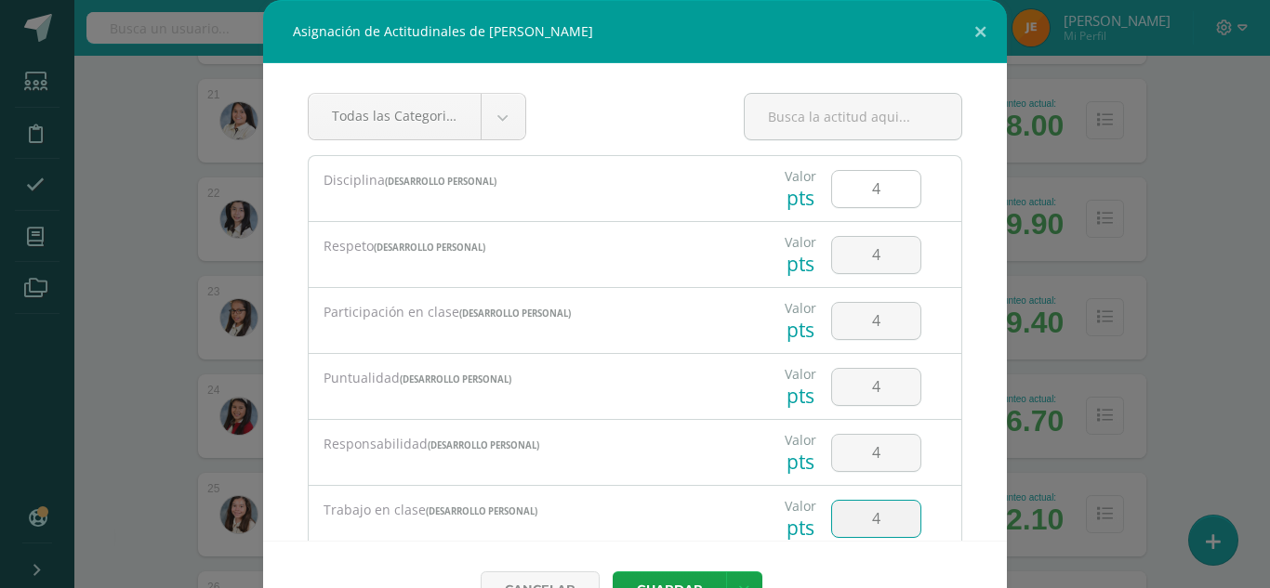
scroll to position [283, 0]
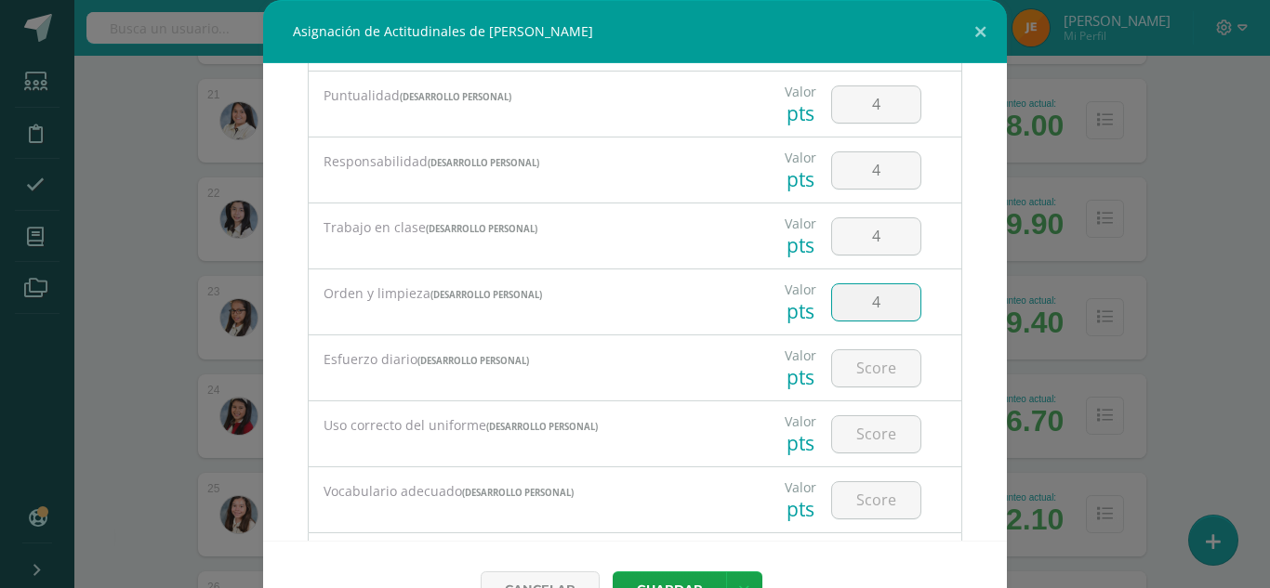
type input "4"
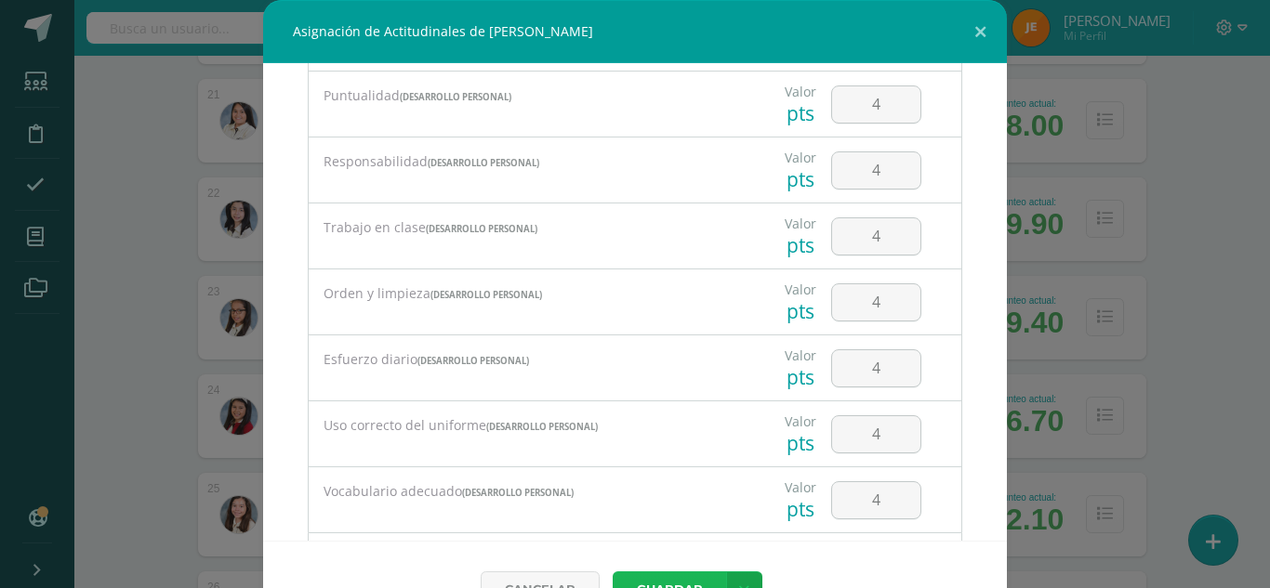
scroll to position [20, 0]
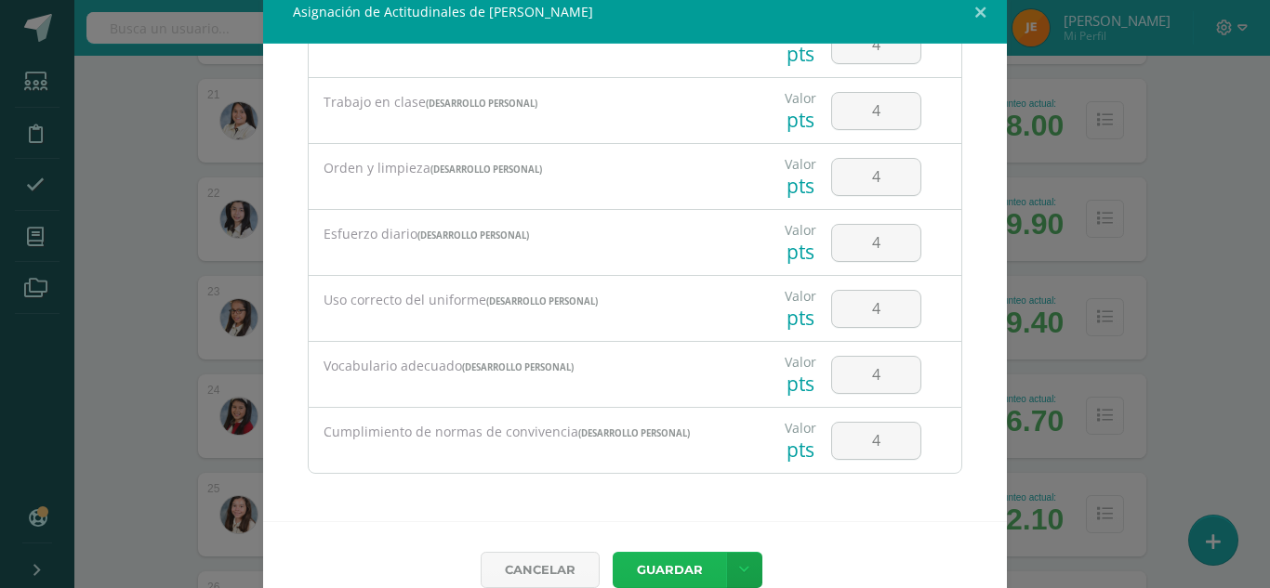
click at [612, 552] on button "Guardar" at bounding box center [668, 570] width 113 height 36
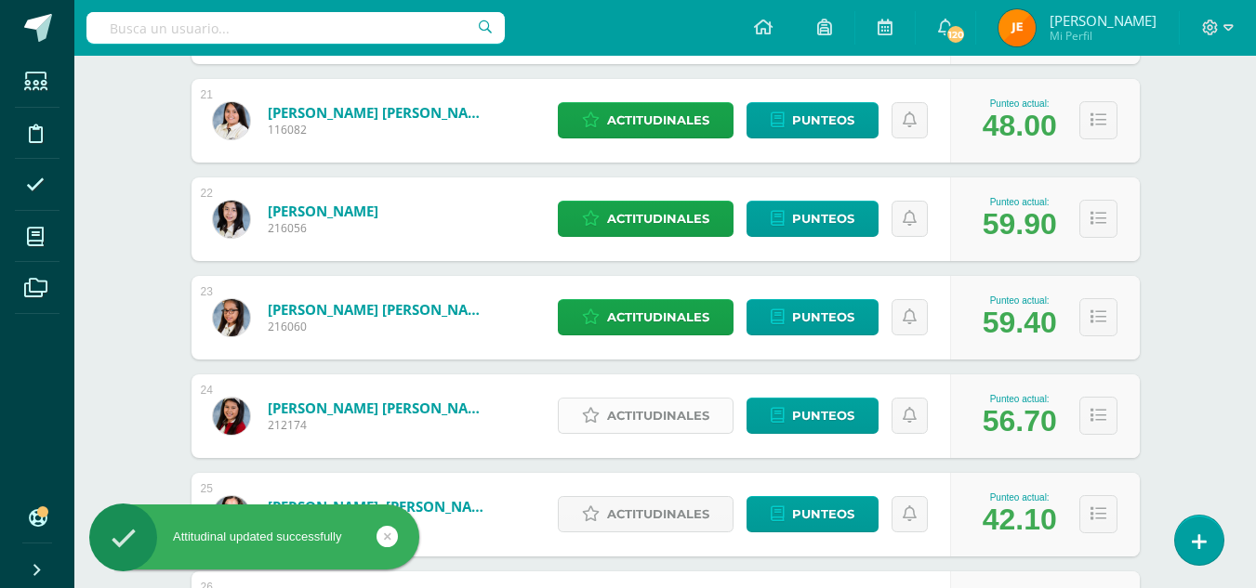
click at [680, 403] on span "Actitudinales" at bounding box center [658, 416] width 102 height 34
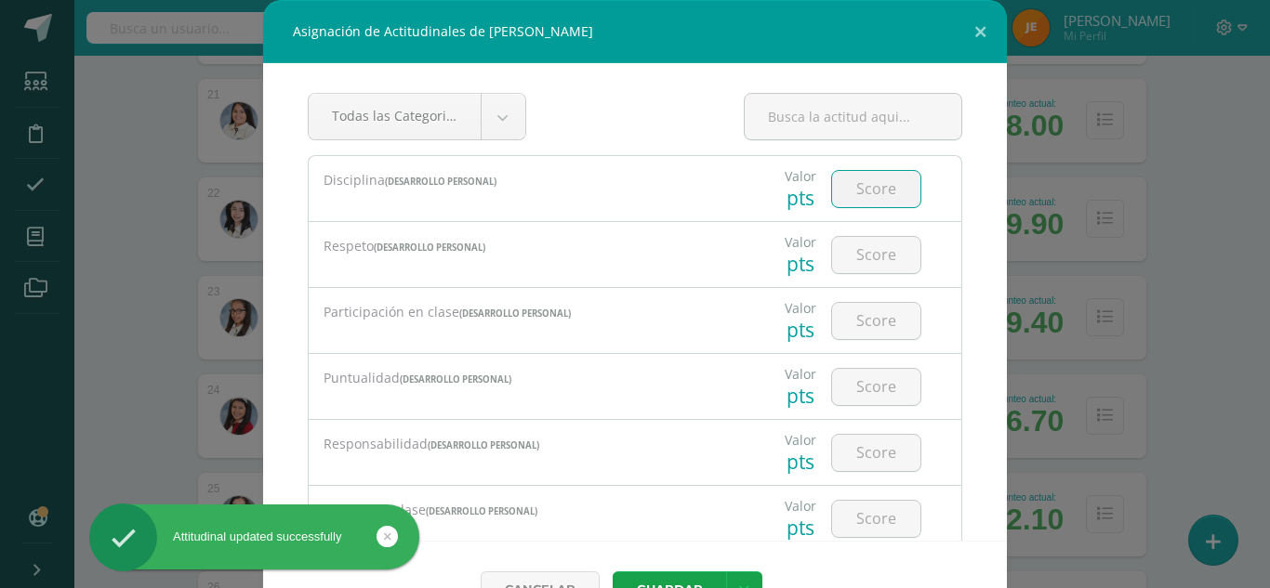
click at [868, 191] on input "number" at bounding box center [876, 189] width 88 height 36
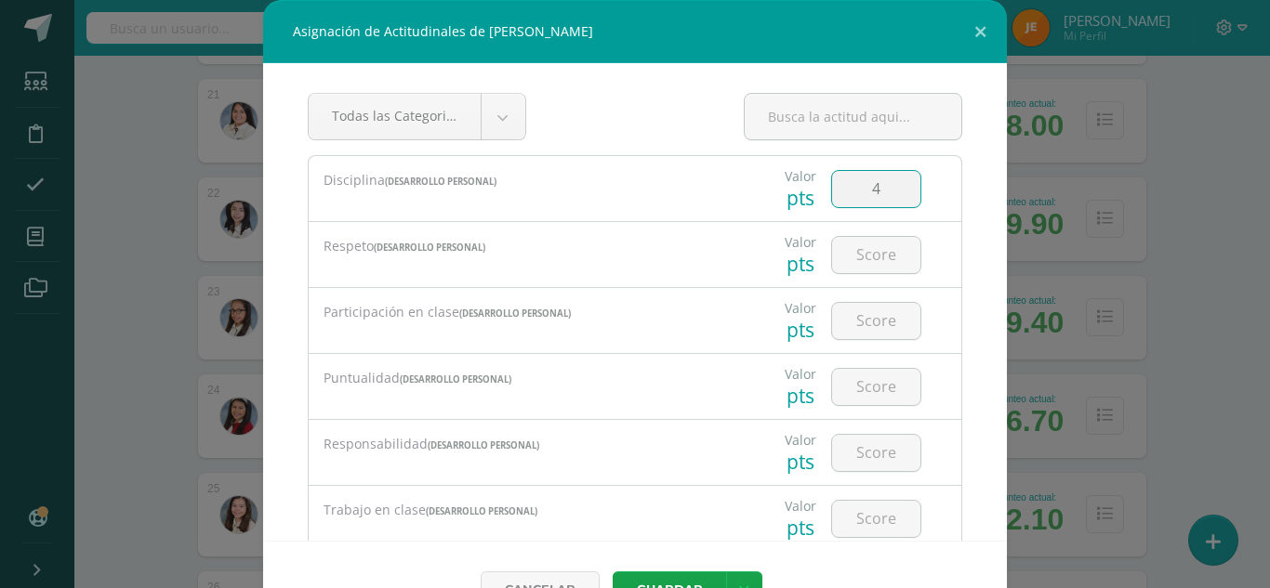
type input "4"
type input "3"
type input "4"
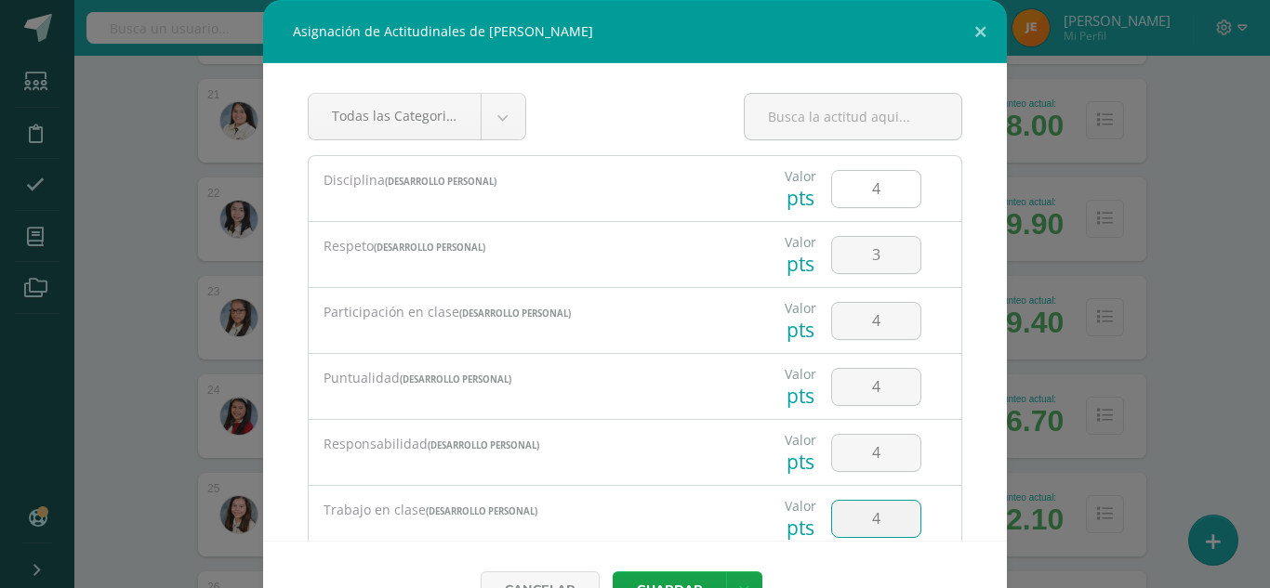
type input "4"
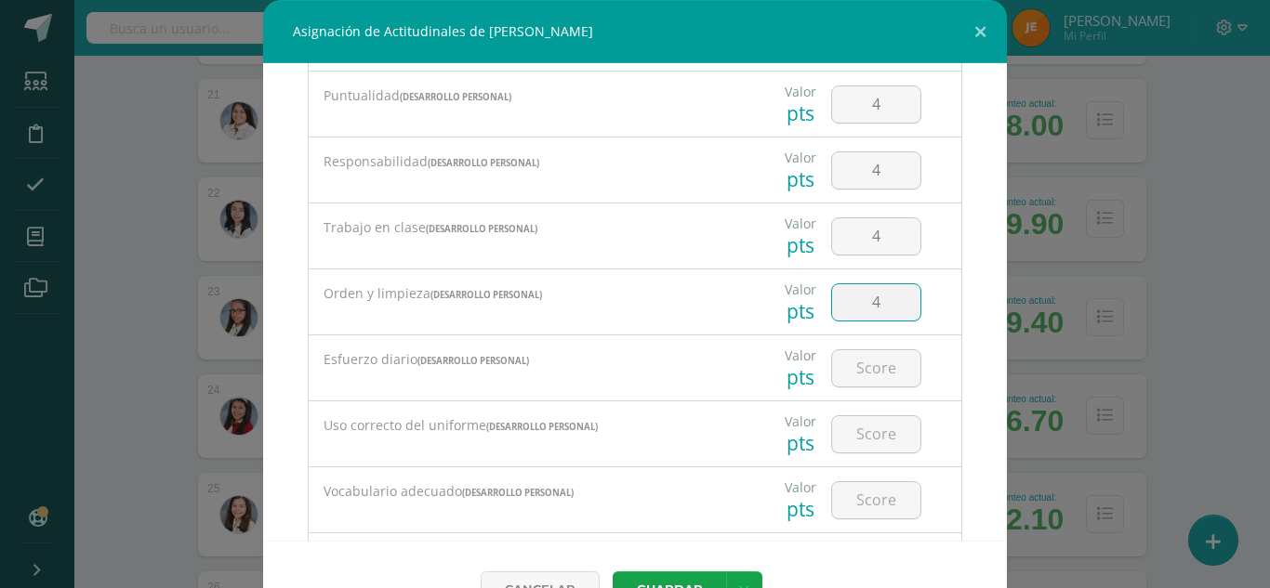
type input "4"
type input "3"
type input "4"
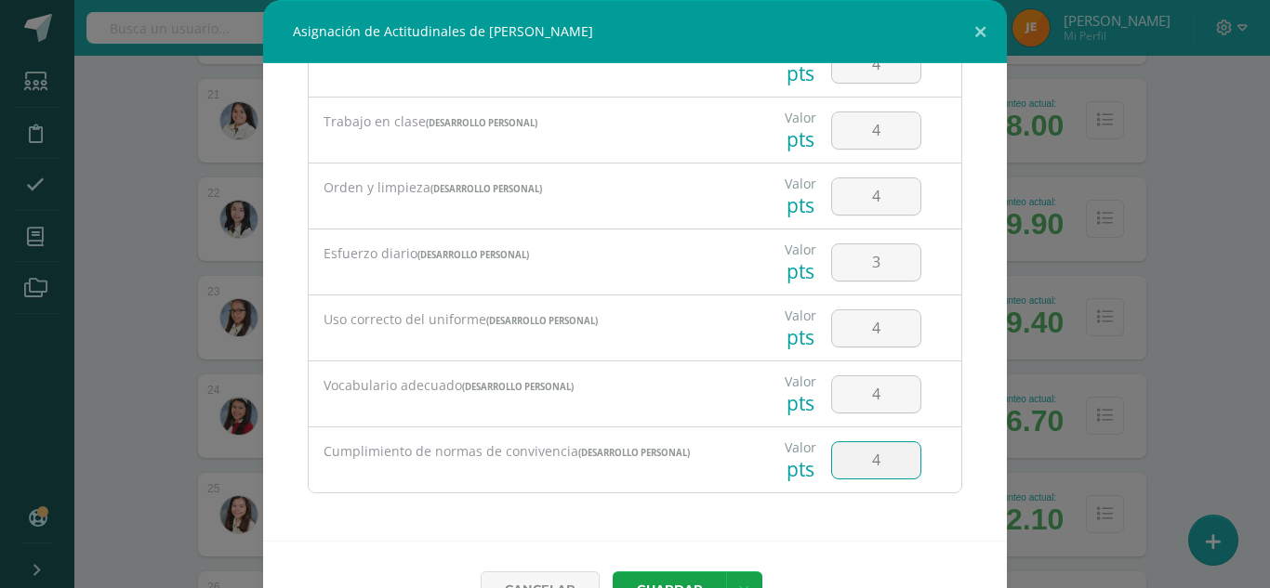
type input "4"
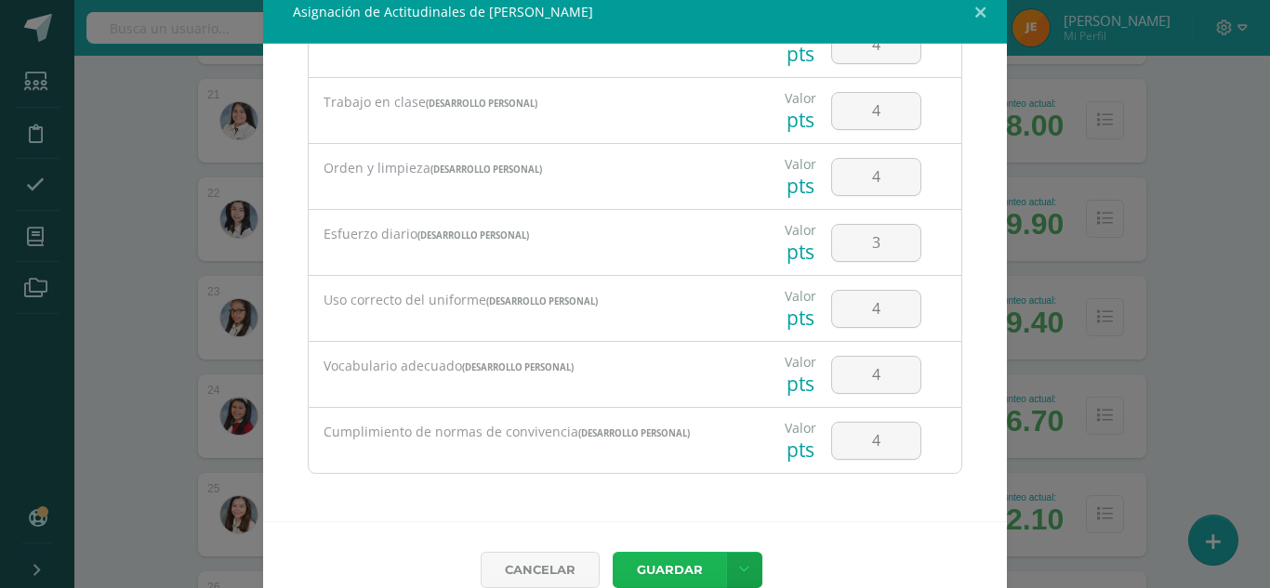
click at [612, 552] on button "Guardar" at bounding box center [668, 570] width 113 height 36
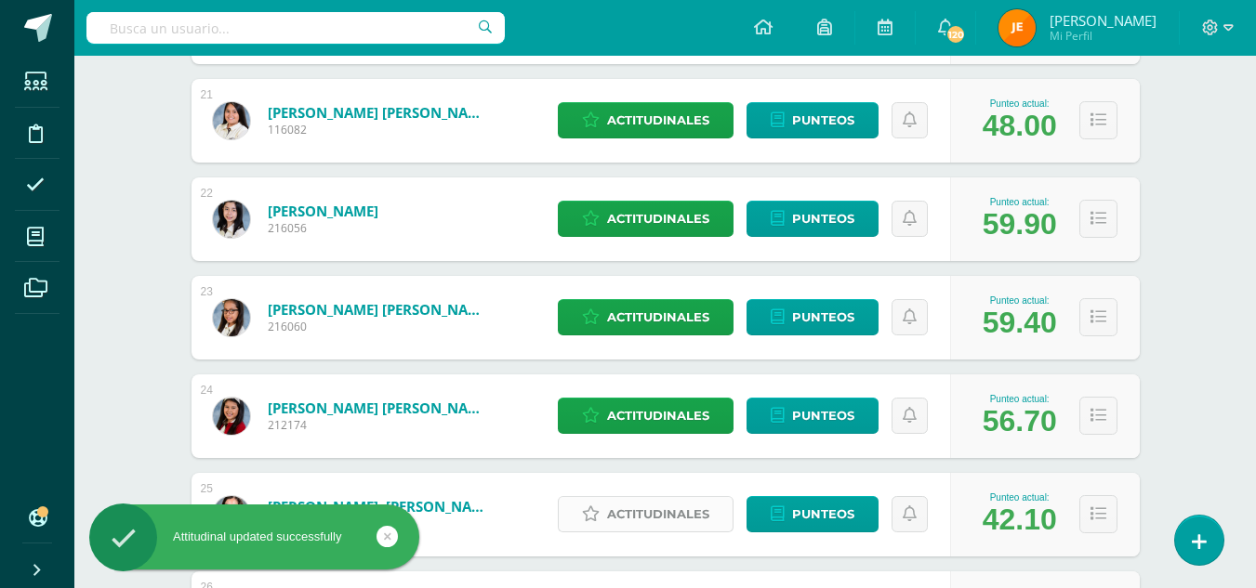
click at [642, 512] on span "Actitudinales" at bounding box center [658, 514] width 102 height 34
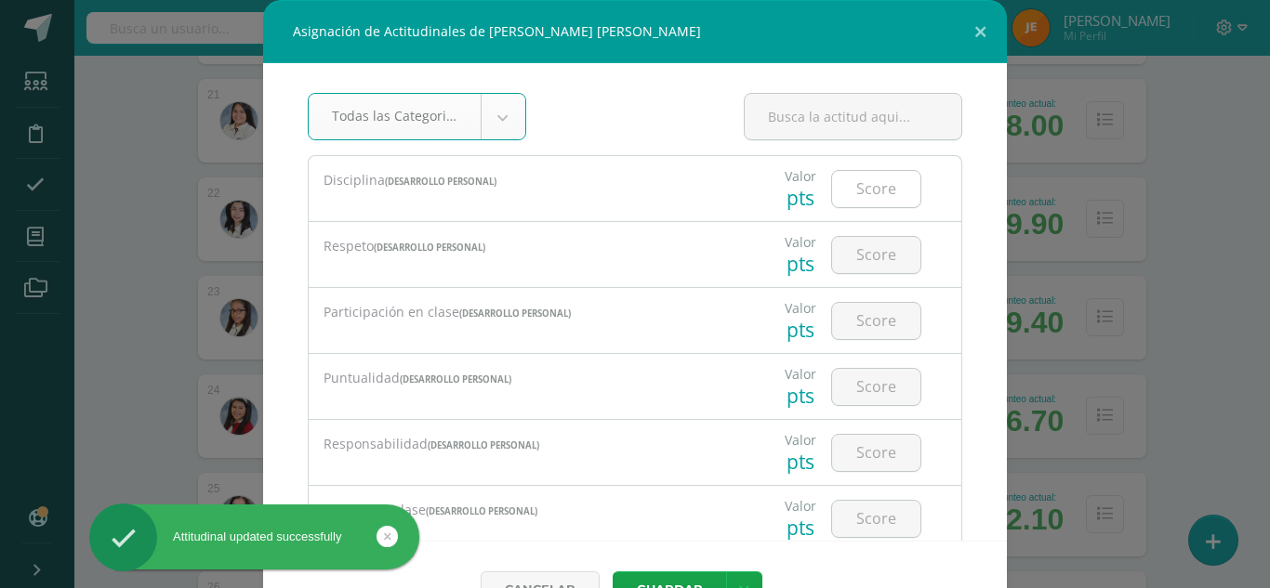
click at [847, 195] on input "number" at bounding box center [876, 189] width 88 height 36
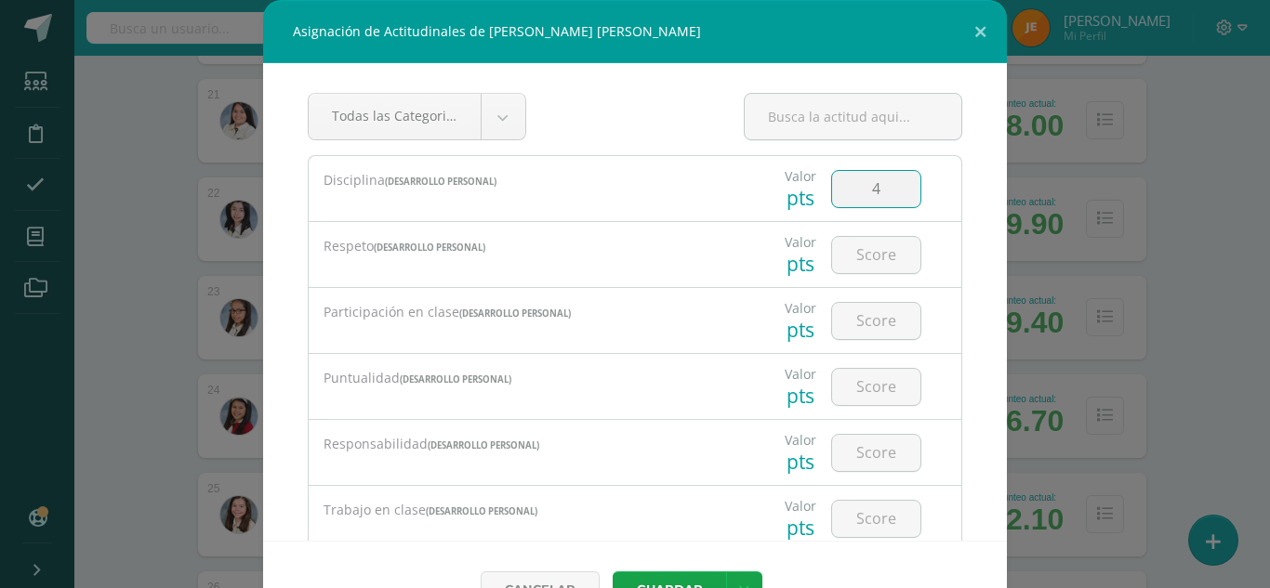
type input "4"
type input "2"
type input "3"
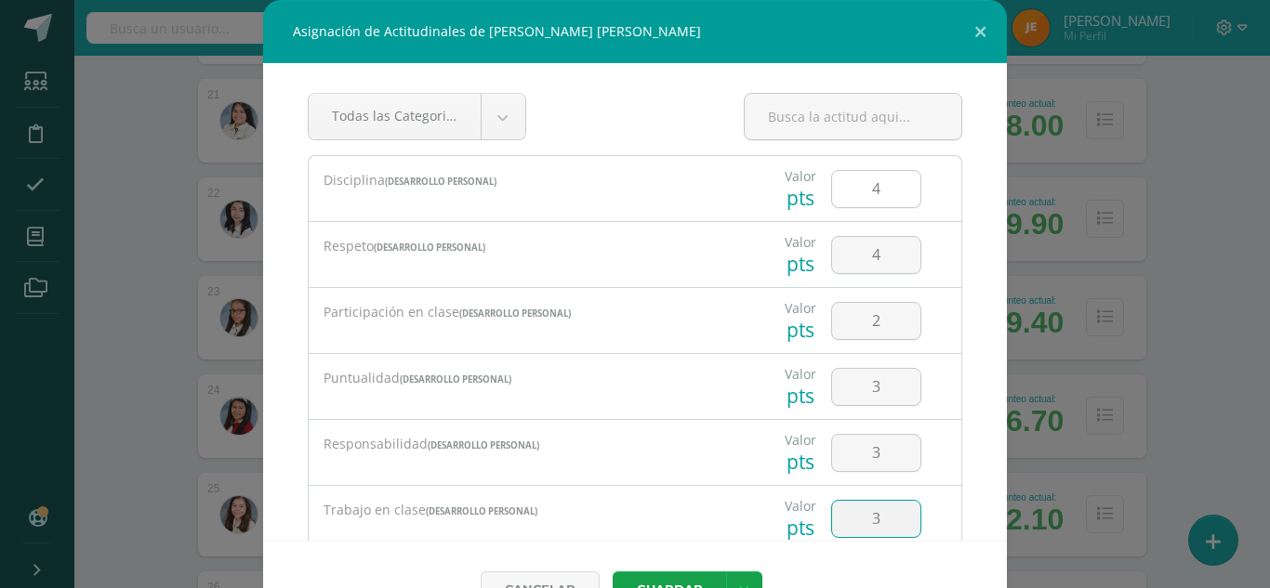
type input "3"
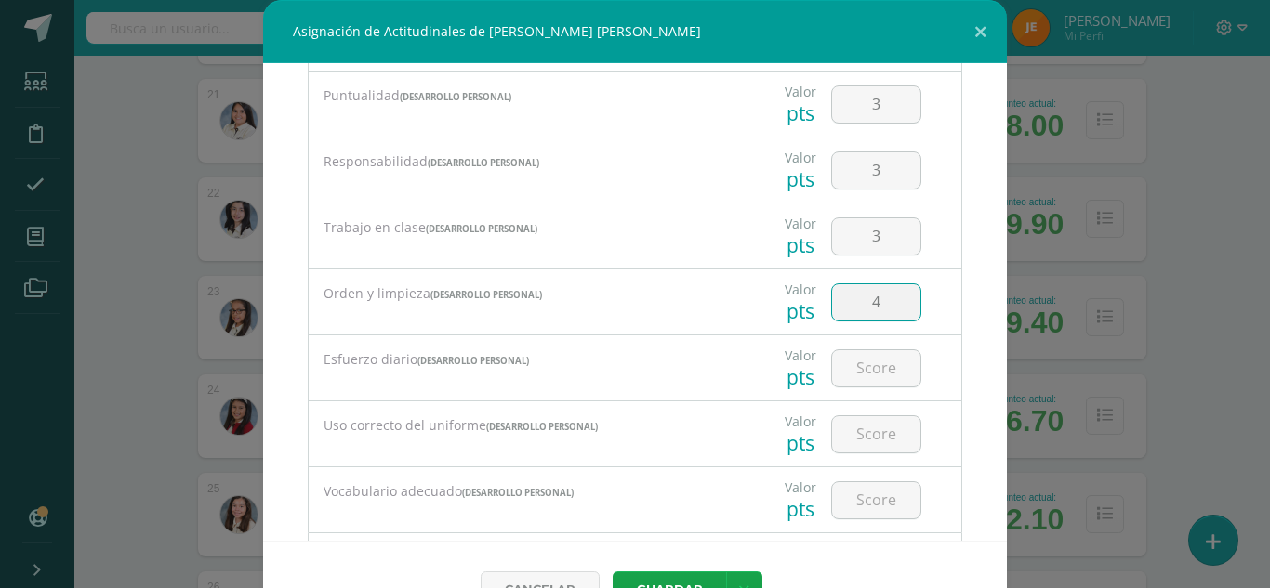
type input "4"
type input "3"
type input "4"
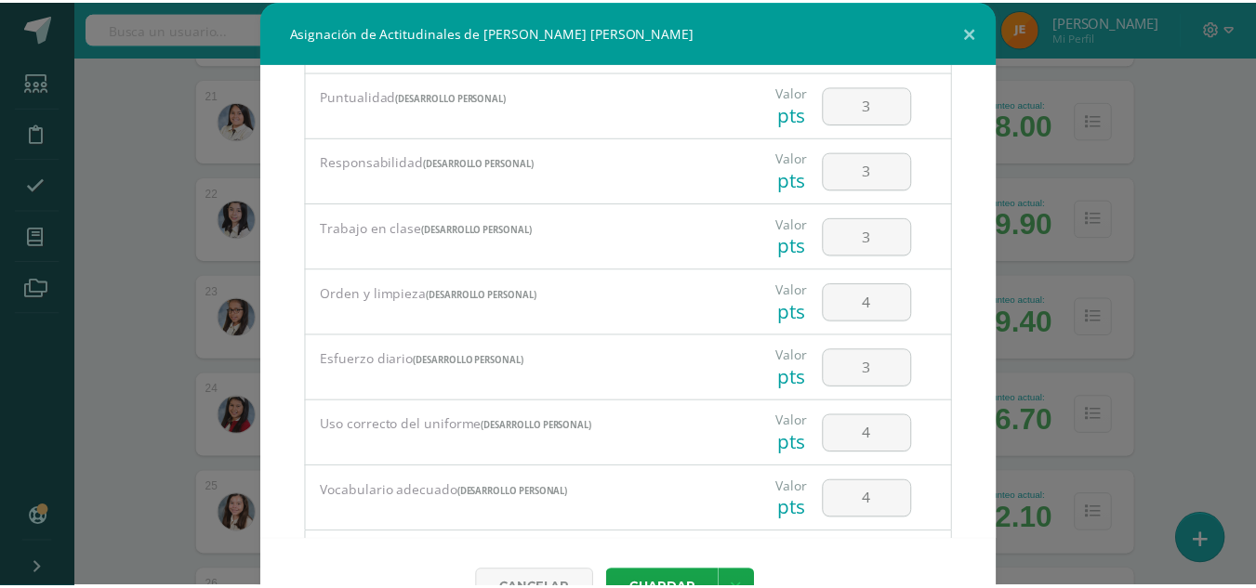
scroll to position [388, 0]
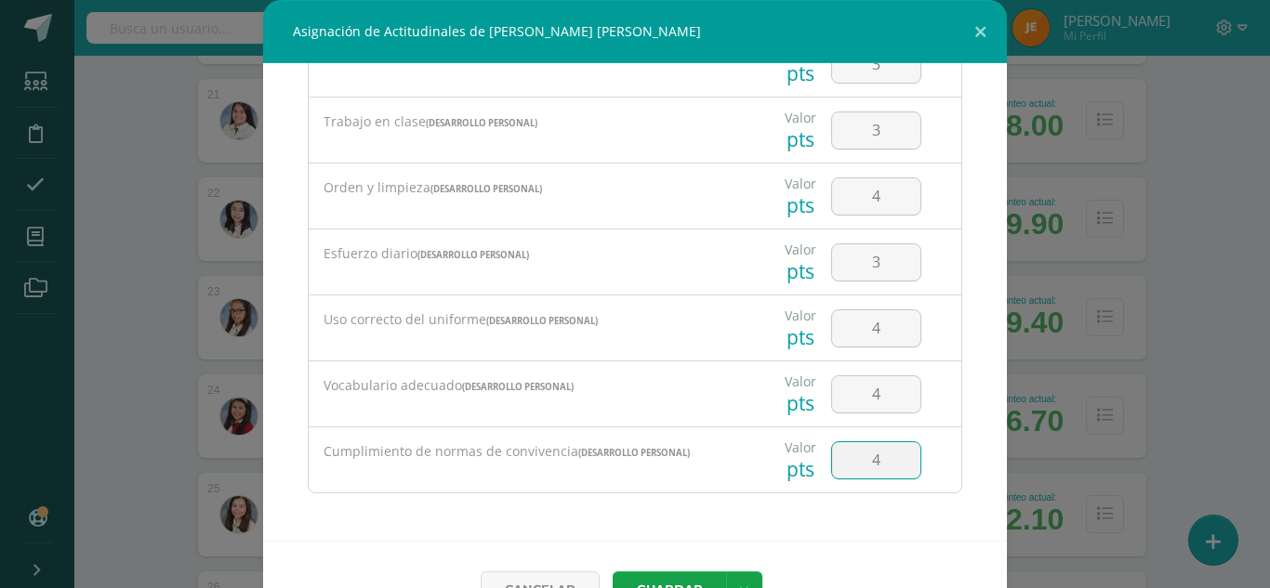
type input "4"
click at [612, 572] on button "Guardar" at bounding box center [668, 590] width 113 height 36
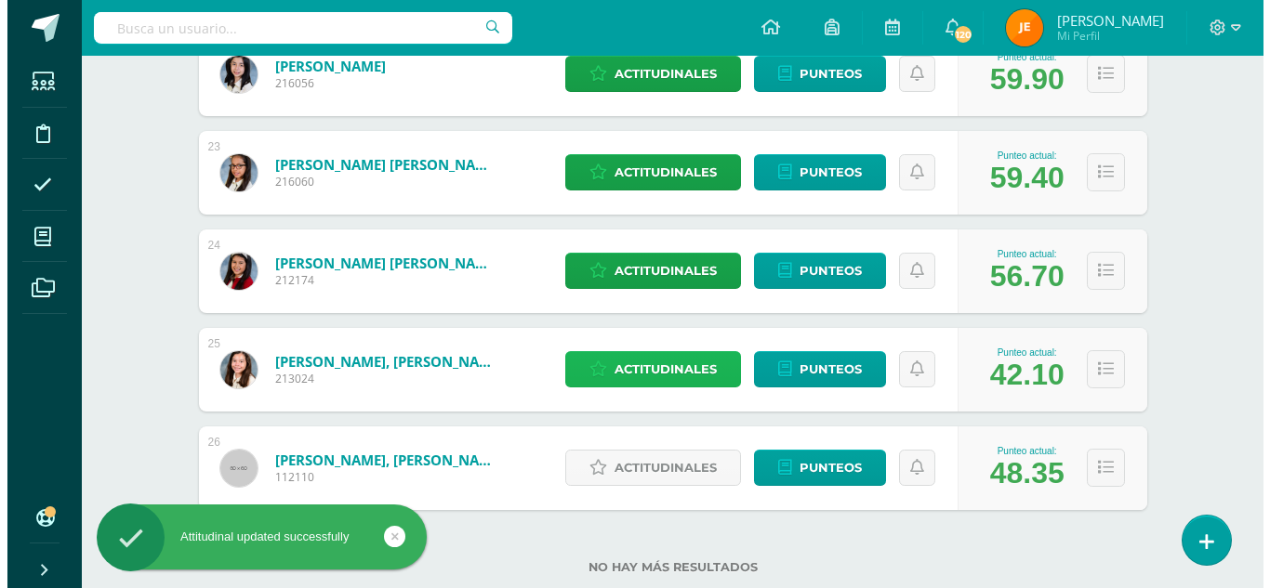
scroll to position [2486, 0]
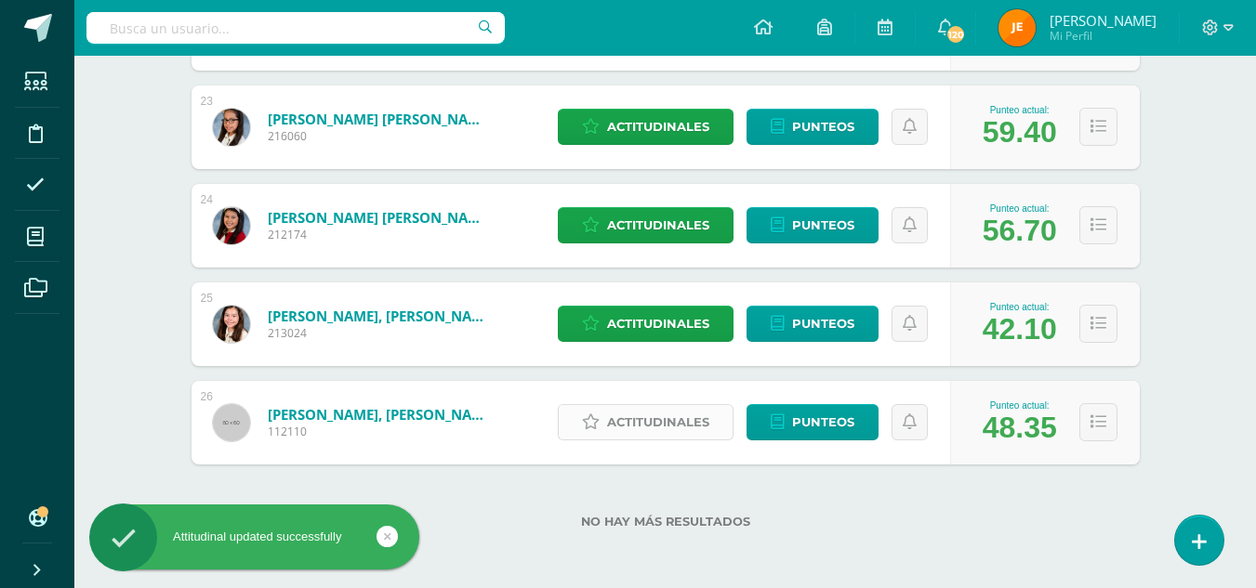
click at [649, 420] on span "Actitudinales" at bounding box center [658, 422] width 102 height 34
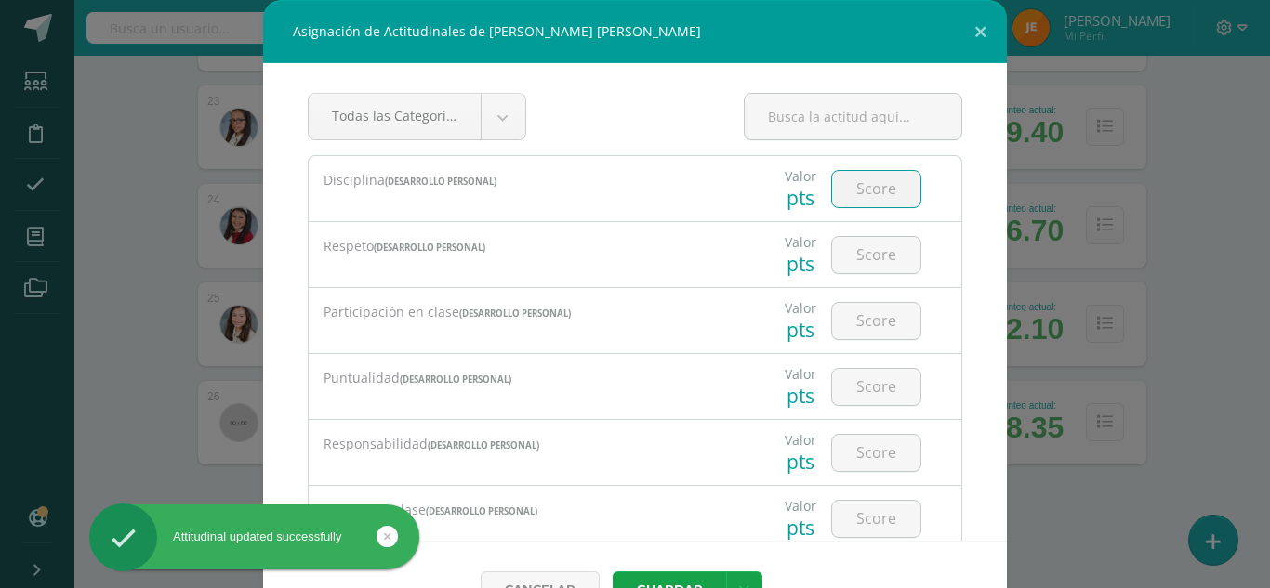
click at [878, 185] on input "number" at bounding box center [876, 189] width 88 height 36
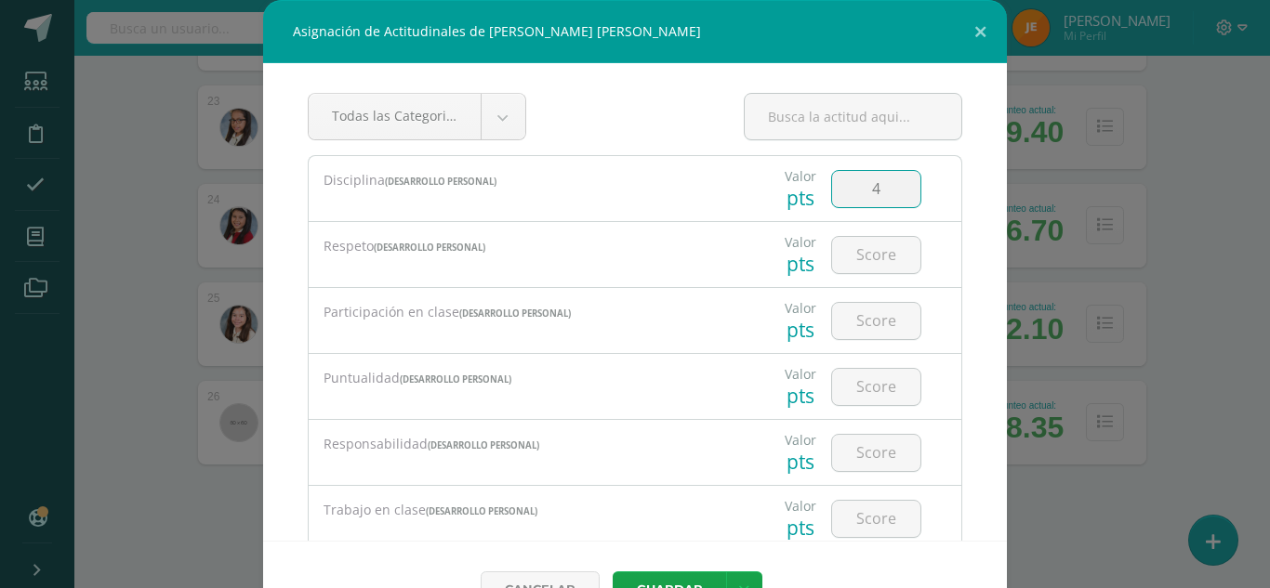
type input "4"
type input "3"
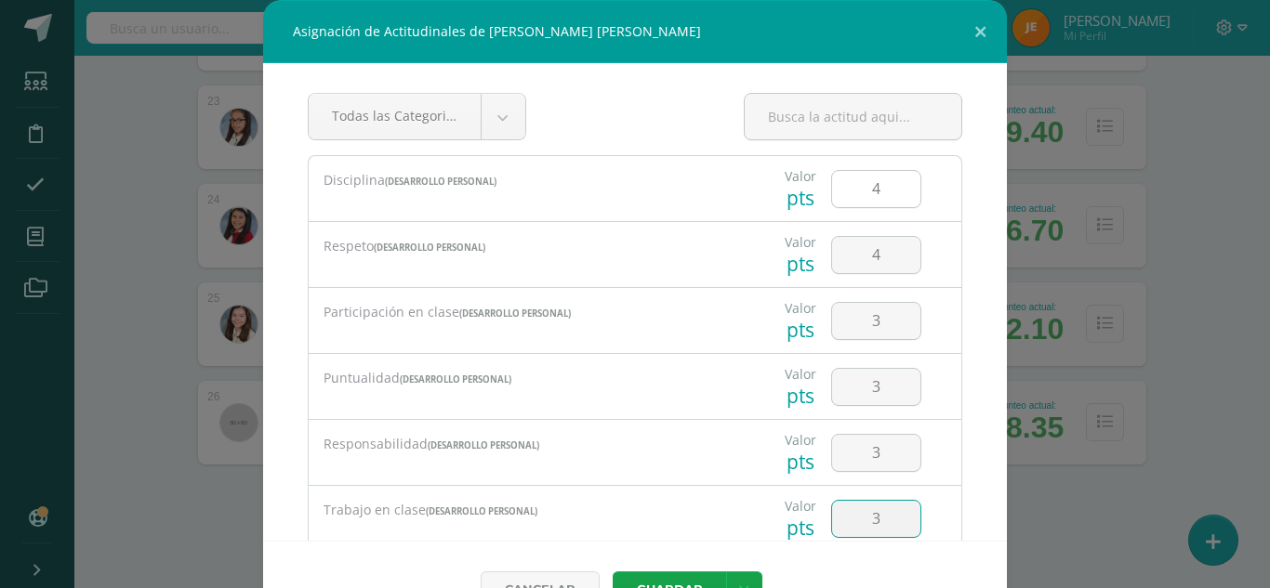
type input "3"
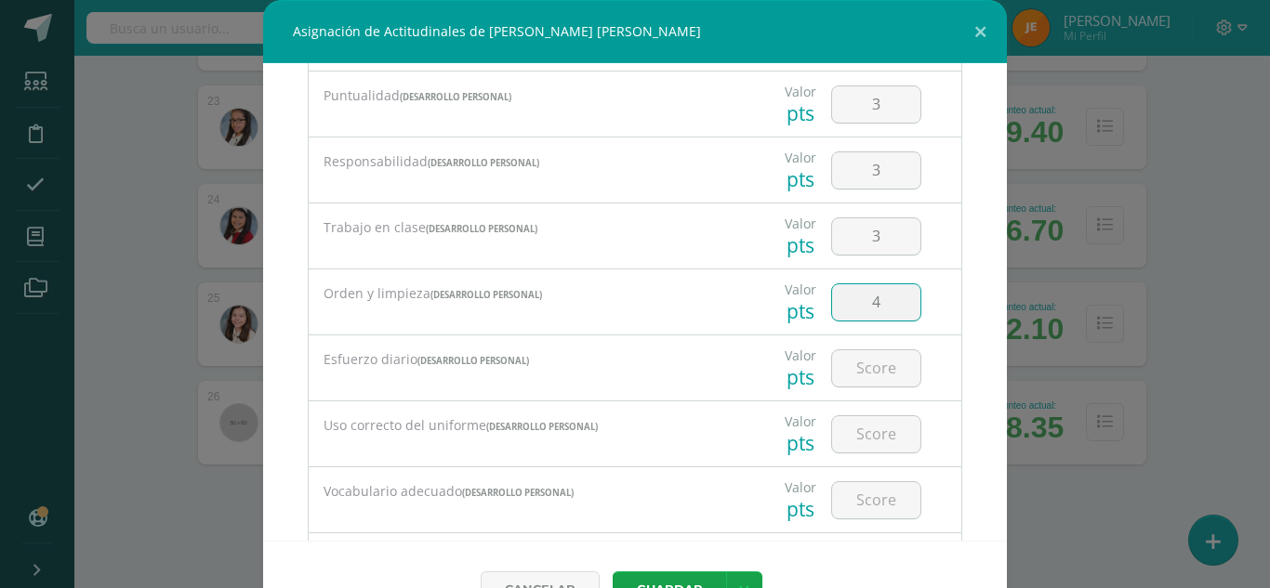
type input "4"
type input "3"
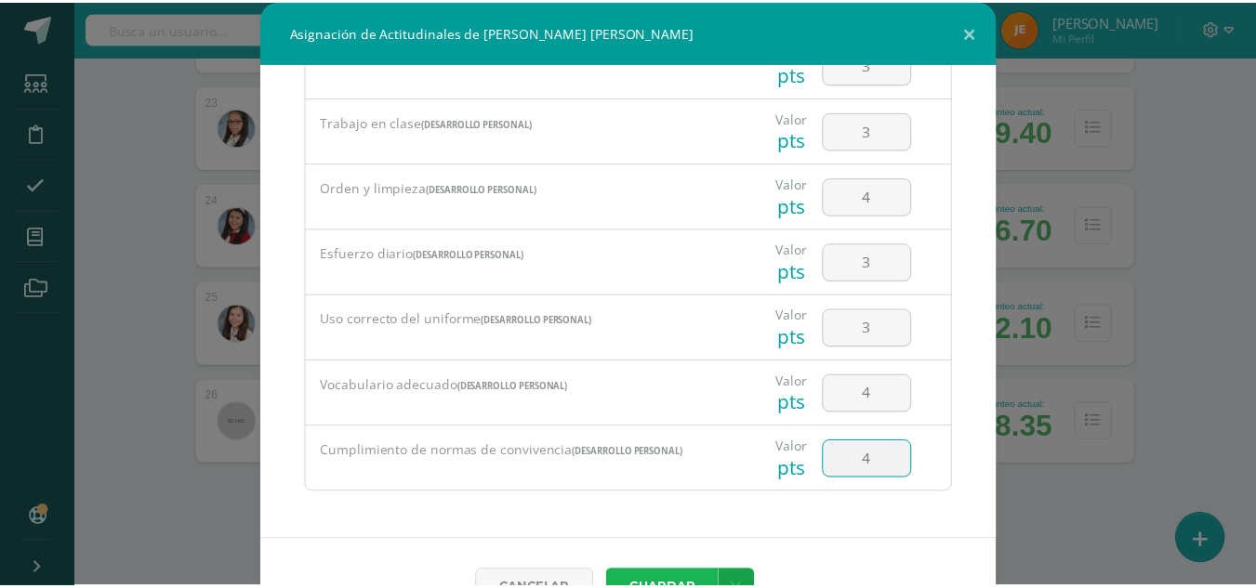
scroll to position [20, 0]
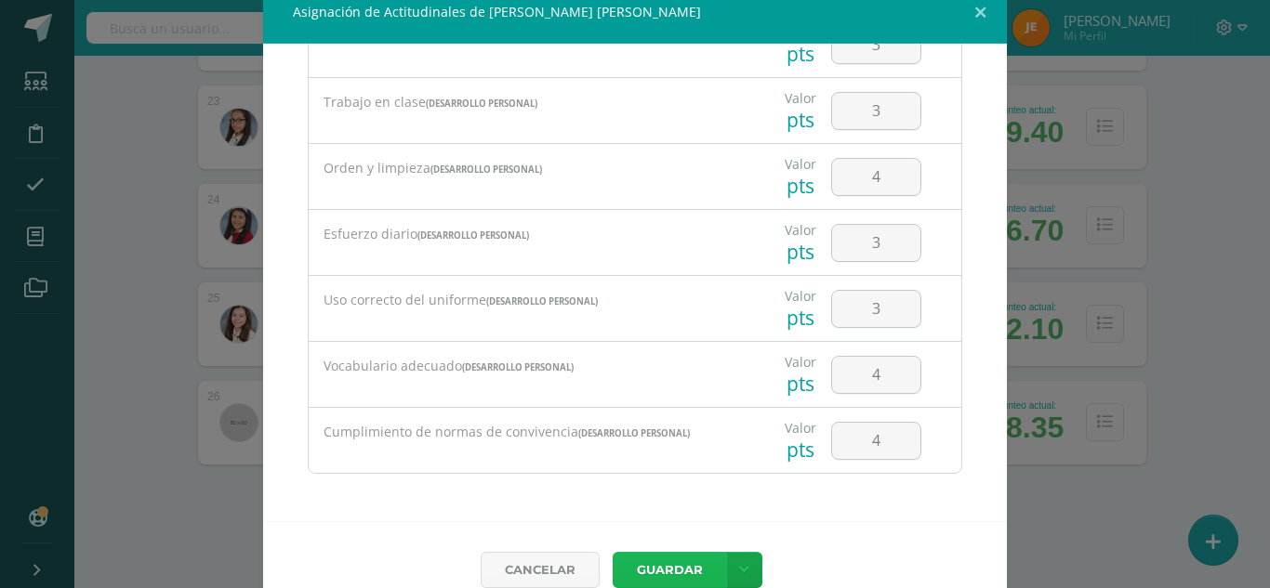
click at [612, 552] on button "Guardar" at bounding box center [668, 570] width 113 height 36
